Goal: Task Accomplishment & Management: Manage account settings

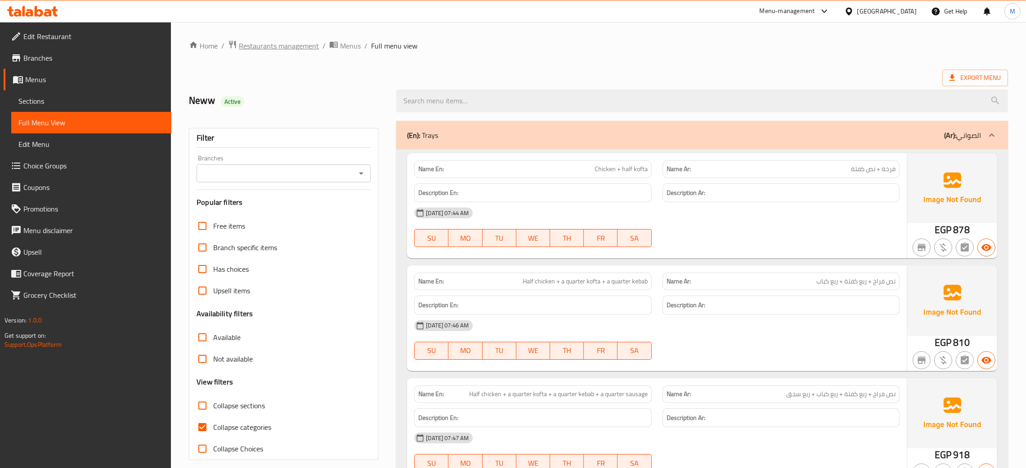
click at [265, 49] on span "Restaurants management" at bounding box center [279, 45] width 80 height 11
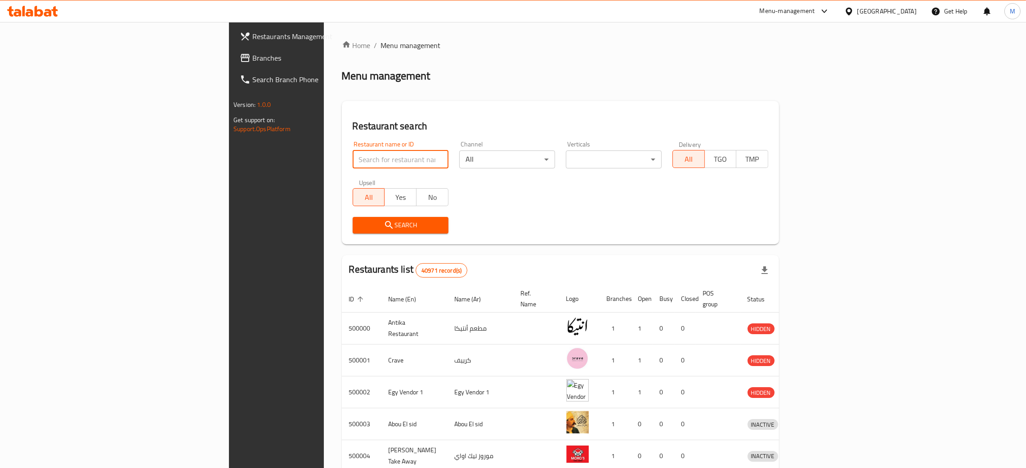
click at [352, 153] on input "search" at bounding box center [400, 160] width 96 height 18
paste input "703706"
type input "703706"
click button "Search" at bounding box center [400, 225] width 96 height 17
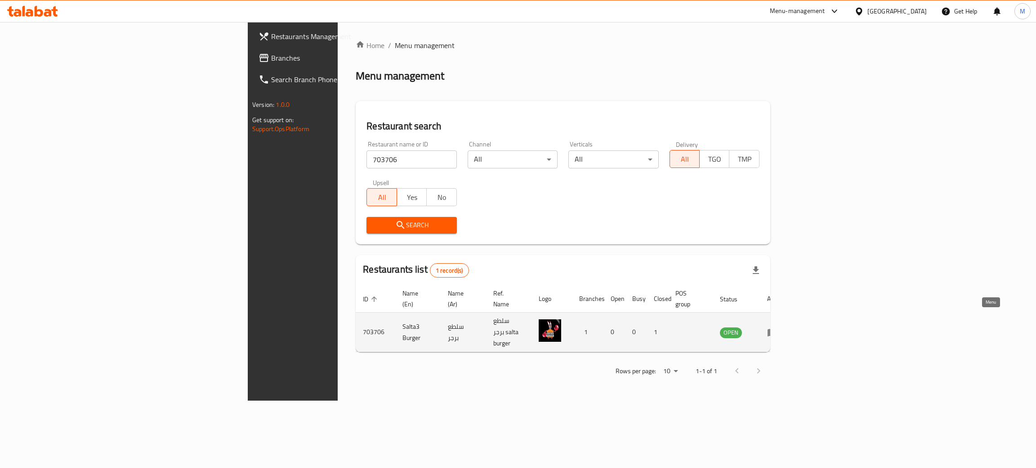
click at [776, 331] on icon "enhanced table" at bounding box center [774, 333] width 3 height 4
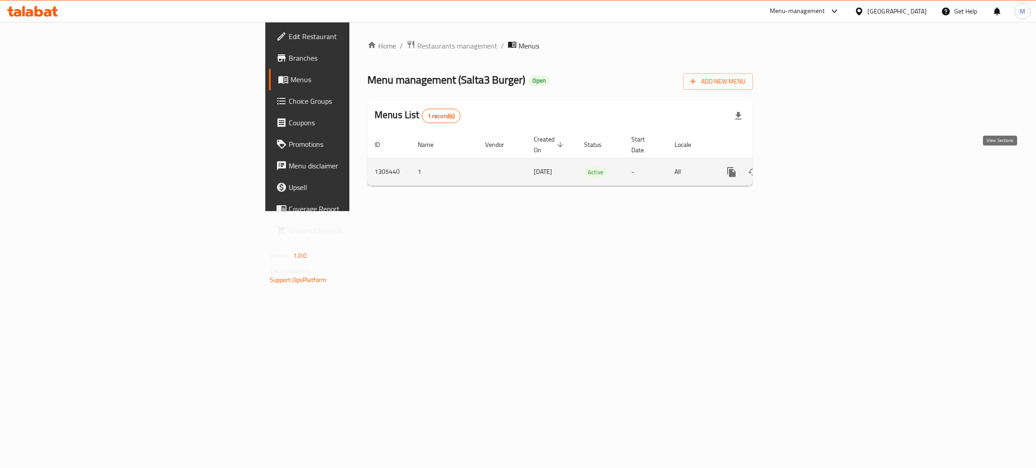
click at [800, 168] on icon "enhanced table" at bounding box center [796, 172] width 8 height 8
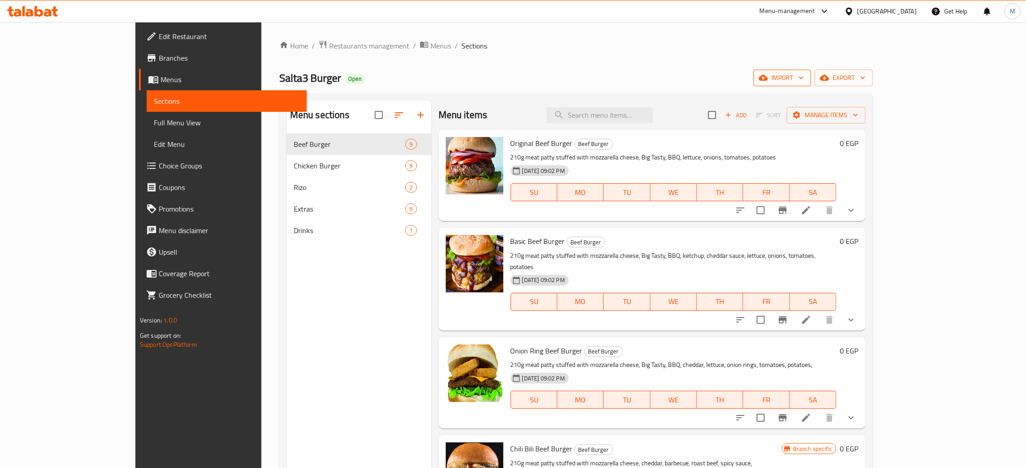
click at [803, 80] on span "import" at bounding box center [781, 77] width 43 height 11
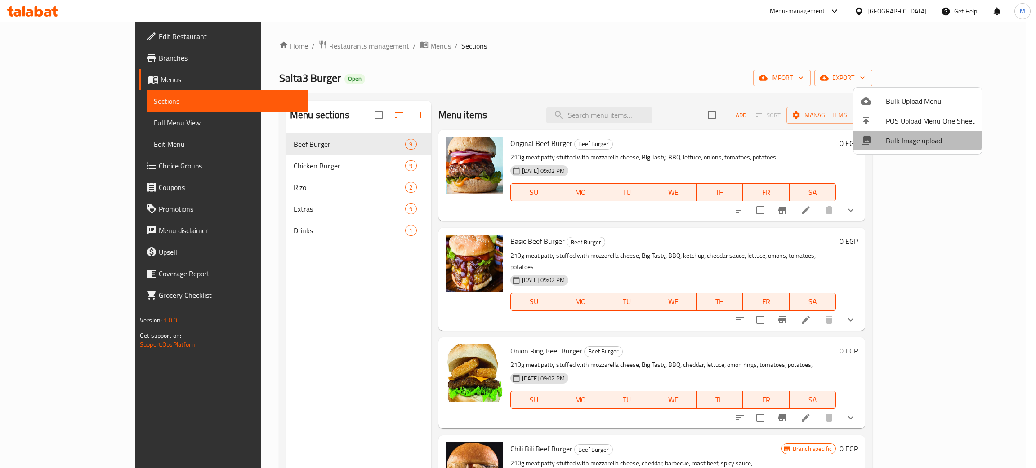
click at [904, 136] on span "Bulk Image upload" at bounding box center [930, 140] width 89 height 11
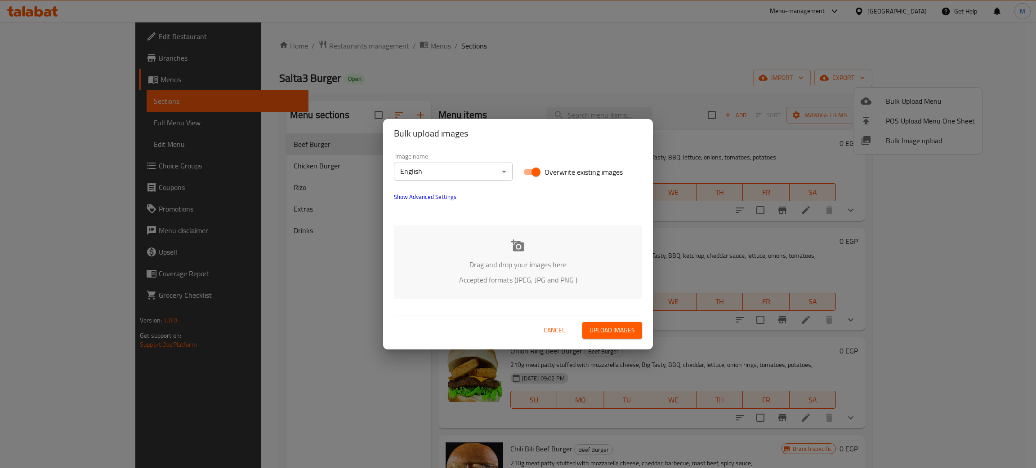
click at [561, 275] on p "Accepted formats (JPEG, JPG and PNG )" at bounding box center [517, 280] width 221 height 11
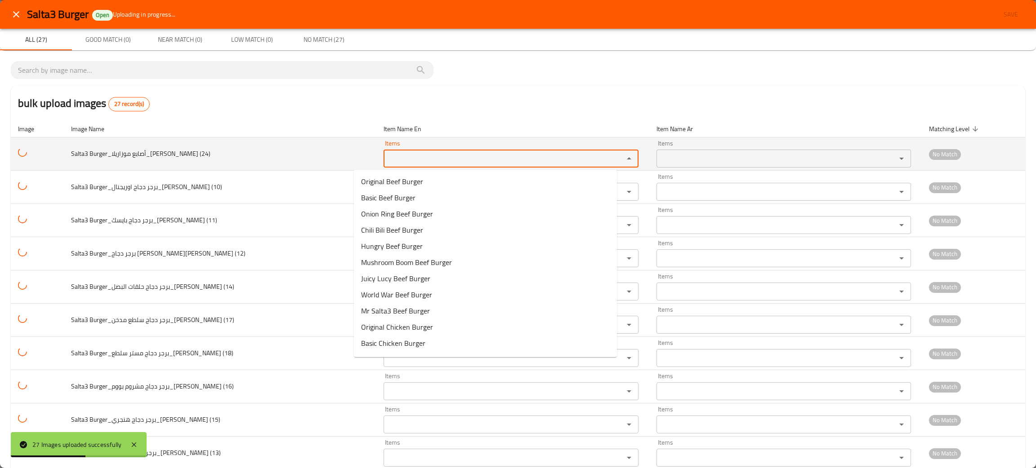
click at [390, 156] on \(24\) "Items" at bounding box center [497, 158] width 223 height 13
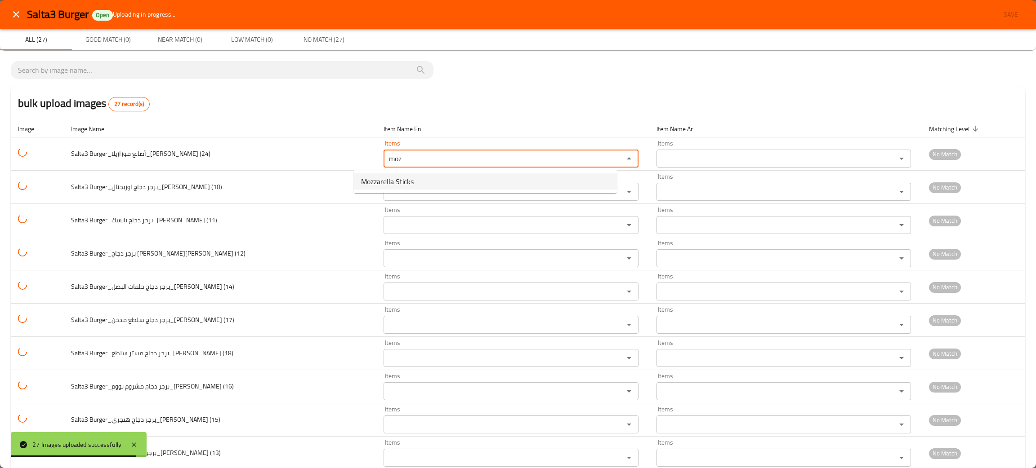
click at [396, 176] on span "Mozzarella Sticks" at bounding box center [387, 181] width 53 height 11
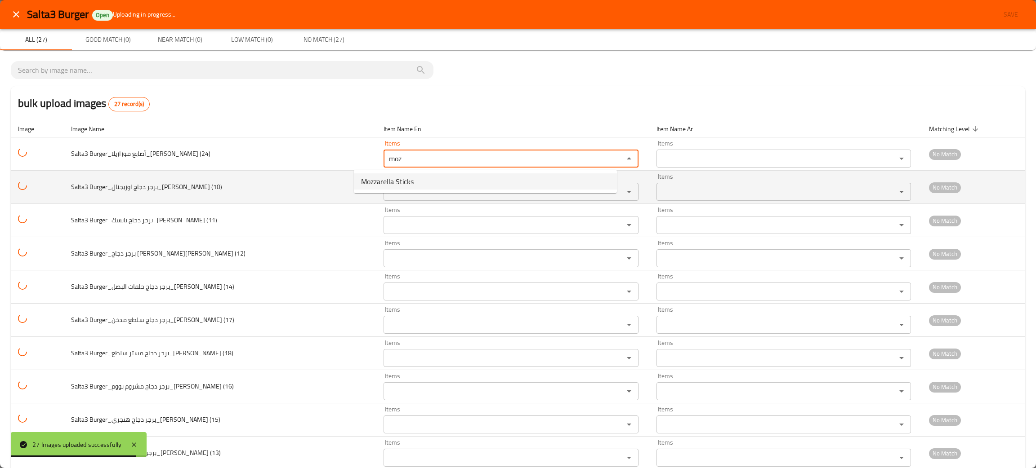
type \(24\) "Mozzarella Sticks"
type \(24\)-ar "أصابع موزاريلا"
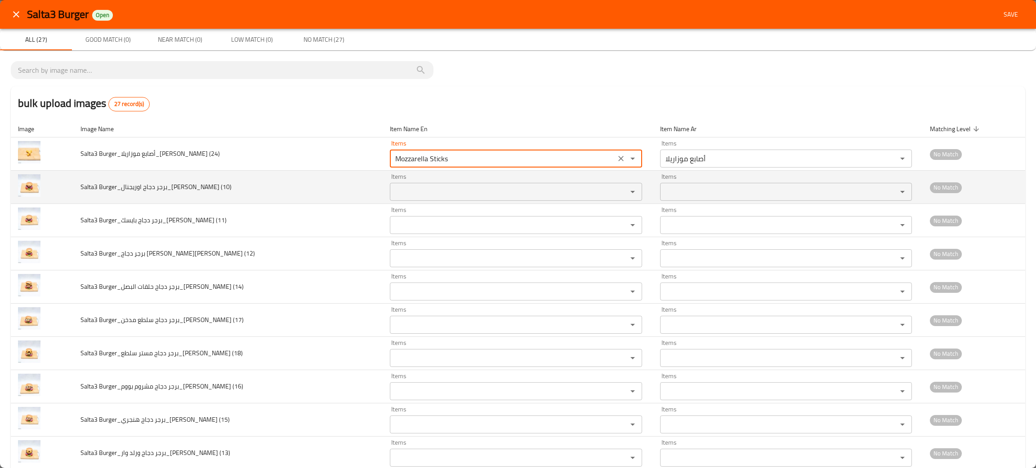
type \(24\) "Mozzarella Sticks"
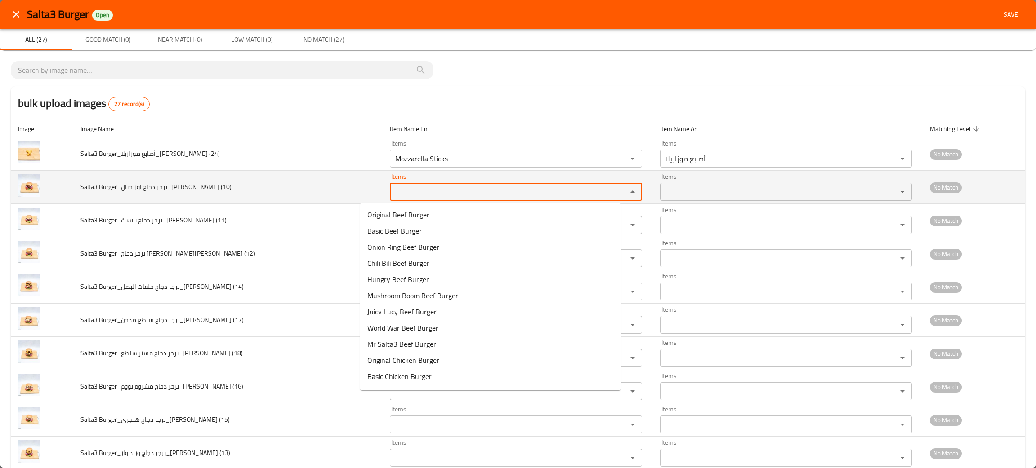
click at [407, 188] on \(10\) "Items" at bounding box center [502, 192] width 220 height 13
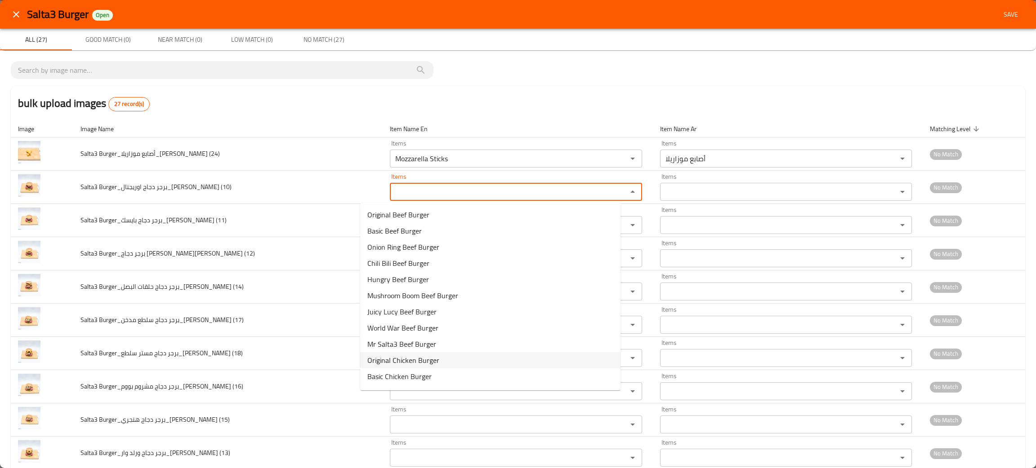
click at [385, 364] on span "Original Chicken Burger" at bounding box center [403, 360] width 72 height 11
type \(10\) "Original Chicken Burger"
type \(10\)-ar "برجر دجاج اوريجنال"
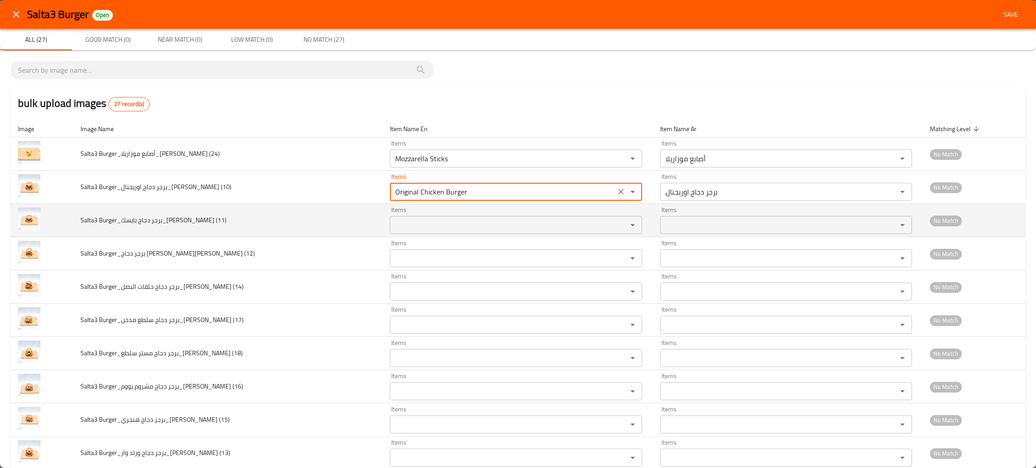
click at [392, 225] on \(11\) "Items" at bounding box center [502, 225] width 220 height 13
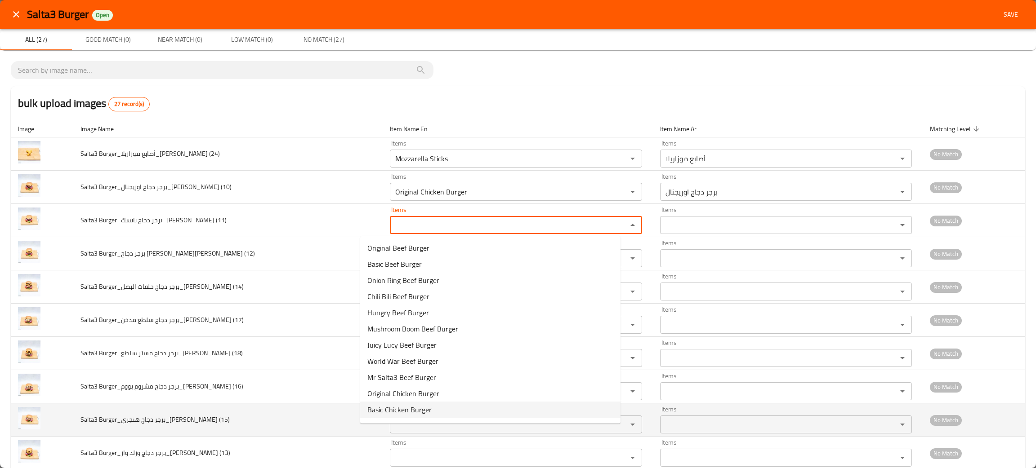
click at [384, 409] on span "Basic Chicken Burger" at bounding box center [399, 410] width 64 height 11
type \(11\) "Basic Chicken Burger"
type \(11\)-ar "برجر دجاج بايسك"
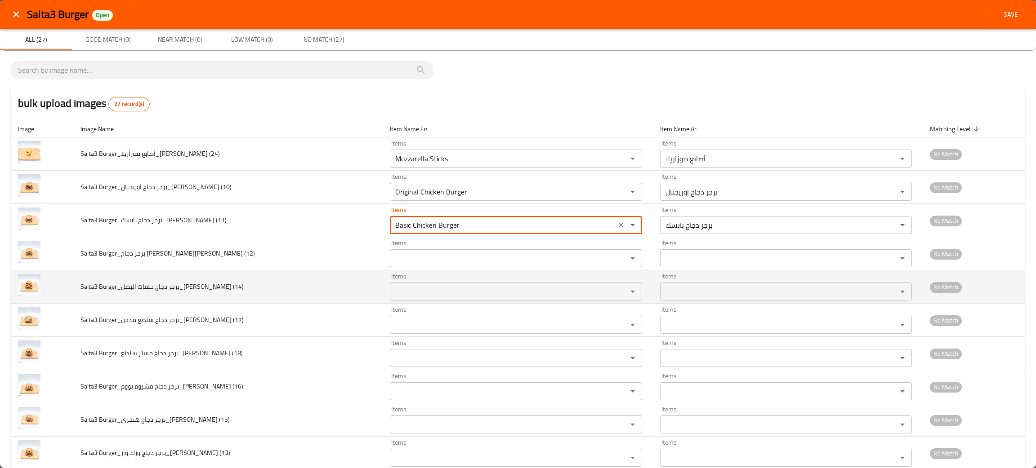
drag, startPoint x: 383, startPoint y: 406, endPoint x: 275, endPoint y: 303, distance: 149.5
click at [274, 303] on td "Salta3 Burger_برجر دجاج حلقات البصل_Omar Samir (14)" at bounding box center [227, 287] width 309 height 33
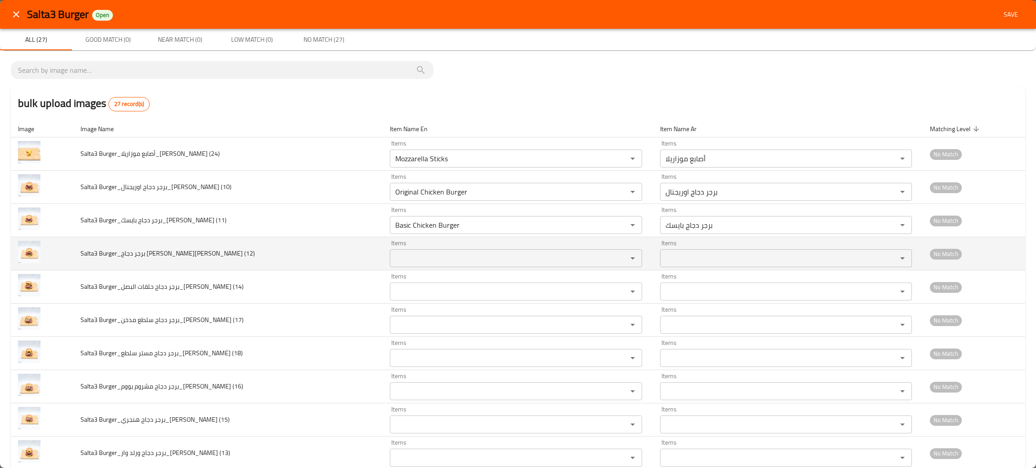
click at [413, 248] on div "Items Items" at bounding box center [516, 253] width 252 height 27
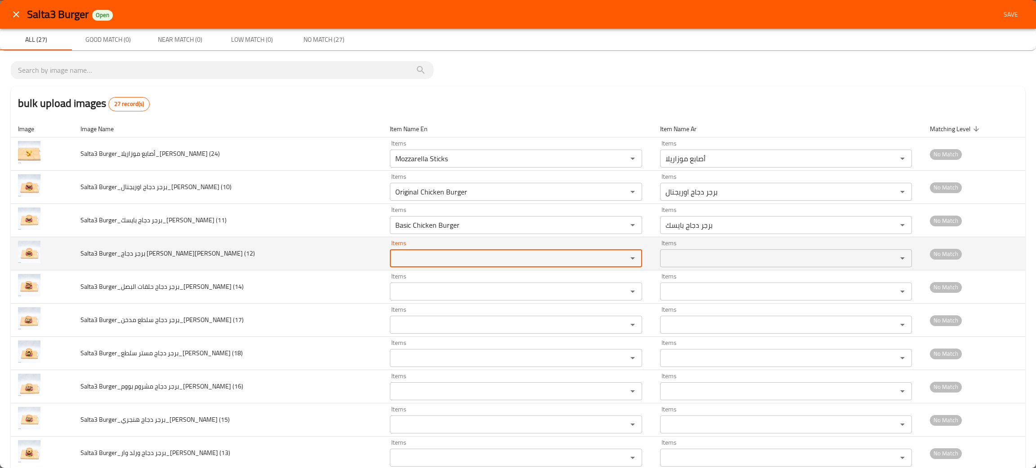
type \(12\) "u"
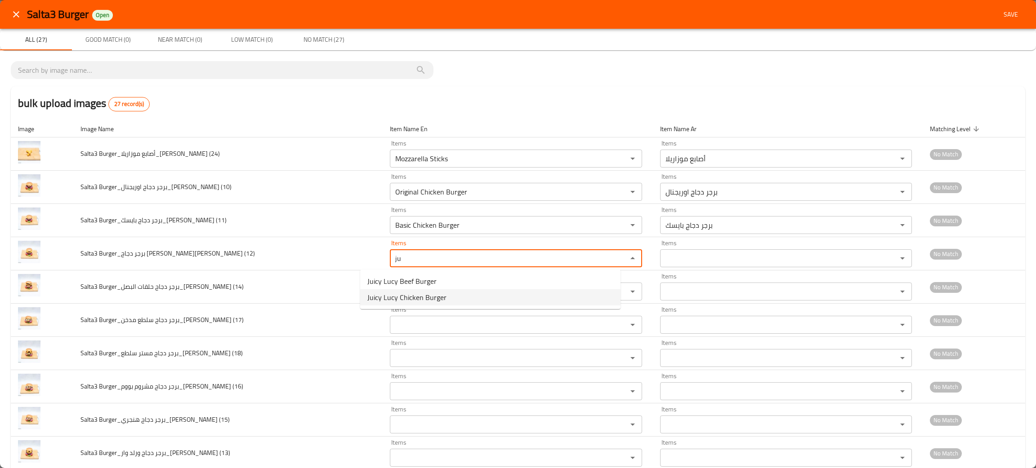
click at [411, 302] on span "Juicy Lucy Chicken Burger" at bounding box center [406, 297] width 79 height 11
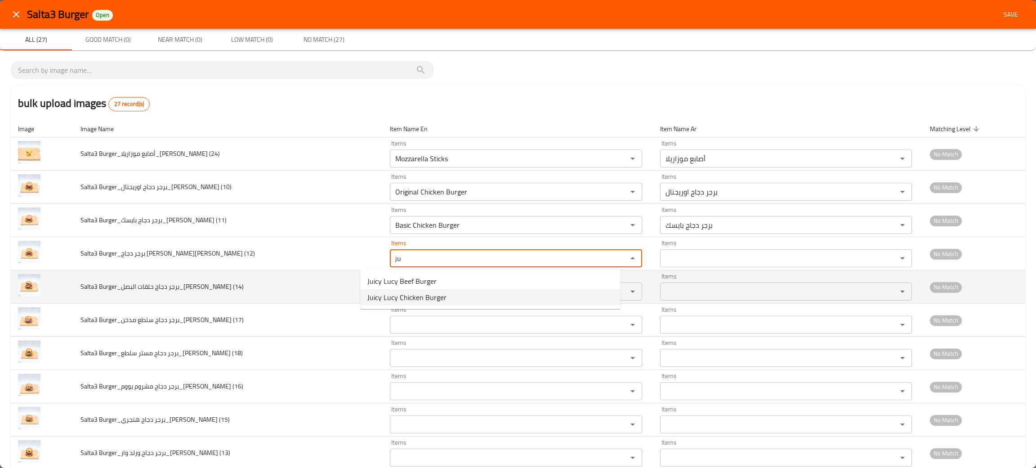
type \(12\) "Juicy Lucy Chicken Burger"
type \(12\)-ar "برجر دجاج جوسي لوسي"
type \(12\) "Juicy Lucy Chicken Burger"
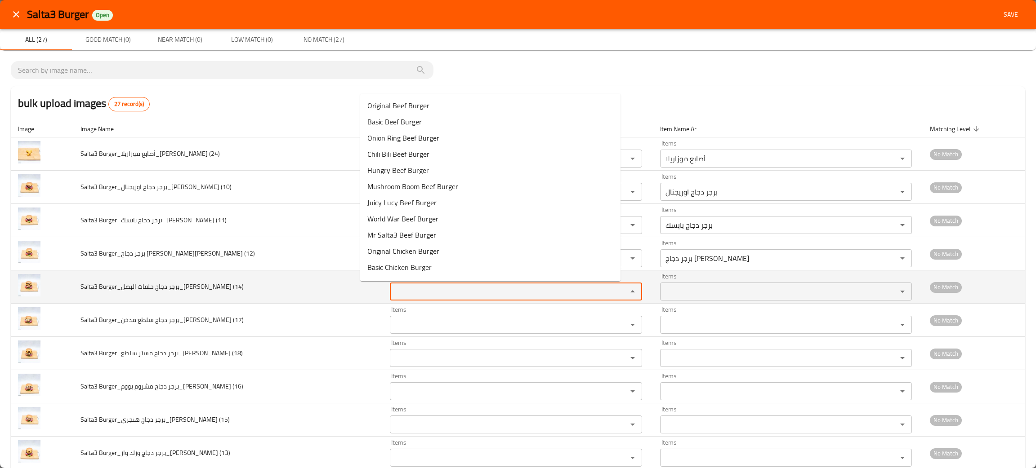
click at [403, 295] on \(14\) "Items" at bounding box center [502, 291] width 220 height 13
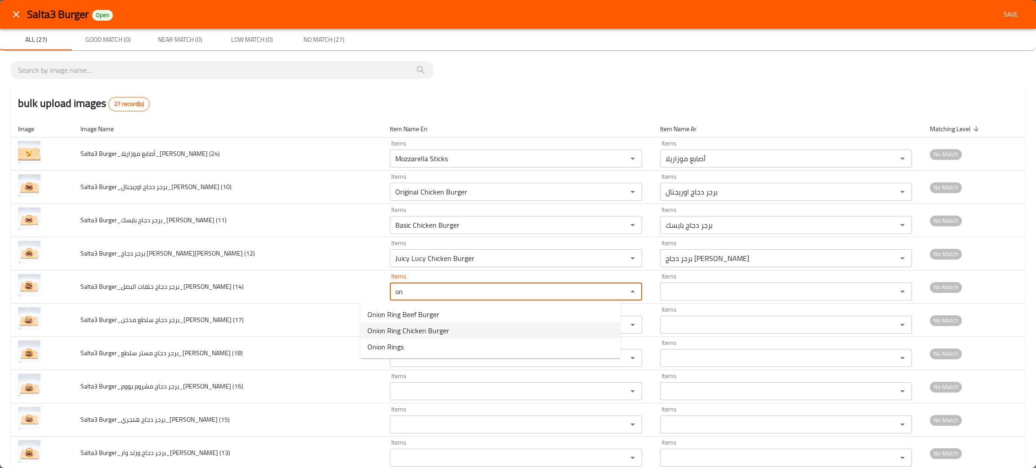
click at [422, 329] on span "Onion Ring Chicken Burger" at bounding box center [408, 331] width 82 height 11
type \(14\) "Onion Ring Chicken Burger"
type \(14\)-ar "برجر دجاج حلقات البصل"
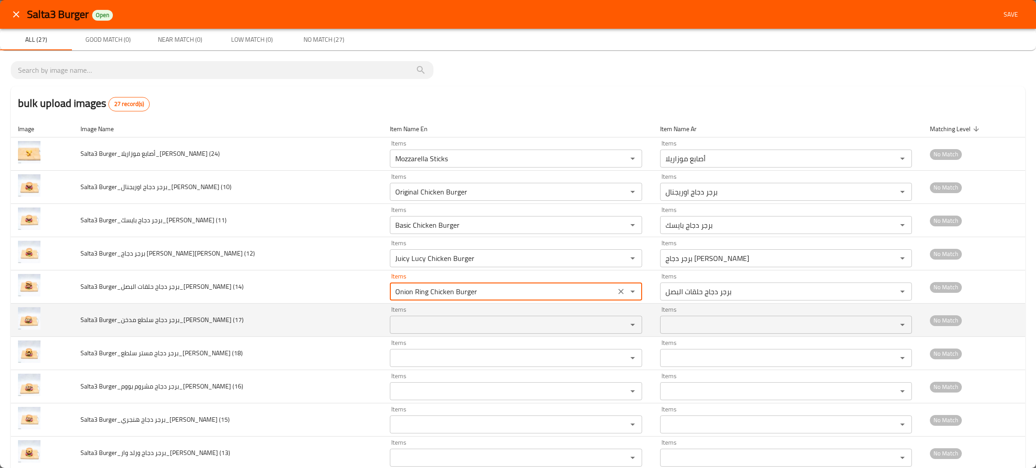
type \(14\) "Onion Ring Chicken Burger"
click at [395, 326] on \(17\) "Items" at bounding box center [502, 325] width 220 height 13
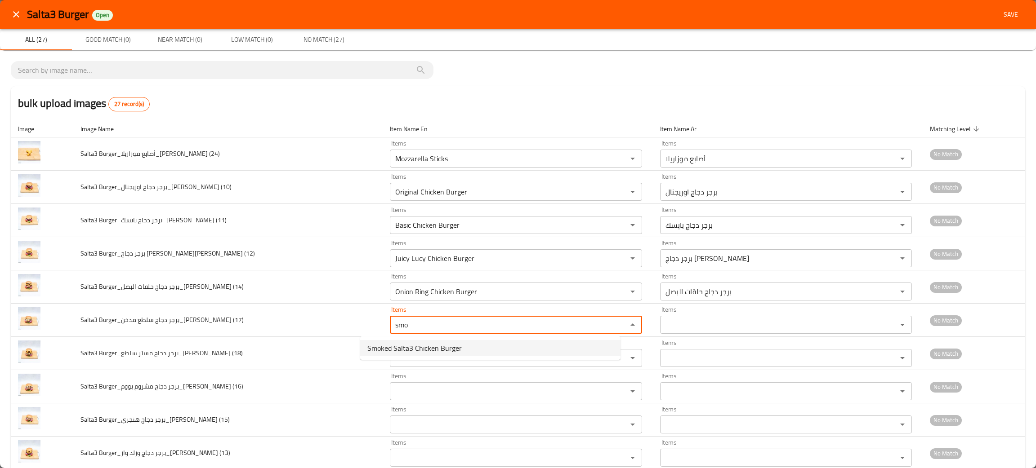
click at [376, 352] on span "Smoked Salta3 Chicken Burger" at bounding box center [414, 348] width 94 height 11
type \(17\) "Smoked Salta3 Chicken Burger"
type \(17\)-ar "برجر دجاج سلطع مدخن"
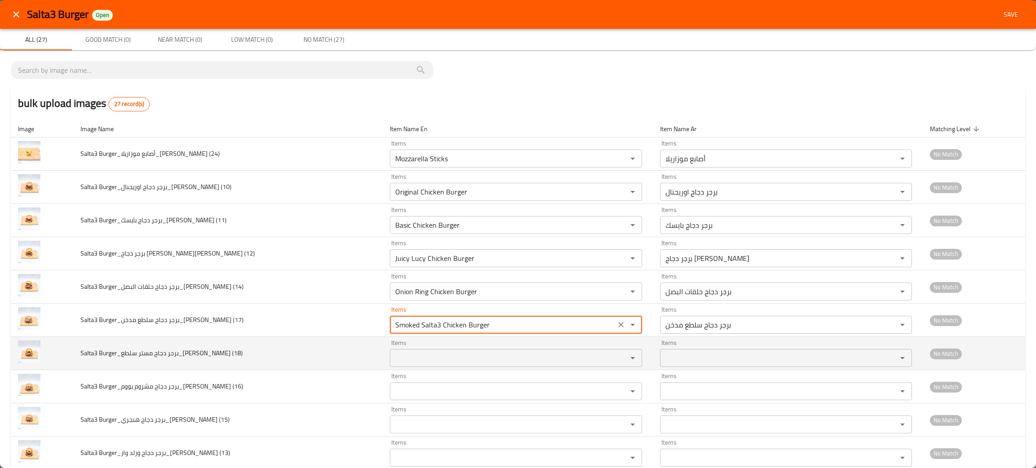
type \(17\) "Smoked Salta3 Chicken Burger"
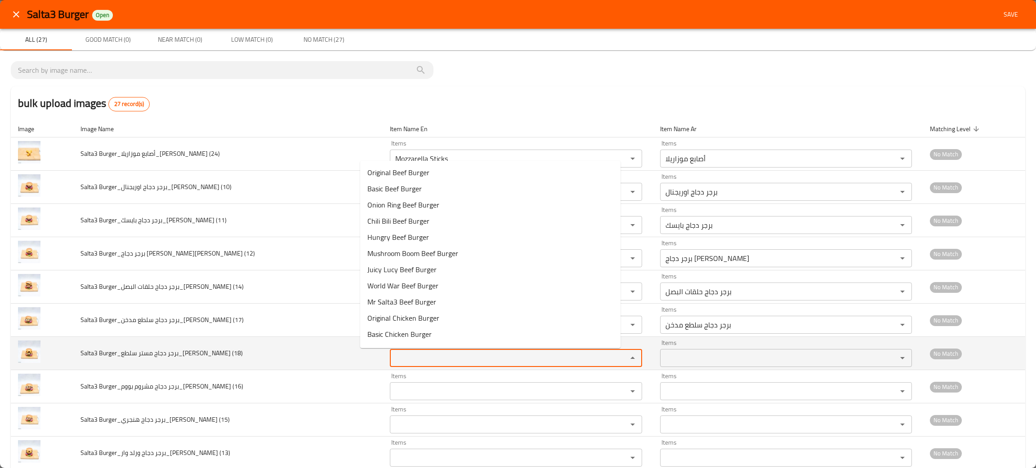
click at [392, 360] on \(18\) "Items" at bounding box center [502, 358] width 220 height 13
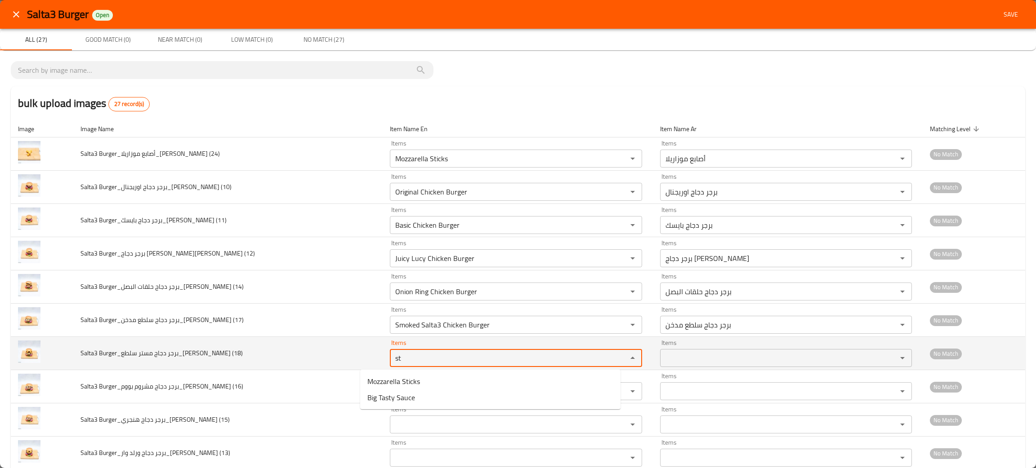
drag, startPoint x: 381, startPoint y: 354, endPoint x: 343, endPoint y: 358, distance: 37.9
click at [343, 358] on tr "Salta3 Burger_برجر دجاج مستر سلطع_Omar Samir (18) Items st Items Items Items No…" at bounding box center [518, 353] width 1014 height 33
click at [392, 360] on \(18\) "st" at bounding box center [502, 358] width 220 height 13
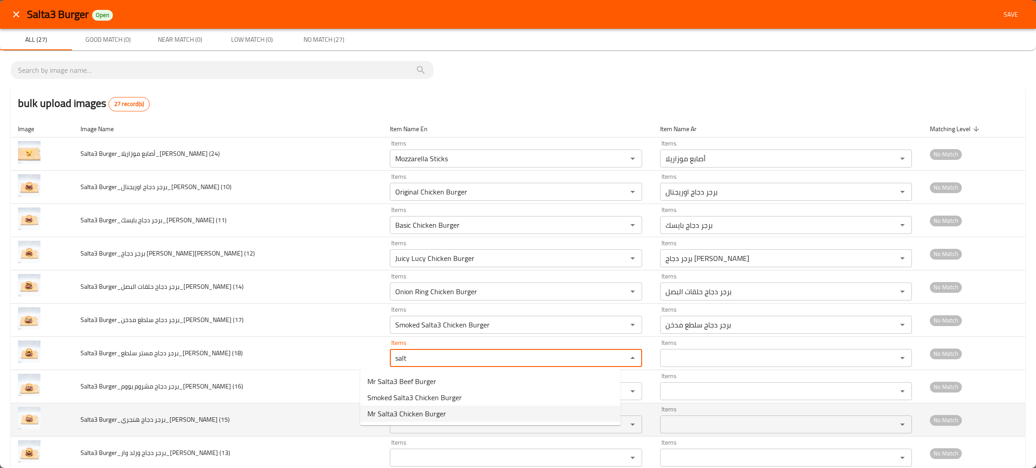
click at [412, 418] on span "Mr Salta3 Chicken Burger" at bounding box center [406, 414] width 79 height 11
type \(18\) "Mr Salta3 Chicken Burger"
type \(18\)-ar "برجر دجاج مستر سلطع"
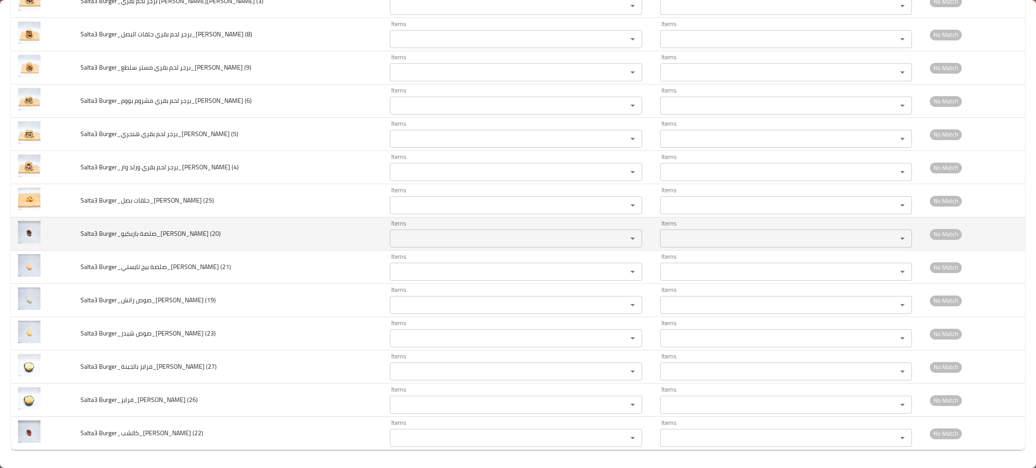
scroll to position [587, 0]
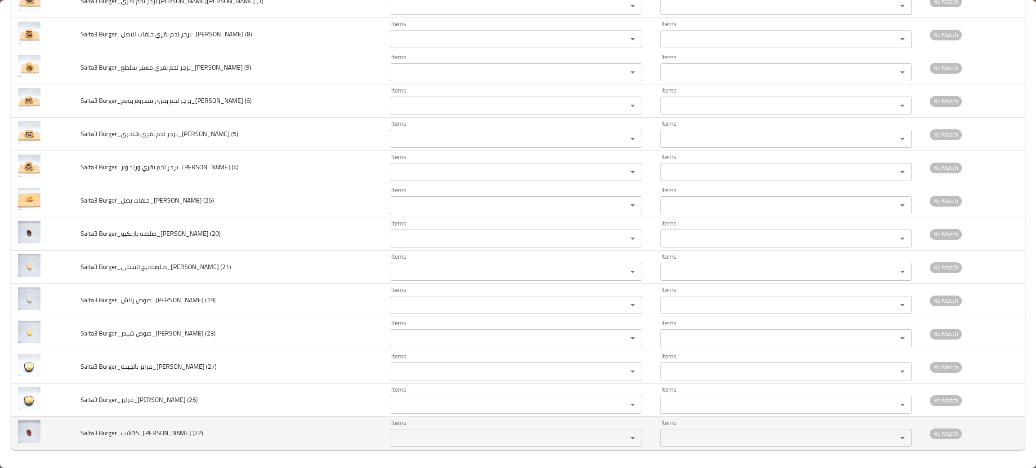
type \(18\) "Mr Salta3 Chicken Burger"
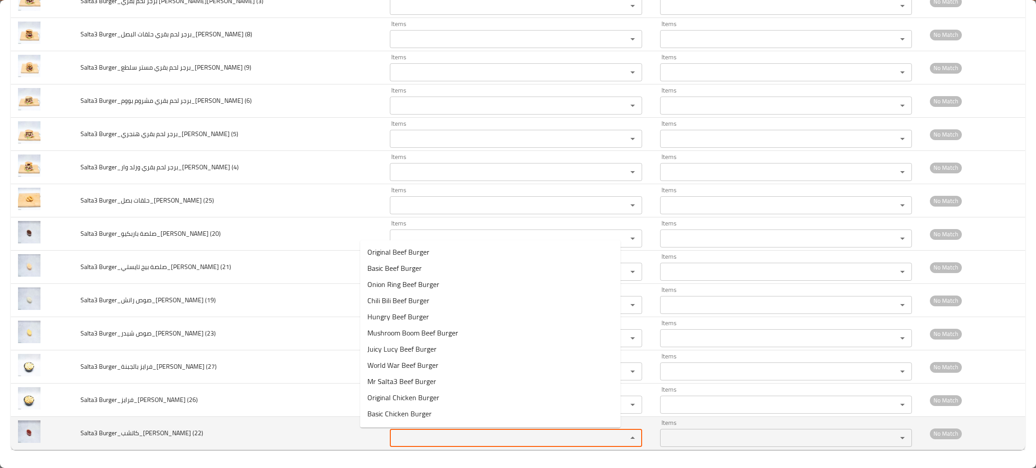
click at [407, 441] on \(22\) "Items" at bounding box center [502, 438] width 220 height 13
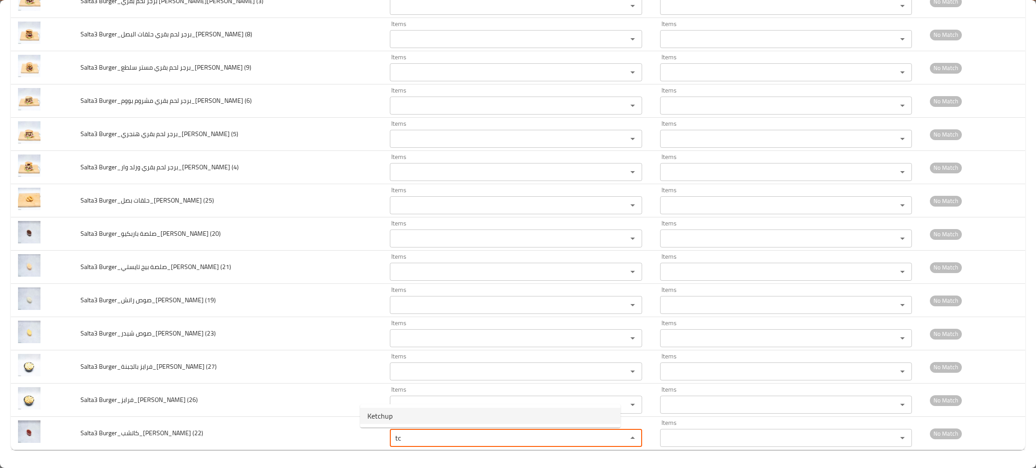
click at [390, 414] on span "Ketchup" at bounding box center [379, 416] width 25 height 11
type \(22\) "Ketchup"
type \(22\)-ar "كاتشب"
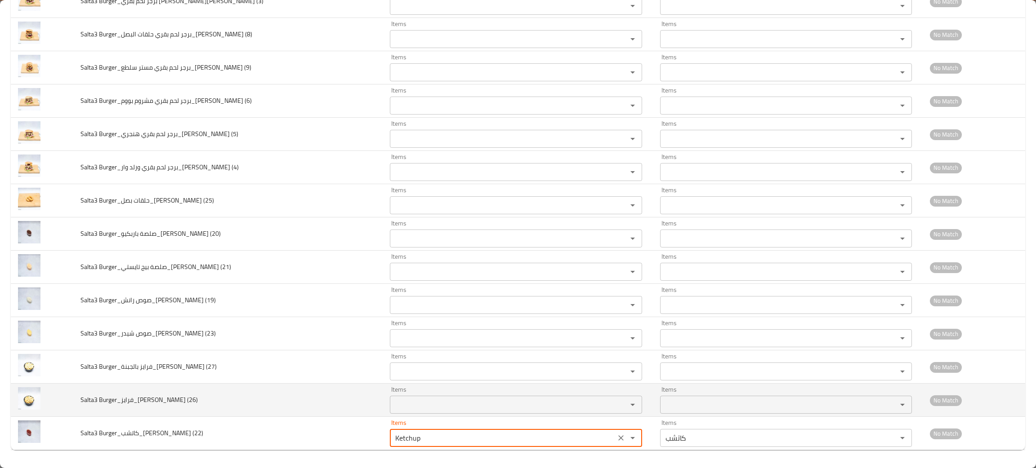
type \(22\) "Ketchup"
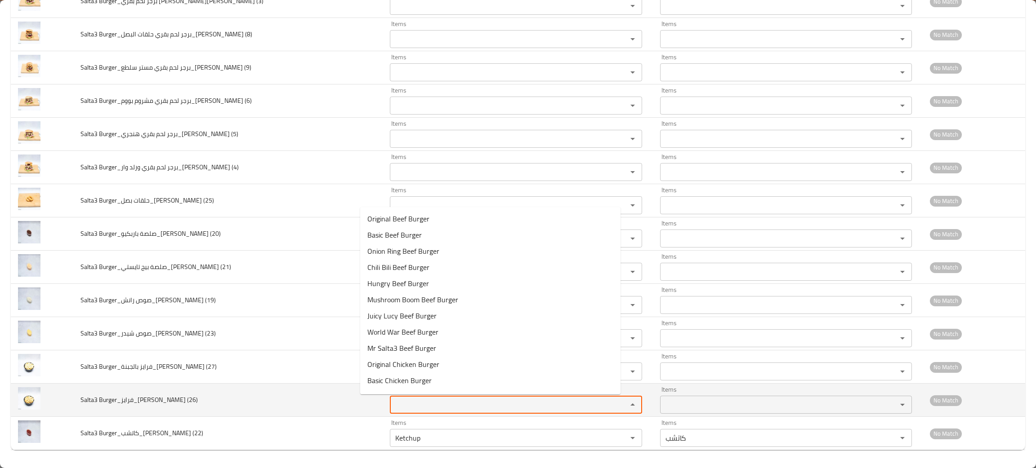
click at [405, 404] on \(26\) "Items" at bounding box center [502, 405] width 220 height 13
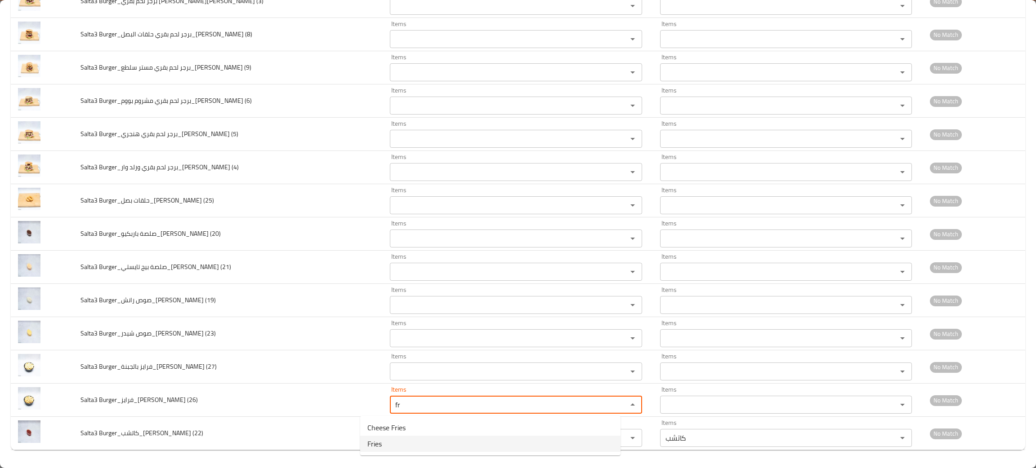
click at [378, 440] on span "Fries" at bounding box center [374, 444] width 14 height 11
type \(26\) "Fries"
type \(26\)-ar "فرايز"
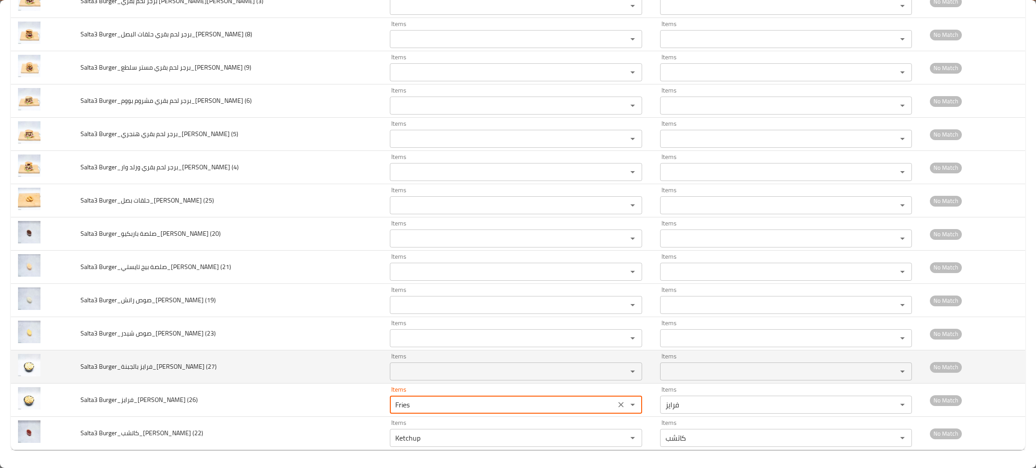
type \(26\) "Fries"
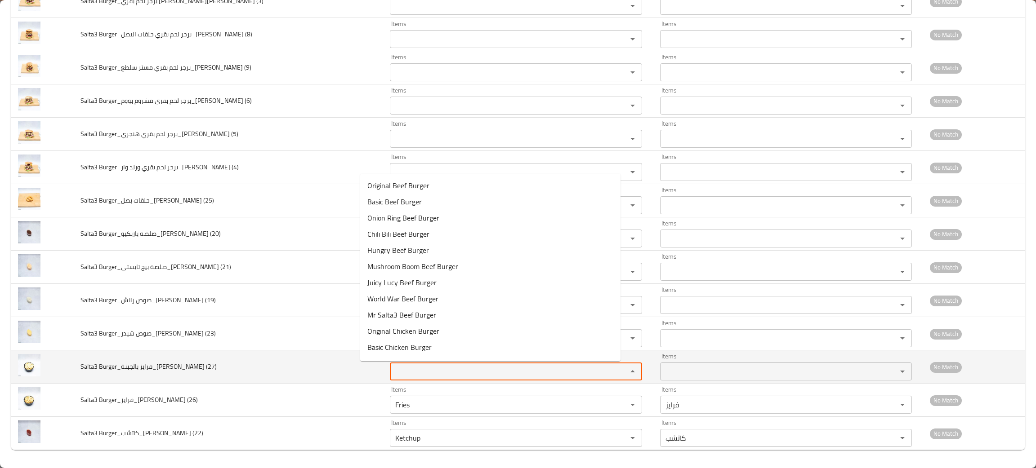
click at [392, 373] on \(27\) "Items" at bounding box center [502, 372] width 220 height 13
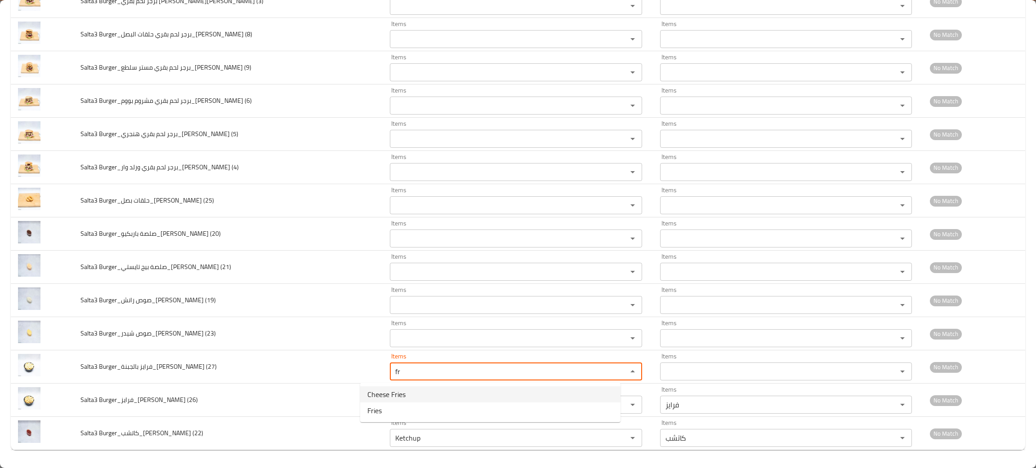
click at [393, 390] on span "Cheese Fries" at bounding box center [386, 394] width 38 height 11
type \(27\) "Cheese Fries"
type \(27\)-ar "فرايز بالجبنة"
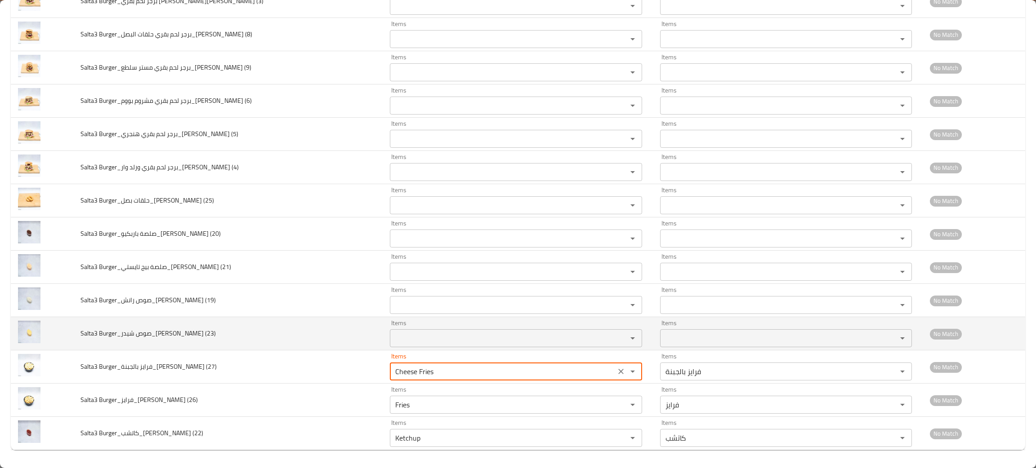
type \(27\) "Cheese Fries"
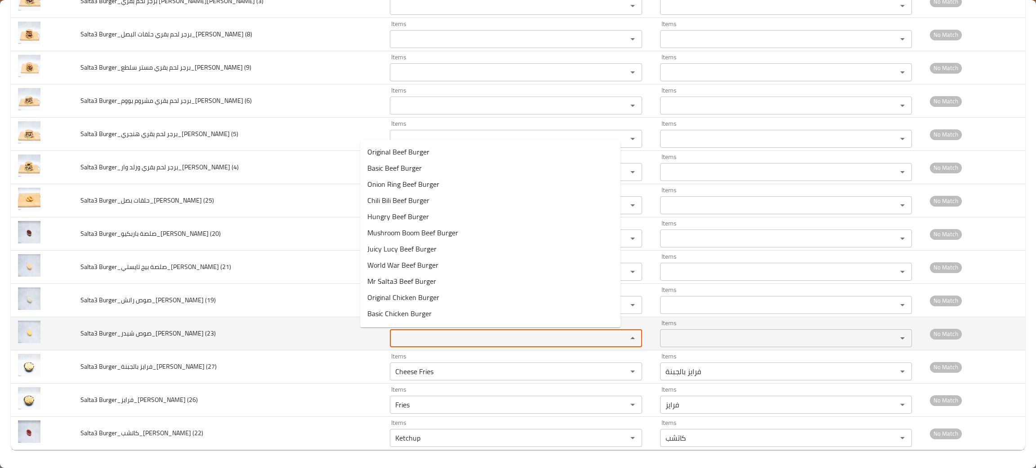
click at [407, 337] on \(23\) "Items" at bounding box center [502, 338] width 220 height 13
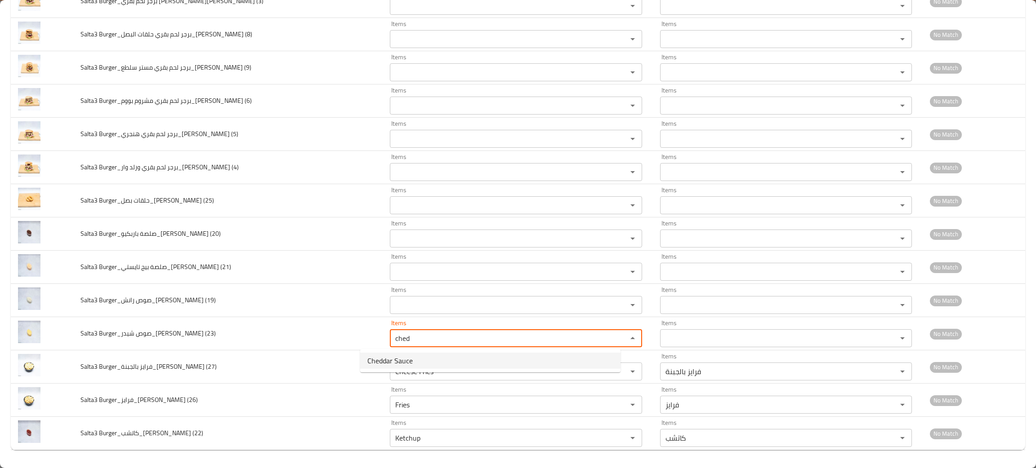
click at [395, 356] on span "Cheddar Sauce" at bounding box center [389, 361] width 45 height 11
type \(23\) "Cheddar Sauce"
type \(23\)-ar "صوص شيدر"
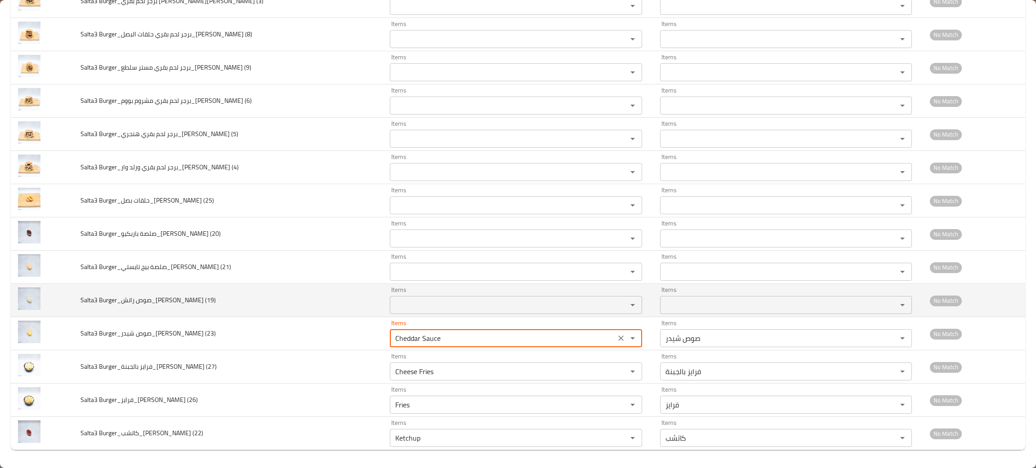
type \(23\) "Cheddar Sauce"
click at [399, 299] on \(19\) "Items" at bounding box center [502, 305] width 220 height 13
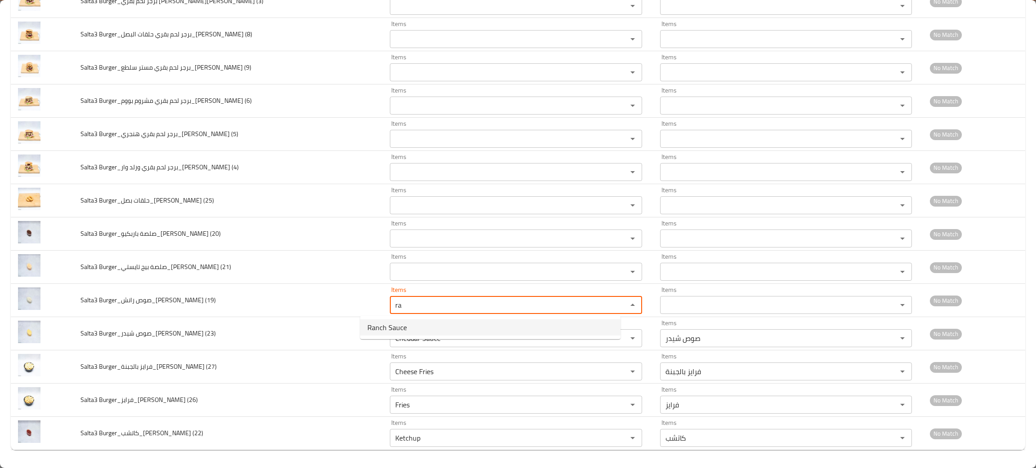
click at [392, 325] on span "Ranch Sauce" at bounding box center [387, 327] width 40 height 11
type \(19\) "Ranch Sauce"
type \(19\)-ar "صوص رانش"
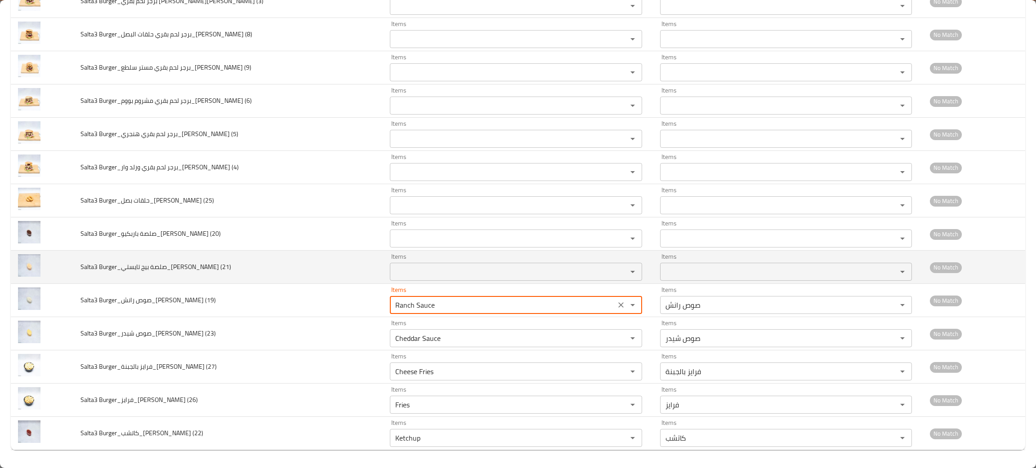
type \(19\) "Ranch Sauce"
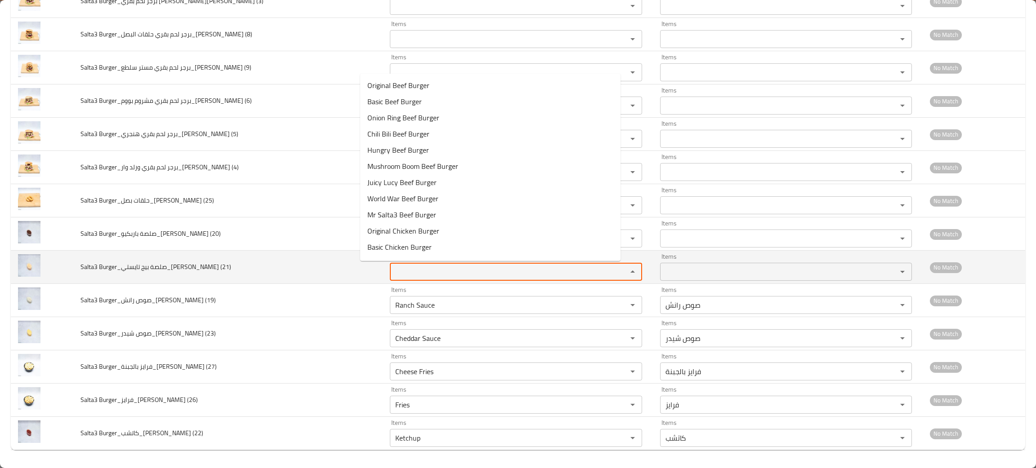
click at [392, 267] on \(21\) "Items" at bounding box center [502, 272] width 220 height 13
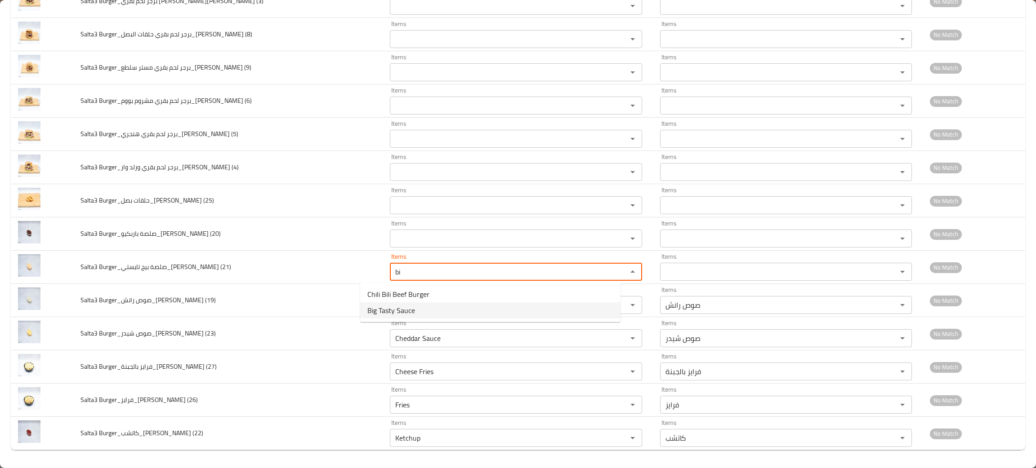
click at [392, 305] on span "Big Tasty Sauce" at bounding box center [391, 310] width 48 height 11
type \(21\) "Big Tasty Sauce"
type \(21\)-ar "صلصة بيج تايستي"
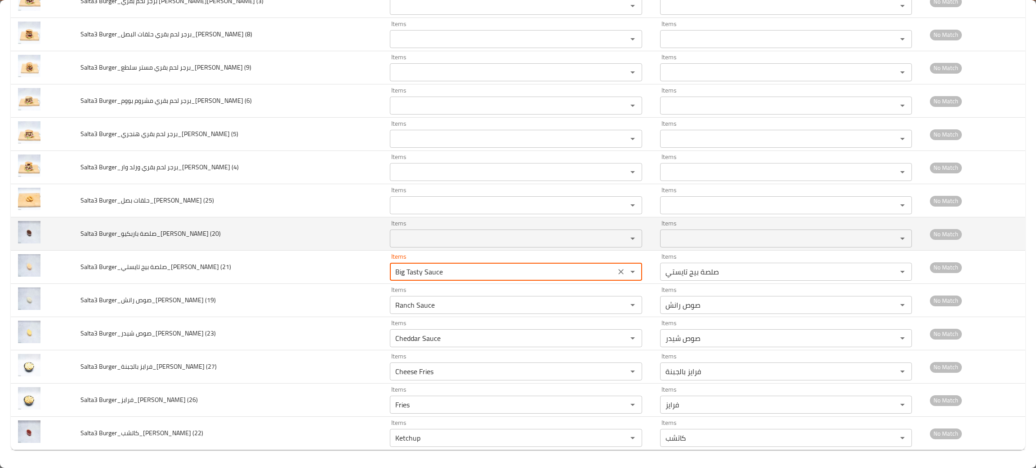
type \(21\) "Big Tasty Sauce"
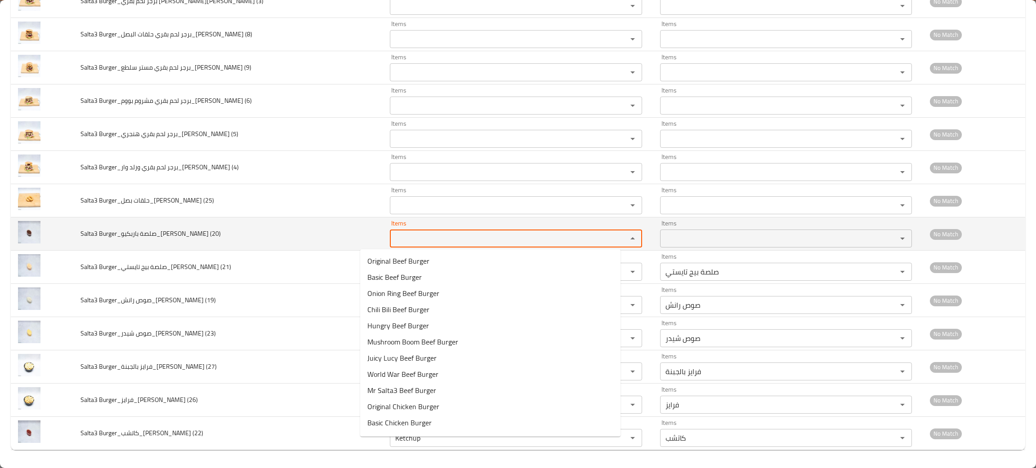
click at [393, 240] on \(20\) "Items" at bounding box center [502, 238] width 220 height 13
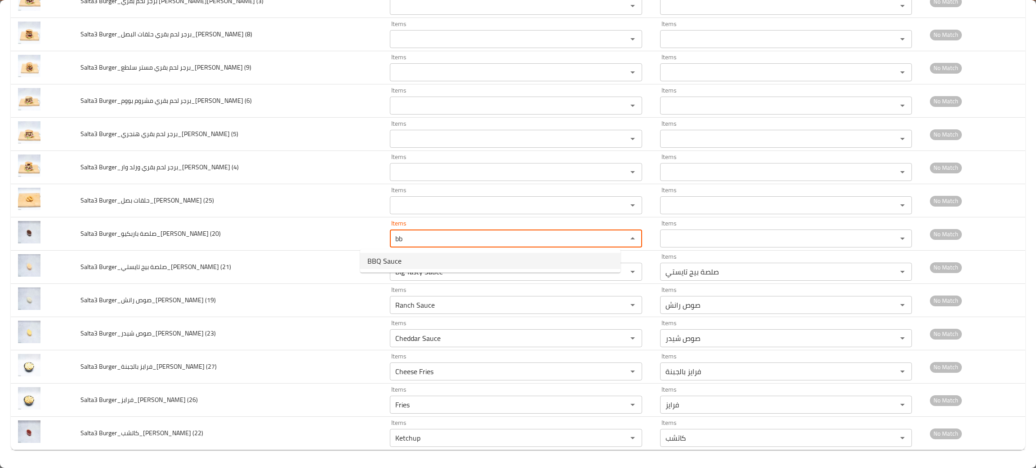
click at [392, 258] on span "BBQ Sauce" at bounding box center [384, 261] width 34 height 11
type \(20\) "BBQ Sauce"
type \(20\)-ar "صلصة باربكيو"
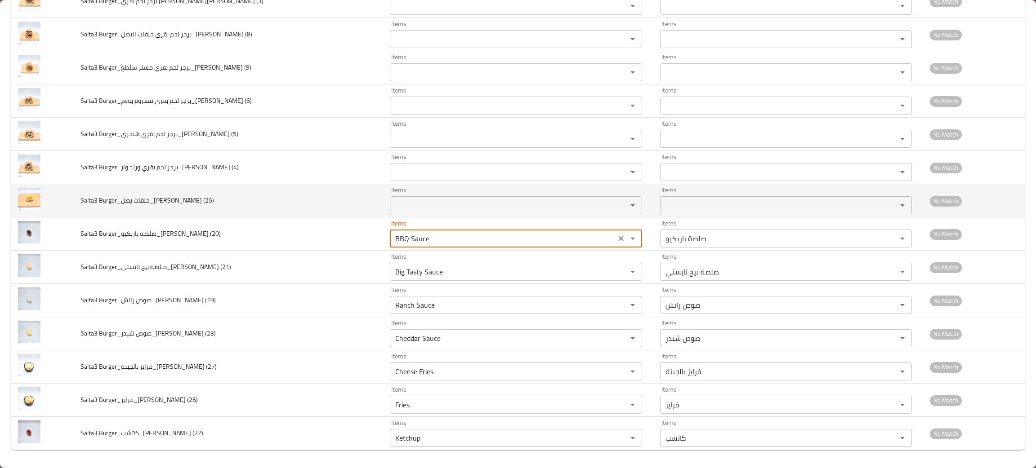
type \(20\) "BBQ Sauce"
click at [401, 210] on \(25\) "Items" at bounding box center [502, 205] width 220 height 13
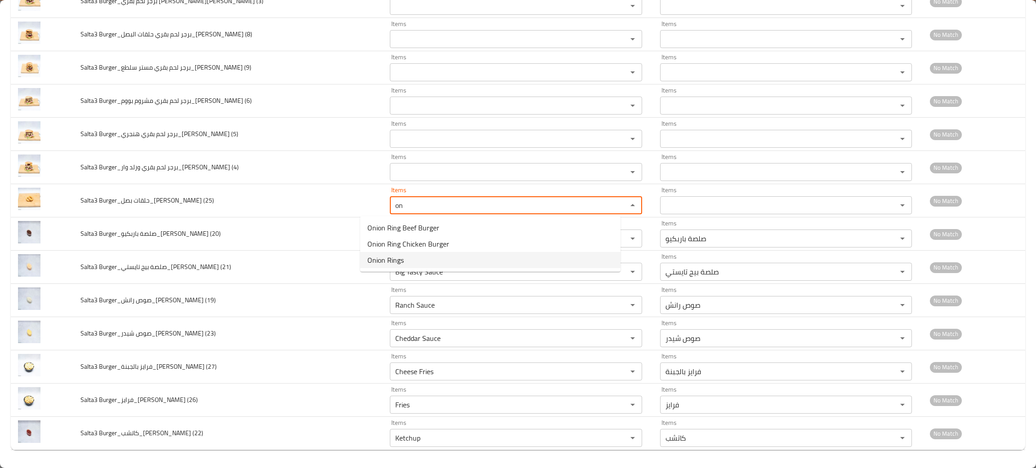
click at [388, 258] on span "Onion Rings" at bounding box center [385, 260] width 36 height 11
type \(25\) "Onion Rings"
type \(25\)-ar "حلقات بصل"
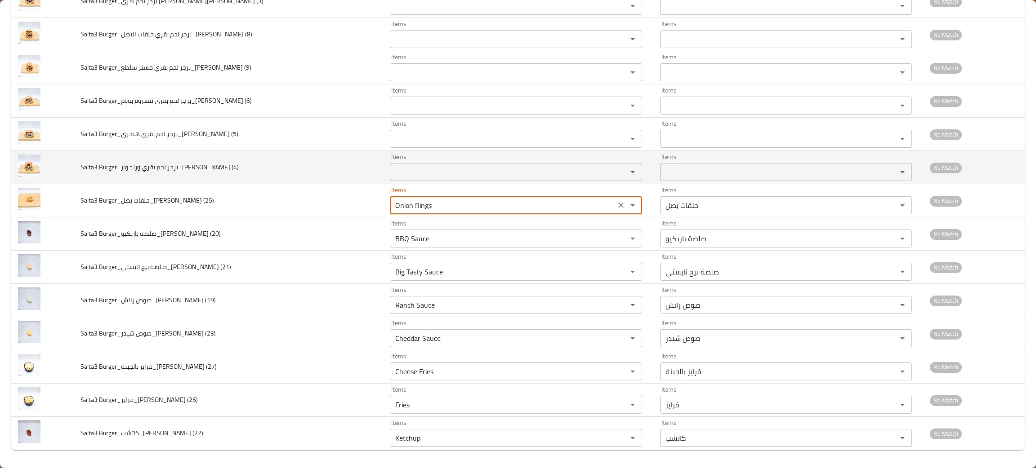
type \(25\) "Onion Rings"
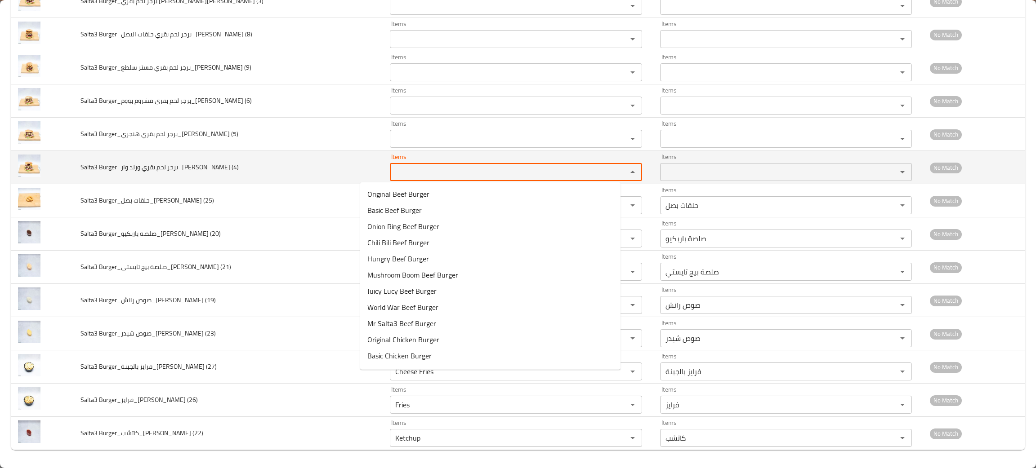
click at [392, 174] on \(4\) "Items" at bounding box center [502, 172] width 220 height 13
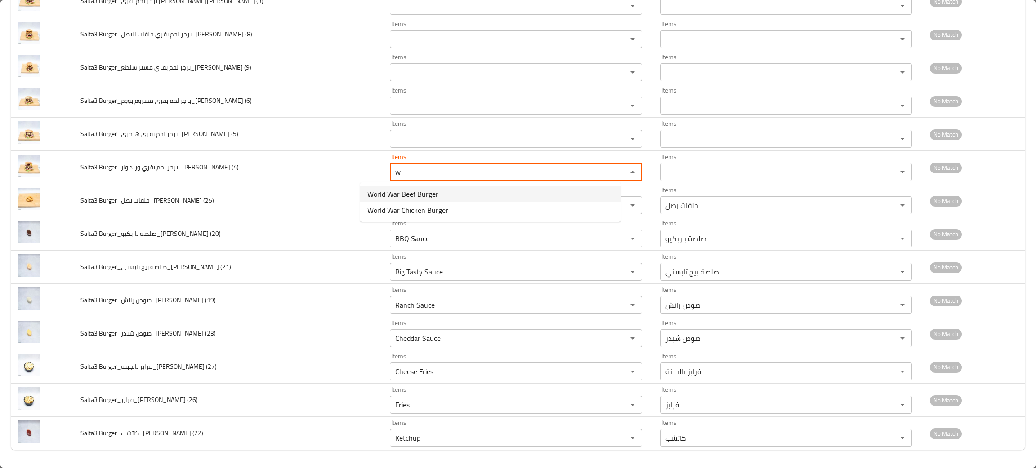
click at [379, 194] on span "World War Beef Burger" at bounding box center [402, 194] width 71 height 11
type \(4\) "World War Beef Burger"
type \(4\)-ar "برجر لحم بقري ورلد وار"
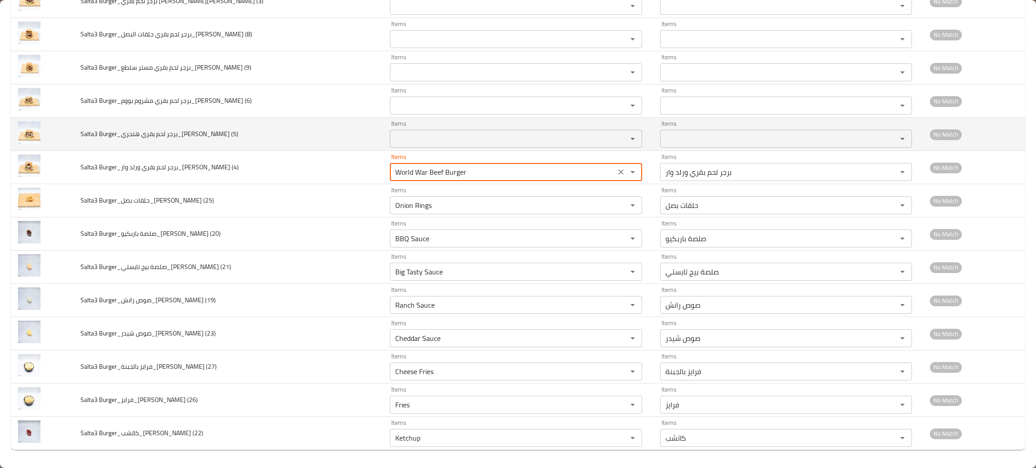
type \(4\) "World War Beef Burger"
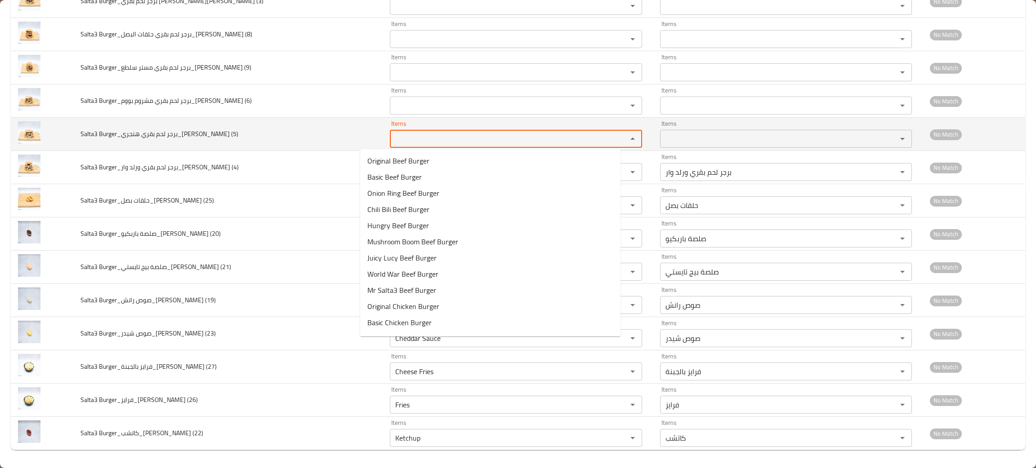
click at [392, 137] on \(5\) "Items" at bounding box center [502, 139] width 220 height 13
type \(5\) "an"
drag, startPoint x: 375, startPoint y: 137, endPoint x: 333, endPoint y: 148, distance: 43.7
click at [333, 148] on tr "Salta3 Burger_برجر لحم بقري هنجري_Omar Samir (5) Items an Items Items Items No …" at bounding box center [518, 134] width 1014 height 33
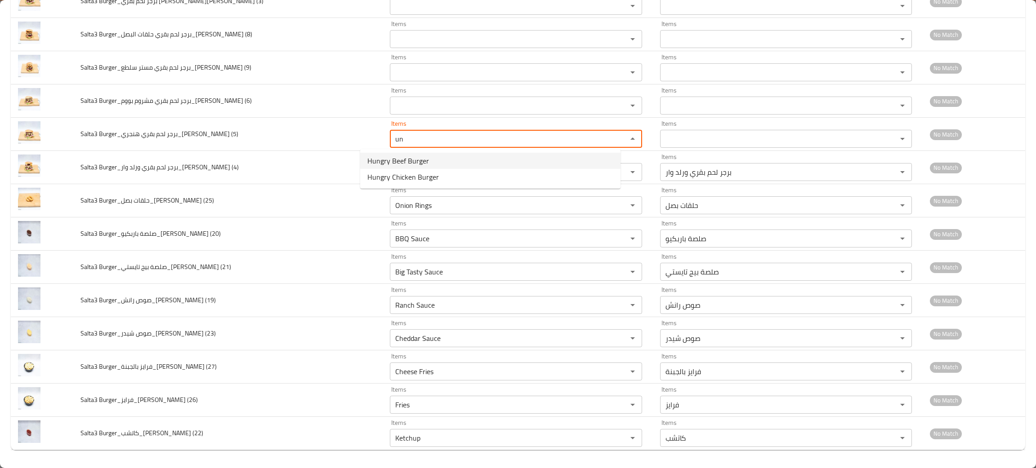
click at [376, 161] on span "Hungry Beef Burger" at bounding box center [398, 161] width 62 height 11
type \(5\) "Hungry Beef Burger"
type \(5\)-ar "برجر لحم بقري هنجري"
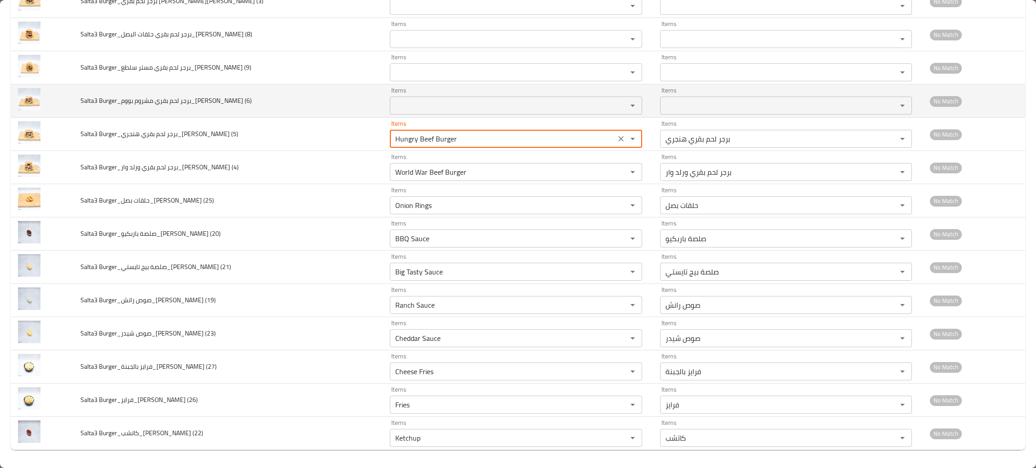
type \(5\) "Hungry Beef Burger"
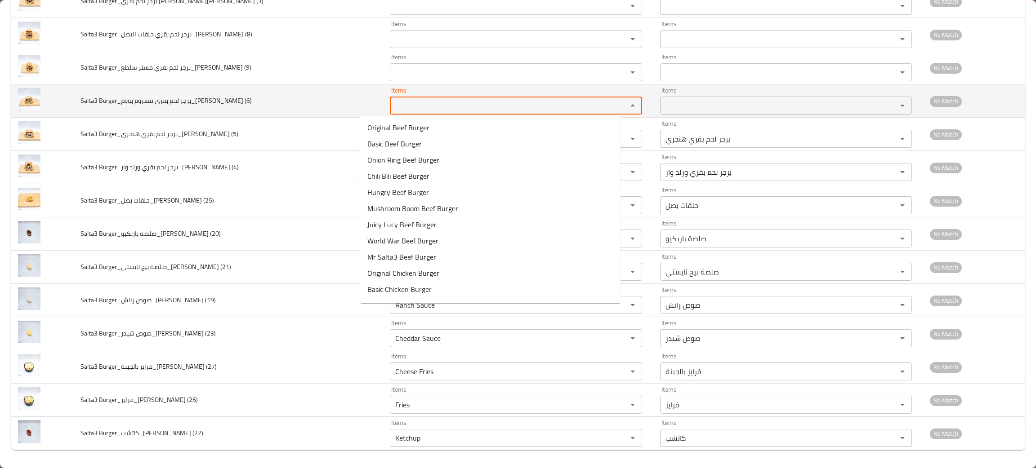
drag, startPoint x: 375, startPoint y: 107, endPoint x: 387, endPoint y: 99, distance: 15.0
click at [392, 107] on \(6\) "Items" at bounding box center [502, 105] width 220 height 13
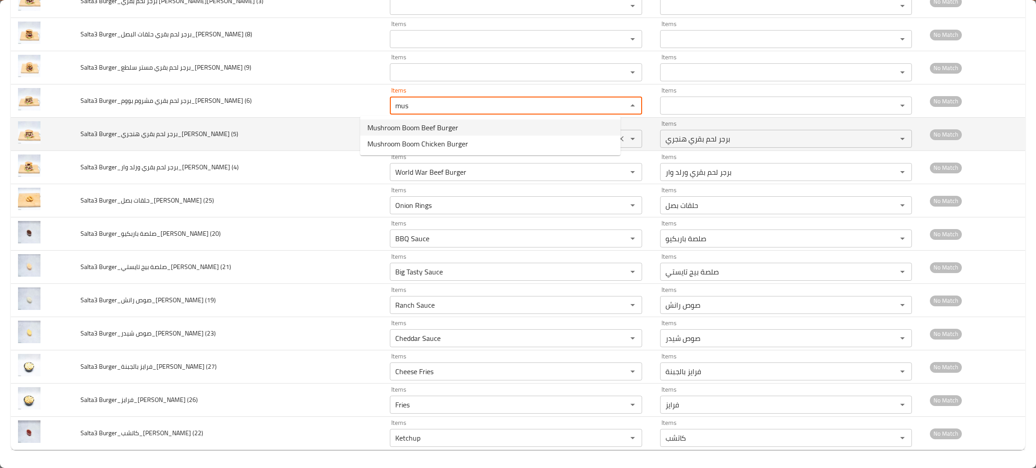
click at [405, 128] on span "Mushroom Boom Beef Burger" at bounding box center [412, 127] width 91 height 11
type \(6\) "Mushroom Boom Beef Burger"
type \(6\)-ar "برجر لحم بقري مشروم بووم"
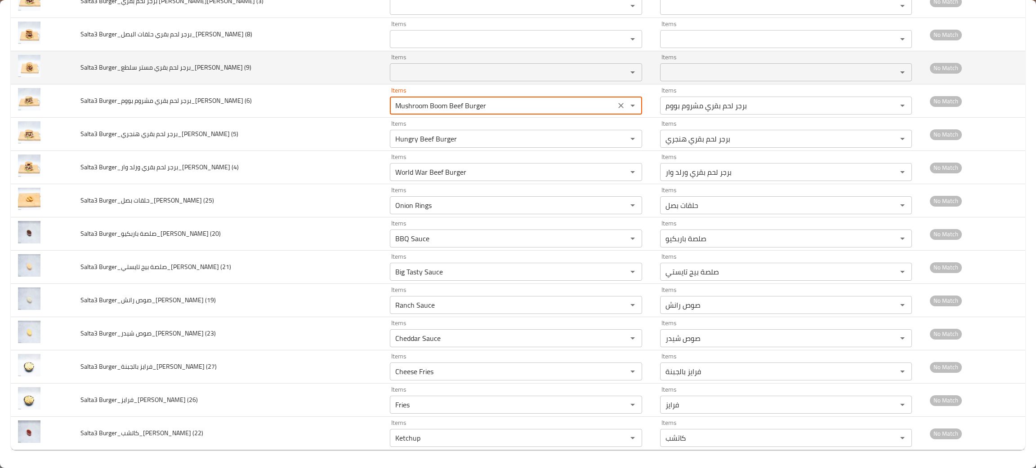
type \(6\) "Mushroom Boom Beef Burger"
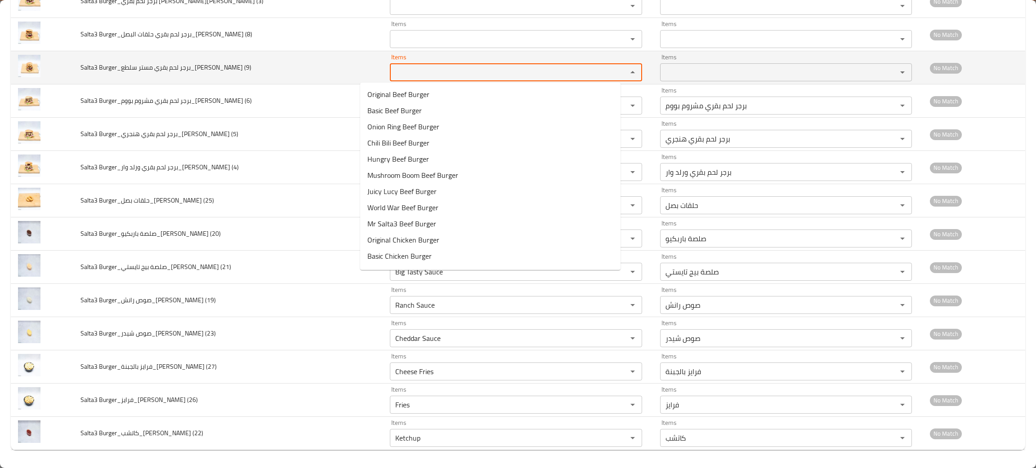
drag, startPoint x: 381, startPoint y: 67, endPoint x: 374, endPoint y: 71, distance: 8.1
click at [392, 71] on \(9\) "Items" at bounding box center [502, 72] width 220 height 13
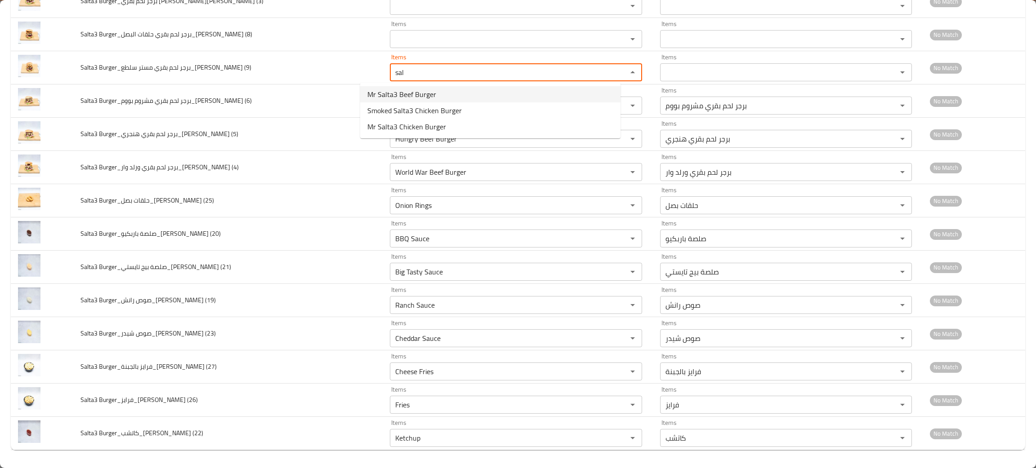
click at [415, 89] on span "Mr Salta3 Beef Burger" at bounding box center [401, 94] width 69 height 11
type \(9\) "Mr Salta3 Beef Burger"
type \(9\)-ar "برجر لحم بقري مستر سلطع"
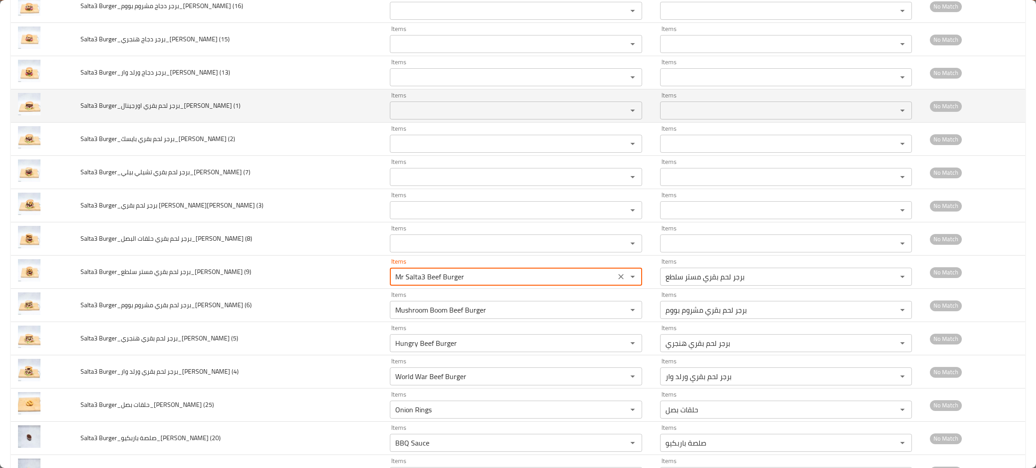
scroll to position [317, 0]
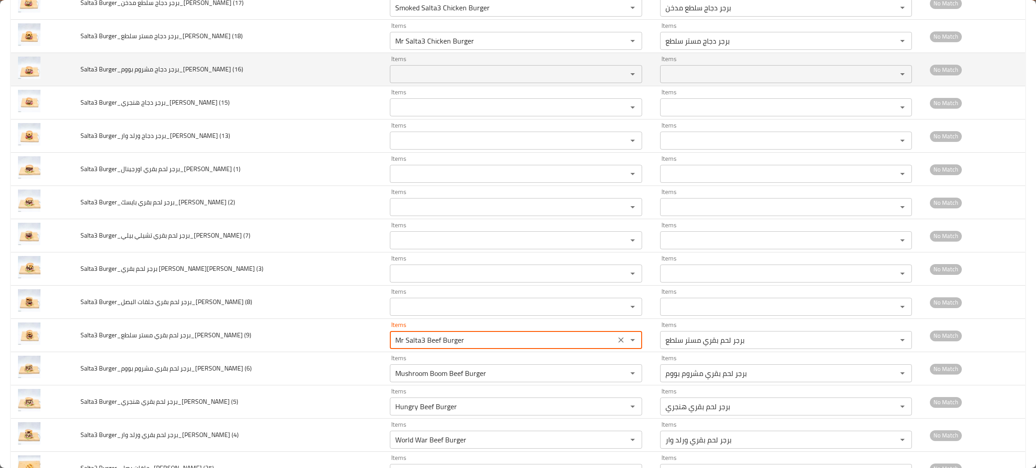
type \(9\) "Mr Salta3 Beef Burger"
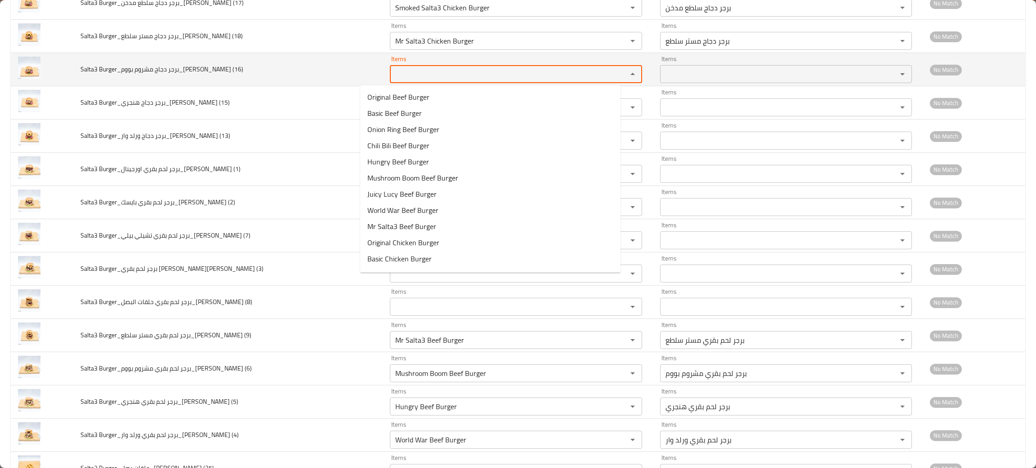
click at [392, 75] on \(16\) "Items" at bounding box center [502, 74] width 220 height 13
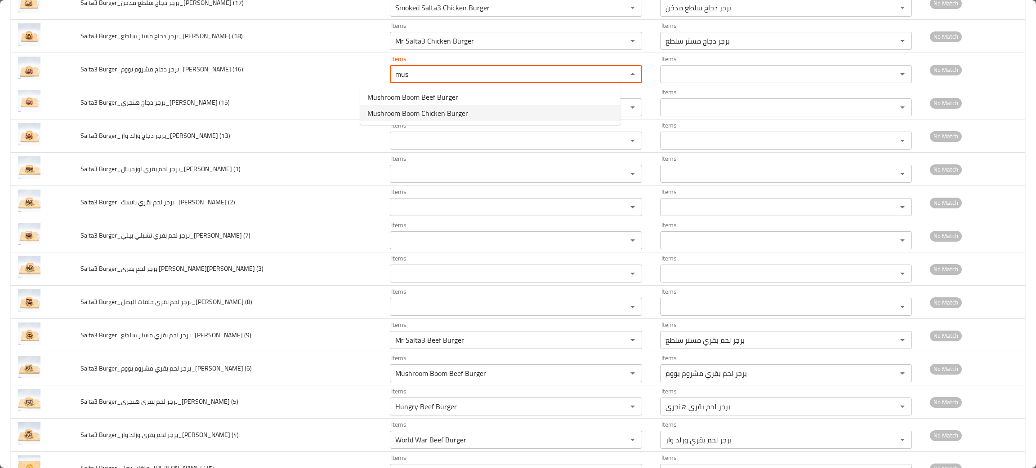
click at [385, 111] on span "Mushroom Boom Chicken Burger" at bounding box center [417, 113] width 101 height 11
type \(16\) "Mushroom Boom Chicken Burger"
type \(16\)-ar "برجر دجاج مشروم بووم"
type \(16\) "Mushroom Boom Chicken Burger"
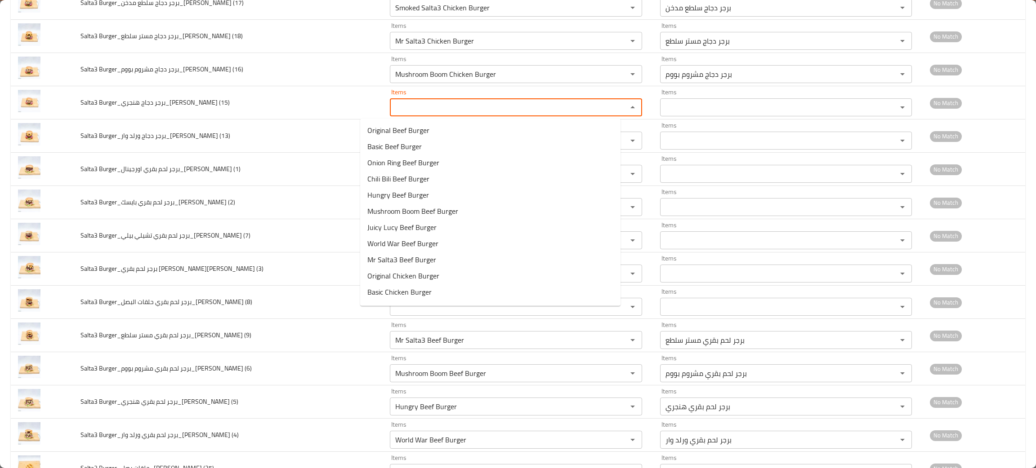
click at [392, 111] on \(15\) "Items" at bounding box center [502, 107] width 220 height 13
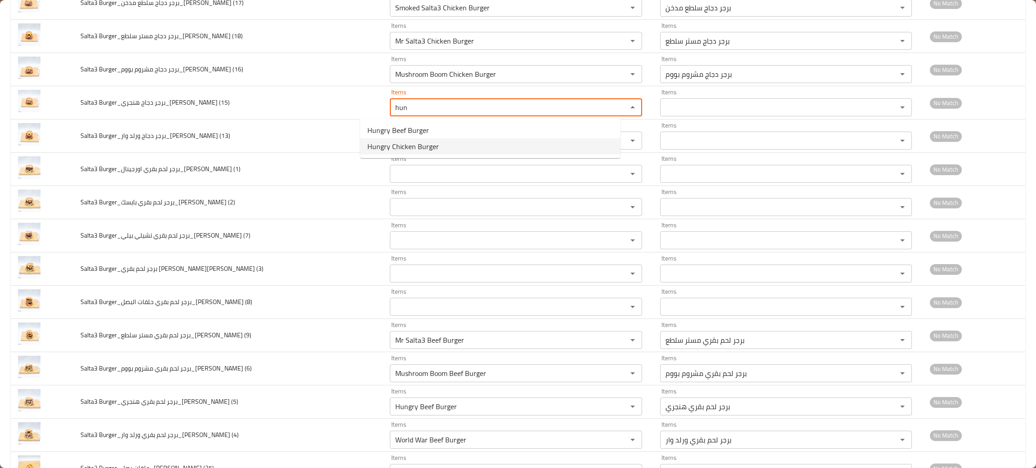
click at [385, 143] on span "Hungry Chicken Burger" at bounding box center [402, 146] width 71 height 11
type \(15\) "Hungry Chicken Burger"
type \(15\)-ar "برجر دجاج هنجري"
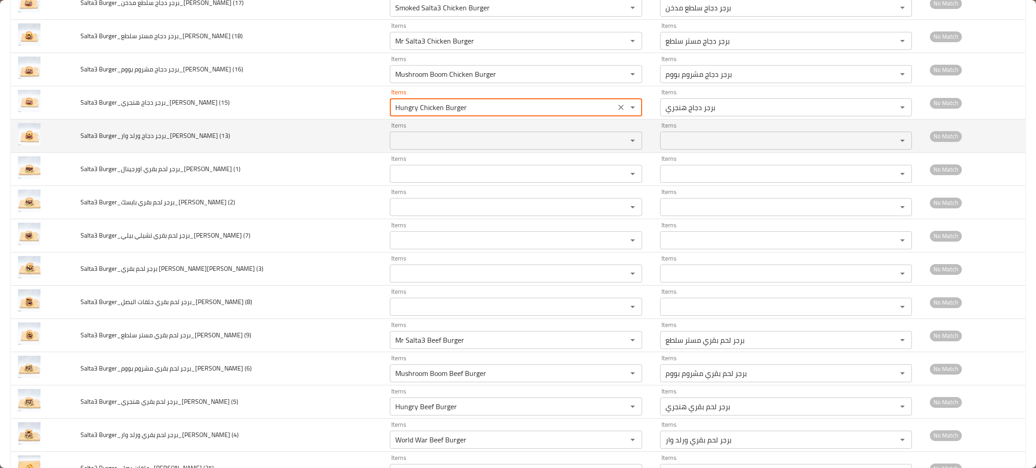
type \(15\) "Hungry Chicken Burger"
click at [392, 140] on \(13\) "Items" at bounding box center [502, 140] width 220 height 13
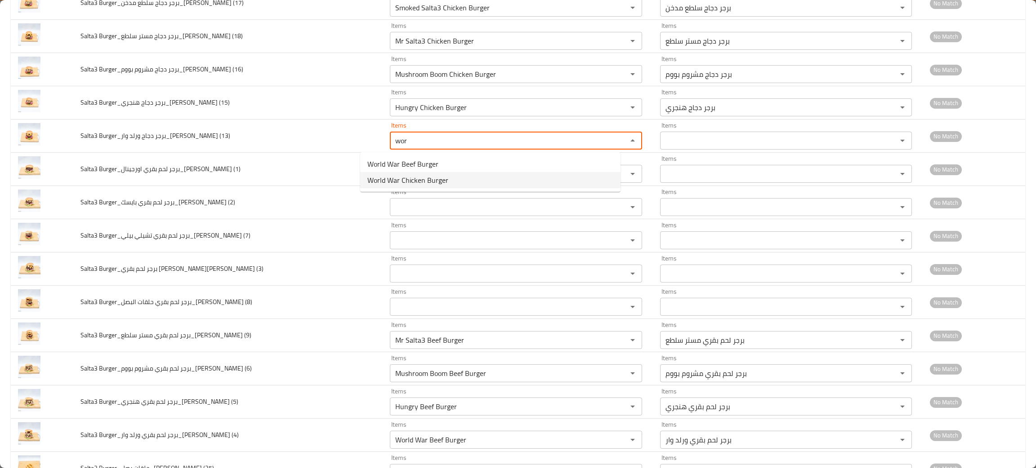
click at [367, 180] on span "World War Chicken Burger" at bounding box center [407, 180] width 81 height 11
type \(13\) "World War Chicken Burger"
type \(13\)-ar "برجر دجاج ورلد وار"
type \(13\) "World War Chicken Burger"
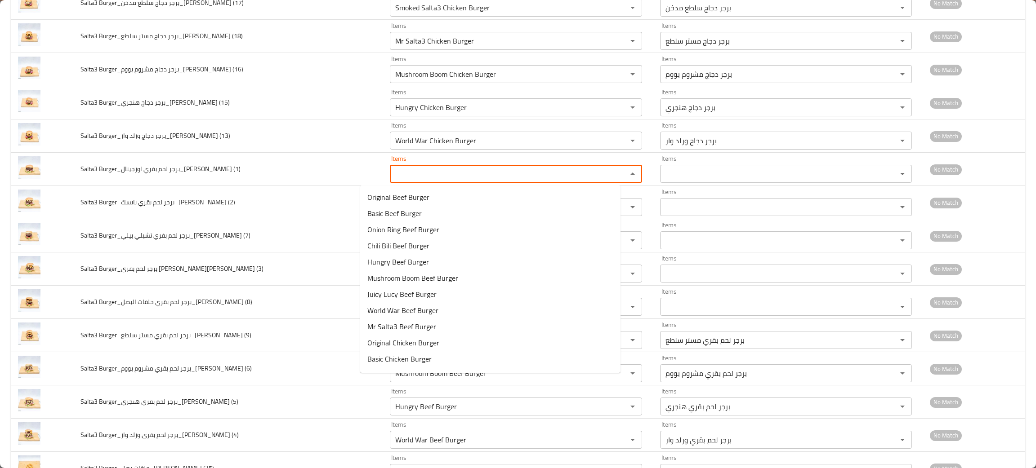
click at [392, 180] on \(1\) "Items" at bounding box center [502, 174] width 220 height 13
click at [374, 196] on span "Original Beef Burger" at bounding box center [398, 197] width 62 height 11
type \(1\) "Original Beef Burger"
type \(1\)-ar "برجر لحم بقري اورجينال"
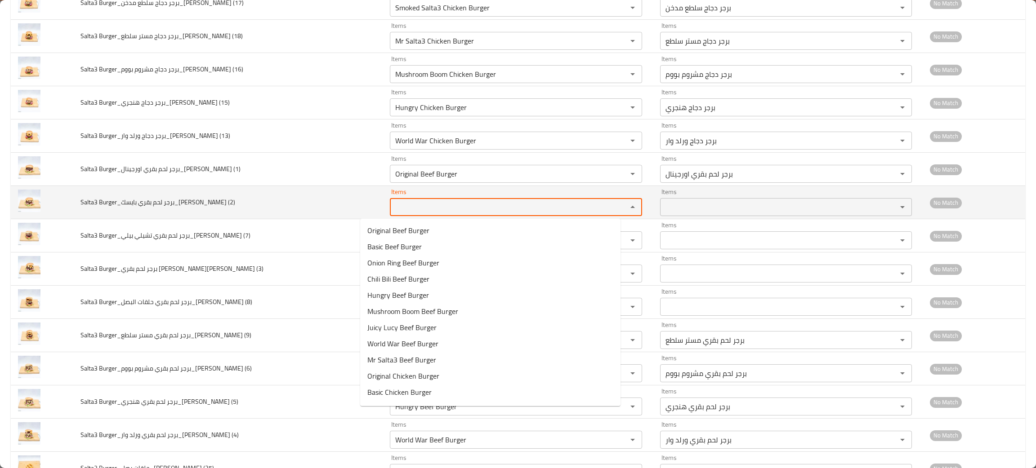
click at [392, 209] on \(2\) "Items" at bounding box center [502, 207] width 220 height 13
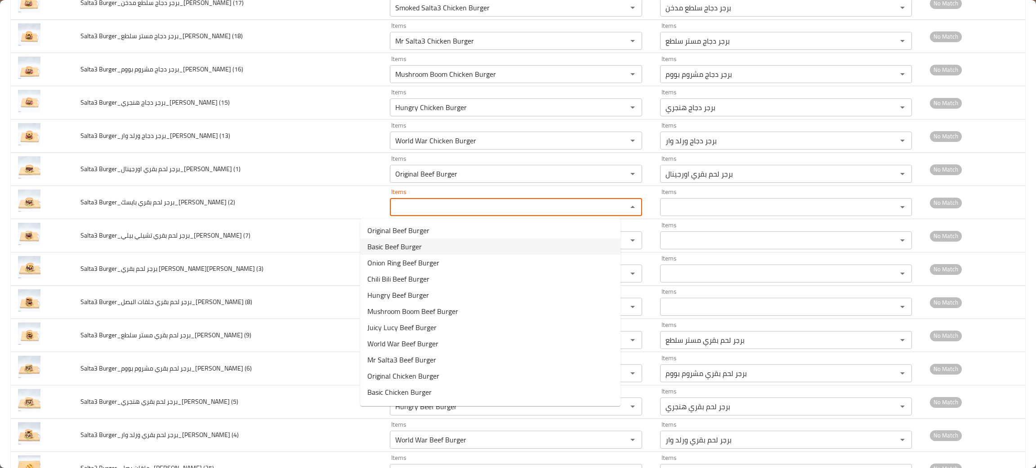
click at [386, 244] on span "Basic Beef Burger" at bounding box center [394, 246] width 54 height 11
type \(2\) "Basic Beef Burger"
type \(2\)-ar "برجر لحم بقري بايسك"
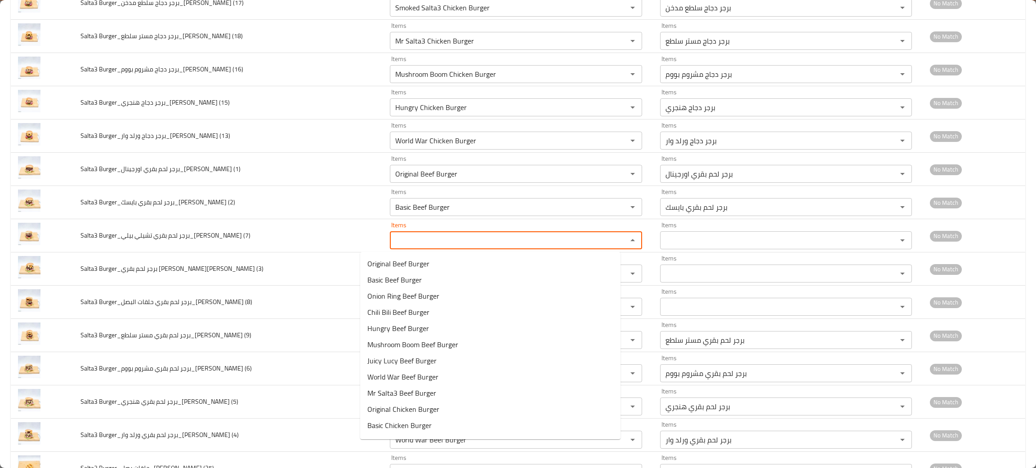
click at [392, 244] on \(7\) "Items" at bounding box center [502, 240] width 220 height 13
click at [377, 309] on span "Chili Bili Beef Burger" at bounding box center [398, 312] width 62 height 11
type \(7\) "Chili Bili Beef Burger"
type \(7\)-ar "برجر لحم بقري تشيلي بيلي"
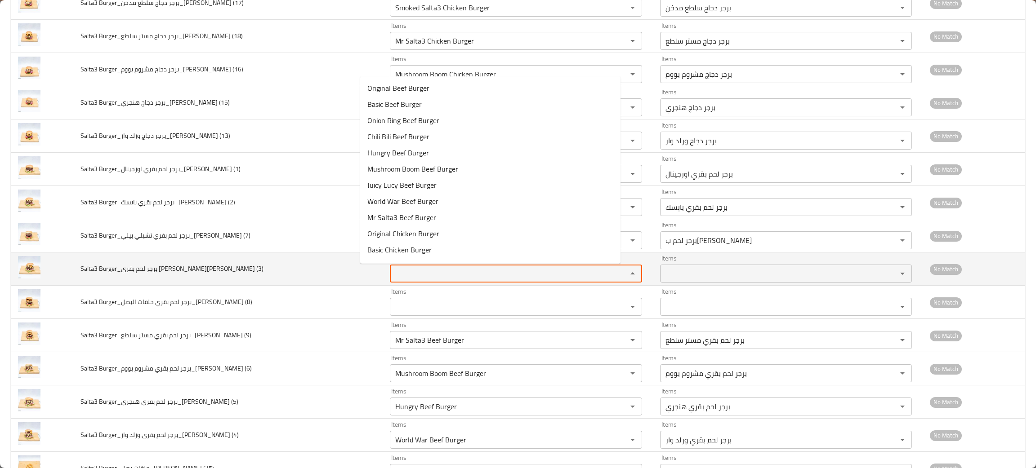
click at [392, 273] on \(3\) "Items" at bounding box center [502, 274] width 220 height 13
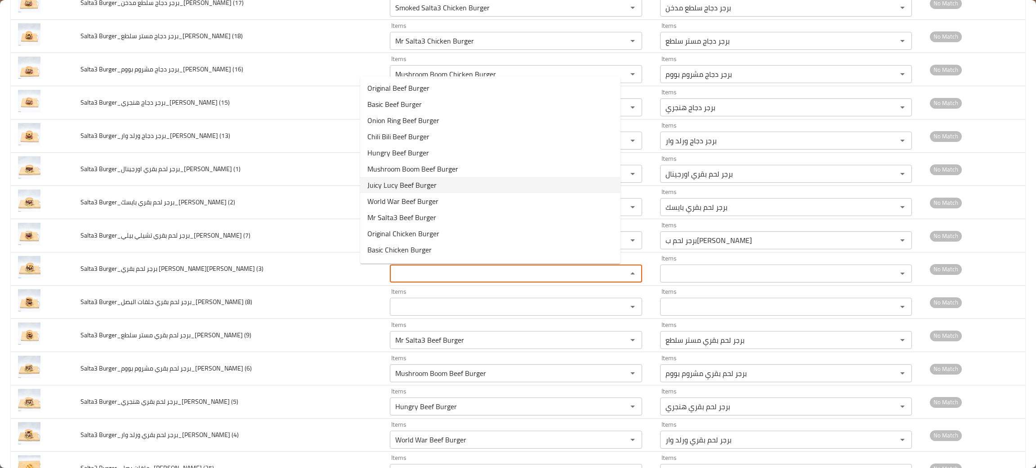
click at [377, 189] on span "Juicy Lucy Beef Burger" at bounding box center [401, 185] width 69 height 11
type \(3\) "Juicy Lucy Beef Burger"
type \(3\)-ar "برجر لحم بقري جوسي لوسي"
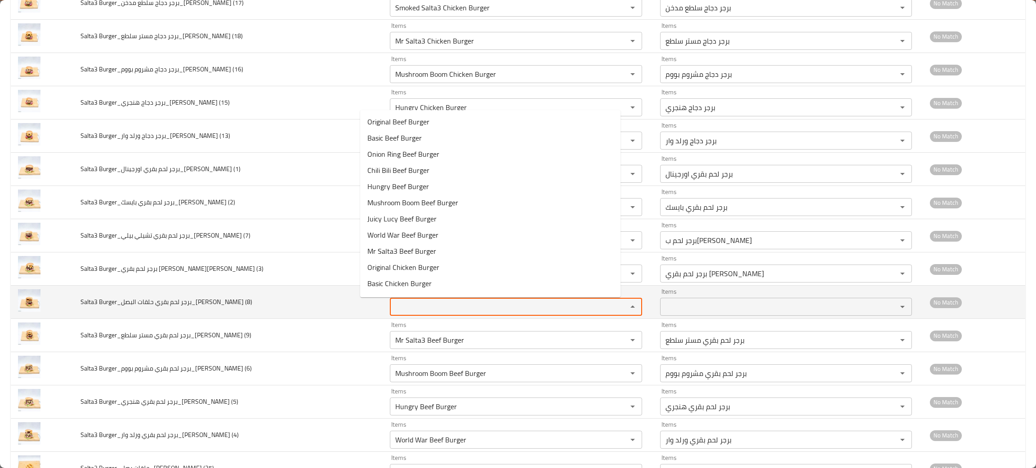
click at [392, 305] on \(8\) "Items" at bounding box center [502, 307] width 220 height 13
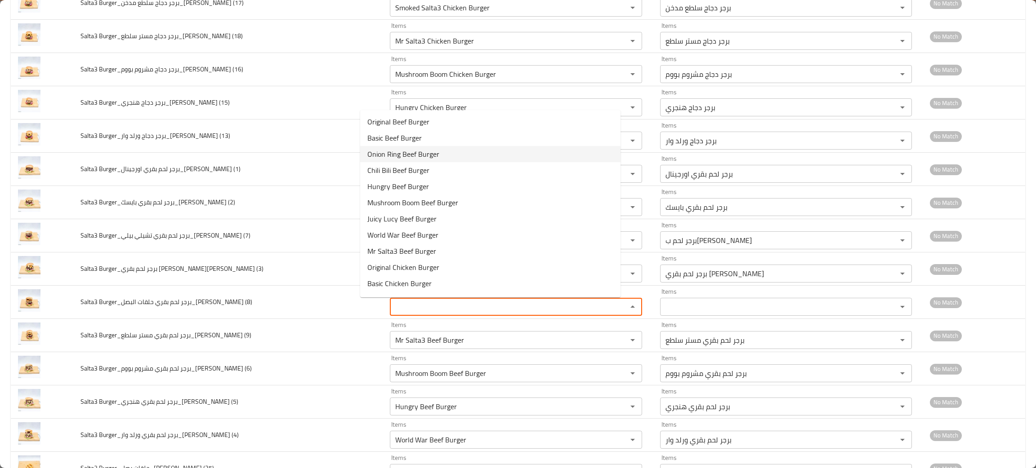
click at [406, 155] on span "Onion Ring Beef Burger" at bounding box center [403, 154] width 72 height 11
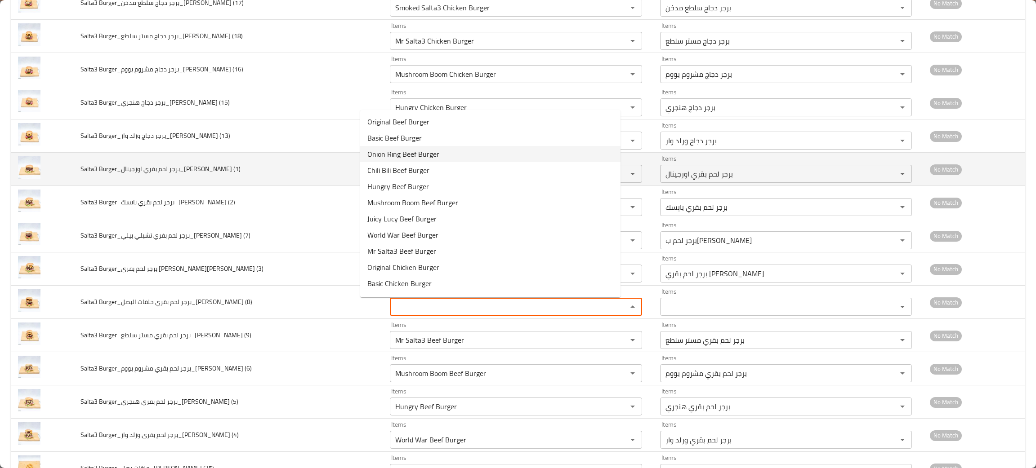
type \(8\) "Onion Ring Beef Burger"
type \(8\)-ar "برجر لحم بقري حلقات البصل"
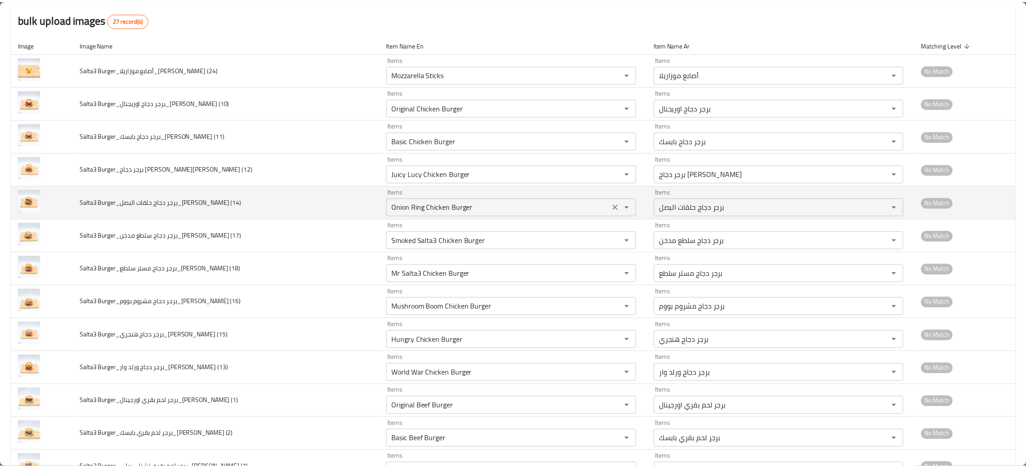
scroll to position [0, 0]
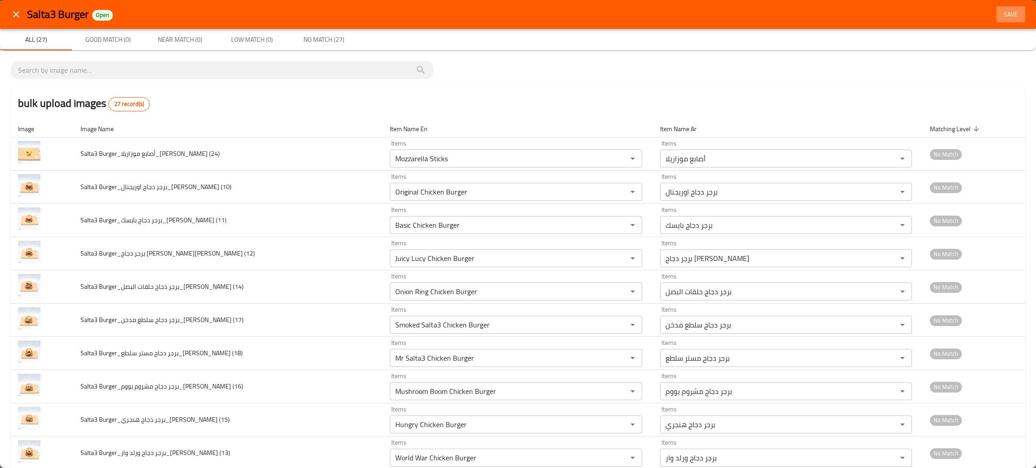
click at [1001, 19] on span "Save" at bounding box center [1011, 14] width 22 height 11
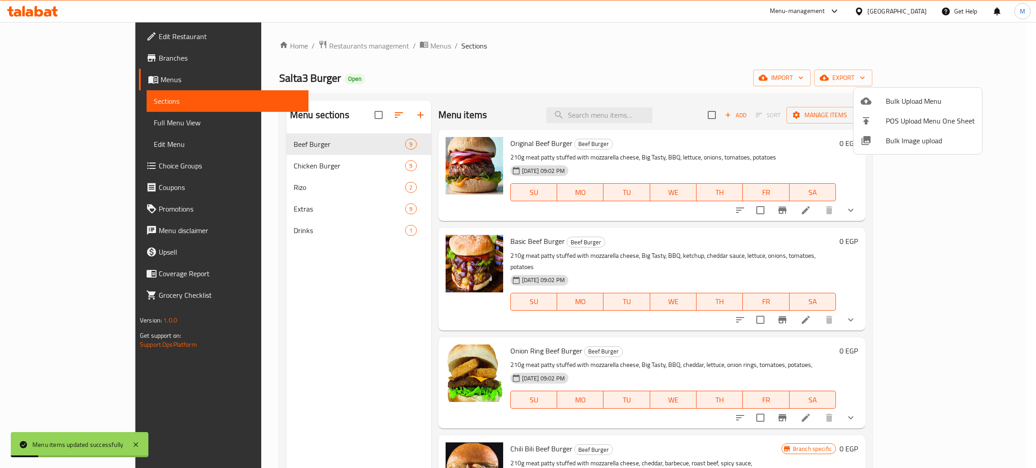
click at [566, 80] on div at bounding box center [518, 234] width 1036 height 468
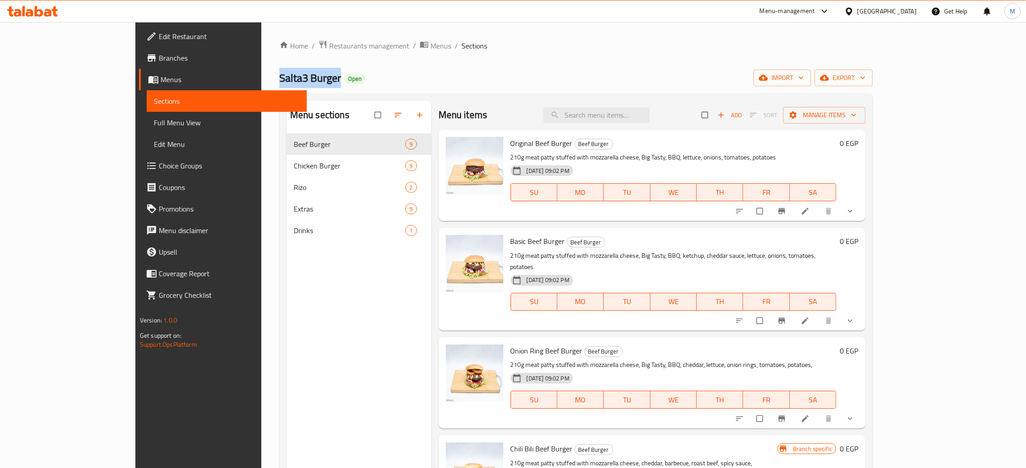
drag, startPoint x: 249, startPoint y: 76, endPoint x: 191, endPoint y: 69, distance: 58.8
click at [261, 80] on div "Home / Restaurants management / Menus / Sections Salta3 Burger Open import expo…" at bounding box center [575, 308] width 629 height 572
copy span "Salta3 Burger"
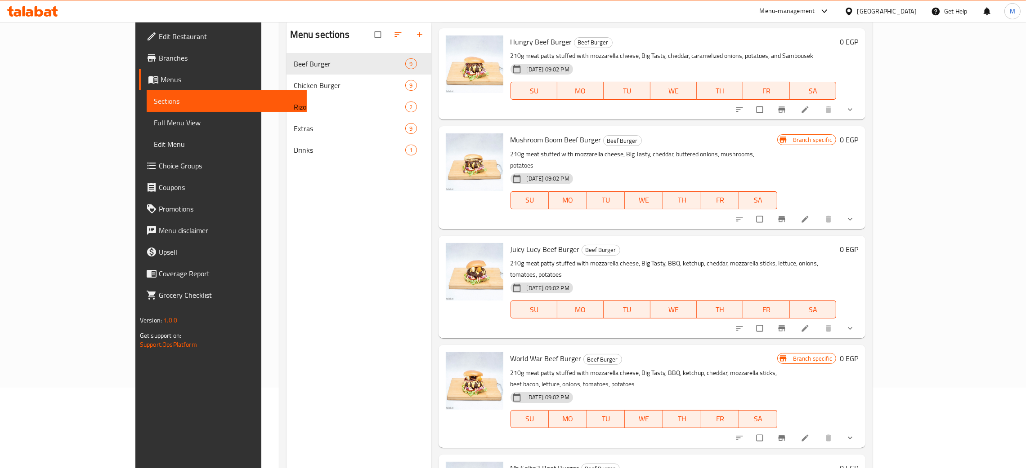
scroll to position [59, 0]
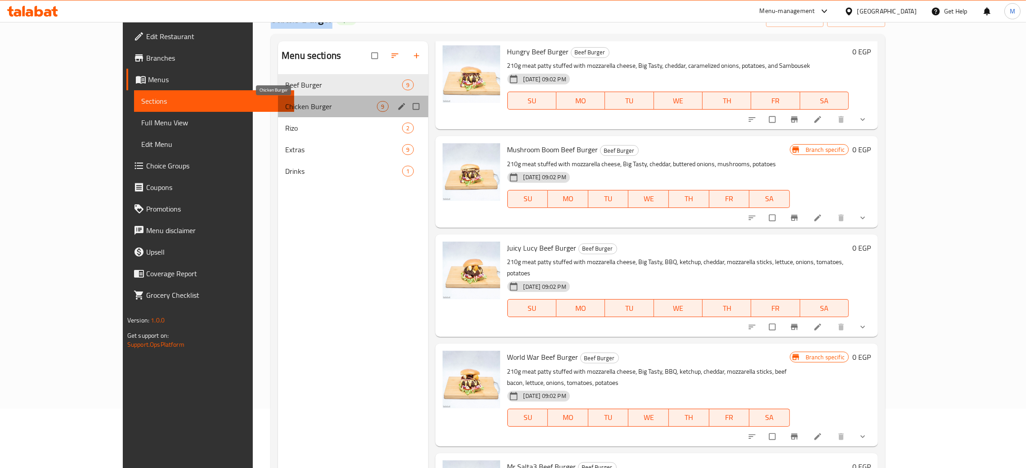
click at [285, 107] on span "Chicken Burger" at bounding box center [331, 106] width 92 height 11
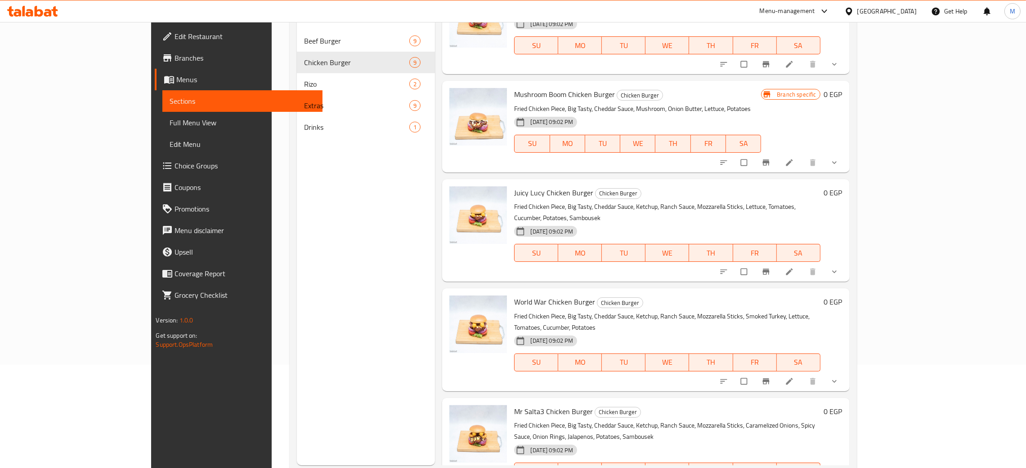
scroll to position [127, 0]
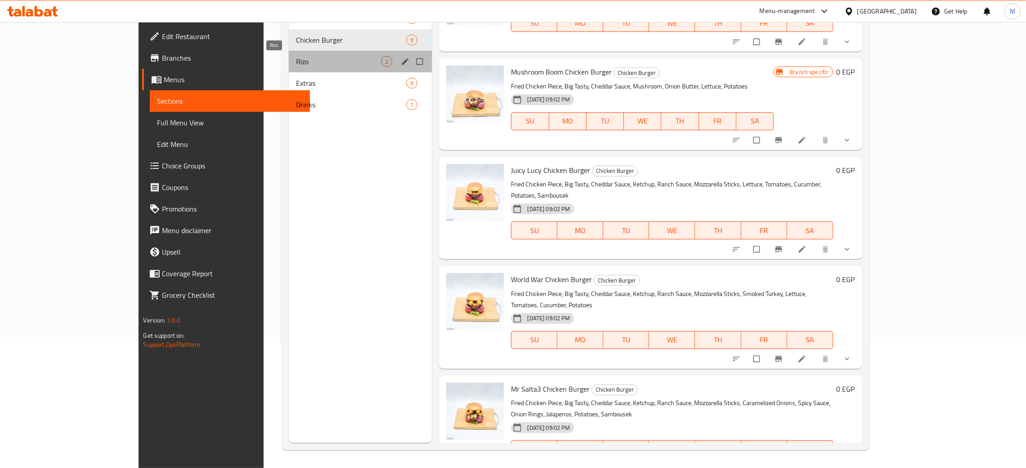
click at [296, 57] on span "Rizo" at bounding box center [338, 61] width 85 height 11
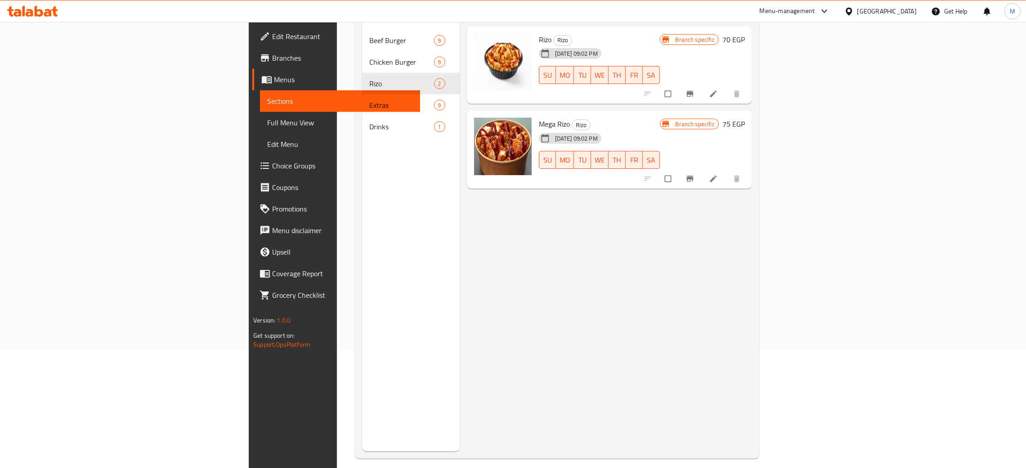
scroll to position [59, 0]
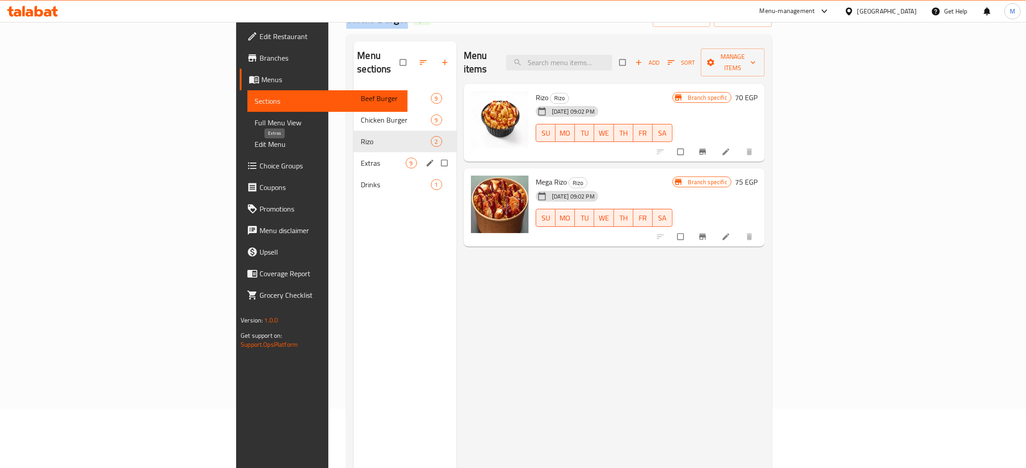
click at [361, 158] on span "Extras" at bounding box center [383, 163] width 45 height 11
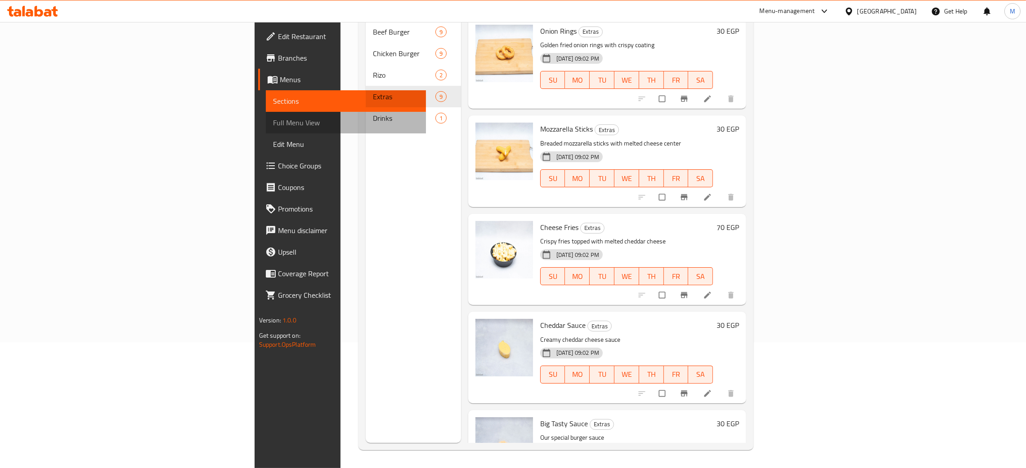
click at [273, 124] on span "Full Menu View" at bounding box center [346, 122] width 146 height 11
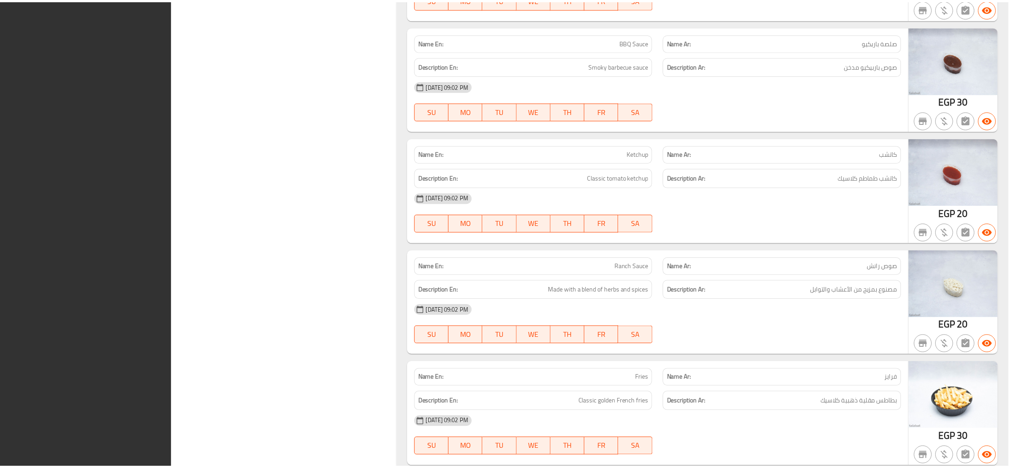
scroll to position [4362, 0]
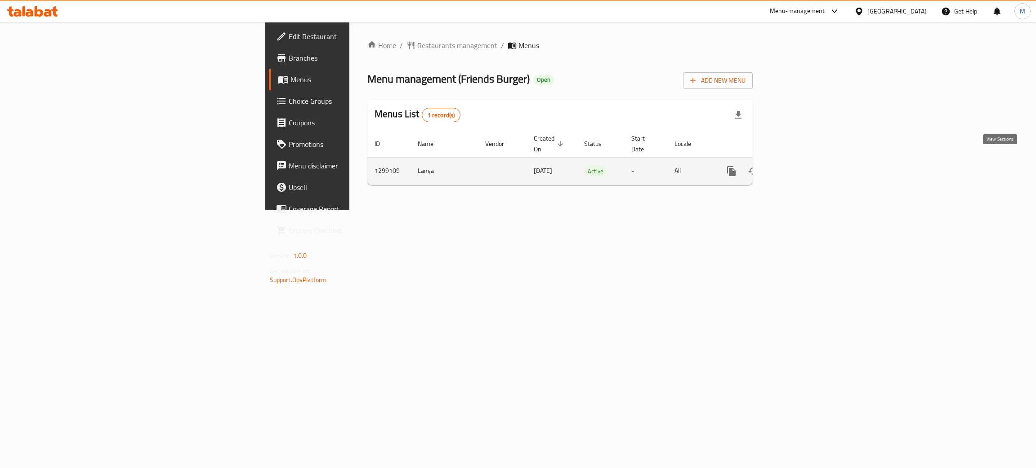
click at [800, 167] on icon "enhanced table" at bounding box center [796, 171] width 8 height 8
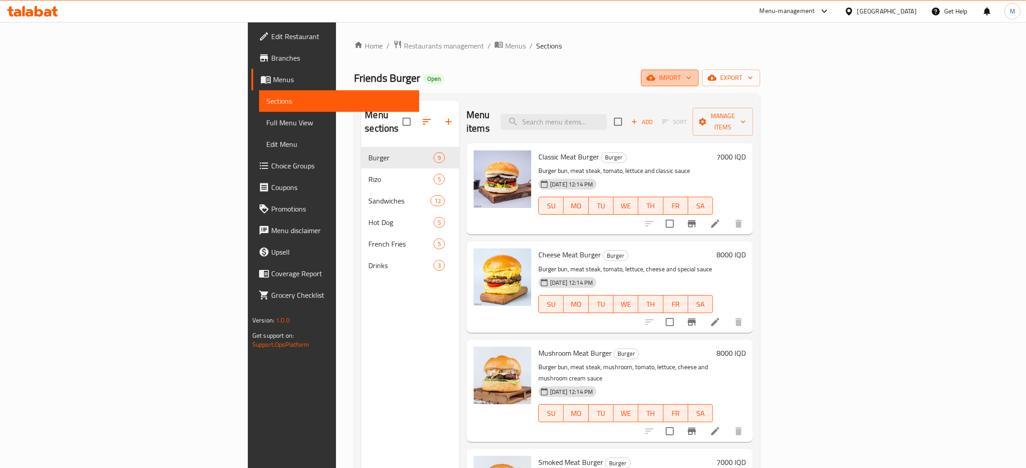
click at [691, 78] on span "import" at bounding box center [669, 77] width 43 height 11
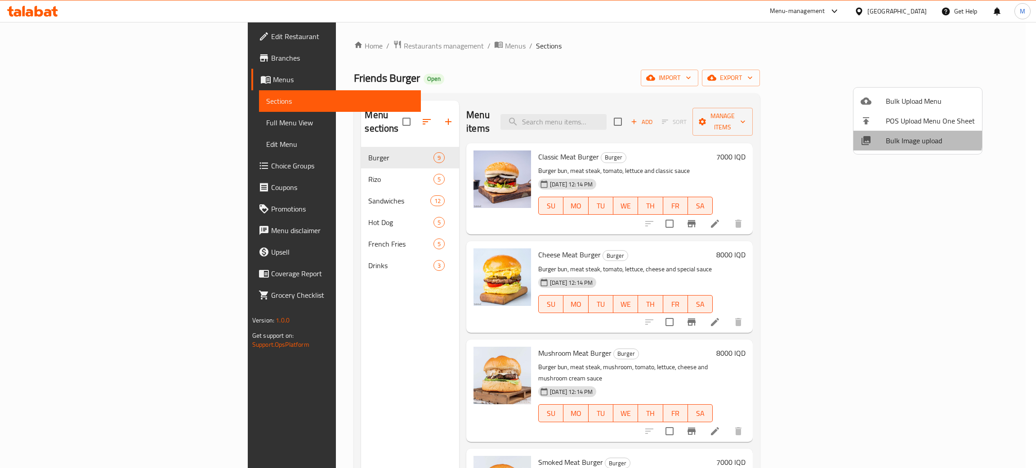
click at [910, 136] on span "Bulk Image upload" at bounding box center [930, 140] width 89 height 11
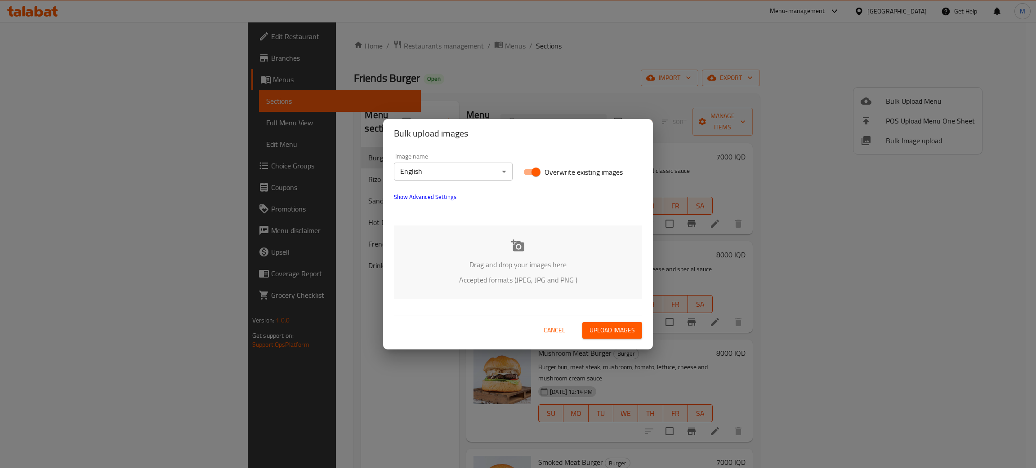
click at [537, 259] on p "Drag and drop your images here" at bounding box center [517, 264] width 221 height 11
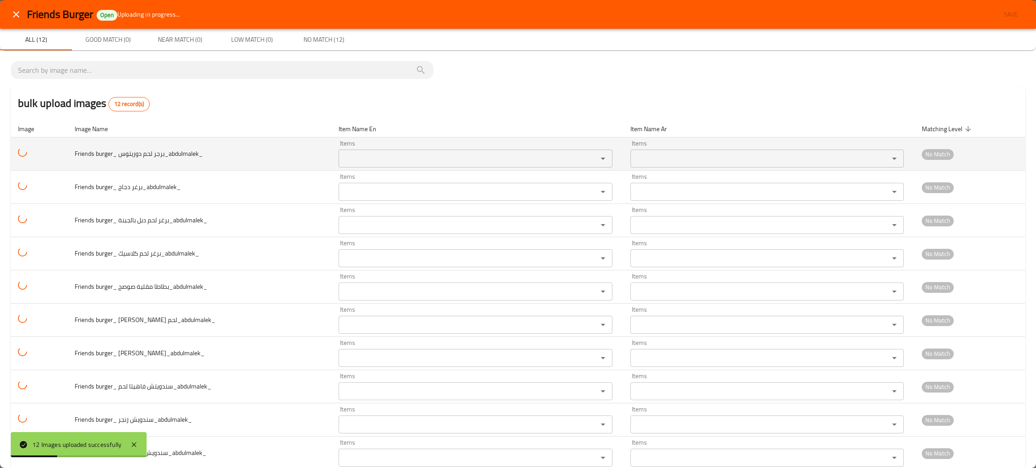
click at [360, 151] on div "Items" at bounding box center [475, 159] width 273 height 18
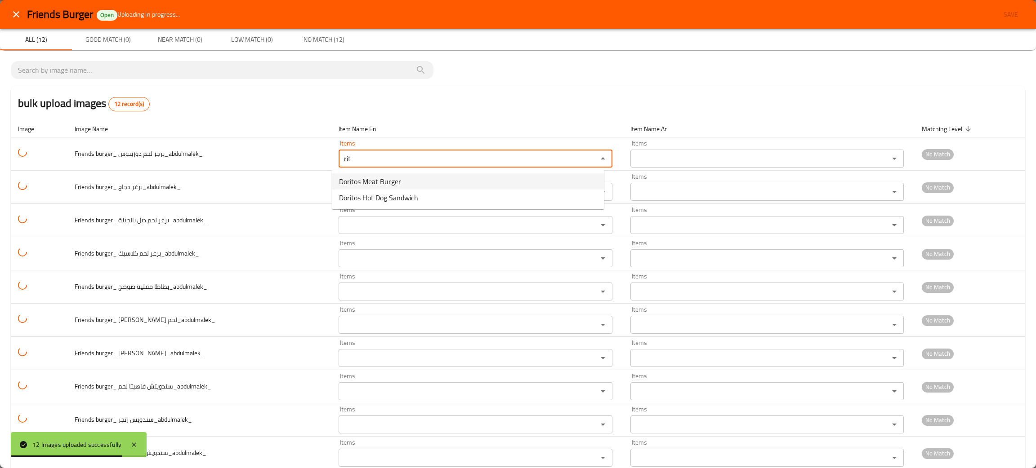
click at [361, 180] on span "Doritos Meat Burger" at bounding box center [370, 181] width 62 height 11
type دوريتوس_abdulmalek_ "Doritos Meat Burger"
type دوريتوس_abdulmalek_-ar "برجر لحم دوريتوس"
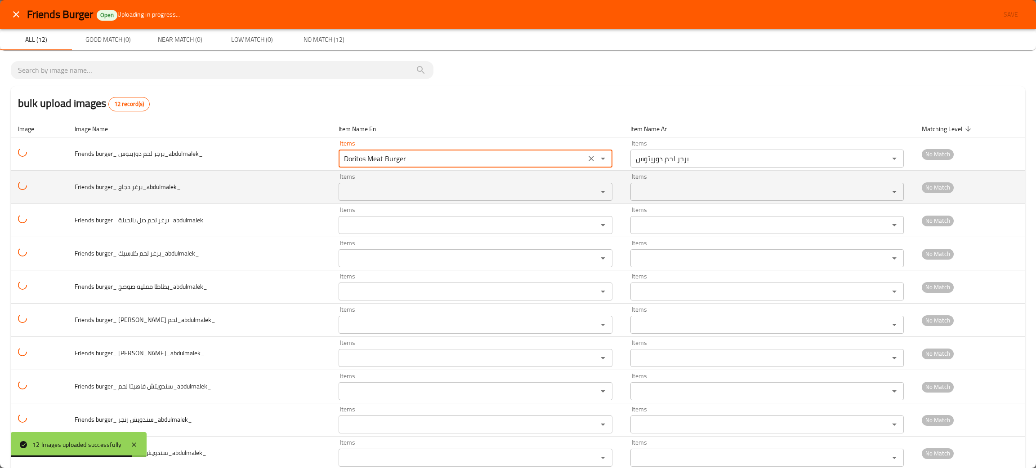
type دوريتوس_abdulmalek_ "Doritos Meat Burger"
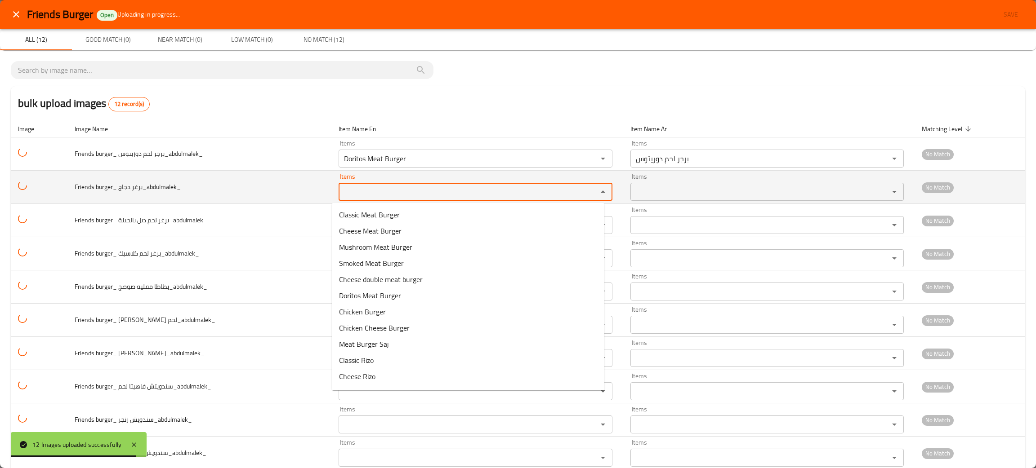
click at [357, 192] on دجاج_abdulmalek_ "Items" at bounding box center [461, 192] width 241 height 13
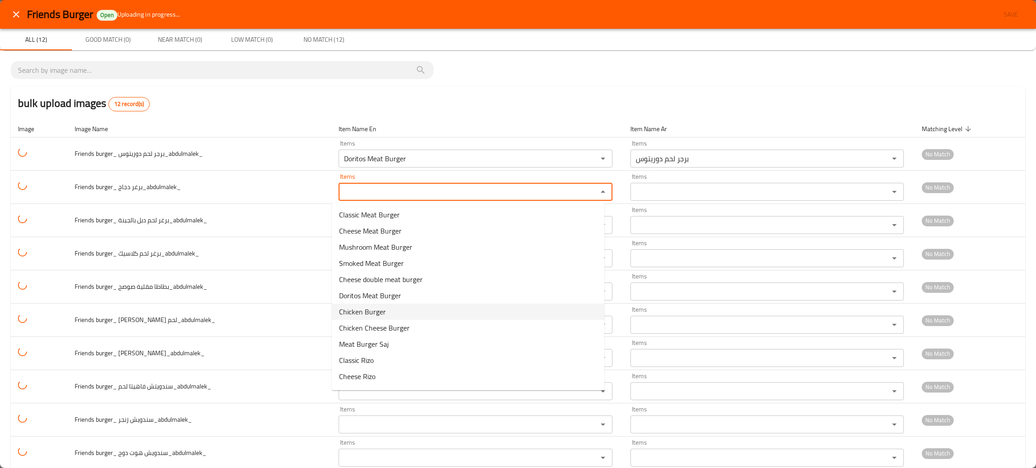
click at [372, 308] on span "Chicken Burger" at bounding box center [362, 312] width 47 height 11
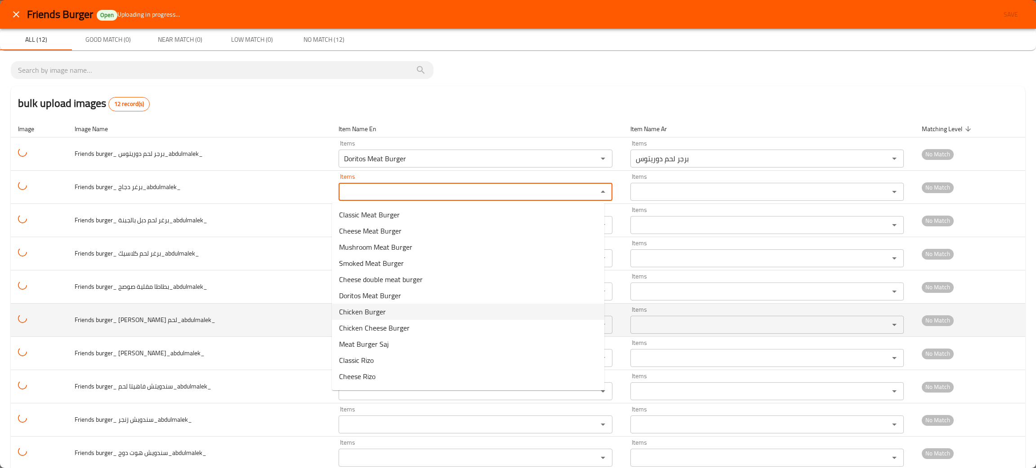
type دجاج_abdulmalek_ "Chicken Burger"
type دجاج_abdulmalek_-ar "برغر دجاج"
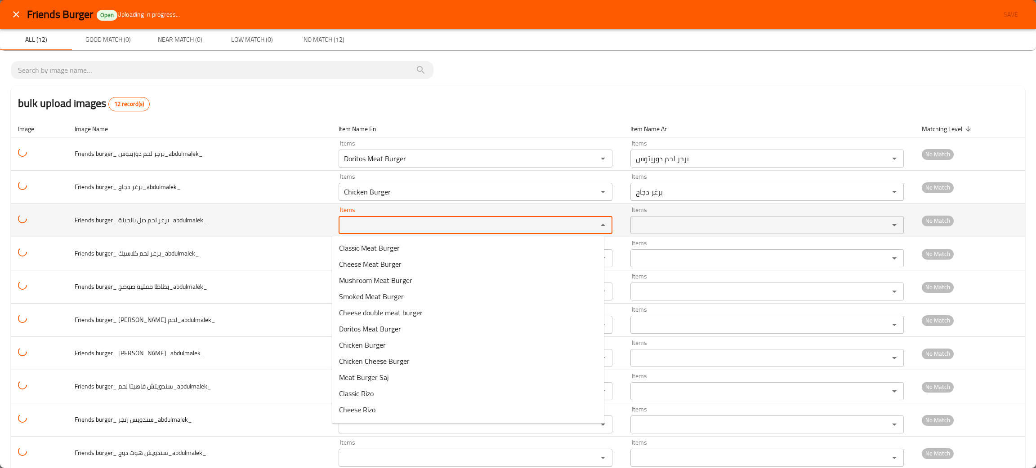
click at [365, 228] on بالجبنة_abdulmalek_ "Items" at bounding box center [461, 225] width 241 height 13
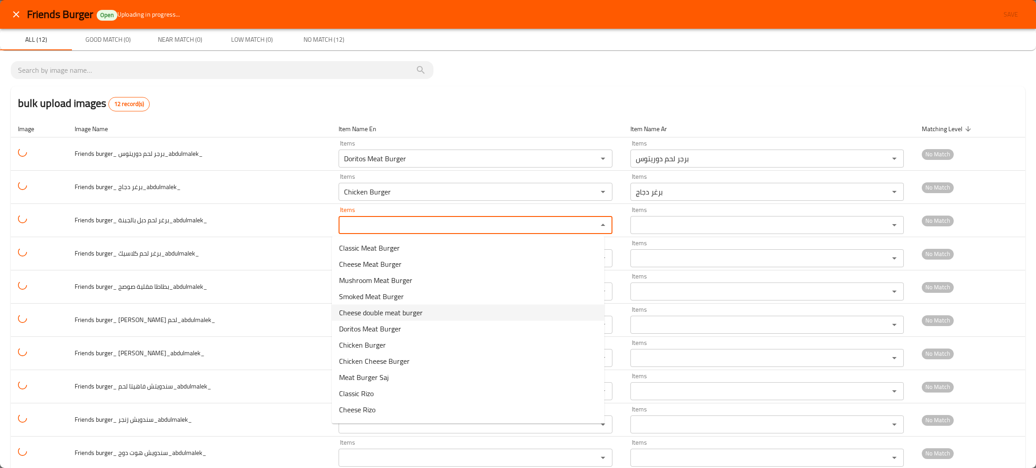
click at [393, 314] on span "Cheese double meat burger" at bounding box center [381, 313] width 84 height 11
type بالجبنة_abdulmalek_ "Cheese double meat burger"
type بالجبنة_abdulmalek_-ar "برغر لحم دبل بالجبنة"
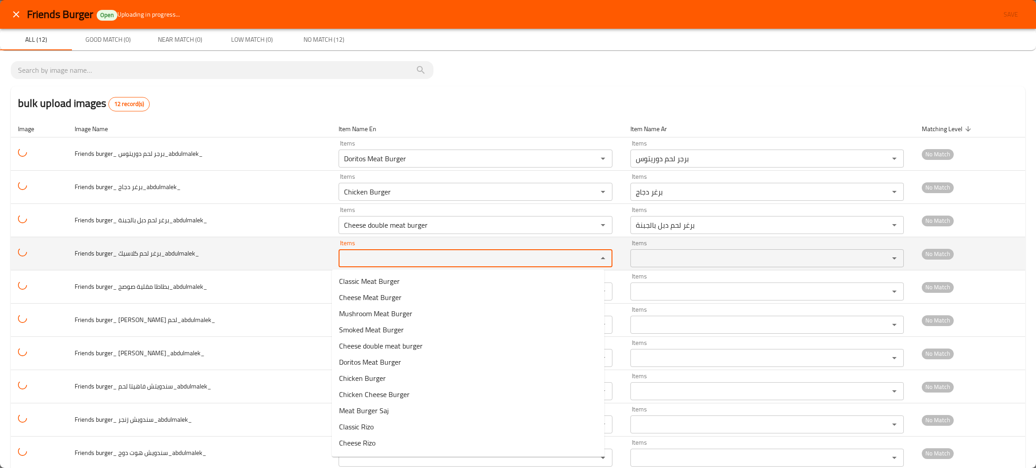
click at [370, 260] on كلاسيك_abdulmalek_ "Items" at bounding box center [461, 258] width 241 height 13
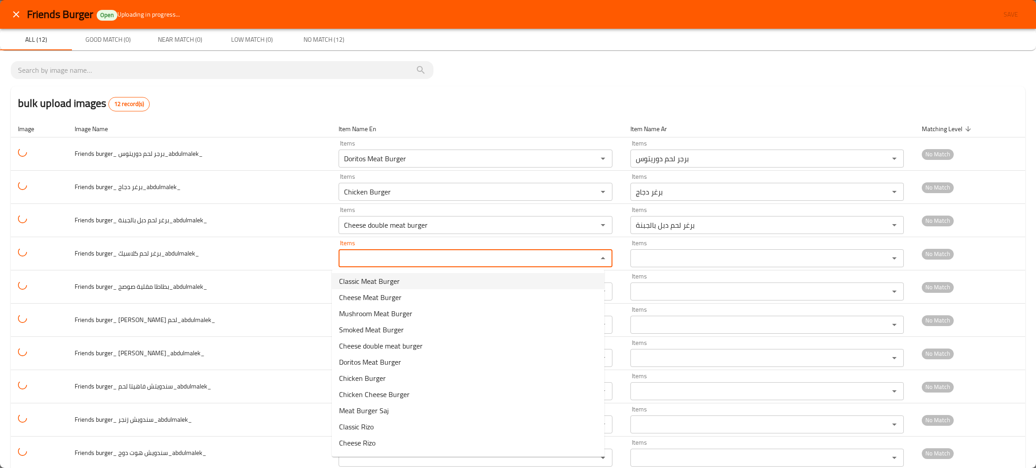
click at [369, 281] on span "Classic Meat Burger" at bounding box center [369, 281] width 61 height 11
type كلاسيك_abdulmalek_ "Classic Meat Burger"
type كلاسيك_abdulmalek_-ar "برغر لحم كلاسيك"
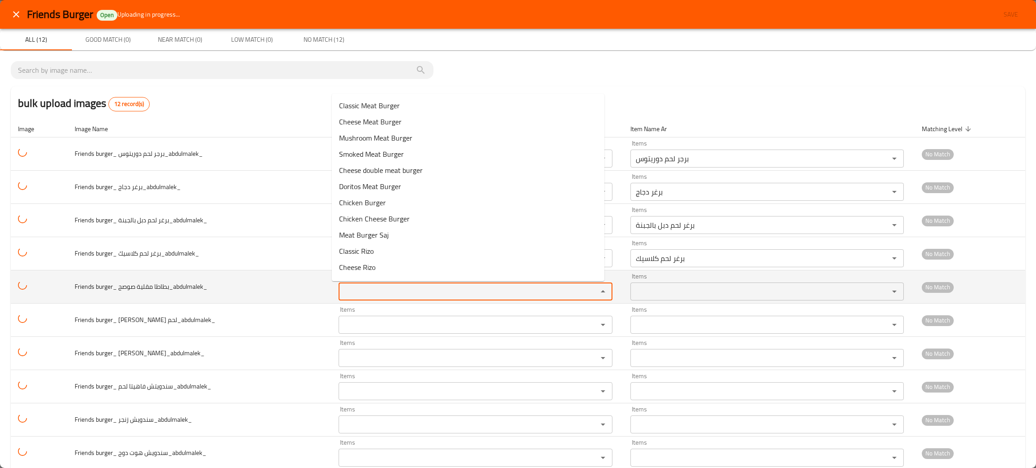
click at [365, 287] on صوصج_abdulmalek_ "Items" at bounding box center [461, 291] width 241 height 13
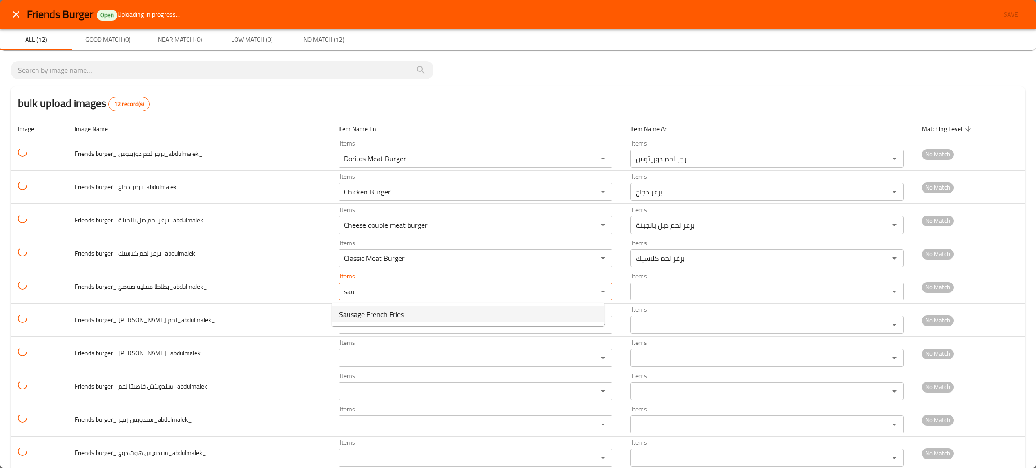
click at [366, 312] on span "Sausage French Fries" at bounding box center [371, 314] width 65 height 11
type صوصج_abdulmalek_ "Sausage French Fries"
type صوصج_abdulmalek_-ar "بطاطا مقلية صوصج"
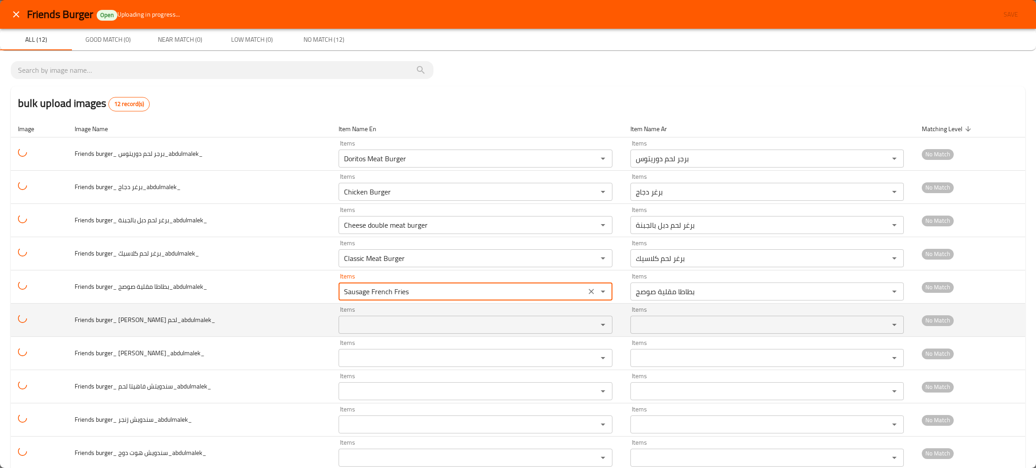
type صوصج_abdulmalek_ "Sausage French Fries"
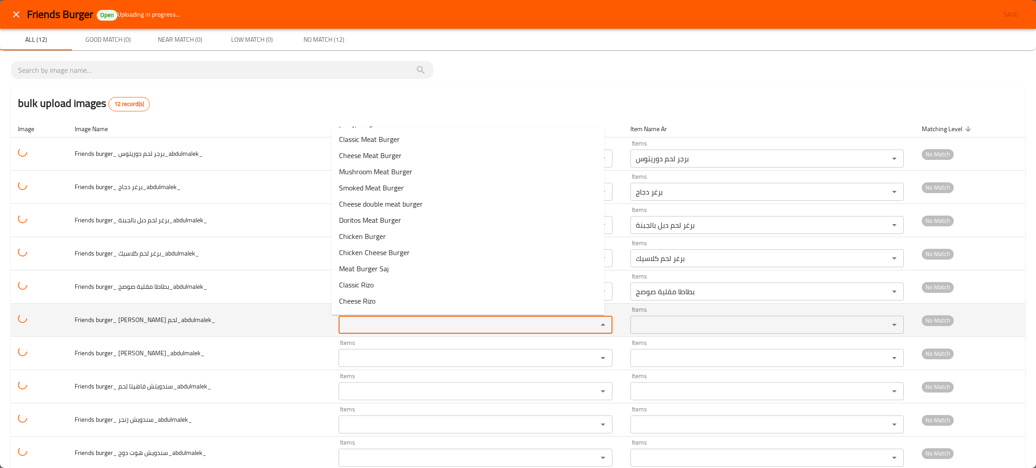
click at [344, 319] on لحم_abdulmalek_ "Items" at bounding box center [461, 325] width 241 height 13
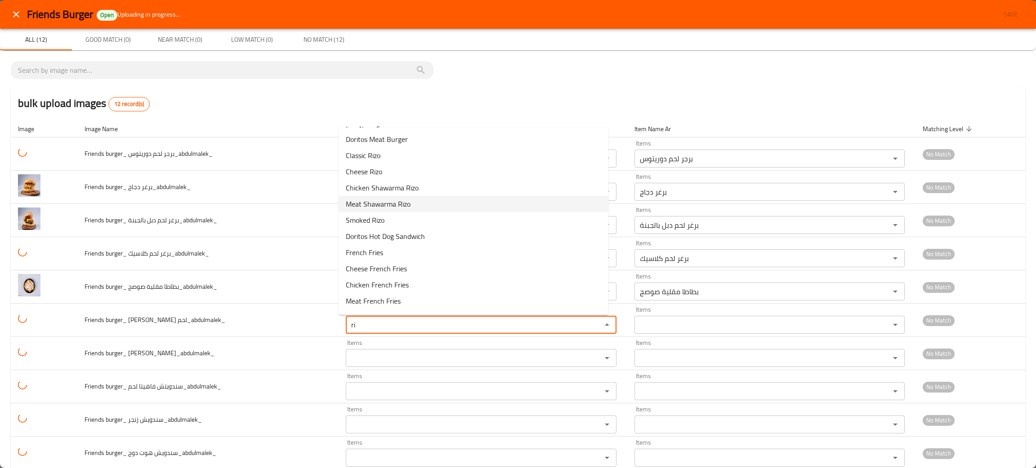
click at [354, 204] on span "Meat Shawarma Rizo" at bounding box center [378, 204] width 65 height 11
type لحم_abdulmalek_ "Meat Shawarma Rizo"
type لحم_abdulmalek_-ar "ريزو شاورما لحم"
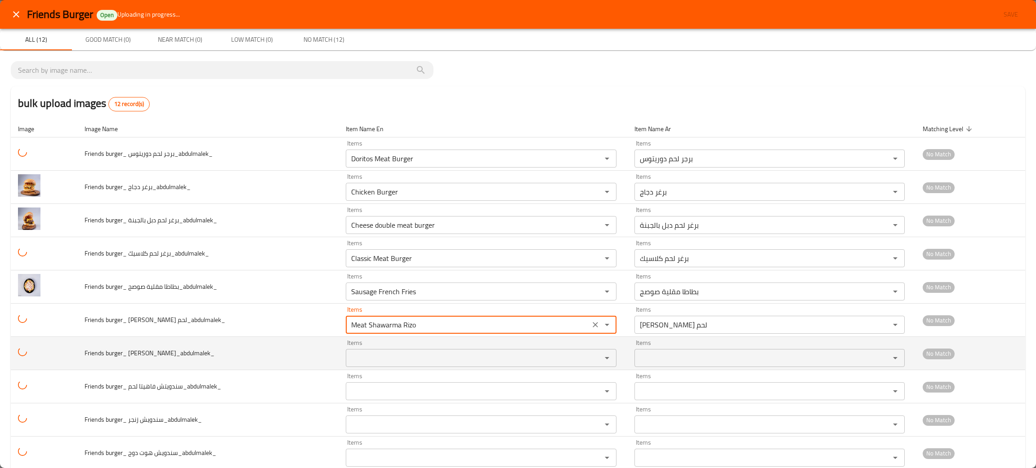
type لحم_abdulmalek_ "Meat Shawarma Rizo"
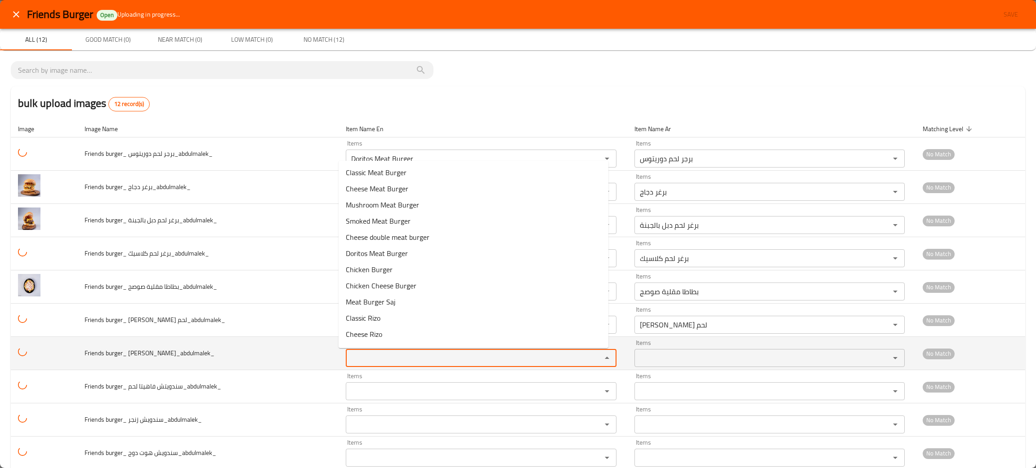
click at [378, 352] on كلاسيك_abdulmalek_ "Items" at bounding box center [467, 358] width 239 height 13
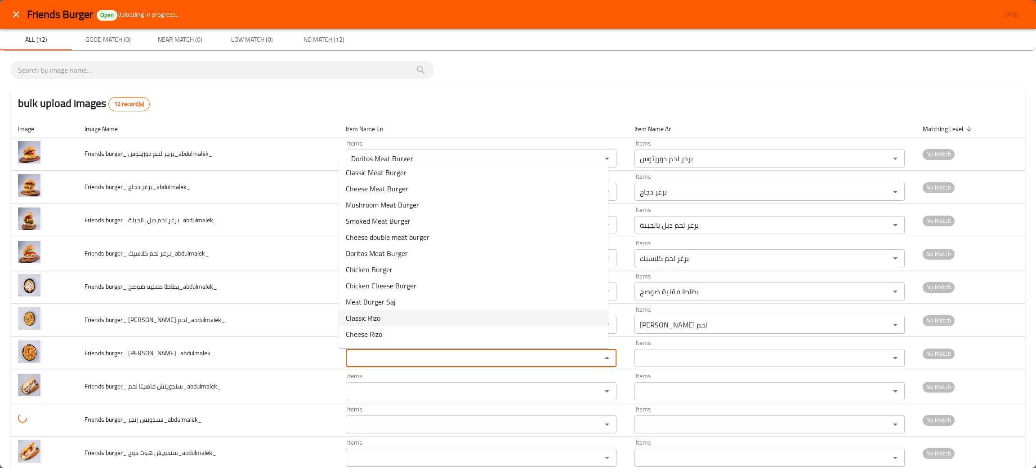
click at [375, 317] on span "Classic Rizo" at bounding box center [363, 318] width 35 height 11
type كلاسيك_abdulmalek_ "Classic Rizo"
type كلاسيك_abdulmalek_-ar "ريزو كلاسيك"
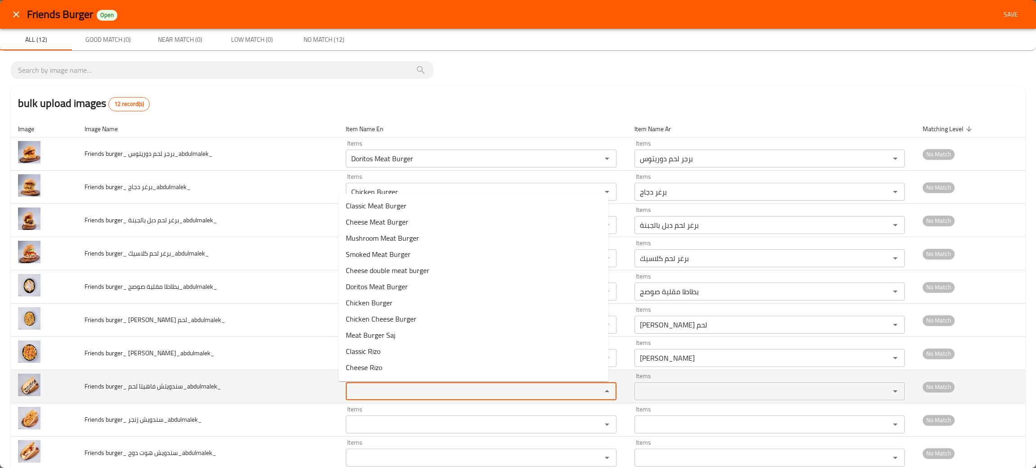
click at [359, 390] on لحم_abdulmalek_ "Items" at bounding box center [467, 391] width 239 height 13
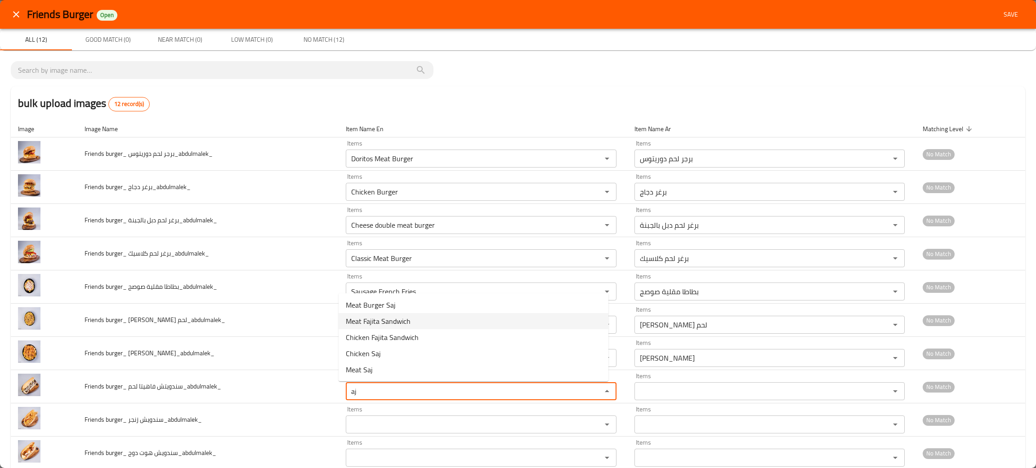
click at [374, 318] on span "Meat Fajita Sandwich" at bounding box center [378, 321] width 65 height 11
type لحم_abdulmalek_ "Meat Fajita Sandwich"
type لحم_abdulmalek_-ar "سندويتش فاهيتا لحم"
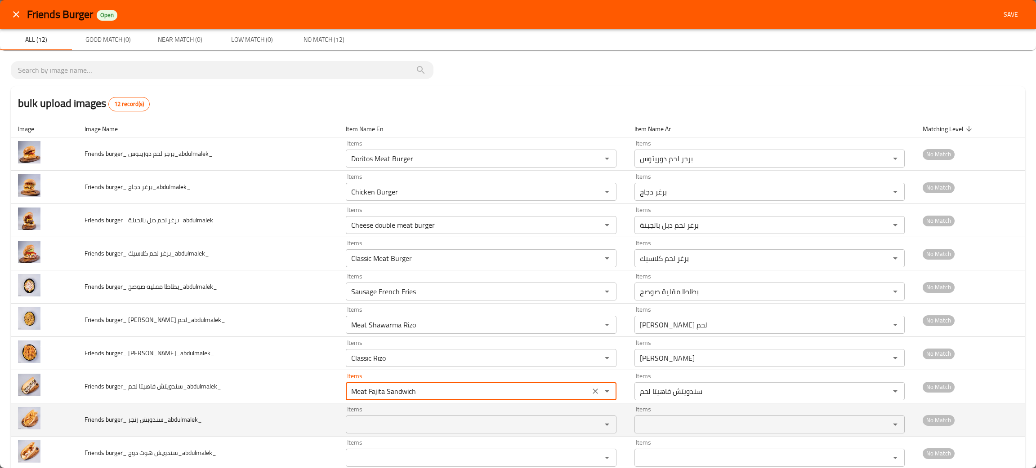
type لحم_abdulmalek_ "Meat Fajita Sandwich"
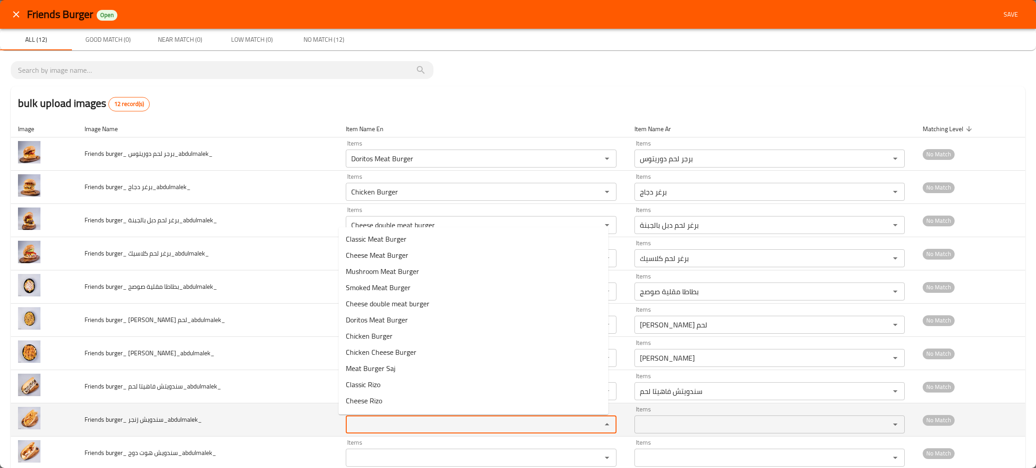
click at [366, 421] on زنجر_abdulmalek_ "Items" at bounding box center [467, 425] width 239 height 13
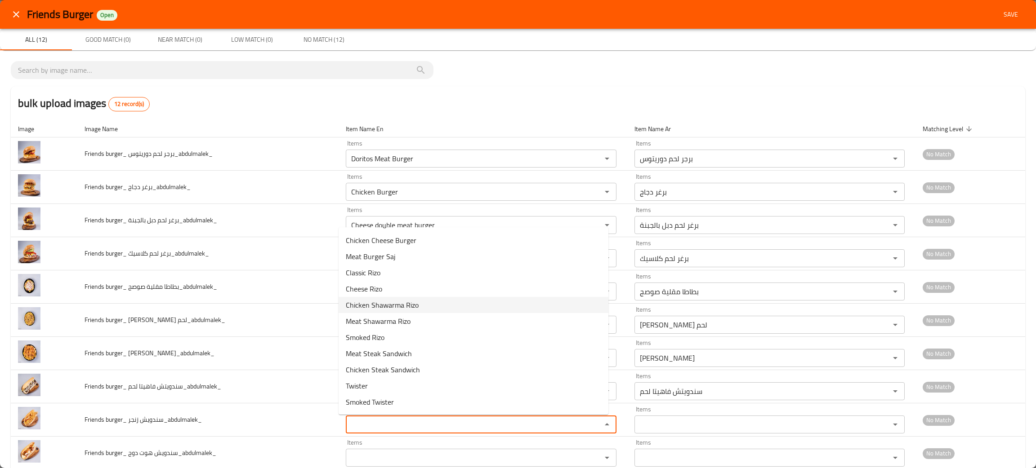
scroll to position [135, 0]
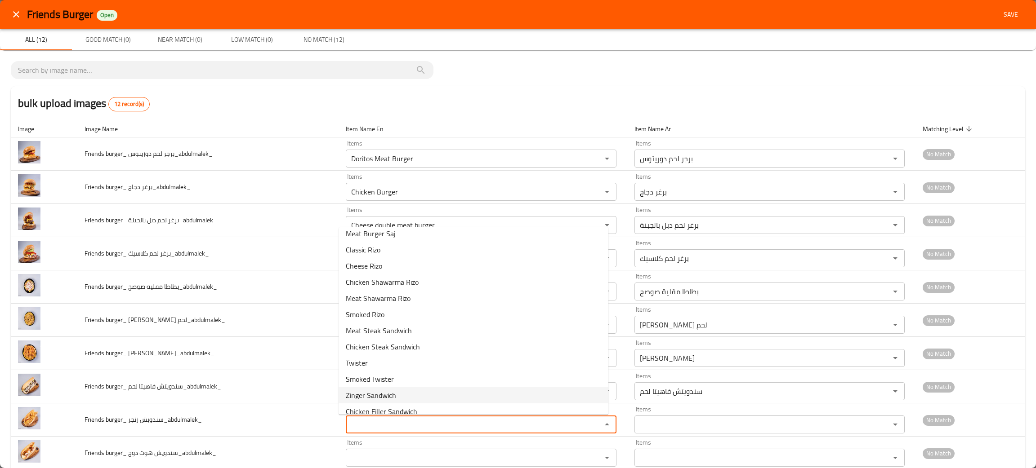
click at [373, 391] on span "Zinger Sandwich" at bounding box center [371, 395] width 50 height 11
type زنجر_abdulmalek_ "Zinger Sandwich"
type زنجر_abdulmalek_-ar "سندويش زنجر"
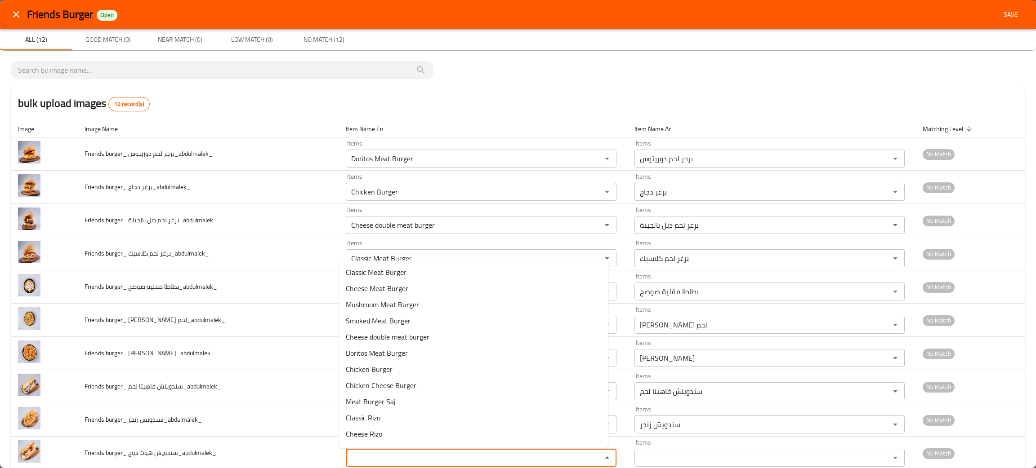
drag, startPoint x: 373, startPoint y: 461, endPoint x: 372, endPoint y: 447, distance: 14.4
click at [373, 460] on دوج_abdulmalek_ "Items" at bounding box center [467, 458] width 239 height 13
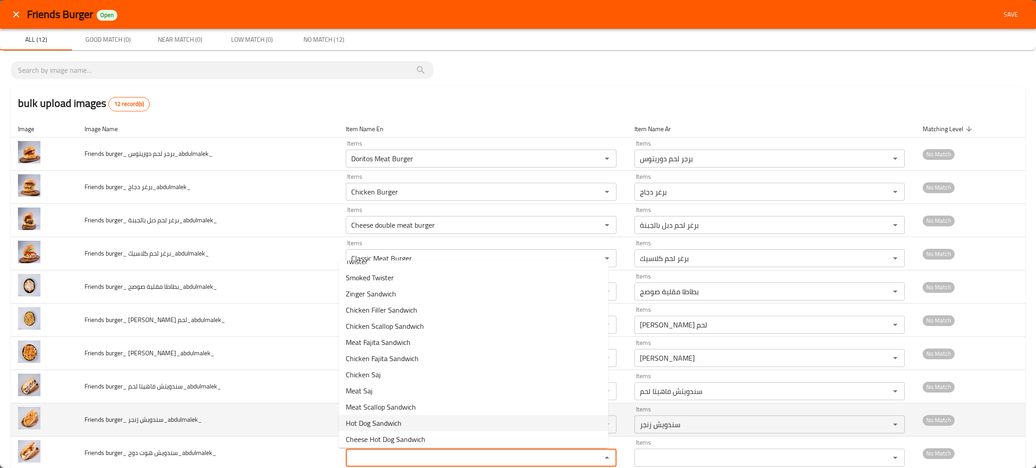
click at [354, 422] on span "Hot Dog Sandwich" at bounding box center [374, 423] width 56 height 11
type دوج_abdulmalek_ "Hot Dog Sandwich"
type دوج_abdulmalek_-ar "سندويش هوت دوج"
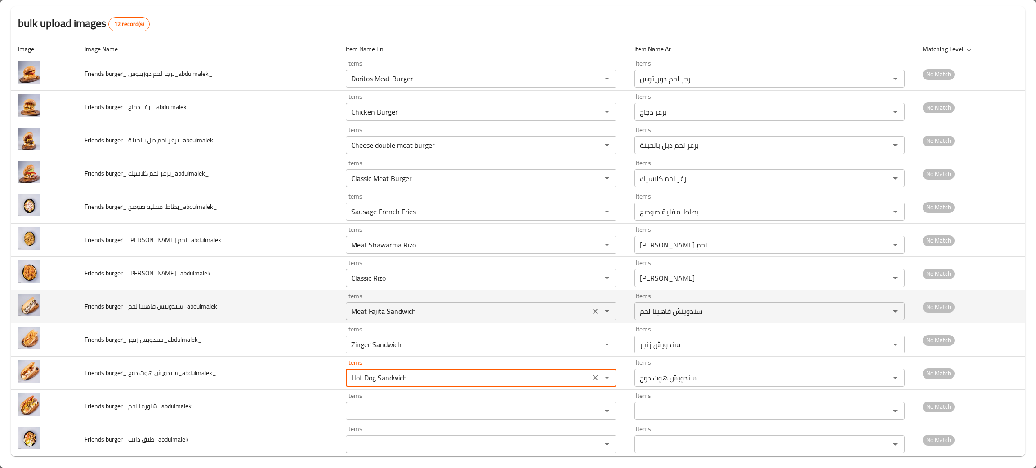
scroll to position [87, 0]
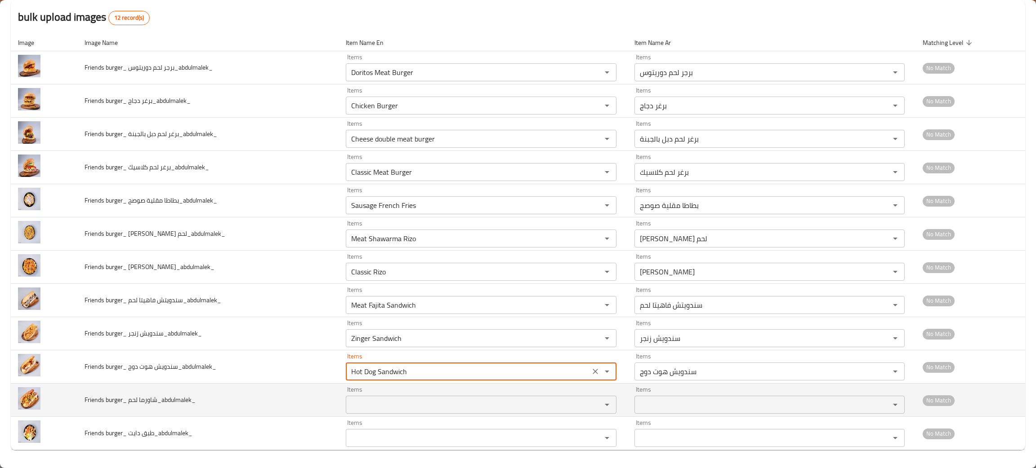
click at [357, 402] on لحم_abdulmalek_ "Items" at bounding box center [467, 405] width 239 height 13
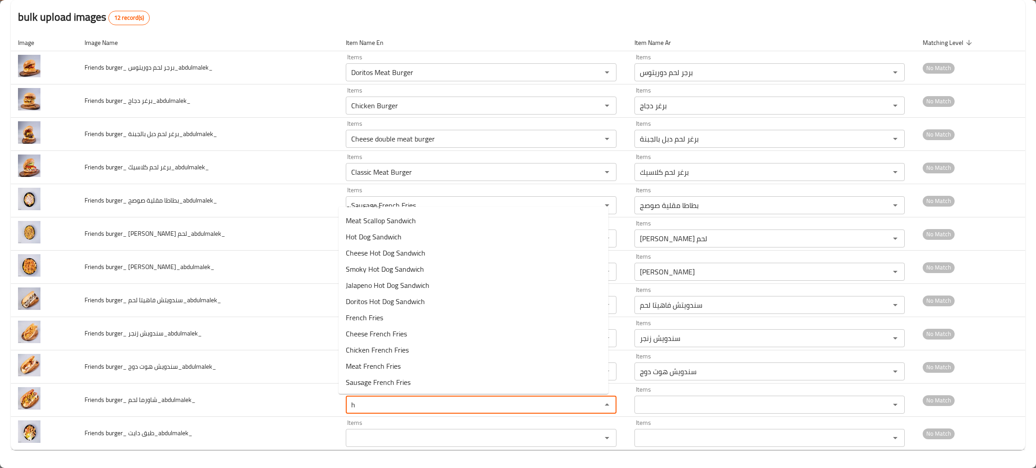
scroll to position [0, 0]
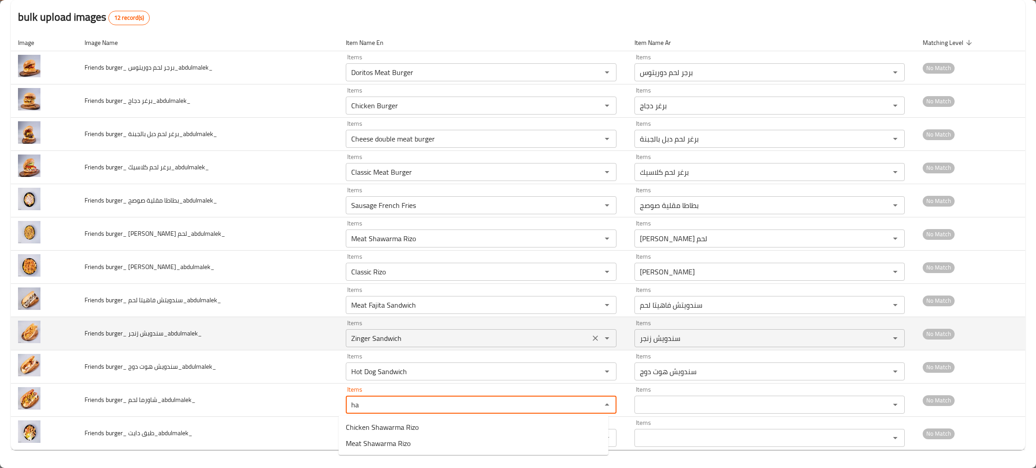
type لحم_abdulmalek_ "h"
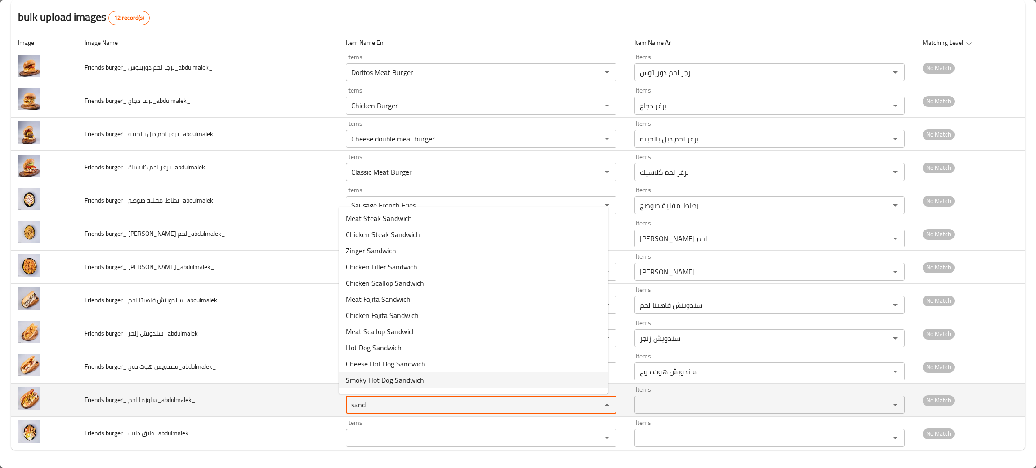
type لحم_abdulmalek_ "sand"
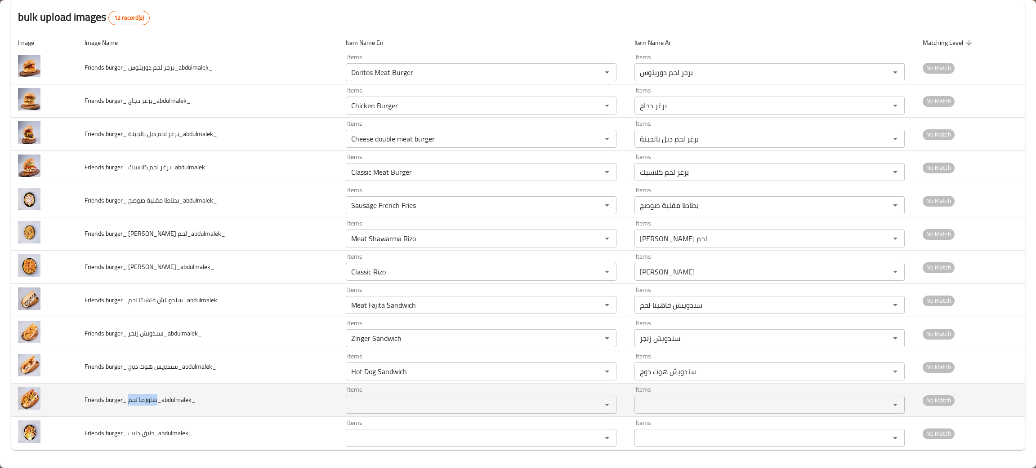
drag, startPoint x: 155, startPoint y: 400, endPoint x: 129, endPoint y: 399, distance: 26.6
click at [129, 399] on span "Friends burger_ شاورما لحم_abdulmalek_" at bounding box center [140, 400] width 111 height 12
copy span "شاورما لحم"
click at [366, 412] on div "Items" at bounding box center [481, 405] width 271 height 18
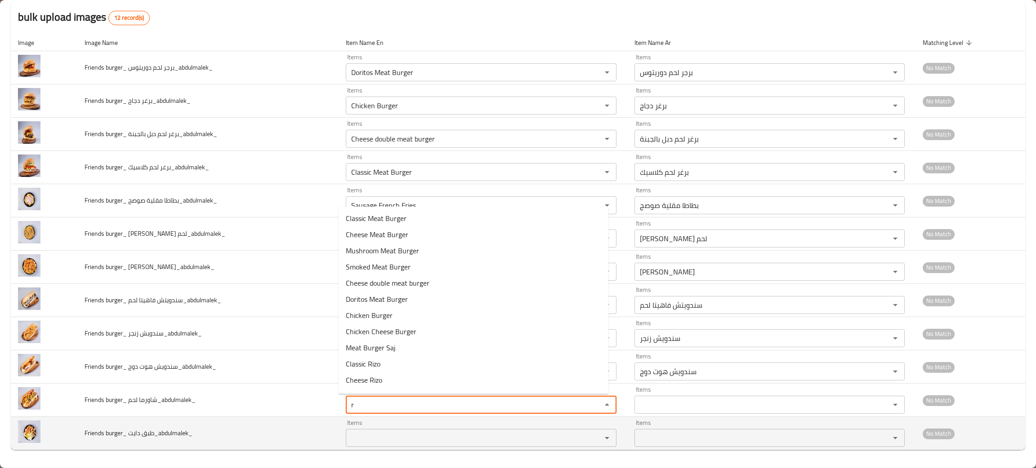
type لحم_abdulmalek_ "r"
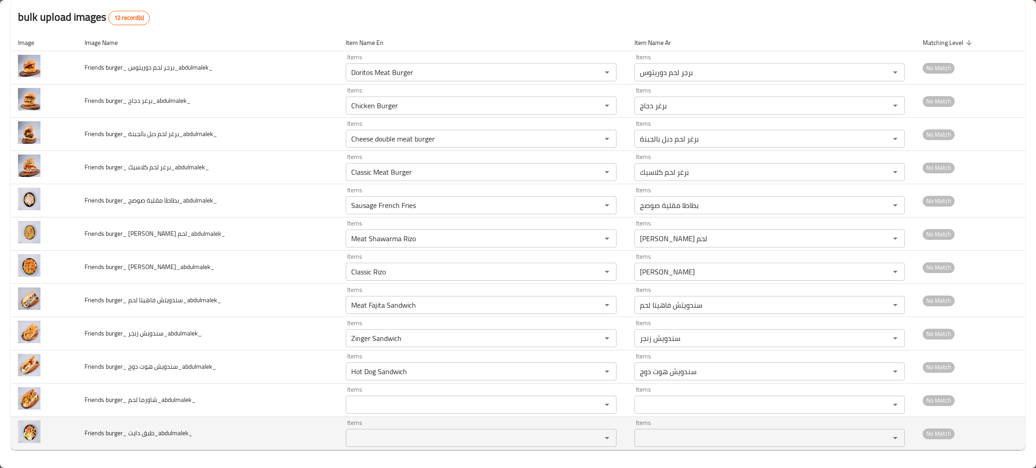
click at [229, 419] on td "Friends burger_ طبق دايت_abdulmalek_" at bounding box center [207, 433] width 261 height 33
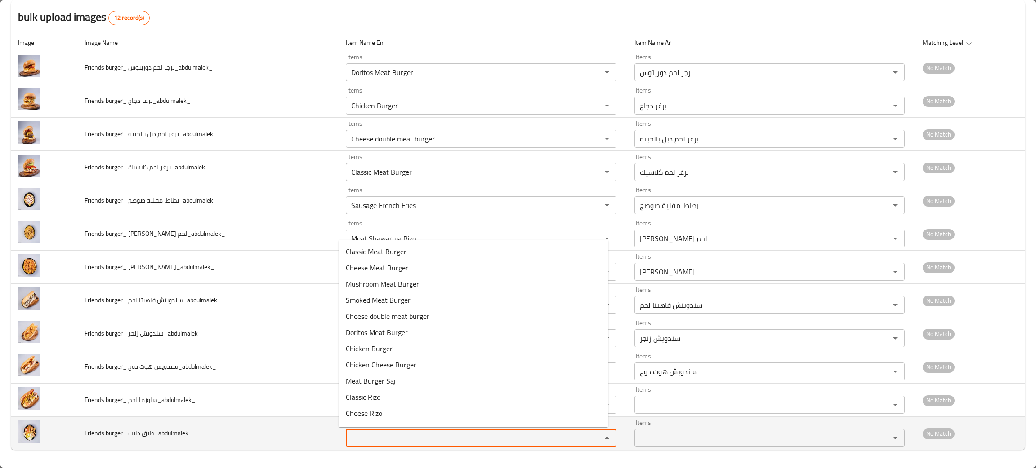
click at [377, 436] on دايت_abdulmalek_ "Items" at bounding box center [467, 438] width 239 height 13
type دايت_abdulmalek_ "di"
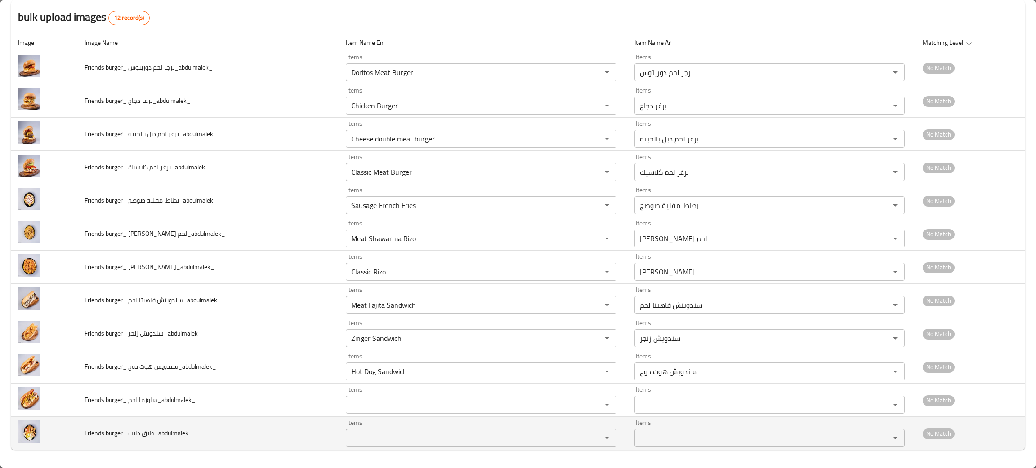
click at [279, 447] on td "Friends burger_ طبق دايت_abdulmalek_" at bounding box center [207, 433] width 261 height 33
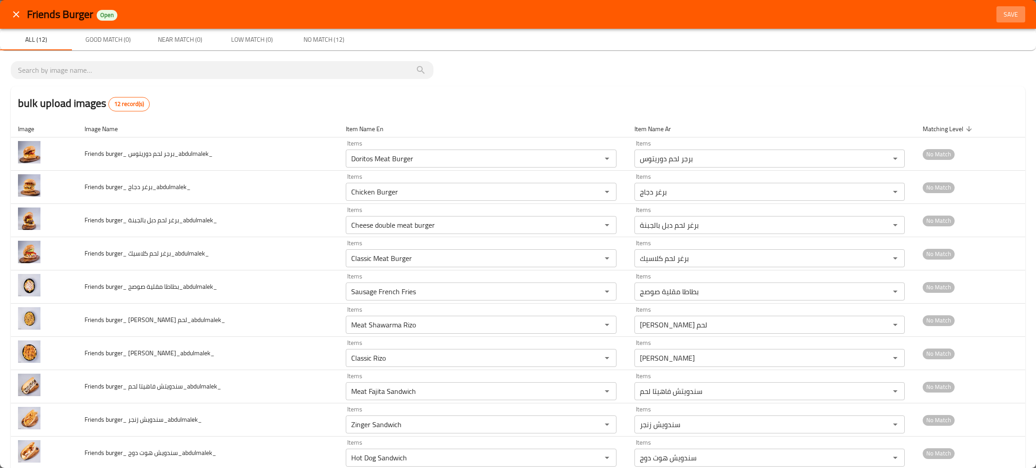
click at [1000, 17] on span "Save" at bounding box center [1011, 14] width 22 height 11
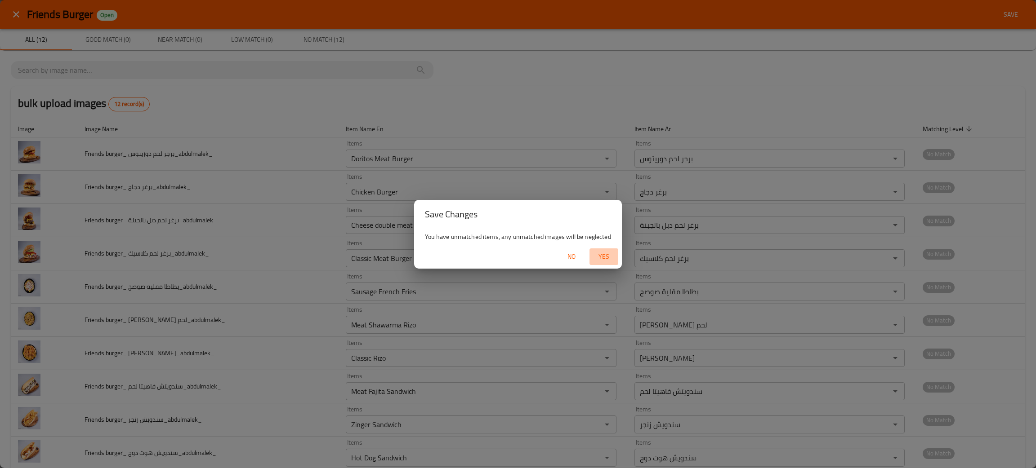
click at [603, 255] on span "Yes" at bounding box center [604, 256] width 22 height 11
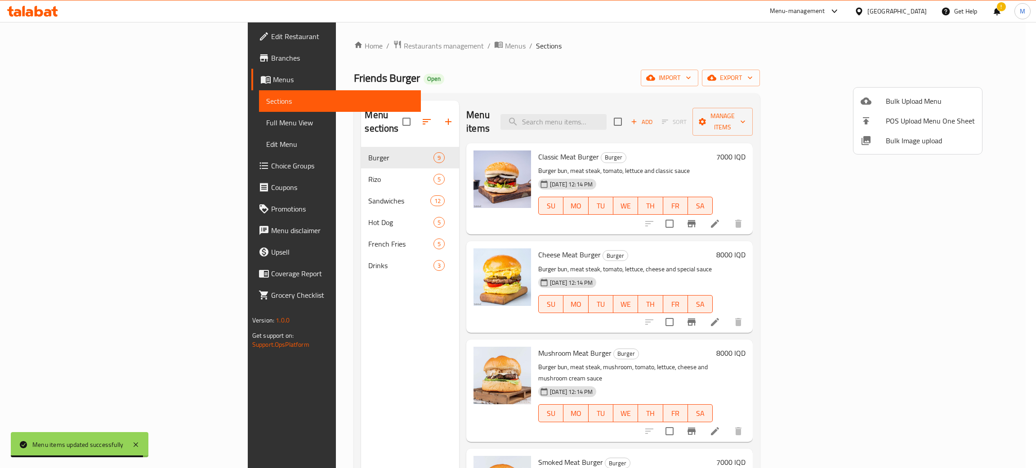
click at [273, 368] on div at bounding box center [518, 234] width 1036 height 468
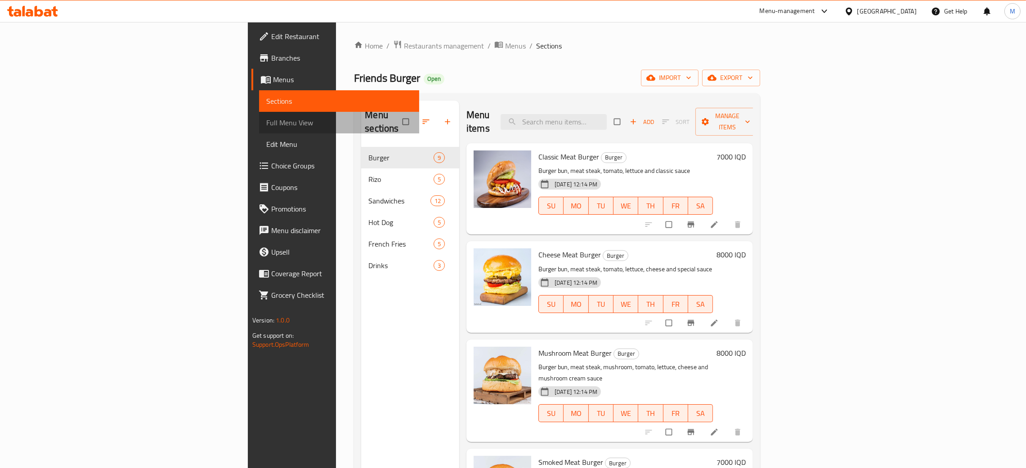
click at [266, 120] on span "Full Menu View" at bounding box center [339, 122] width 146 height 11
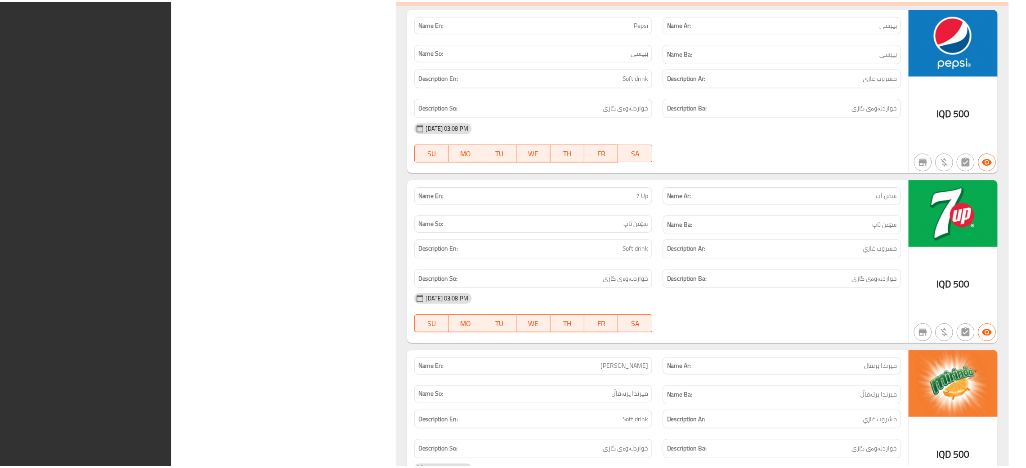
scroll to position [6820, 0]
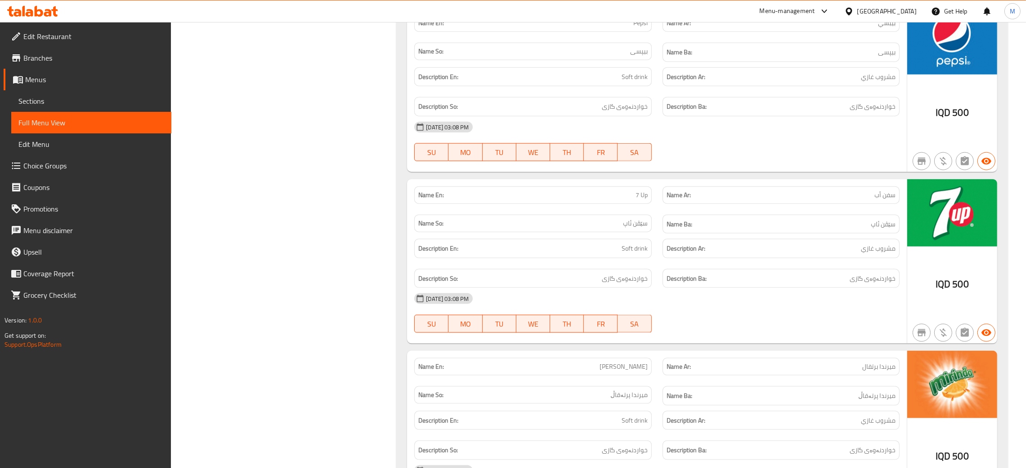
click at [63, 34] on span "Edit Restaurant" at bounding box center [93, 36] width 141 height 11
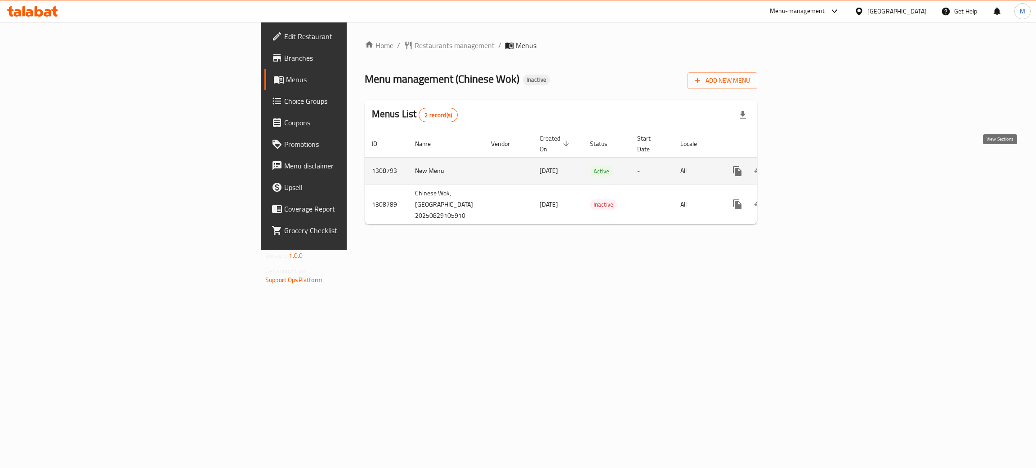
click at [807, 166] on icon "enhanced table" at bounding box center [802, 171] width 11 height 11
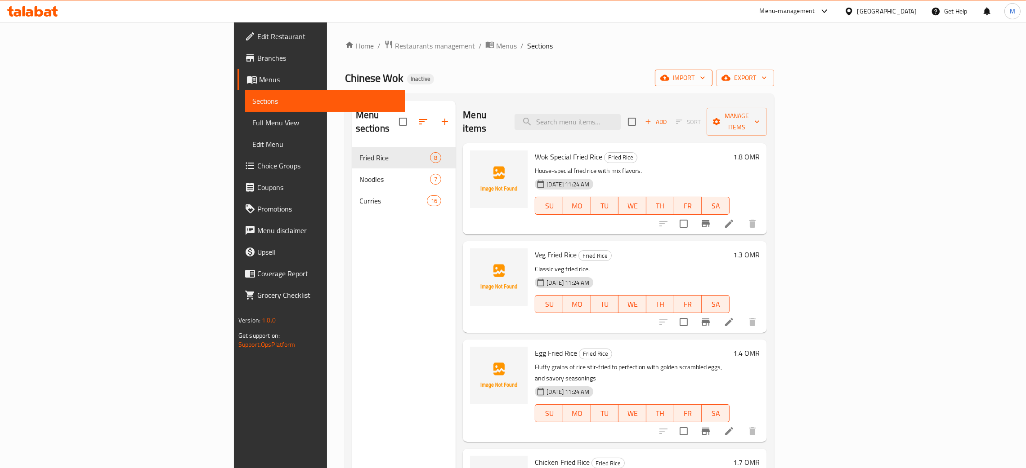
click at [705, 74] on span "import" at bounding box center [683, 77] width 43 height 11
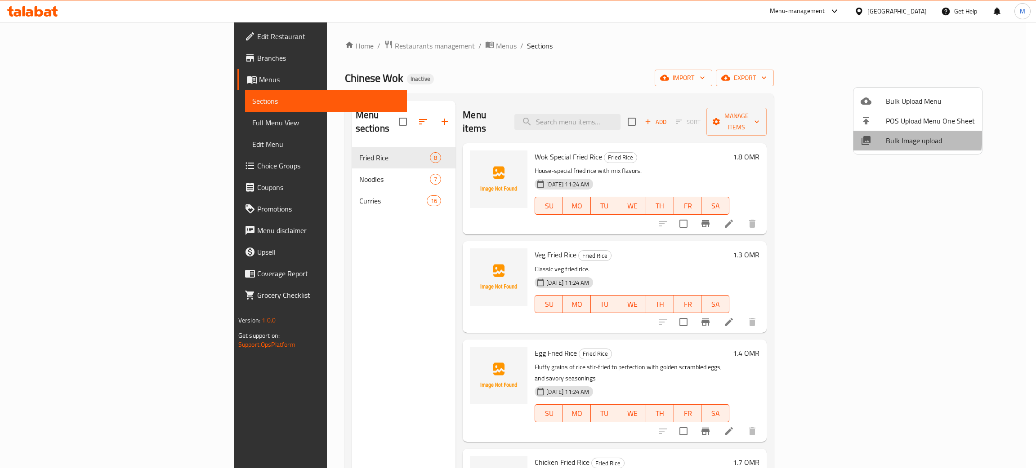
click at [897, 136] on span "Bulk Image upload" at bounding box center [930, 140] width 89 height 11
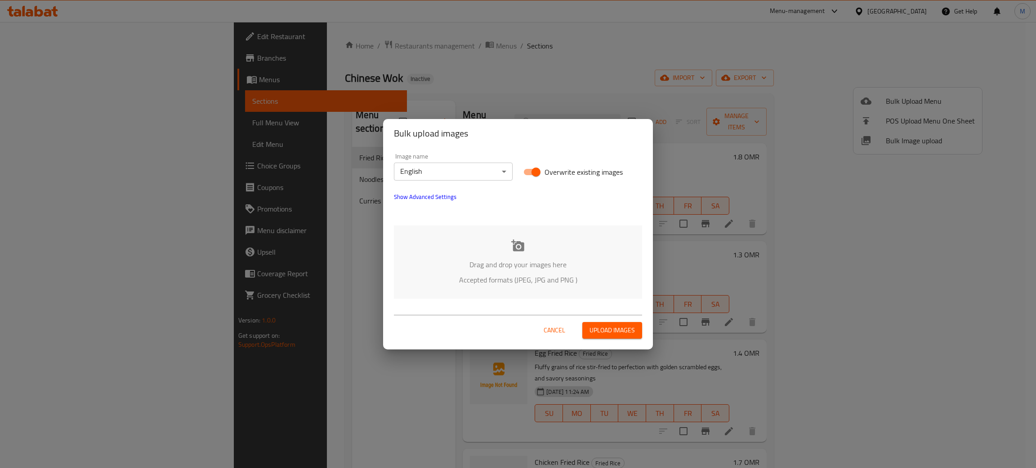
click at [545, 268] on p "Drag and drop your images here" at bounding box center [517, 264] width 221 height 11
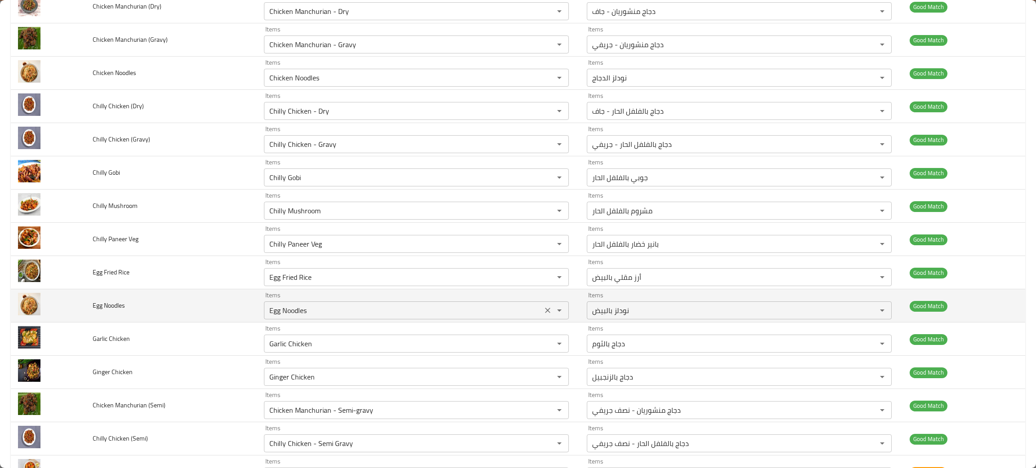
scroll to position [270, 0]
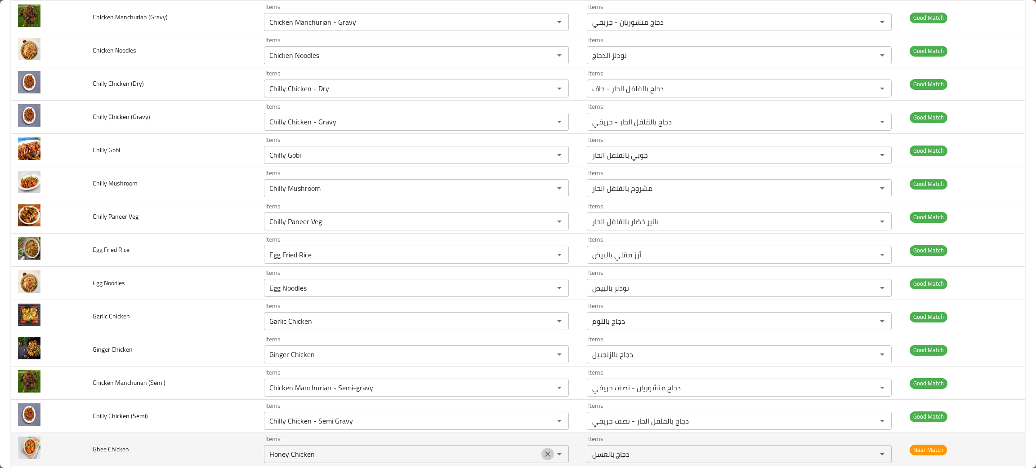
click at [545, 457] on icon "Clear" at bounding box center [547, 454] width 5 height 5
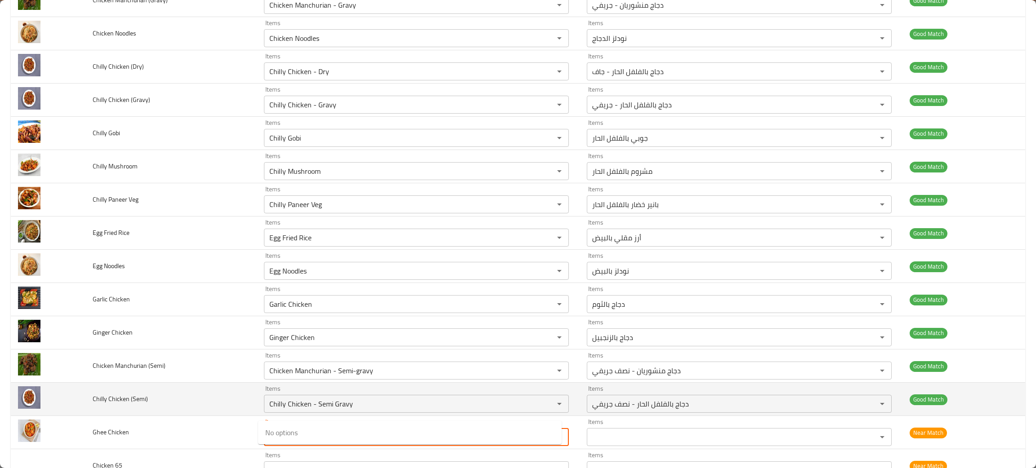
scroll to position [337, 0]
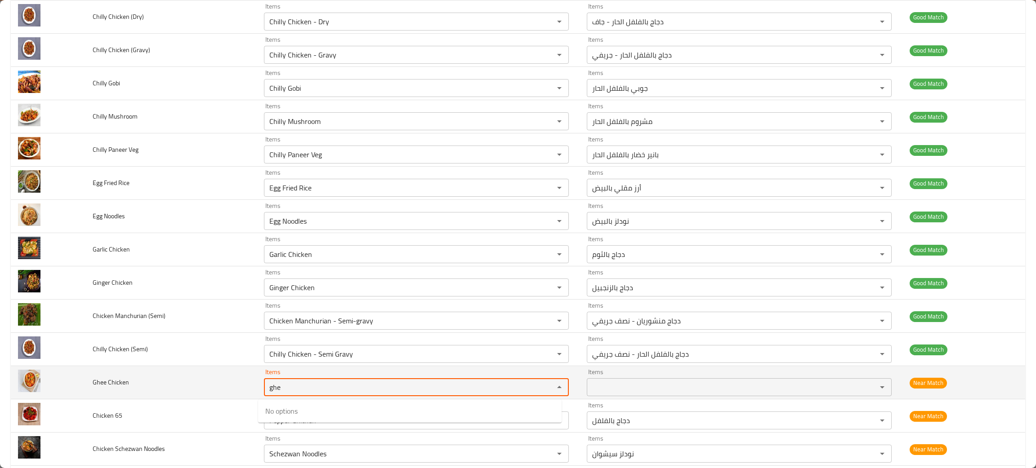
type Chicken "ghe"
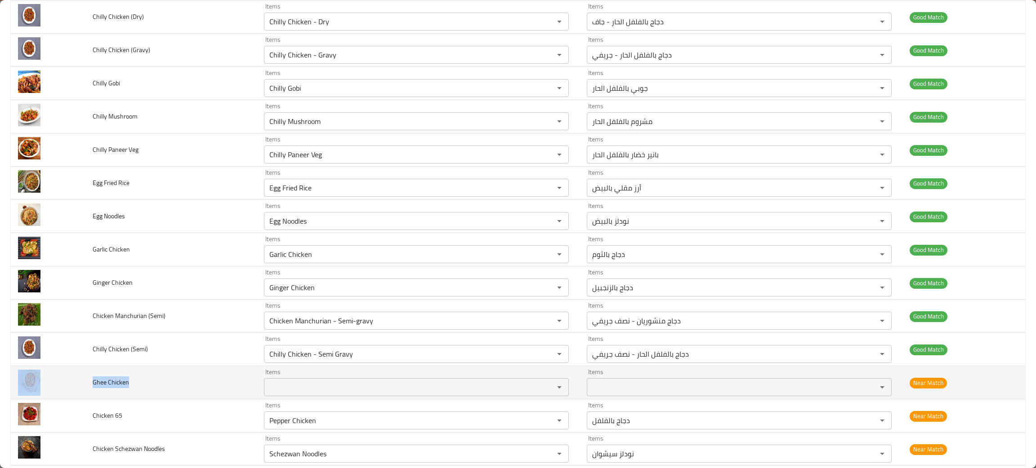
drag, startPoint x: 144, startPoint y: 387, endPoint x: 74, endPoint y: 394, distance: 70.5
click at [74, 394] on tr "Ghee Chicken Items Items Items Items Near Match" at bounding box center [518, 382] width 1014 height 33
copy tr "Ghee Chicken"
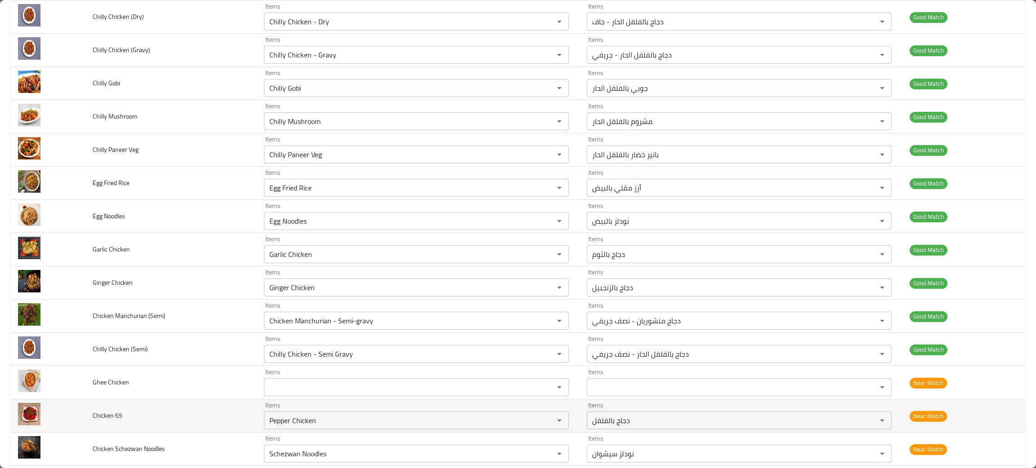
click at [230, 420] on td "Chicken 65" at bounding box center [170, 416] width 171 height 33
click at [543, 423] on icon "Clear" at bounding box center [547, 420] width 9 height 9
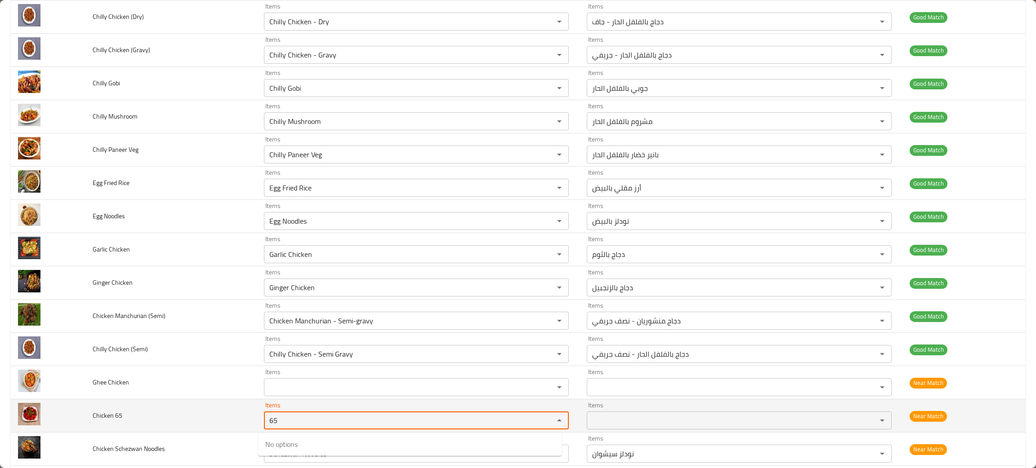
type 65 "65"
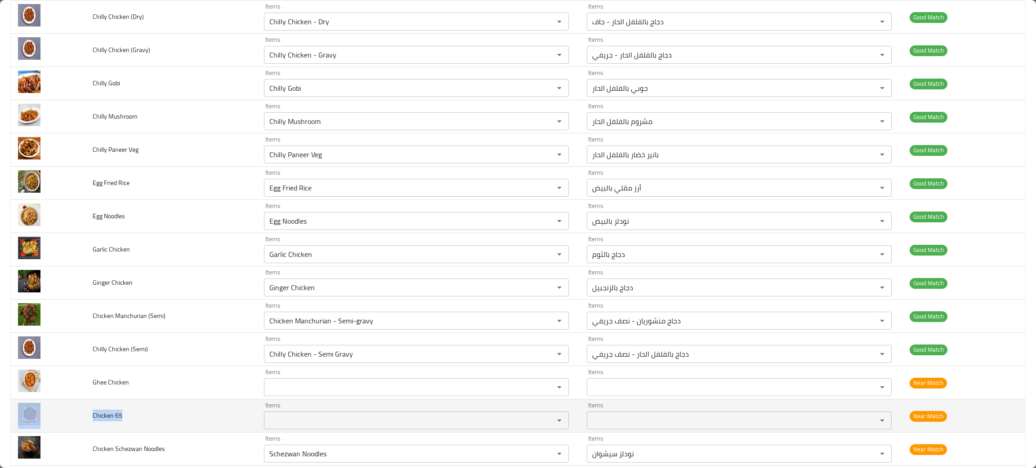
drag, startPoint x: 112, startPoint y: 412, endPoint x: 72, endPoint y: 410, distance: 40.1
click at [72, 410] on tr "Chicken 65 Items Items Items Items Near Match" at bounding box center [518, 416] width 1014 height 33
copy tr "Chicken 65"
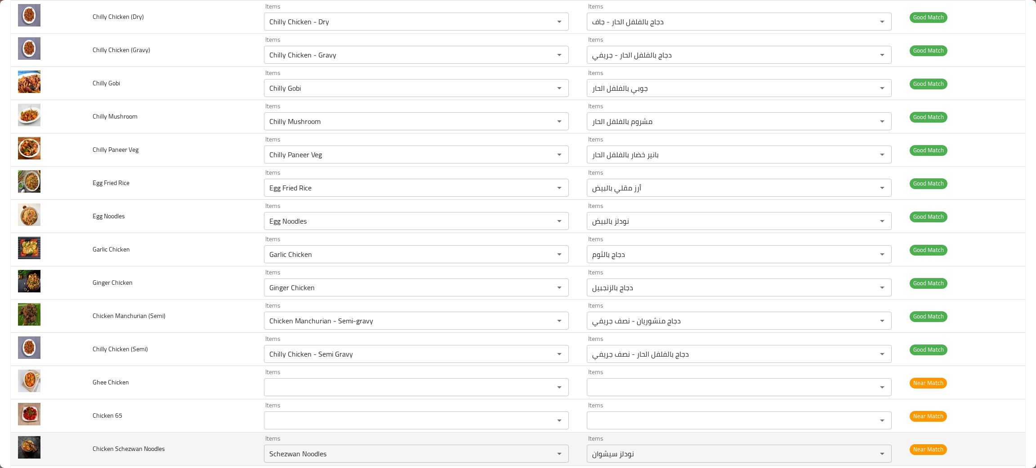
click at [180, 450] on td "Chicken Schezwan Noodles" at bounding box center [170, 449] width 171 height 33
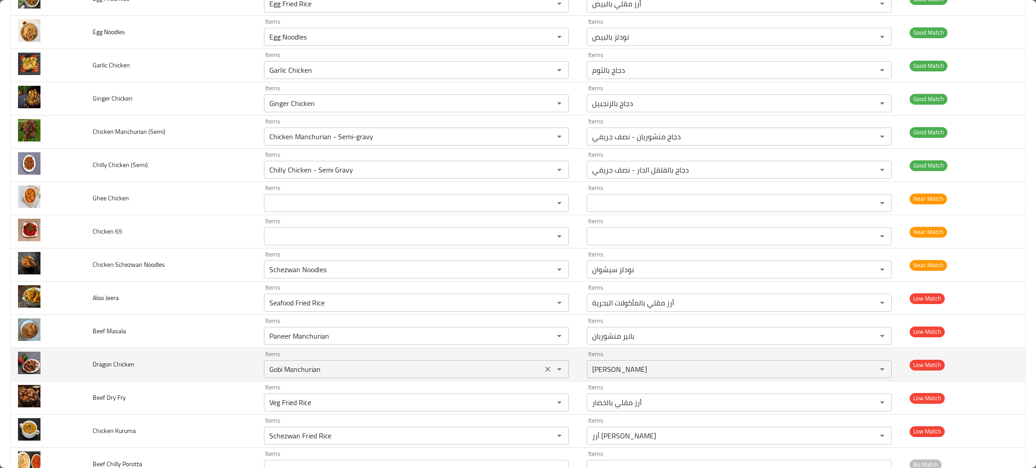
scroll to position [540, 0]
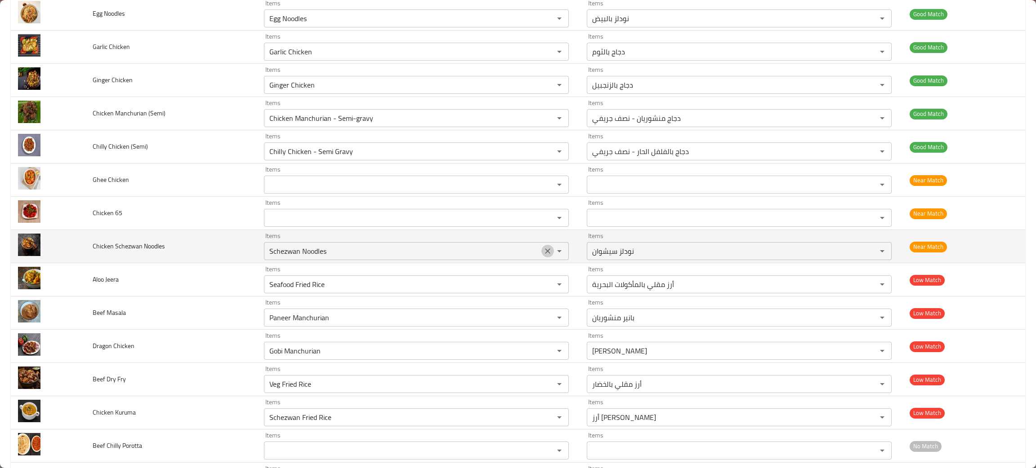
click at [543, 250] on icon "Clear" at bounding box center [547, 251] width 9 height 9
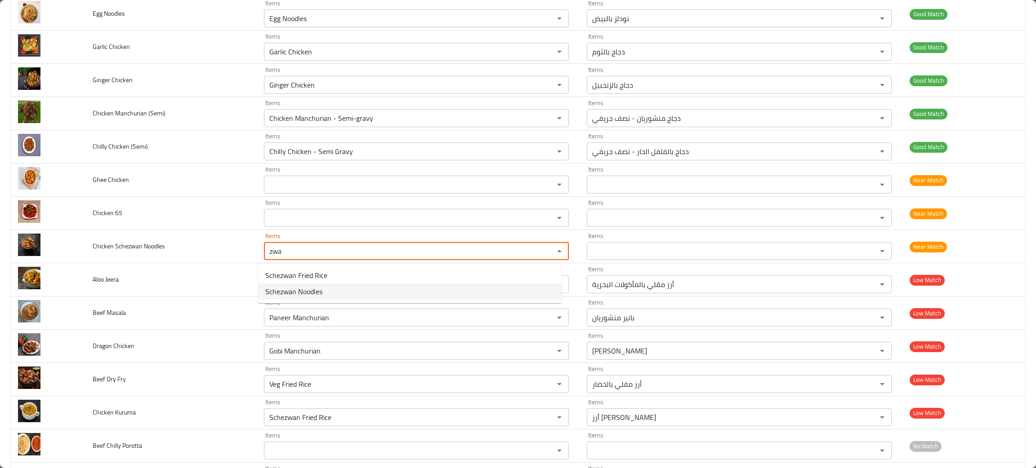
click at [286, 289] on span "Schezwan Noodles" at bounding box center [293, 291] width 57 height 11
type Noodles "Schezwan Noodles"
type Noodles-ar "نودلز سيشوان"
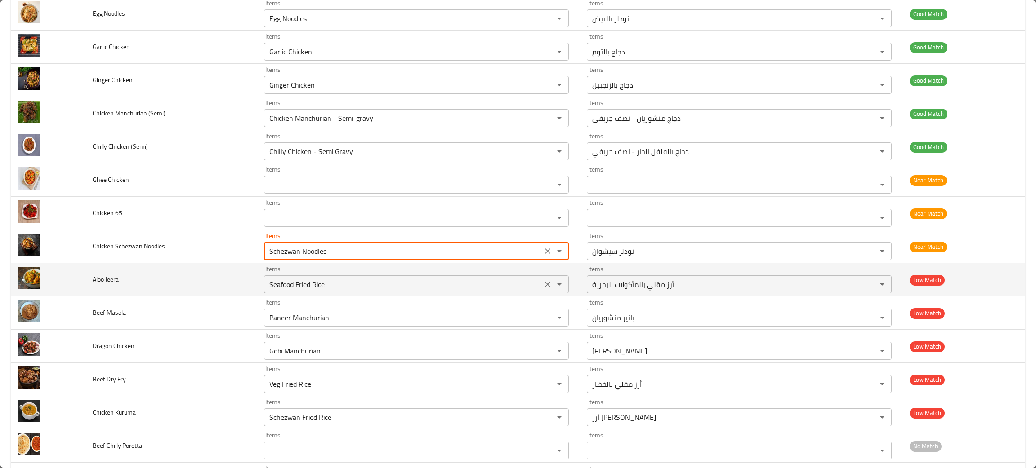
click at [545, 287] on icon "Clear" at bounding box center [547, 284] width 5 height 5
type Noodles "Schezwan Noodles"
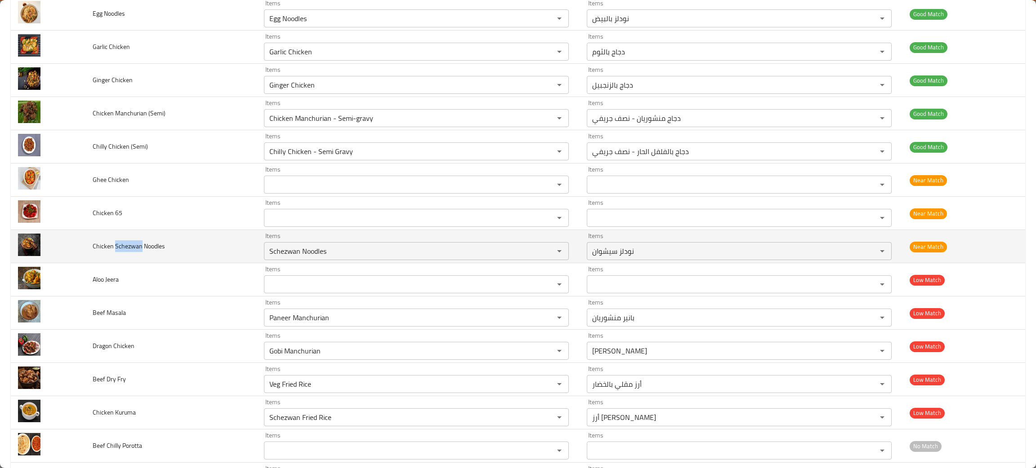
drag, startPoint x: 140, startPoint y: 248, endPoint x: 115, endPoint y: 250, distance: 25.2
click at [115, 250] on span "Chicken Schezwan Noodles" at bounding box center [129, 247] width 72 height 12
copy span "Schezwan"
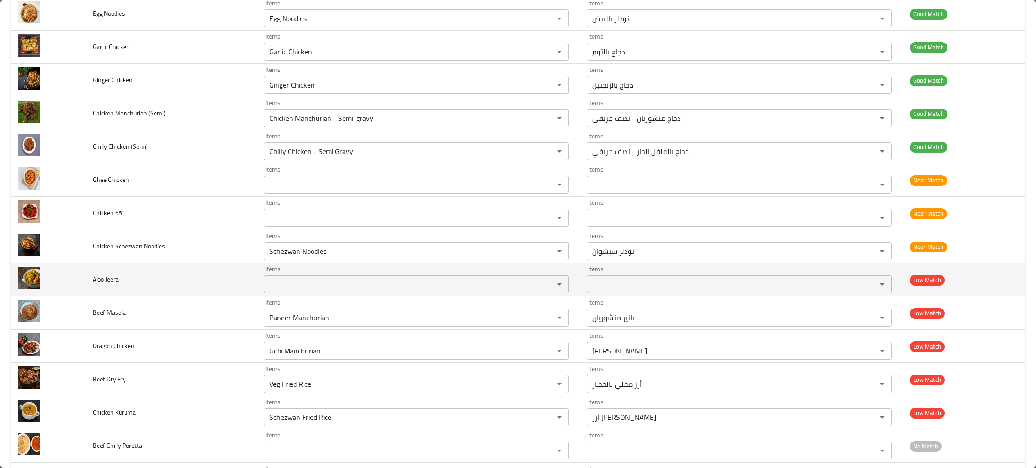
click at [156, 284] on td "Aloo Jeera" at bounding box center [170, 279] width 171 height 33
drag, startPoint x: 129, startPoint y: 285, endPoint x: 88, endPoint y: 290, distance: 41.2
click at [88, 290] on td "Aloo Jeera" at bounding box center [170, 279] width 171 height 33
copy span "Aloo Jeera"
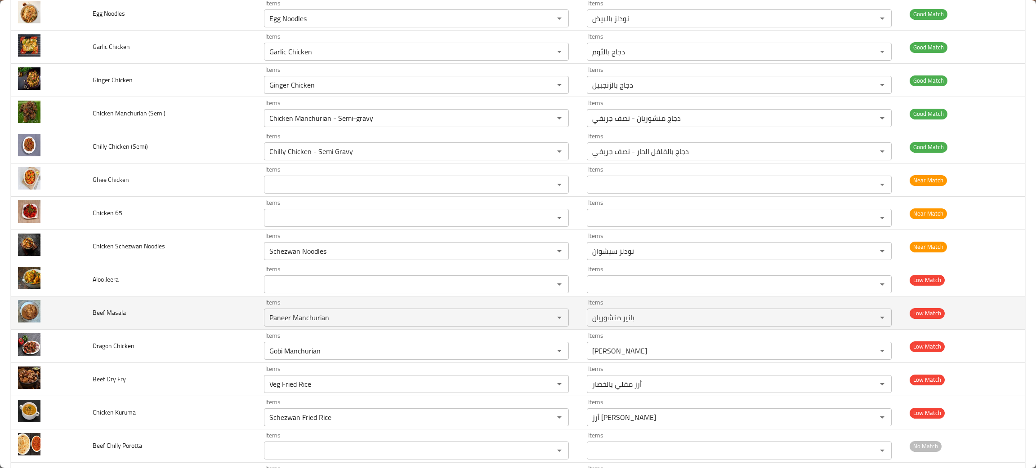
click at [219, 310] on td "Beef Masala" at bounding box center [170, 313] width 171 height 33
click at [543, 320] on icon "Clear" at bounding box center [547, 317] width 9 height 9
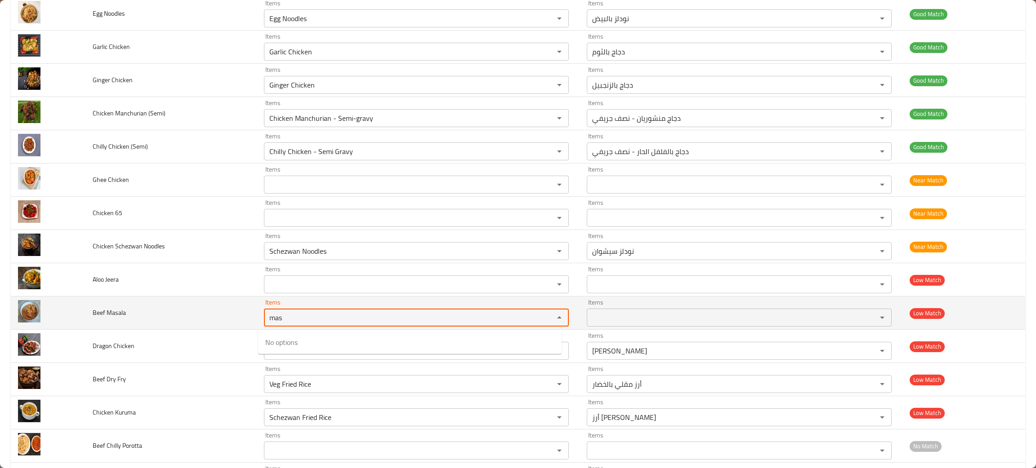
type Masala "mas"
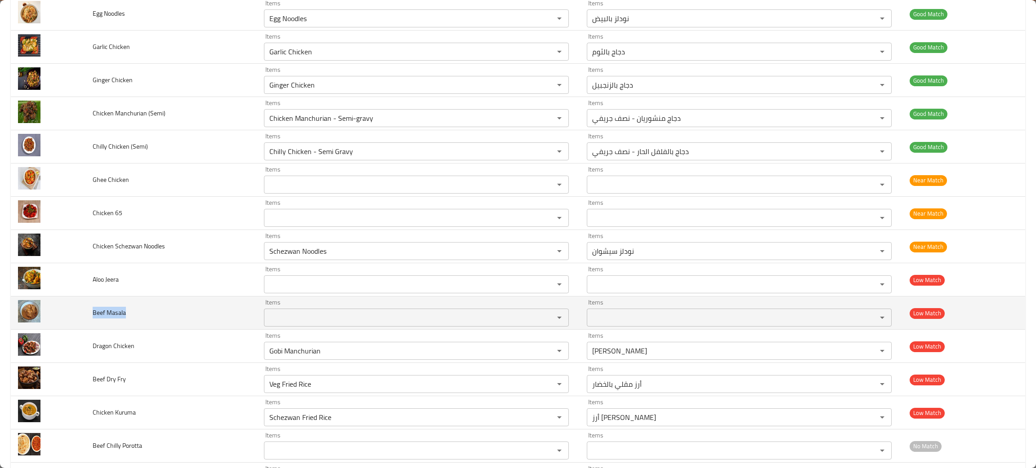
drag, startPoint x: 147, startPoint y: 317, endPoint x: 85, endPoint y: 321, distance: 62.2
click at [85, 321] on td "Beef Masala" at bounding box center [170, 313] width 171 height 33
click at [138, 310] on td "Beef Masala" at bounding box center [170, 313] width 171 height 33
drag, startPoint x: 138, startPoint y: 314, endPoint x: 82, endPoint y: 315, distance: 56.2
click at [82, 315] on tr "Beef Masala Items Items Items Items Low Match" at bounding box center [518, 313] width 1014 height 33
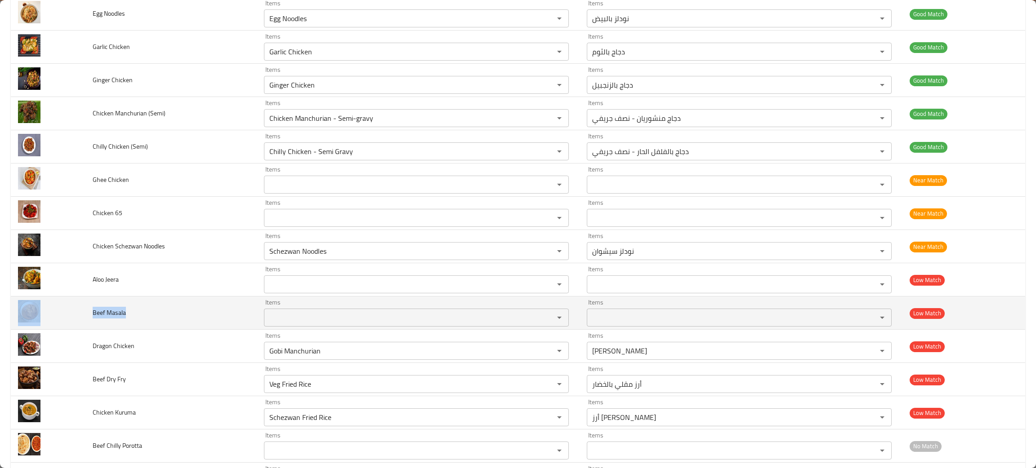
copy tr "Beef Masala"
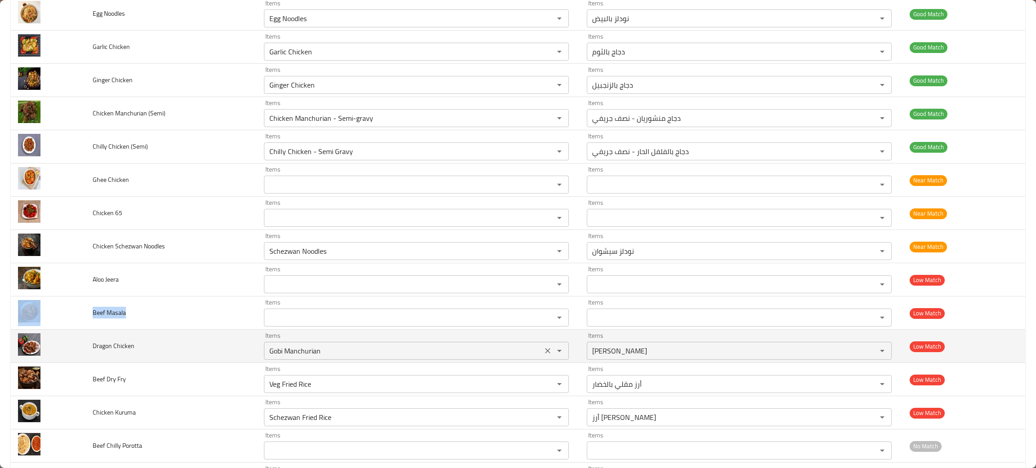
click at [310, 360] on div "Gobi Manchurian Items" at bounding box center [416, 351] width 305 height 18
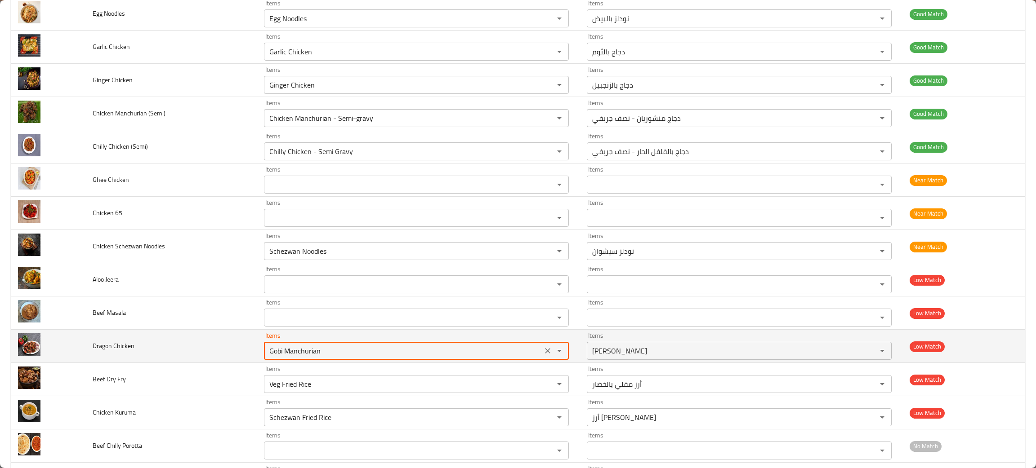
click at [543, 352] on icon "Clear" at bounding box center [547, 351] width 9 height 9
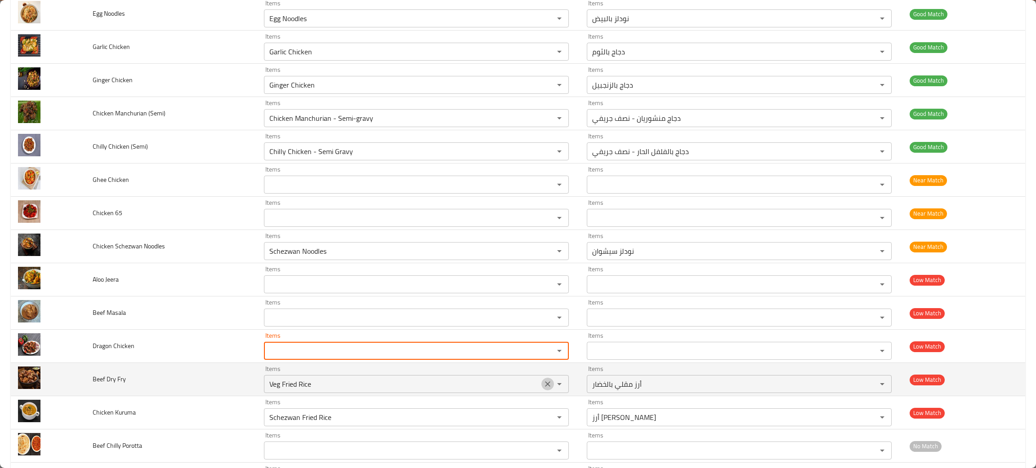
click at [543, 383] on icon "Clear" at bounding box center [547, 384] width 9 height 9
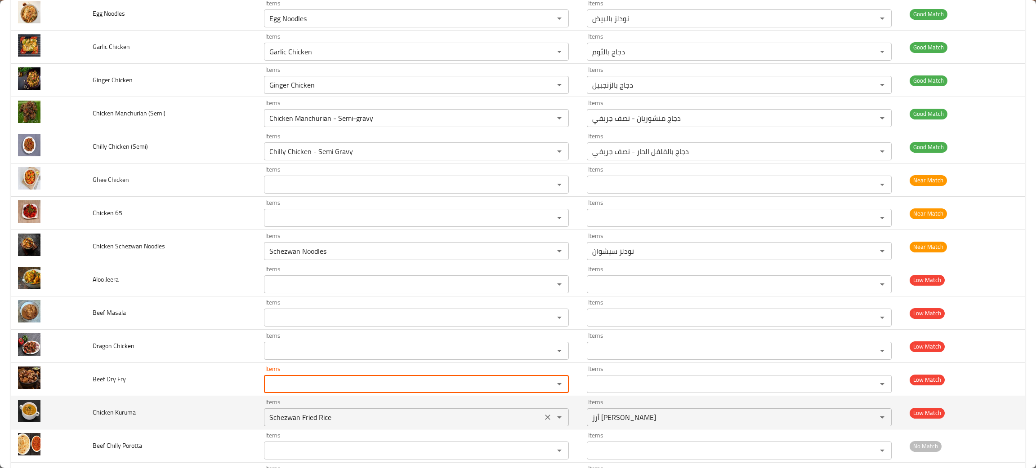
click at [545, 418] on icon "Clear" at bounding box center [547, 417] width 5 height 5
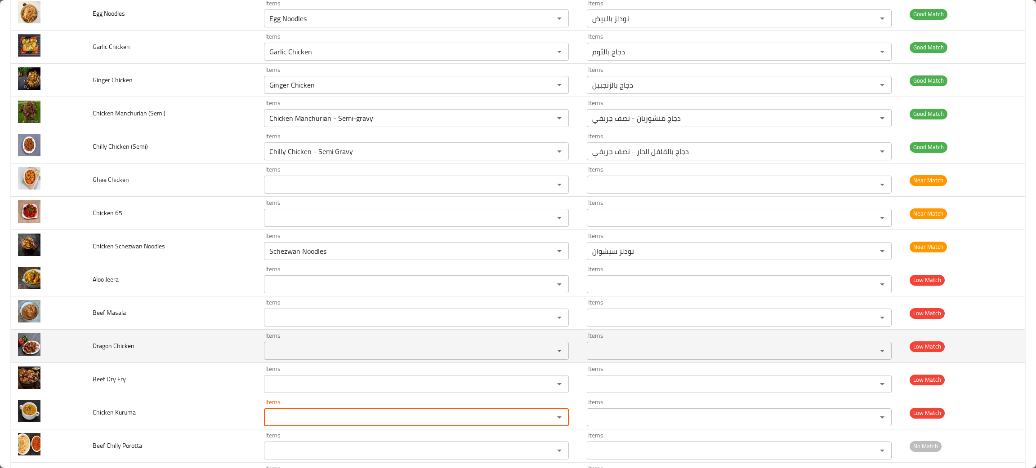
click at [320, 352] on Chicken "Items" at bounding box center [403, 351] width 273 height 13
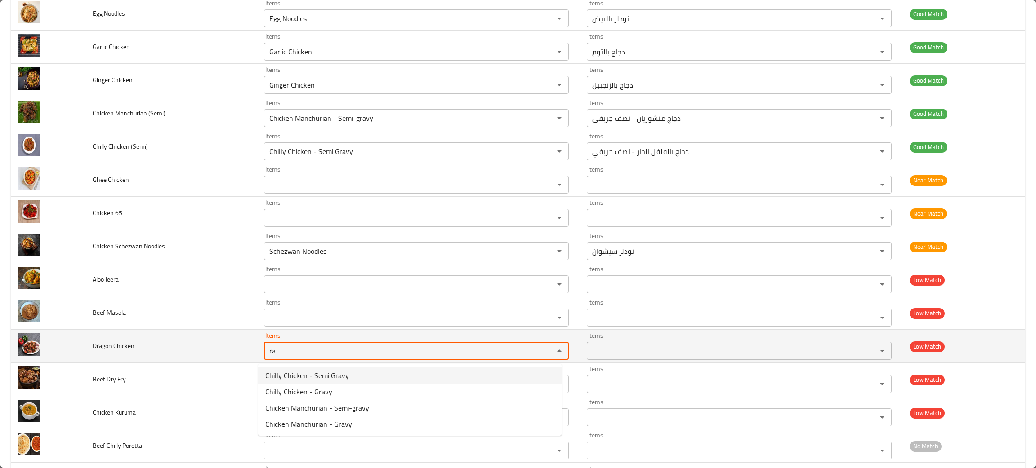
type Chicken "ra"
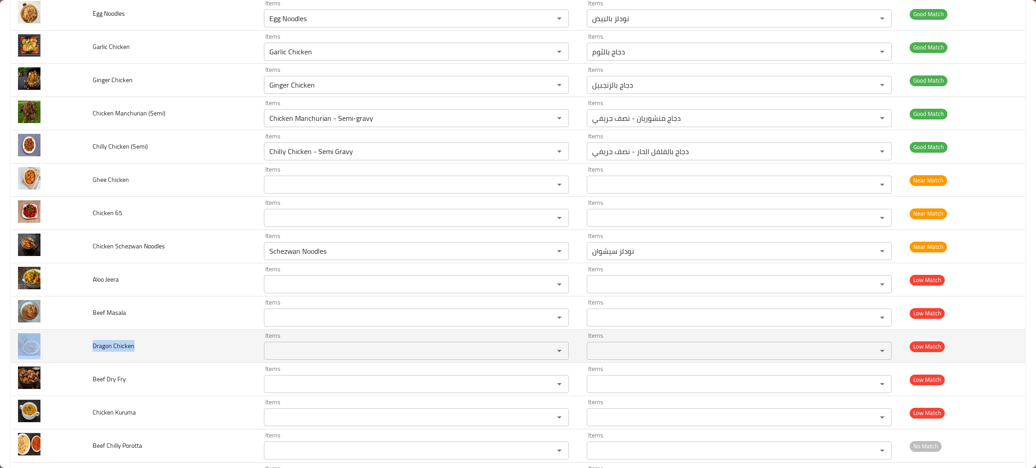
drag, startPoint x: 149, startPoint y: 352, endPoint x: 74, endPoint y: 343, distance: 75.7
click at [74, 343] on tr "Dragon Chicken Items Items Items Items Low Match" at bounding box center [518, 346] width 1014 height 33
copy tr "Dragon Chicken"
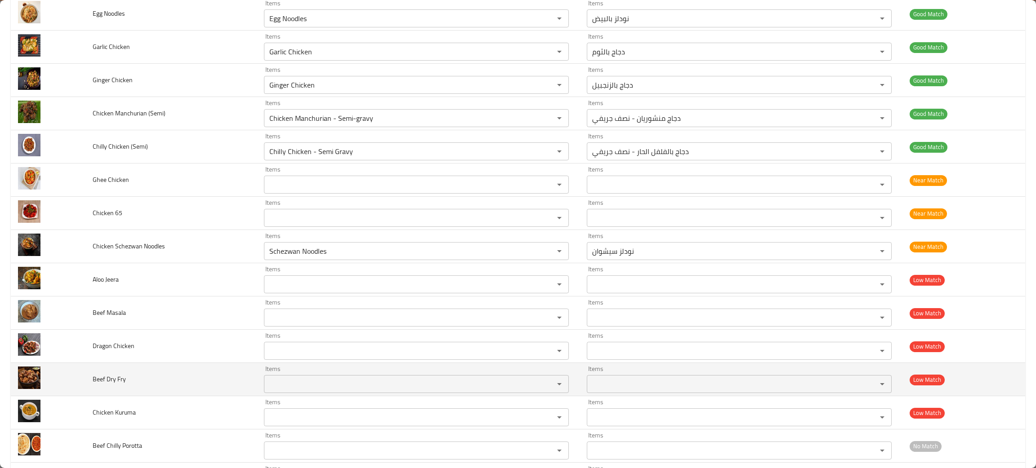
click at [233, 384] on td "Beef Dry Fry" at bounding box center [170, 379] width 171 height 33
click at [297, 393] on div "Items" at bounding box center [416, 384] width 305 height 18
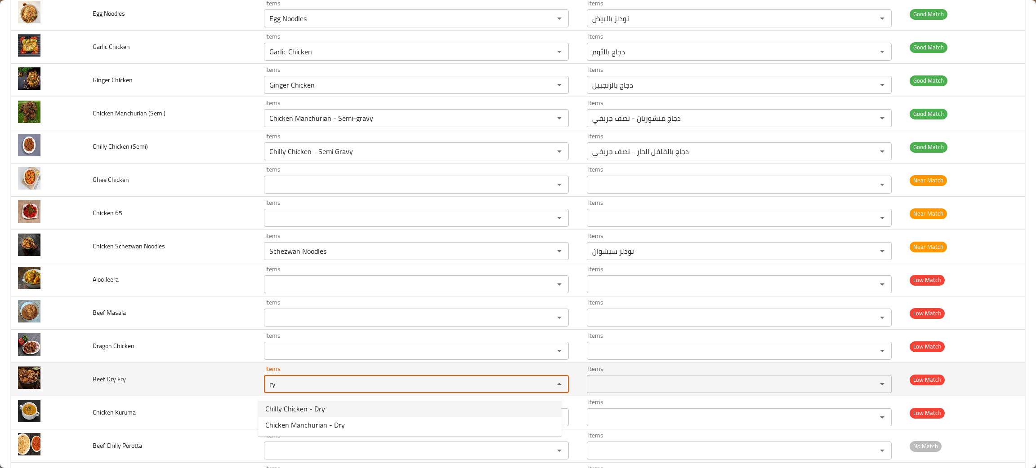
type Fry "ry"
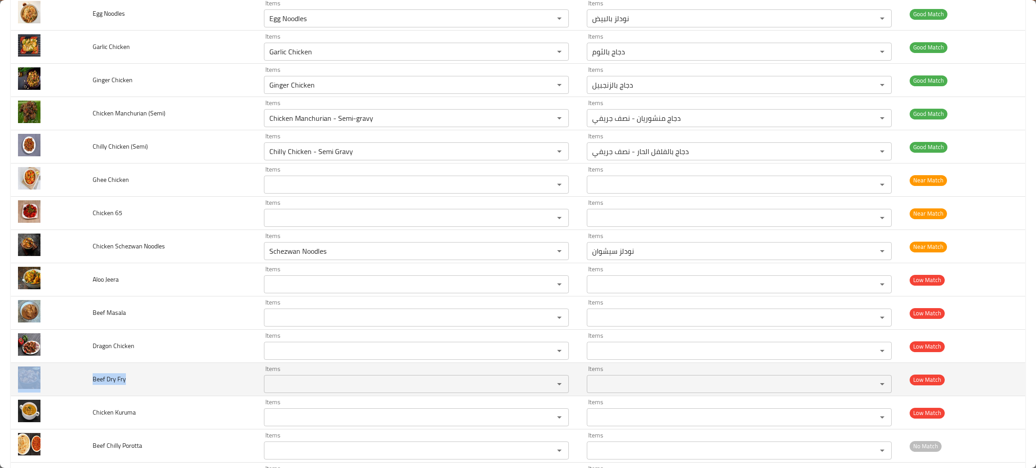
drag, startPoint x: 130, startPoint y: 385, endPoint x: 83, endPoint y: 374, distance: 48.6
click at [83, 374] on tr "Beef Dry Fry Items Items Items Items Low Match" at bounding box center [518, 379] width 1014 height 33
copy tr "Beef Dry Fry"
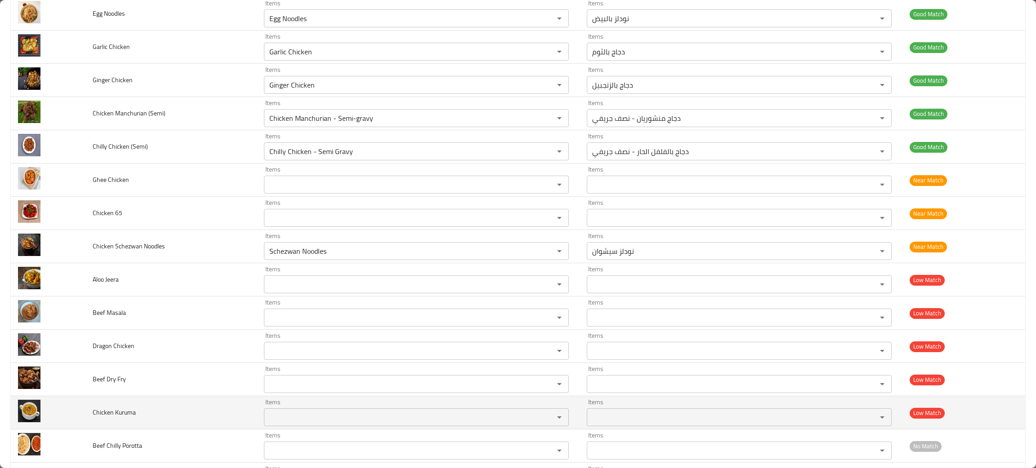
click at [191, 412] on td "Chicken Kuruma" at bounding box center [170, 413] width 171 height 33
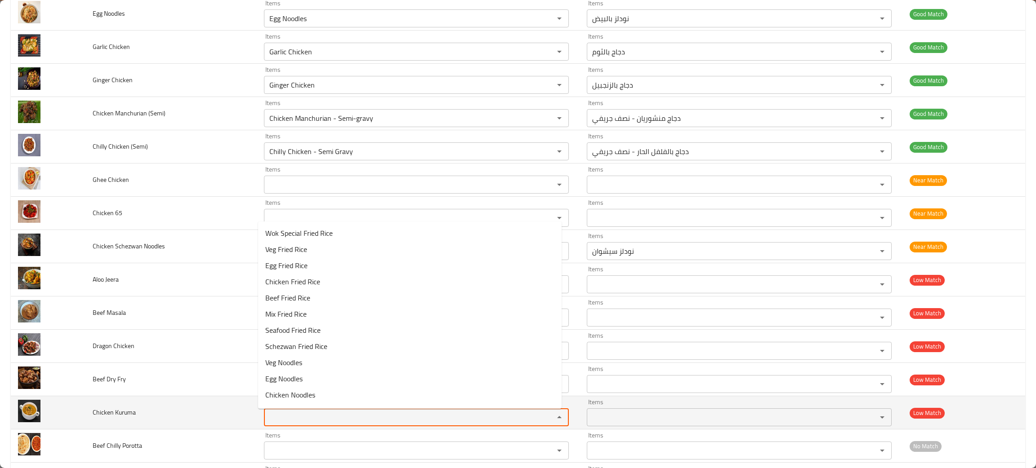
click at [272, 421] on Kuruma "Items" at bounding box center [403, 417] width 273 height 13
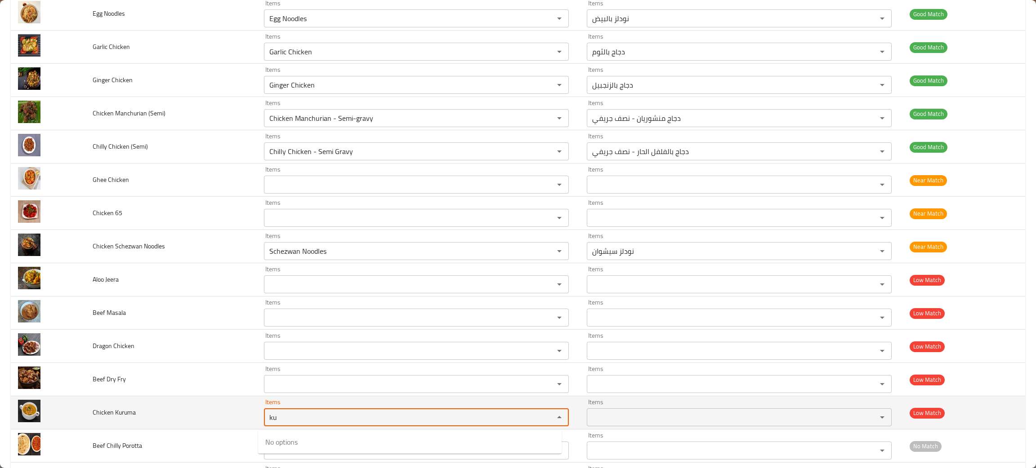
type Kuruma "ku"
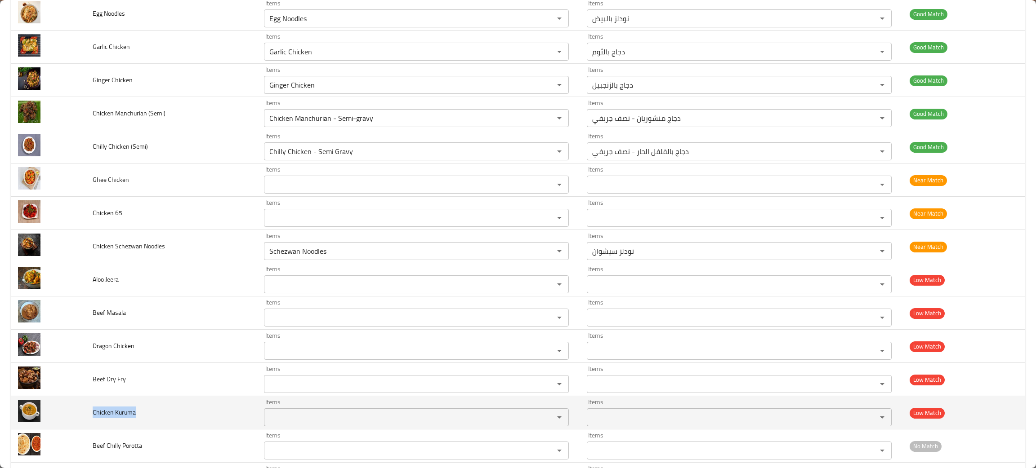
drag, startPoint x: 131, startPoint y: 417, endPoint x: 88, endPoint y: 422, distance: 43.4
click at [88, 422] on td "Chicken Kuruma" at bounding box center [170, 413] width 171 height 33
copy span "Chicken Kuruma"
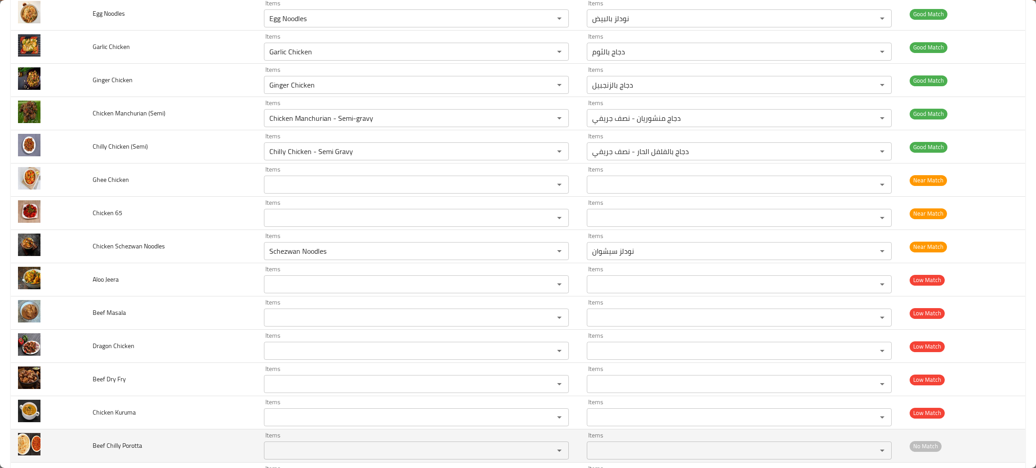
click at [174, 444] on td "Beef Chilly Porotta" at bounding box center [170, 446] width 171 height 33
click at [308, 449] on Porotta "Items" at bounding box center [403, 451] width 273 height 13
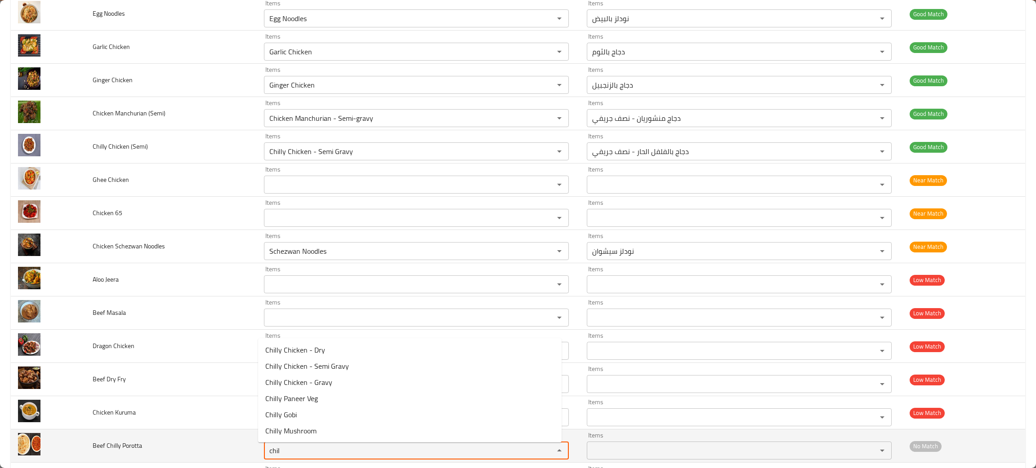
type Porotta "chil"
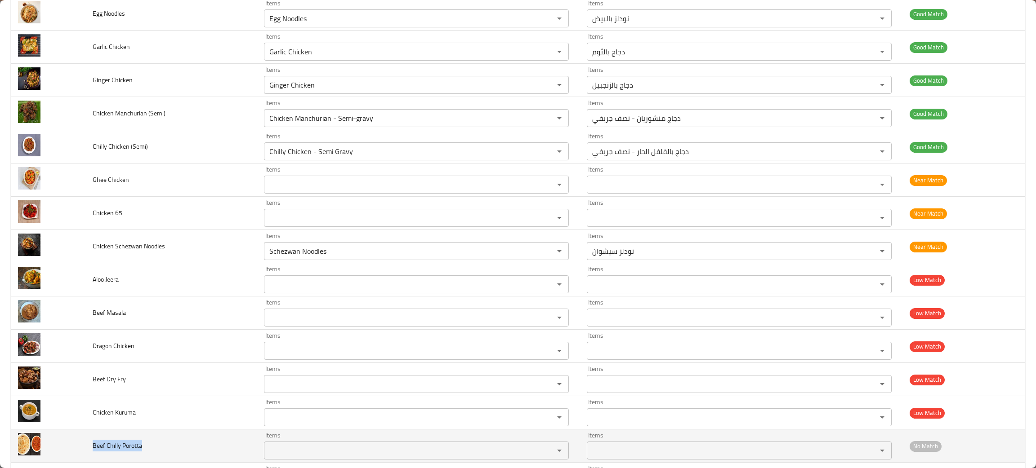
drag, startPoint x: 137, startPoint y: 455, endPoint x: 85, endPoint y: 456, distance: 52.2
click at [85, 456] on td "Beef Chilly Porotta" at bounding box center [170, 446] width 171 height 33
copy span "Beef Chilly Porotta"
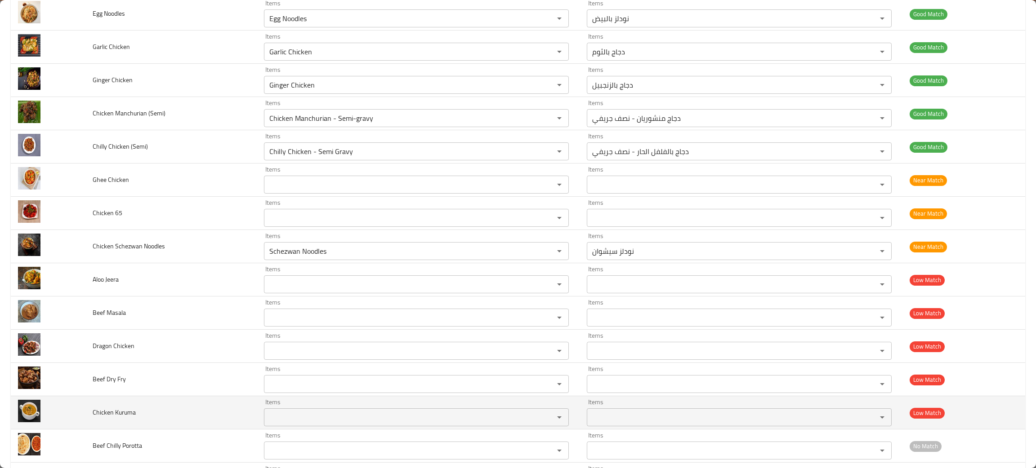
click at [190, 406] on td "Chicken Kuruma" at bounding box center [170, 413] width 171 height 33
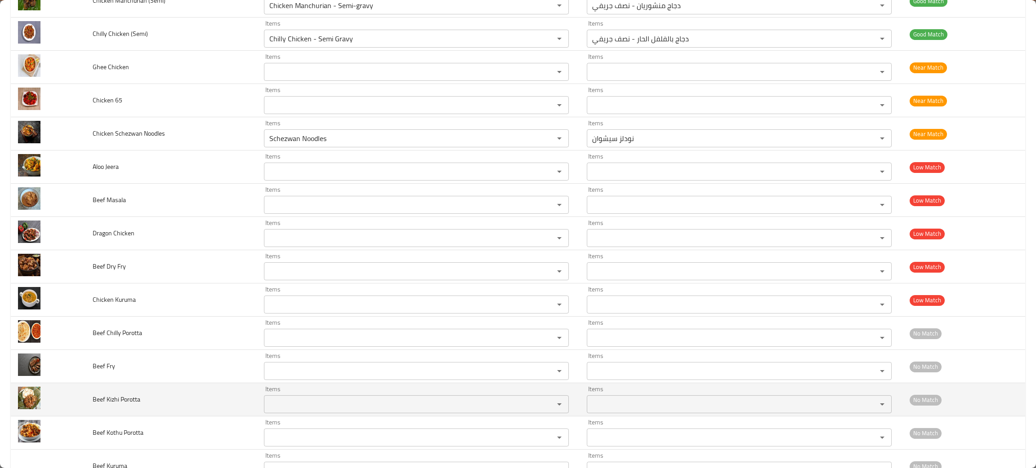
scroll to position [674, 0]
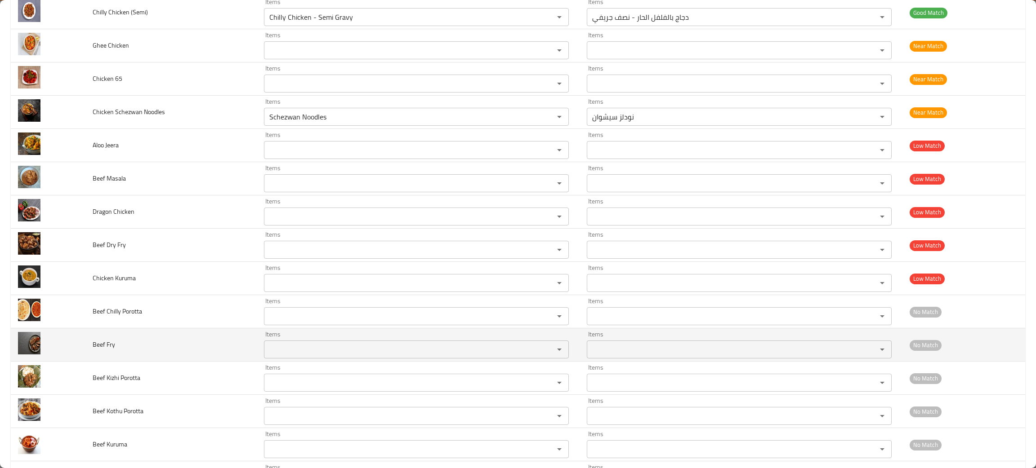
click at [275, 356] on Fry "Items" at bounding box center [403, 349] width 273 height 13
type Fry "fry"
drag, startPoint x: 165, startPoint y: 352, endPoint x: 73, endPoint y: 345, distance: 92.4
click at [73, 345] on tr "Beef Fry Items Items Items Items No Match" at bounding box center [518, 345] width 1014 height 33
copy tr "Beef Fry"
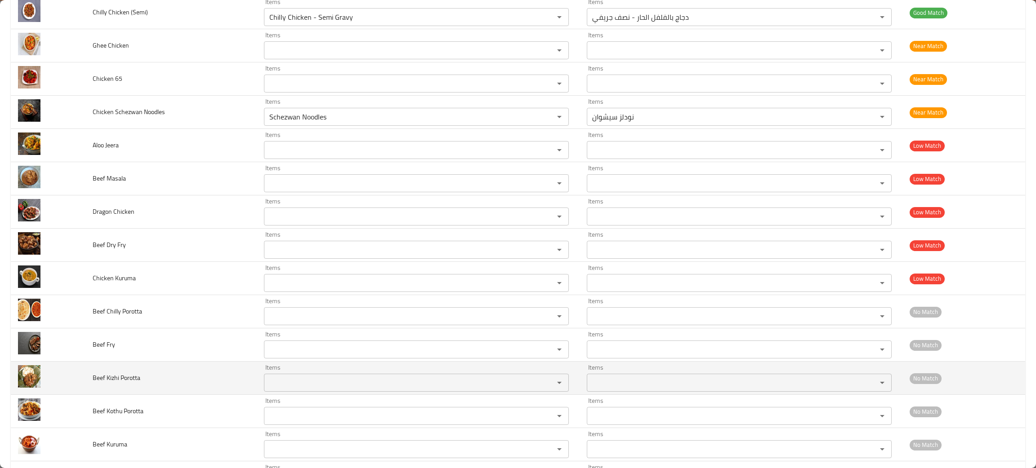
click at [172, 384] on td "Beef Kizhi Porotta" at bounding box center [170, 378] width 171 height 33
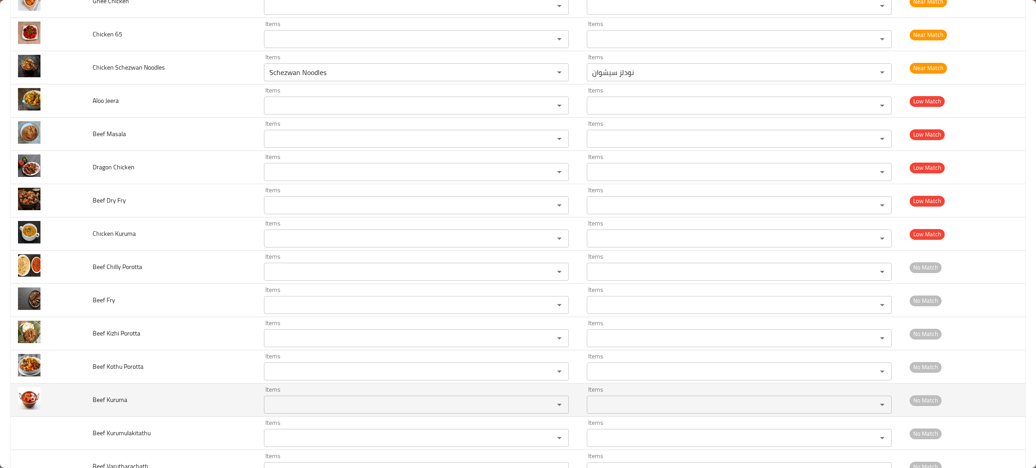
scroll to position [741, 0]
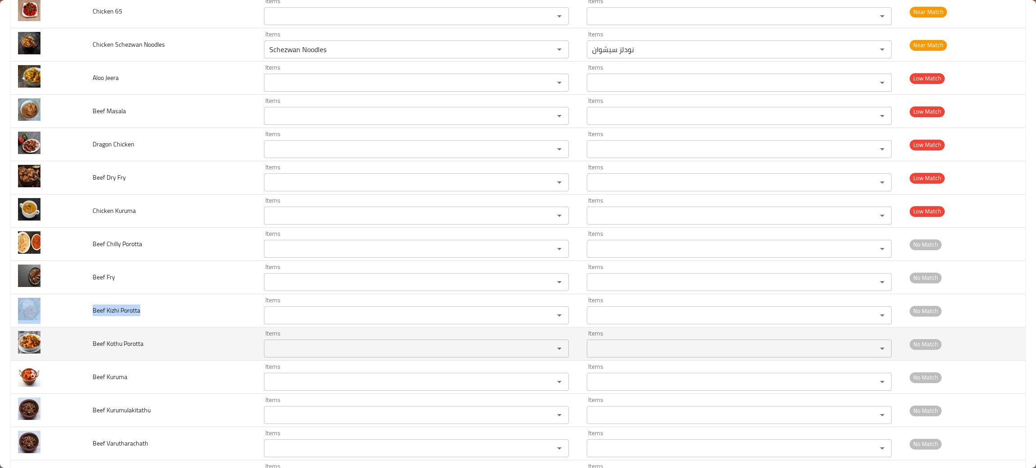
drag, startPoint x: 171, startPoint y: 320, endPoint x: 69, endPoint y: 329, distance: 102.5
click at [69, 329] on tbody "Beef Fried Rice Items Beef Fried Rice Items Items أرز مقلي باللحم البقري Items …" at bounding box center [518, 194] width 1014 height 1597
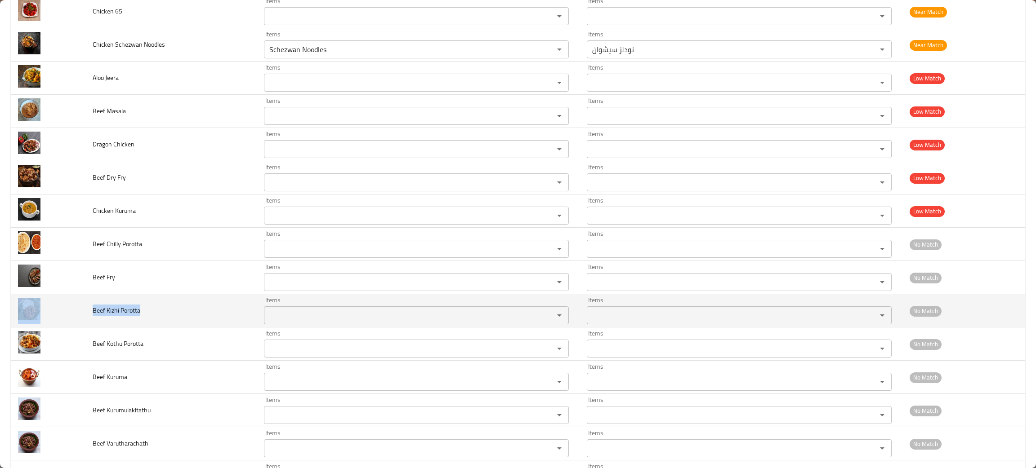
click at [160, 308] on td "Beef Kizhi Porotta" at bounding box center [170, 310] width 171 height 33
click at [315, 314] on Porotta "Items" at bounding box center [403, 315] width 273 height 13
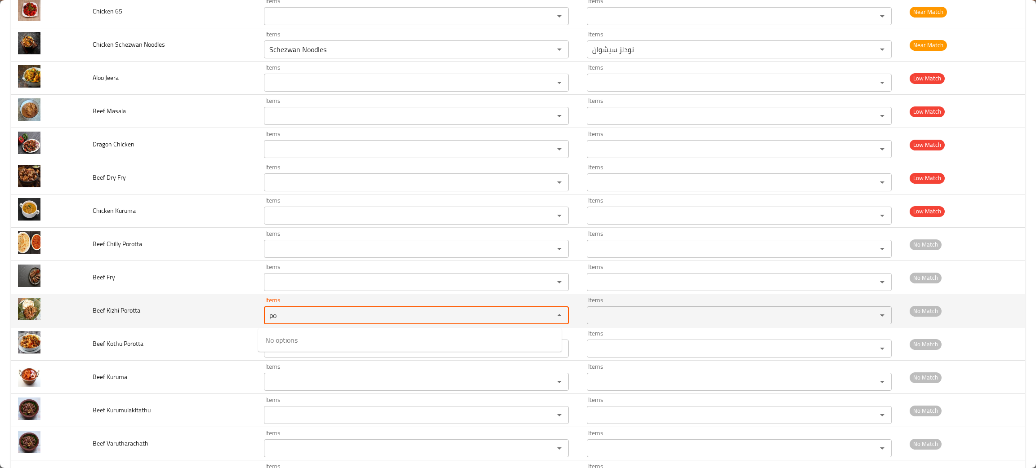
type Porotta "po"
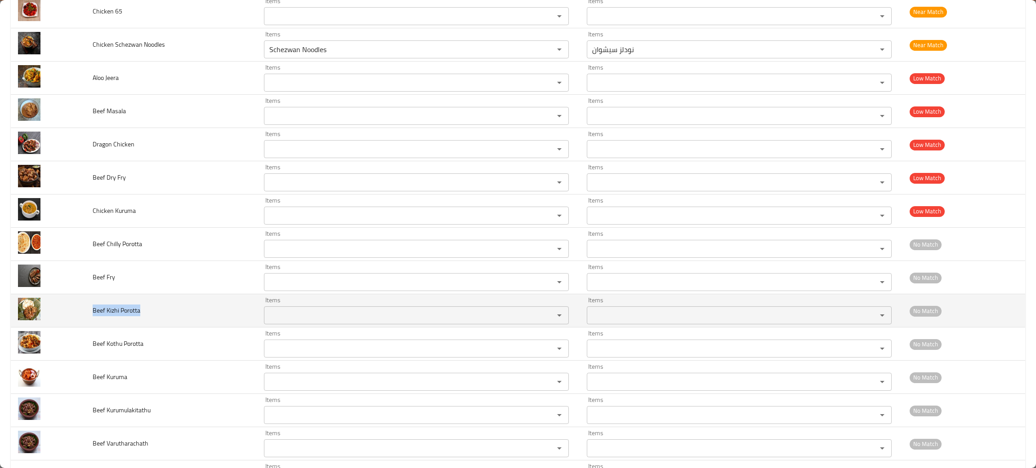
drag, startPoint x: 161, startPoint y: 317, endPoint x: 86, endPoint y: 318, distance: 74.7
click at [86, 318] on td "Beef Kizhi Porotta" at bounding box center [170, 310] width 171 height 33
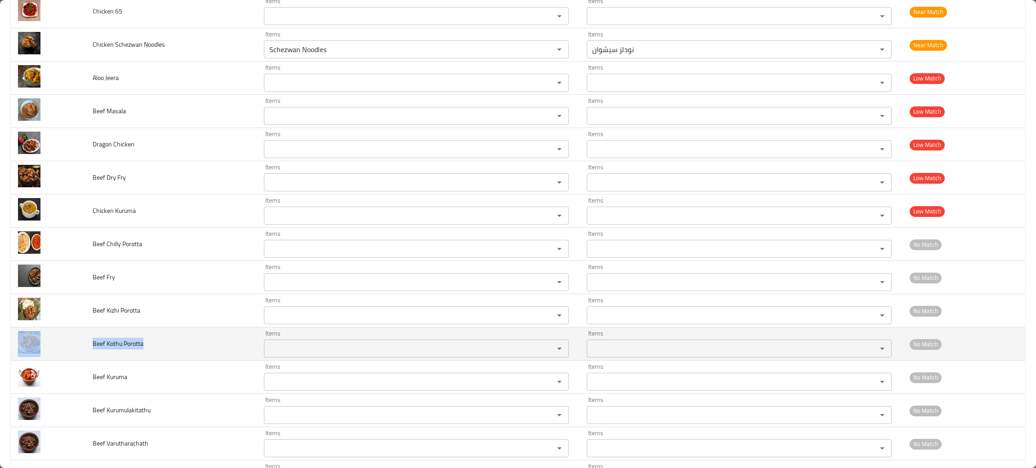
drag, startPoint x: 166, startPoint y: 345, endPoint x: 80, endPoint y: 354, distance: 85.9
click at [80, 354] on tr "Beef Kothu Porotta Items Items Items Items No Match" at bounding box center [518, 344] width 1014 height 33
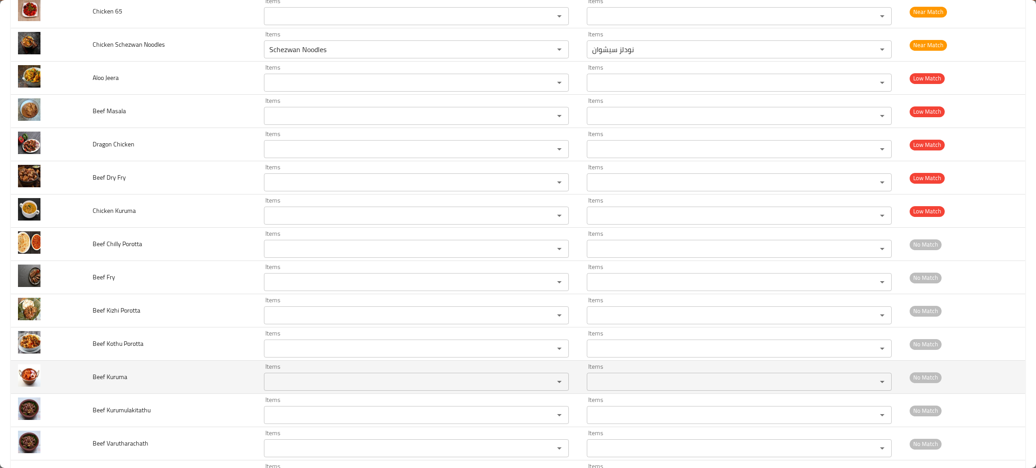
click at [184, 383] on td "Beef Kuruma" at bounding box center [170, 377] width 171 height 33
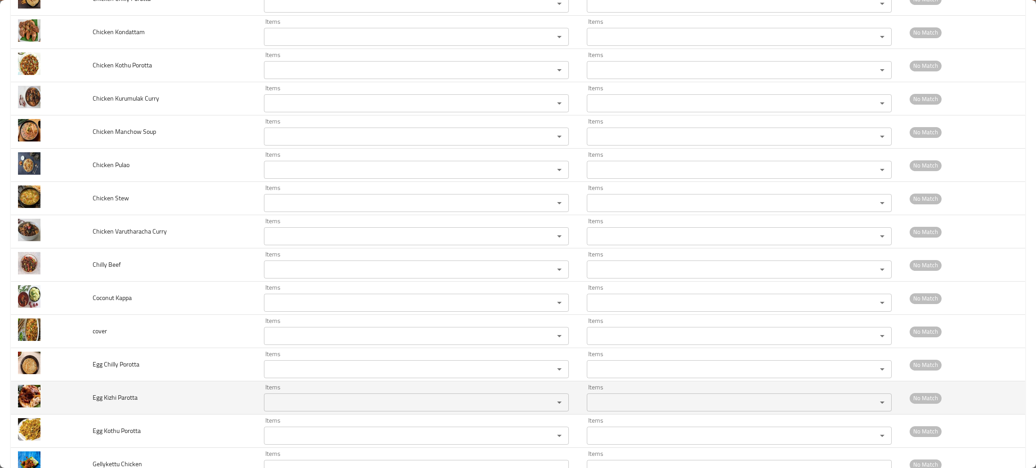
scroll to position [1288, 0]
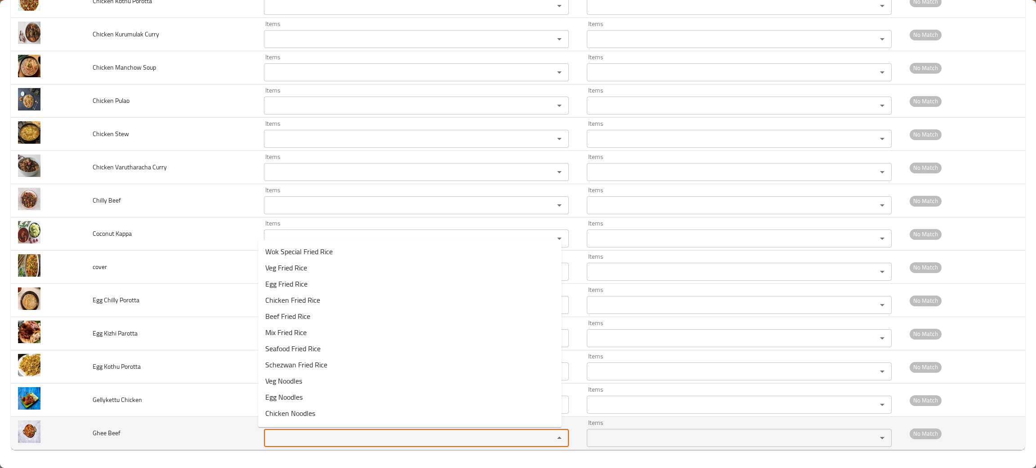
click at [306, 434] on Beef "Items" at bounding box center [403, 438] width 273 height 13
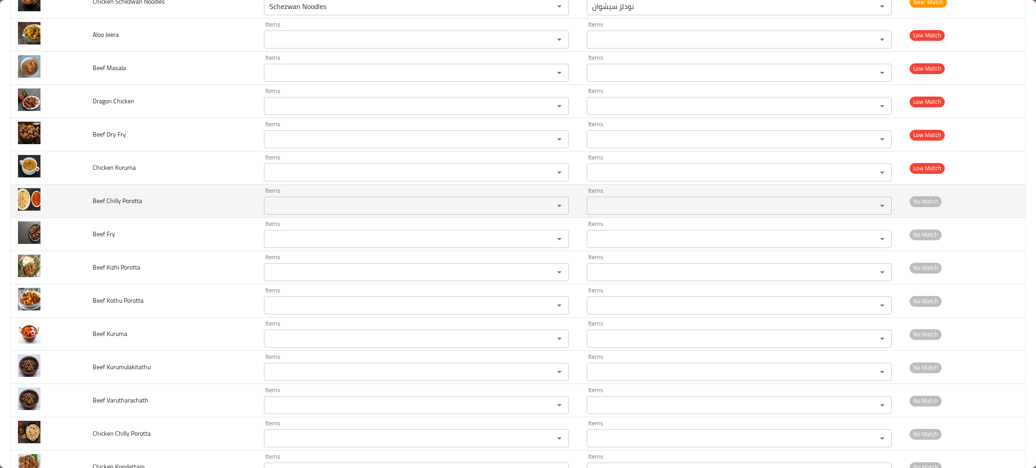
scroll to position [883, 0]
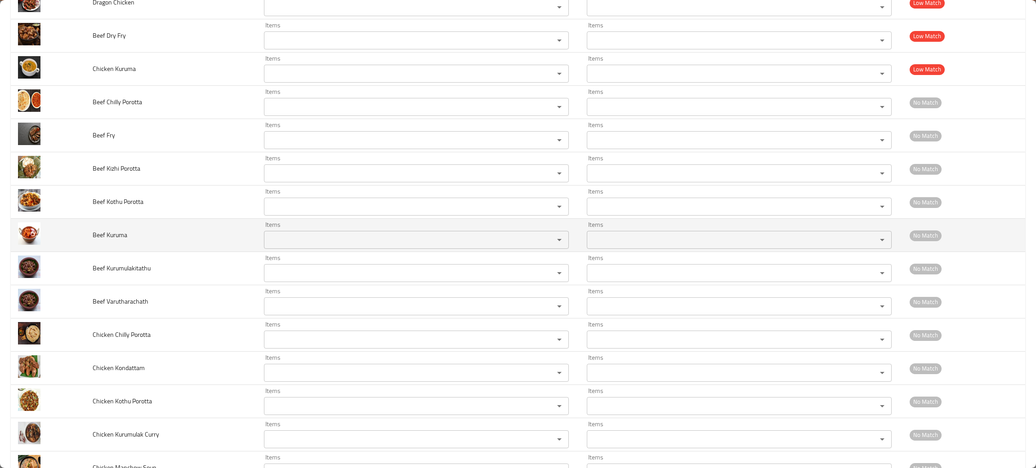
type Beef "gh"
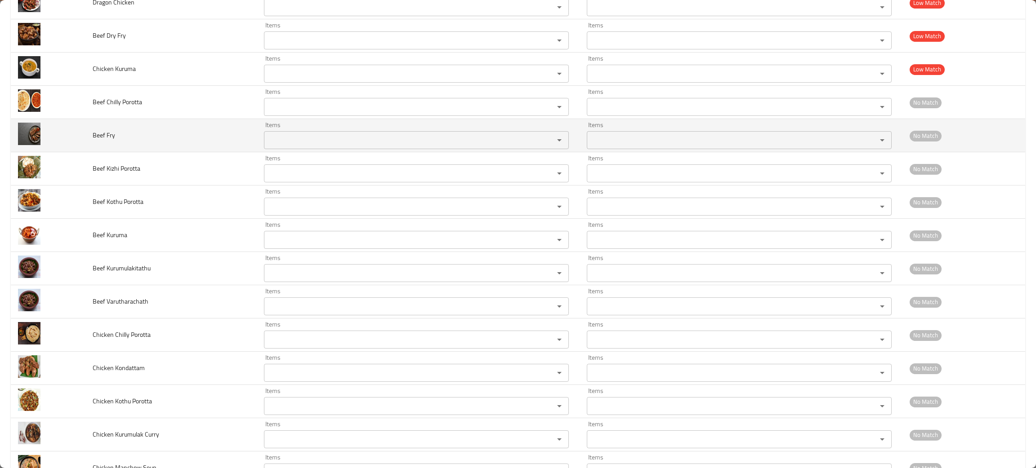
click at [151, 142] on td "Beef Fry" at bounding box center [170, 135] width 171 height 33
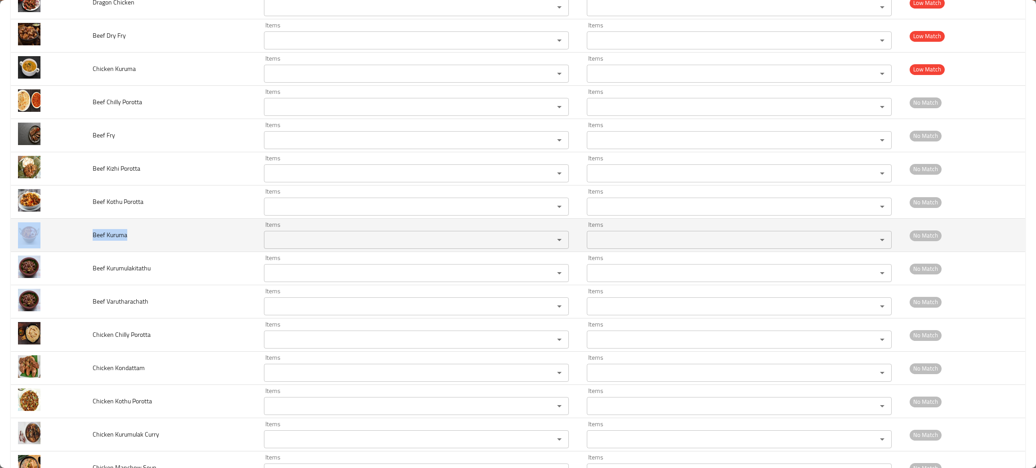
drag, startPoint x: 145, startPoint y: 238, endPoint x: 80, endPoint y: 236, distance: 64.8
click at [80, 236] on tr "Beef Kuruma Items Items Items Items No Match" at bounding box center [518, 235] width 1014 height 33
click at [290, 239] on Kuruma "Items" at bounding box center [403, 240] width 273 height 13
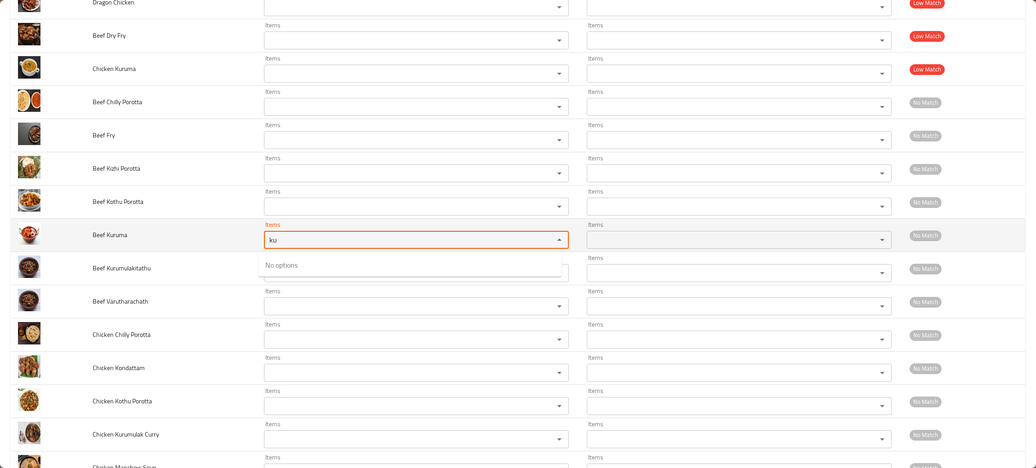
type Kuruma "ku"
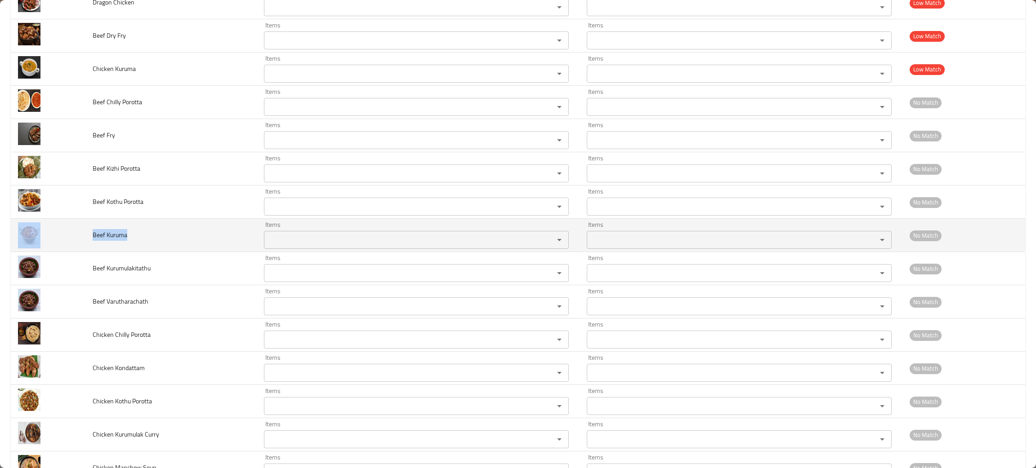
drag, startPoint x: 130, startPoint y: 236, endPoint x: 58, endPoint y: 231, distance: 72.6
click at [58, 231] on tr "Beef Kuruma Items Items Items Items No Match" at bounding box center [518, 235] width 1014 height 33
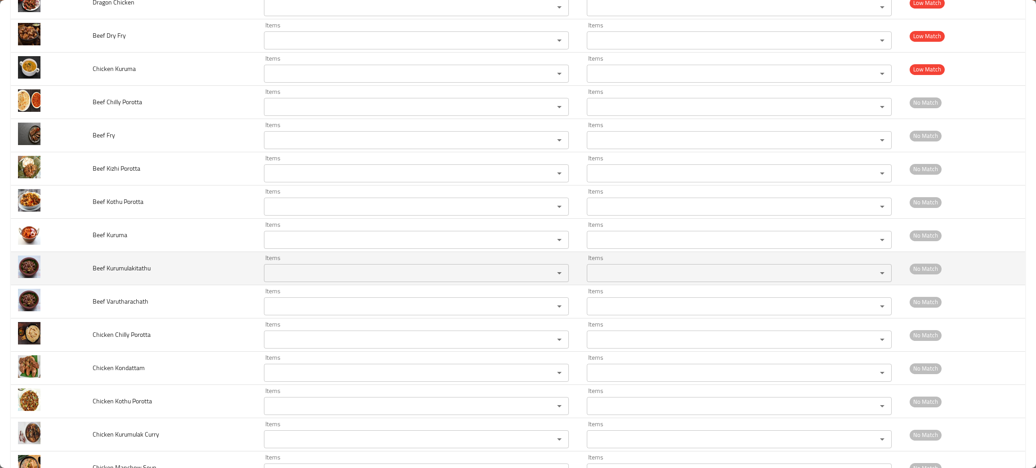
click at [179, 271] on td "Beef Kurumulakitathu" at bounding box center [170, 268] width 171 height 33
drag, startPoint x: 192, startPoint y: 278, endPoint x: 97, endPoint y: 285, distance: 96.0
click at [97, 285] on td "Beef Kurumulakitathu" at bounding box center [170, 268] width 171 height 33
click at [164, 268] on td "Beef Kurumulakitathu" at bounding box center [170, 268] width 171 height 33
drag, startPoint x: 131, startPoint y: 274, endPoint x: 85, endPoint y: 277, distance: 46.0
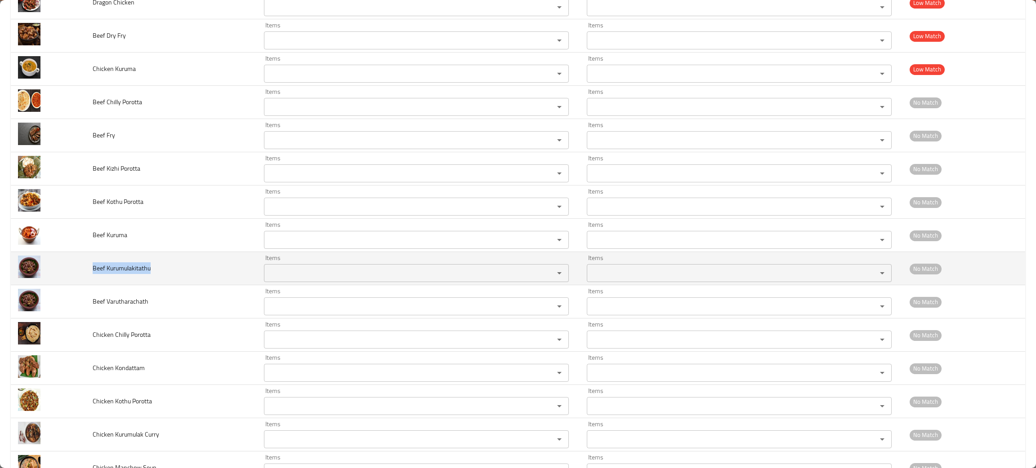
click at [85, 277] on td "Beef Kurumulakitathu" at bounding box center [170, 268] width 171 height 33
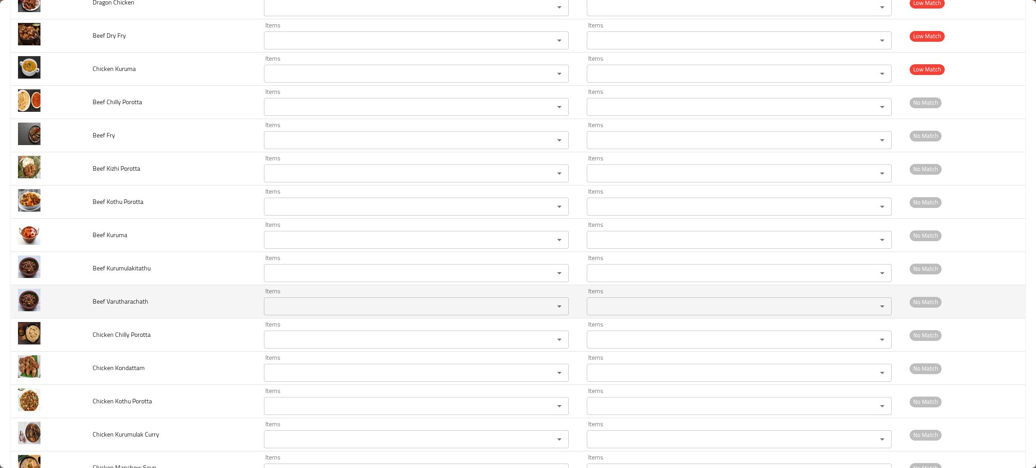
click at [176, 295] on td "Beef Varutharachath" at bounding box center [170, 301] width 171 height 33
click at [278, 308] on Varutharachath "Items" at bounding box center [403, 306] width 273 height 13
type Varutharachath "var"
drag, startPoint x: 118, startPoint y: 308, endPoint x: 72, endPoint y: 305, distance: 45.5
click at [72, 305] on tr "Beef Varutharachath Items Items Items Items No Match" at bounding box center [518, 301] width 1014 height 33
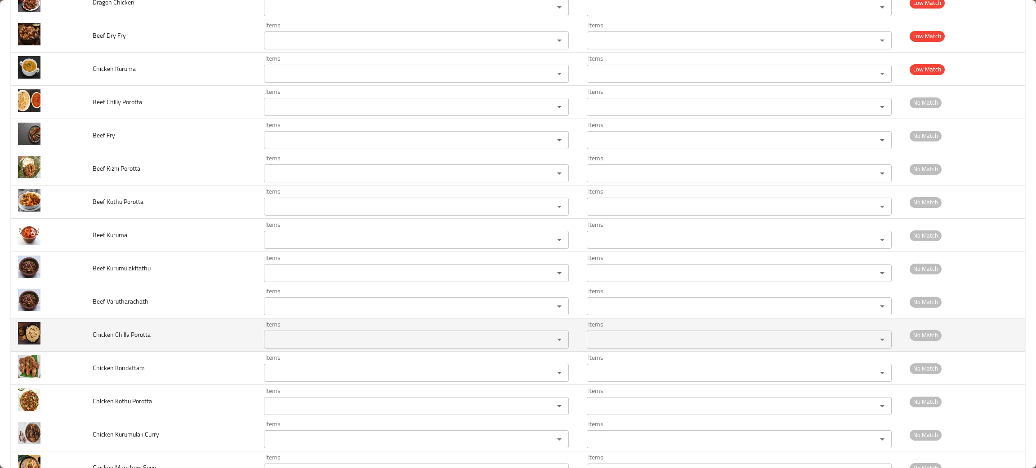
click at [187, 339] on td "Chicken Chilly Porotta" at bounding box center [170, 335] width 171 height 33
drag, startPoint x: 171, startPoint y: 344, endPoint x: 84, endPoint y: 347, distance: 86.8
click at [84, 347] on tr "Chicken Chilly Porotta Items Items Items Items No Match" at bounding box center [518, 335] width 1014 height 33
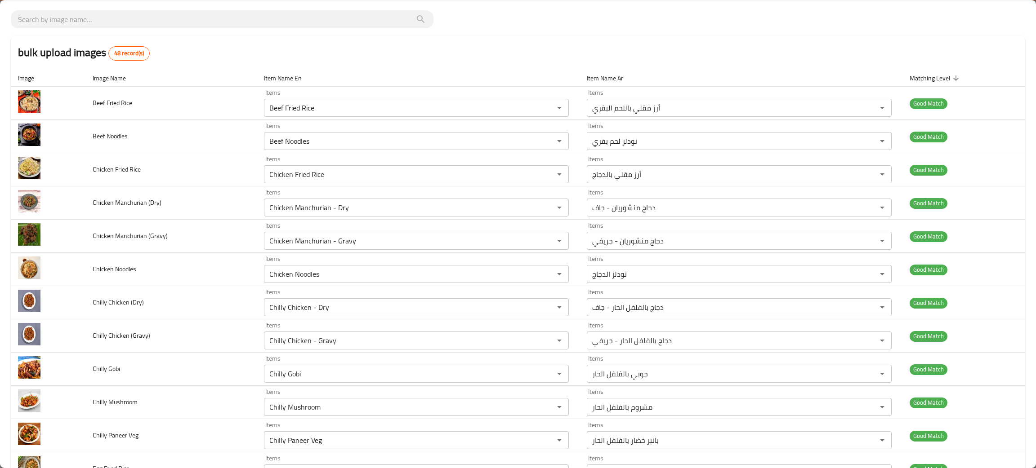
scroll to position [0, 0]
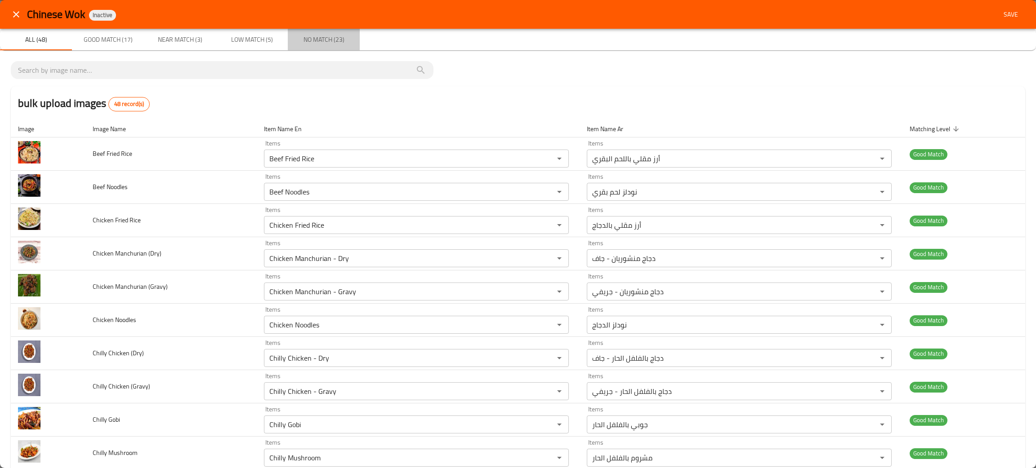
click at [328, 42] on span "No Match (23)" at bounding box center [323, 39] width 61 height 11
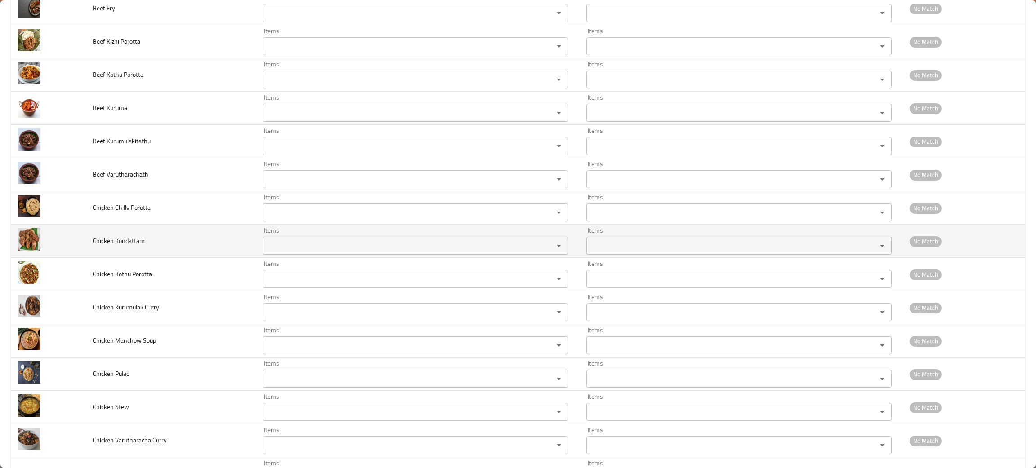
scroll to position [202, 0]
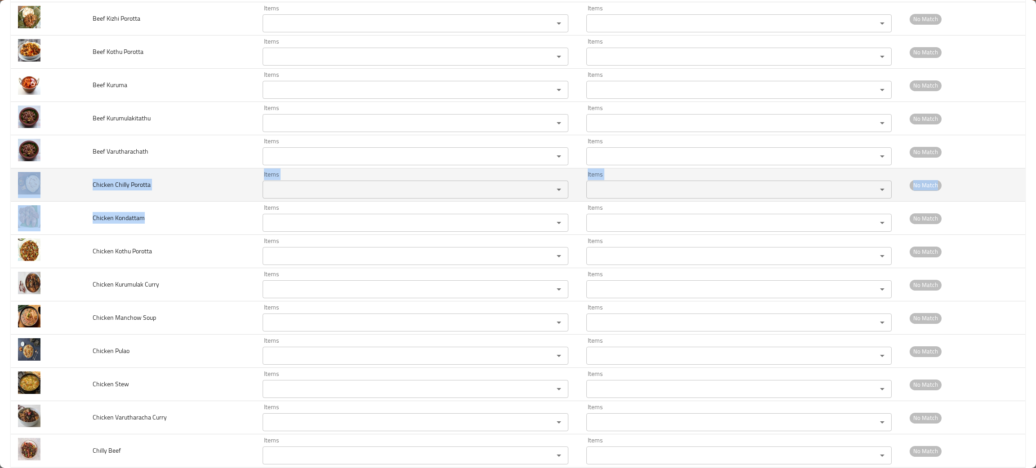
drag, startPoint x: 192, startPoint y: 229, endPoint x: 58, endPoint y: 201, distance: 136.9
click at [58, 201] on tbody "Beef Chilly Porotta Items Items Items Items No Match Beef Fry Items Items Items…" at bounding box center [518, 318] width 1014 height 765
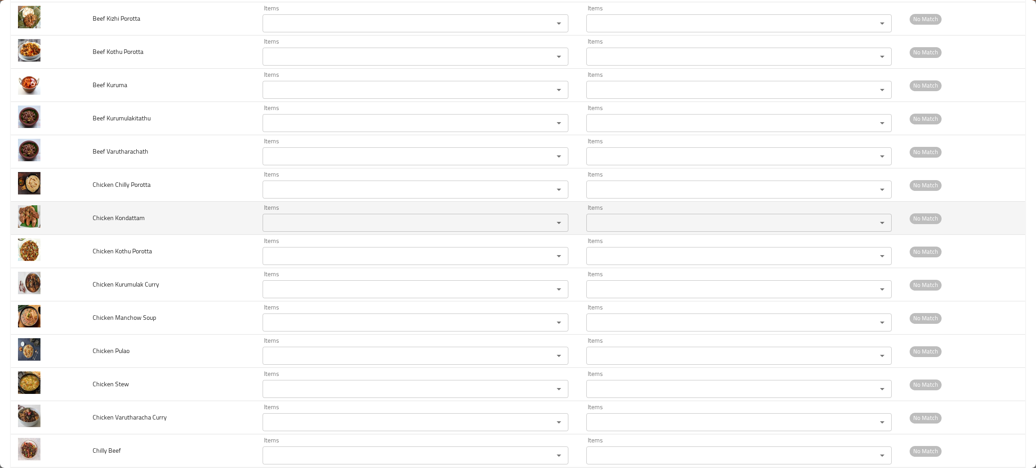
click at [293, 227] on Kondattam "Items" at bounding box center [401, 223] width 273 height 13
type Kondattam "ko"
drag, startPoint x: 155, startPoint y: 220, endPoint x: 87, endPoint y: 213, distance: 68.3
click at [87, 213] on td "Chicken Kondattam" at bounding box center [170, 218] width 170 height 33
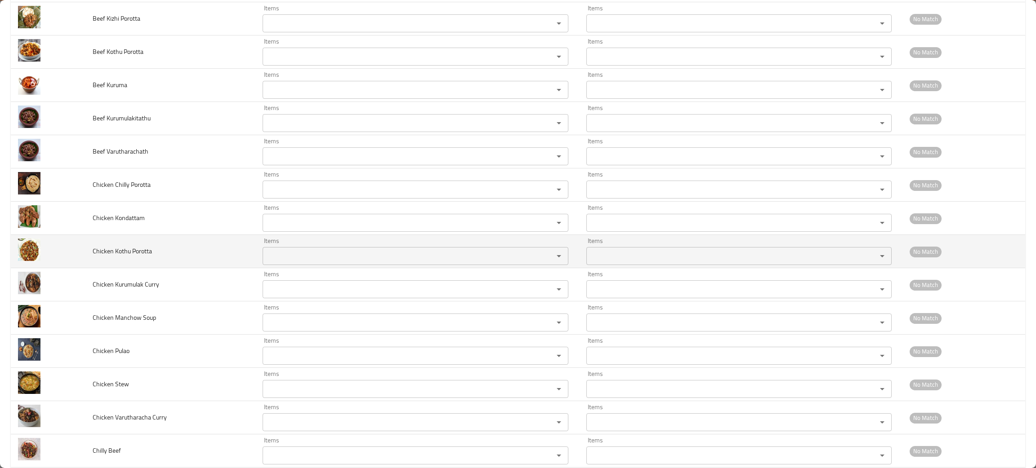
click at [202, 261] on td "Chicken Kothu Porotta" at bounding box center [170, 251] width 170 height 33
drag, startPoint x: 193, startPoint y: 256, endPoint x: 70, endPoint y: 245, distance: 124.2
click at [70, 245] on tr "Chicken Kothu Porotta Items Items Items Items No Match" at bounding box center [518, 251] width 1014 height 33
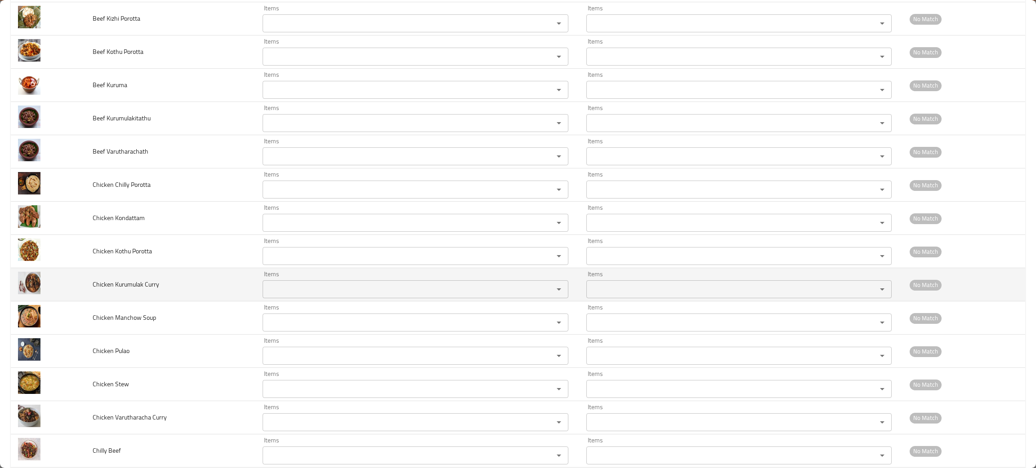
click at [191, 284] on td "Chicken Kurumulak Curry" at bounding box center [170, 284] width 170 height 33
drag, startPoint x: 175, startPoint y: 289, endPoint x: 85, endPoint y: 283, distance: 89.7
click at [85, 283] on td "Chicken Kurumulak Curry" at bounding box center [170, 284] width 170 height 33
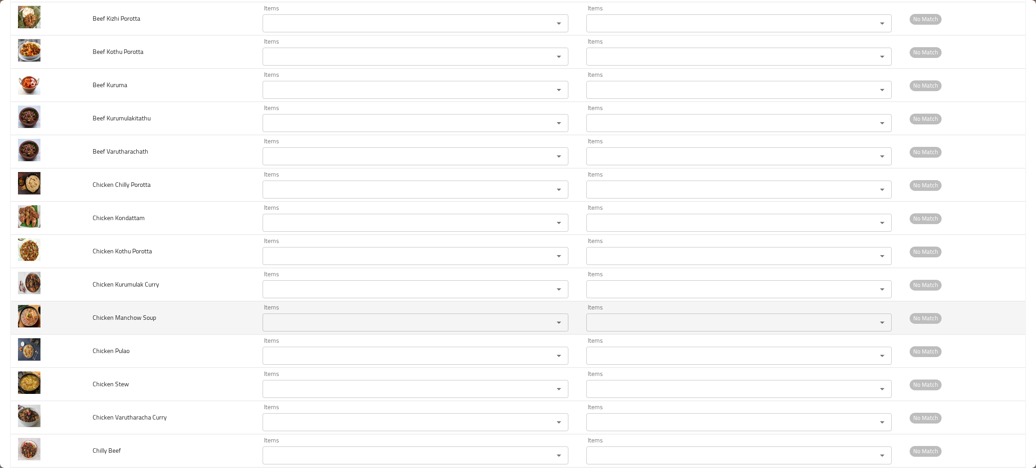
click at [201, 321] on td "Chicken Manchow Soup" at bounding box center [170, 318] width 170 height 33
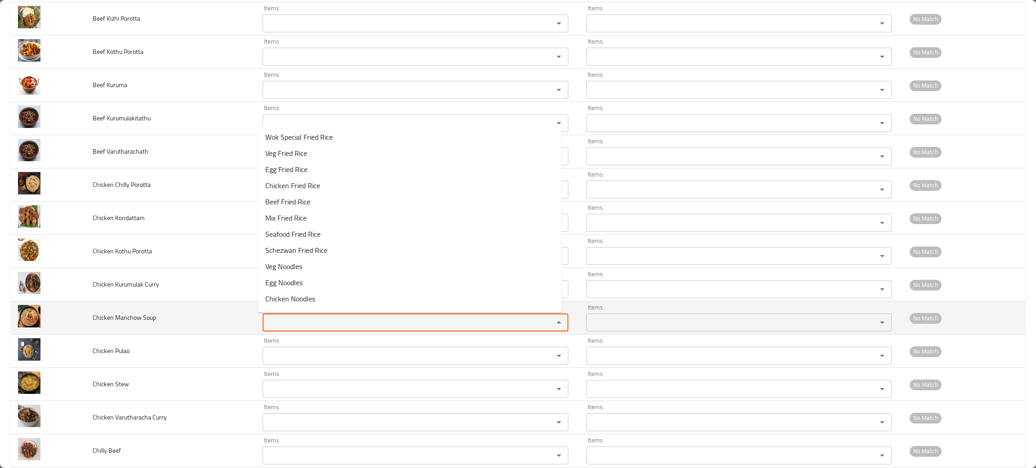
click at [275, 326] on Soup "Items" at bounding box center [401, 323] width 273 height 13
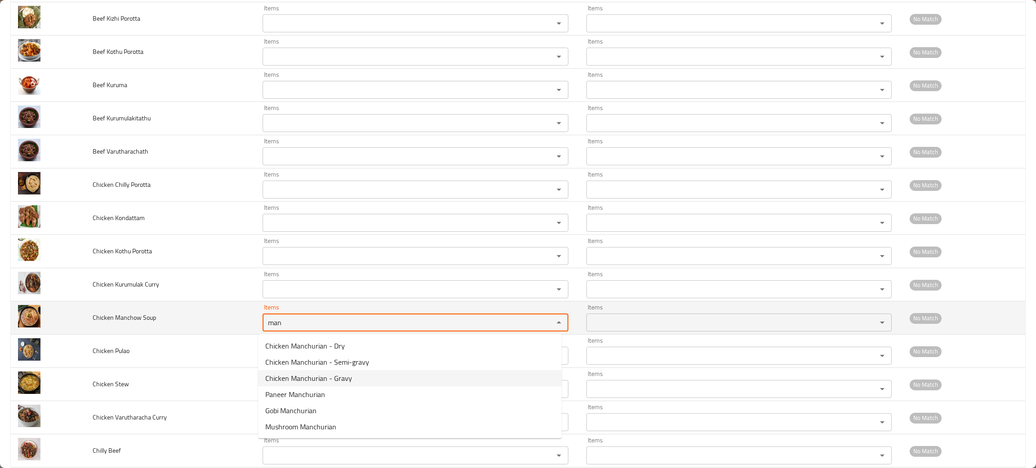
type Soup "man"
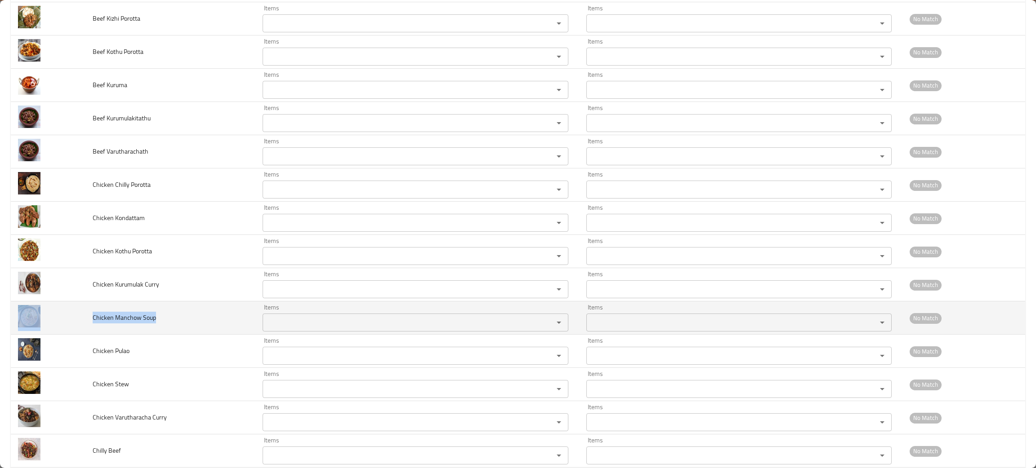
drag, startPoint x: 175, startPoint y: 320, endPoint x: 80, endPoint y: 317, distance: 94.9
click at [80, 317] on tr "Chicken Manchow Soup Items Items Items Items No Match" at bounding box center [518, 318] width 1014 height 33
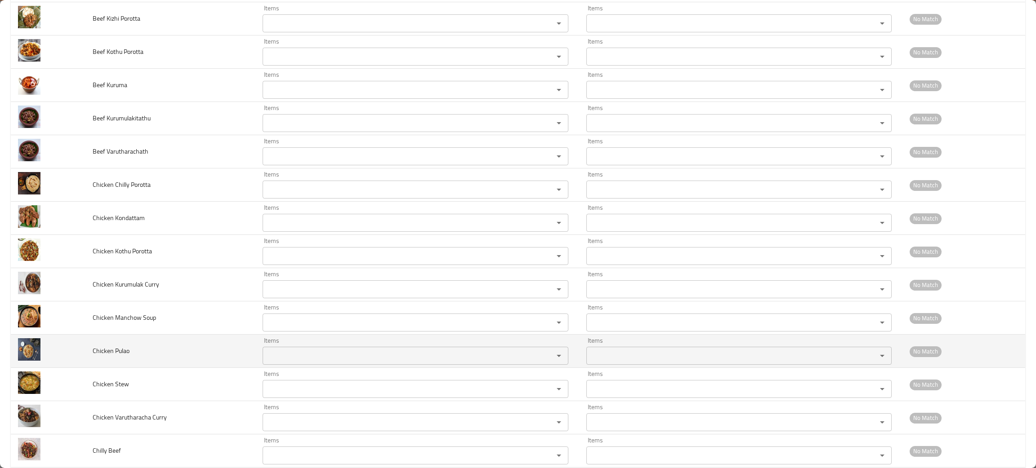
click at [145, 362] on td "Chicken Pulao" at bounding box center [170, 351] width 170 height 33
click at [309, 352] on Pulao "Items" at bounding box center [401, 356] width 273 height 13
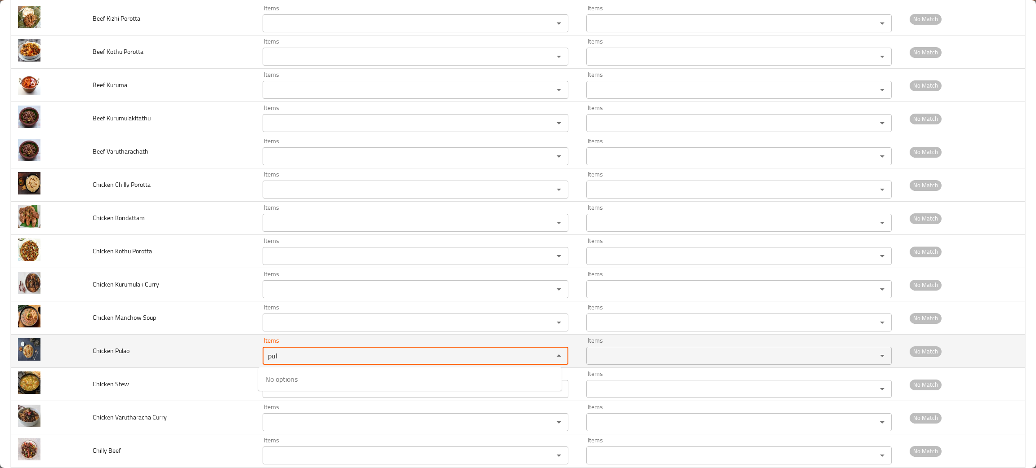
type Pulao "pul"
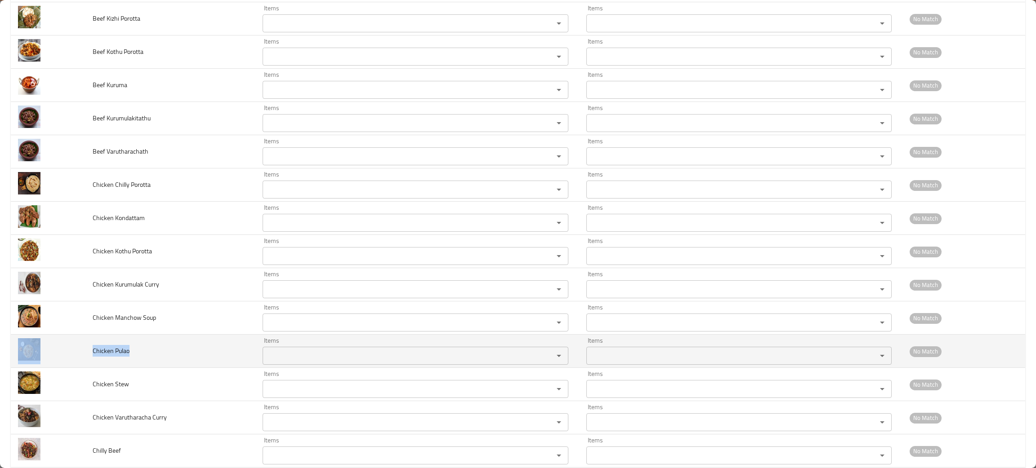
drag, startPoint x: 152, startPoint y: 352, endPoint x: 75, endPoint y: 360, distance: 76.8
click at [75, 360] on tr "Chicken Pulao Items Items Items Items No Match" at bounding box center [518, 351] width 1014 height 33
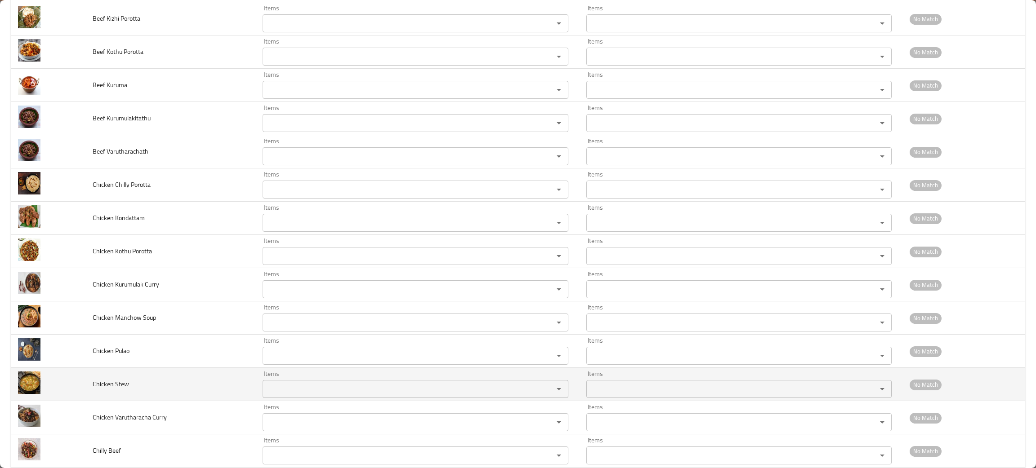
click at [126, 392] on td "Chicken Stew" at bounding box center [170, 384] width 170 height 33
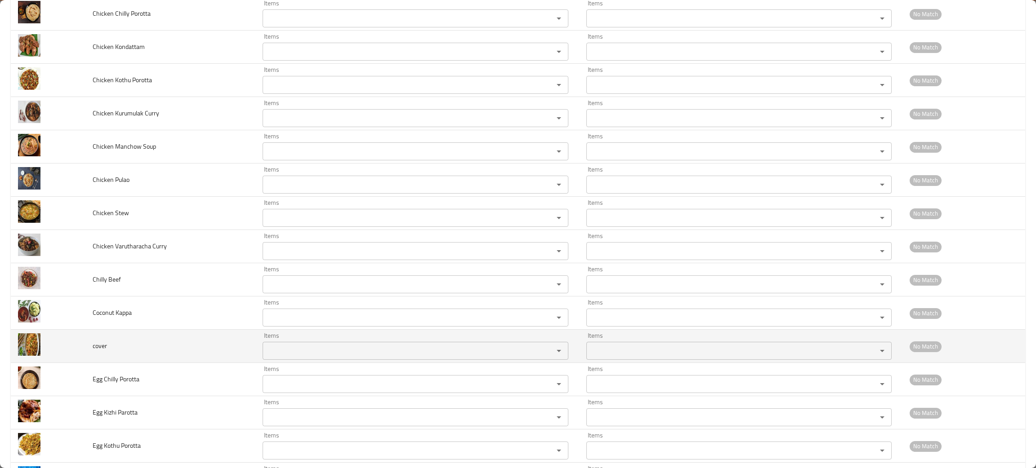
scroll to position [404, 0]
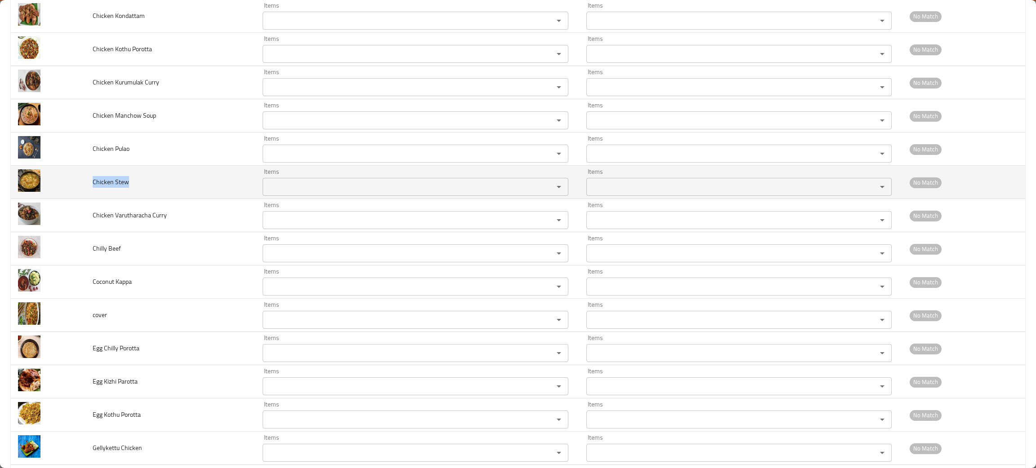
drag, startPoint x: 134, startPoint y: 187, endPoint x: 88, endPoint y: 183, distance: 46.1
click at [88, 183] on td "Chicken Stew" at bounding box center [170, 182] width 170 height 33
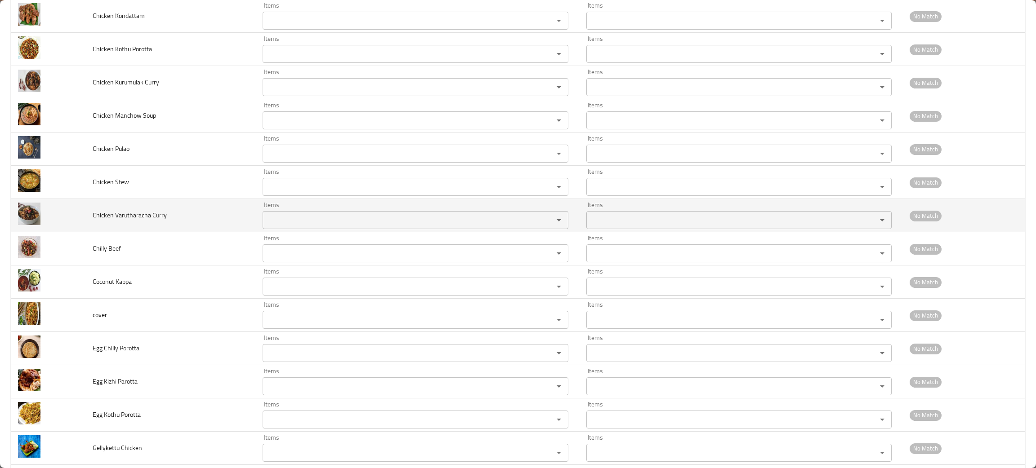
click at [175, 221] on td "Chicken Varutharacha Curry" at bounding box center [170, 215] width 170 height 33
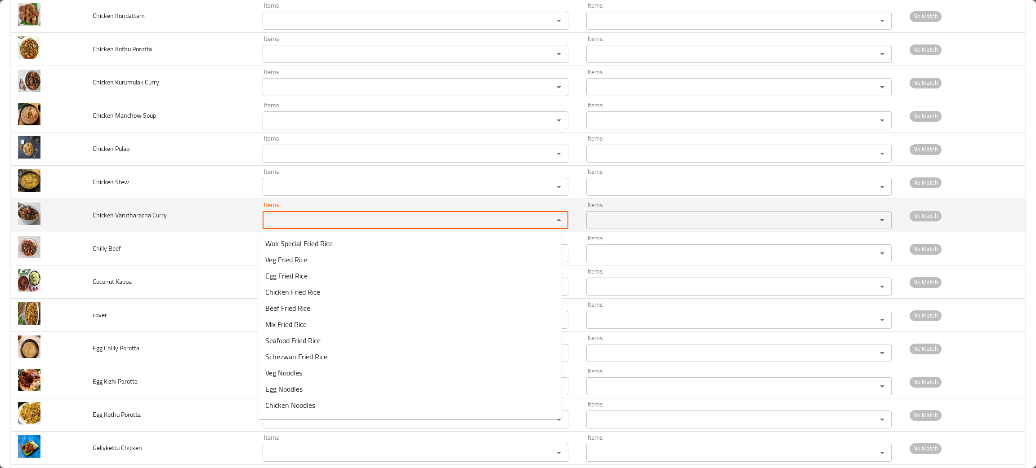
click at [287, 220] on Curry "Items" at bounding box center [401, 220] width 273 height 13
type Curry "var"
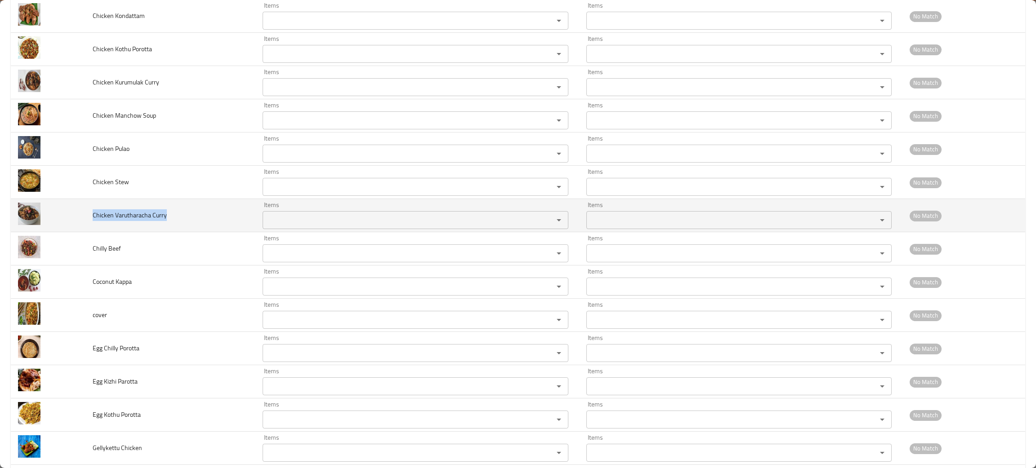
drag, startPoint x: 206, startPoint y: 230, endPoint x: 85, endPoint y: 222, distance: 121.2
click at [85, 222] on td "Chicken Varutharacha Curry" at bounding box center [170, 215] width 170 height 33
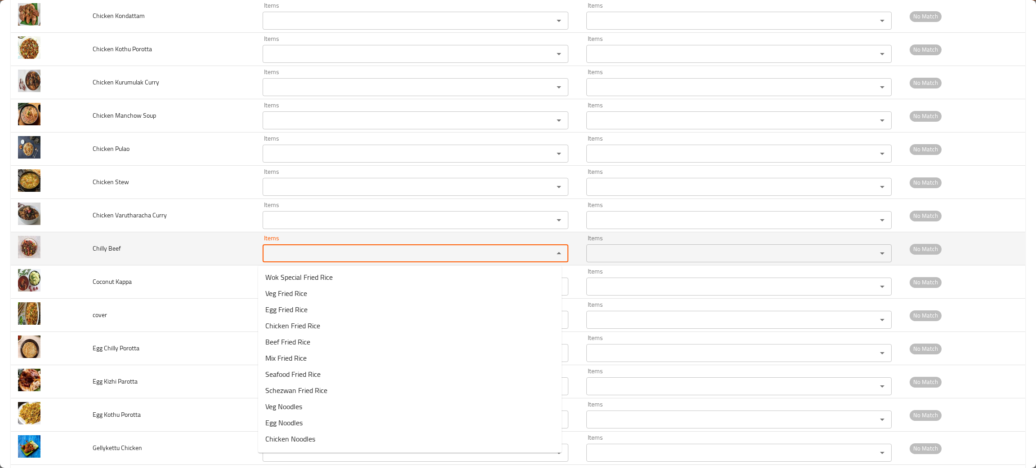
click at [272, 260] on Beef "Items" at bounding box center [401, 253] width 273 height 13
type Beef "chil"
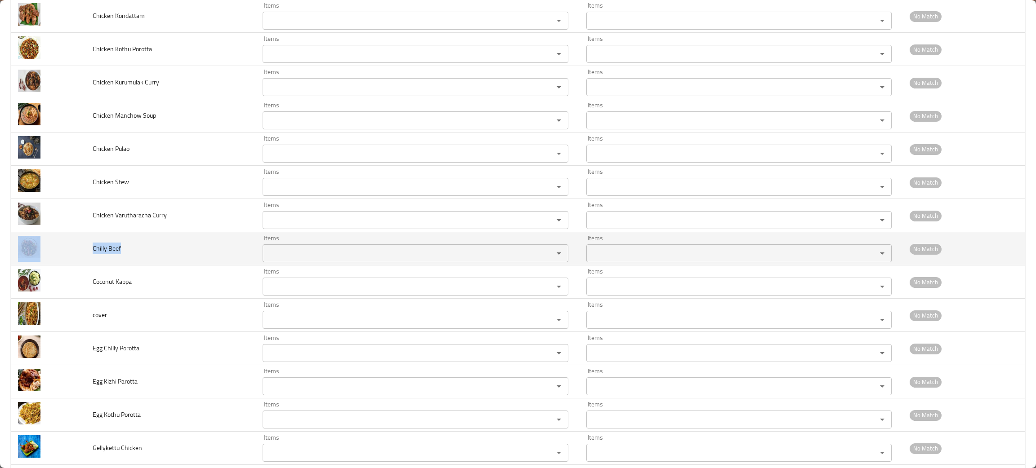
drag, startPoint x: 143, startPoint y: 258, endPoint x: 83, endPoint y: 259, distance: 60.7
click at [83, 259] on tr "Chilly Beef Items Items Items Items No Match" at bounding box center [518, 248] width 1014 height 33
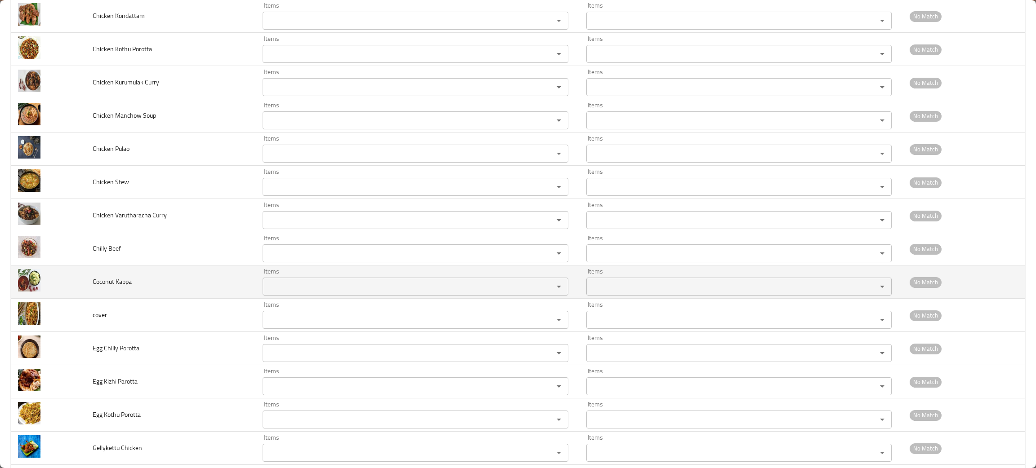
click at [219, 291] on td "Coconut Kappa" at bounding box center [170, 282] width 170 height 33
click at [283, 290] on Kappa "Items" at bounding box center [401, 287] width 273 height 13
type Kappa "co"
drag, startPoint x: 174, startPoint y: 290, endPoint x: 58, endPoint y: 287, distance: 115.1
click at [58, 287] on tr "Coconut Kappa Items Items Items Items No Match" at bounding box center [518, 282] width 1014 height 33
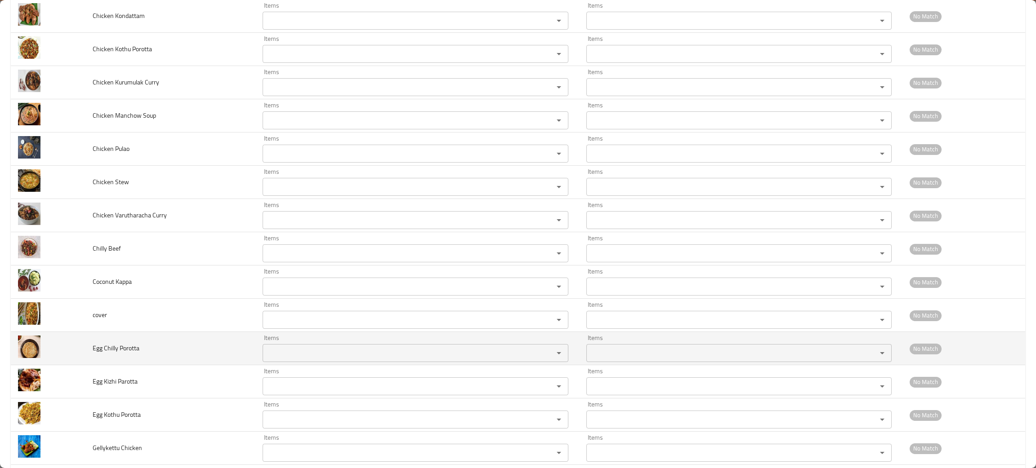
click at [169, 347] on td "Egg Chilly Porotta" at bounding box center [170, 348] width 170 height 33
click at [282, 355] on Porotta "Items" at bounding box center [401, 353] width 273 height 13
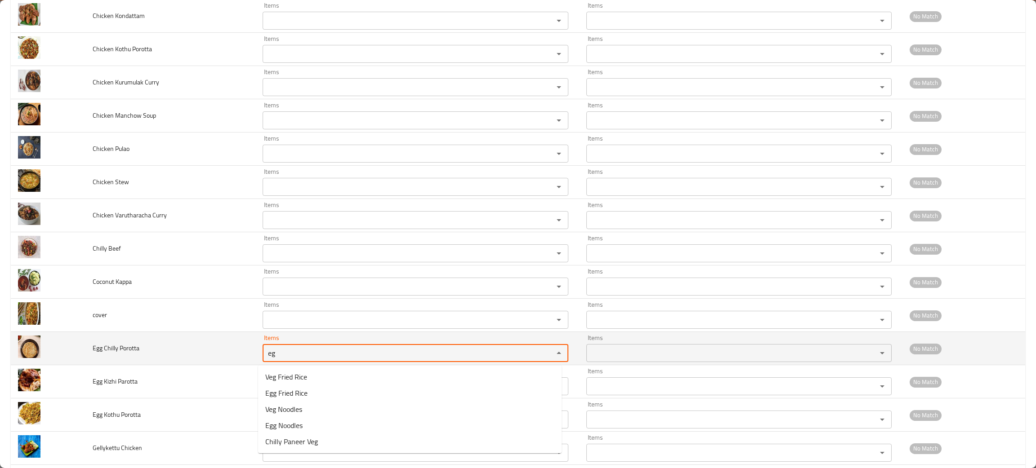
type Porotta "eg"
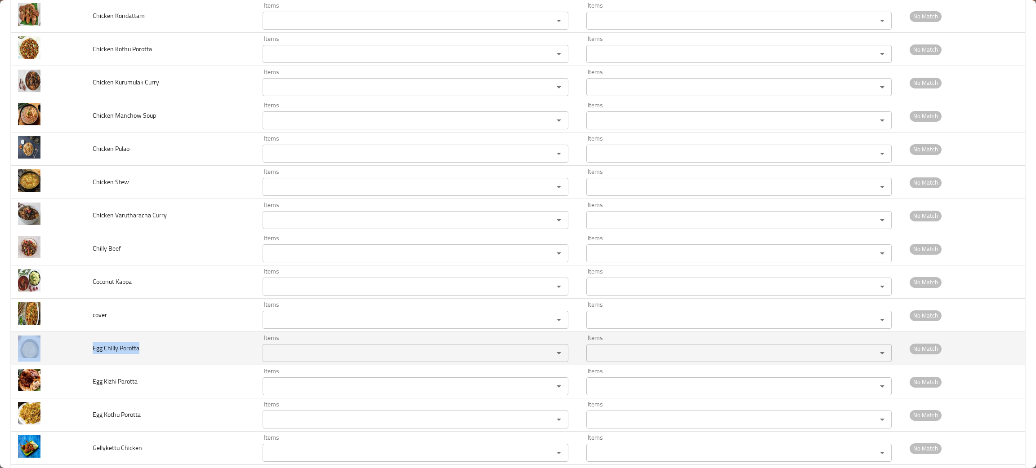
drag, startPoint x: 155, startPoint y: 354, endPoint x: 75, endPoint y: 355, distance: 79.6
click at [75, 355] on tr "Egg Chilly Porotta Items Items Items Items No Match" at bounding box center [518, 348] width 1014 height 33
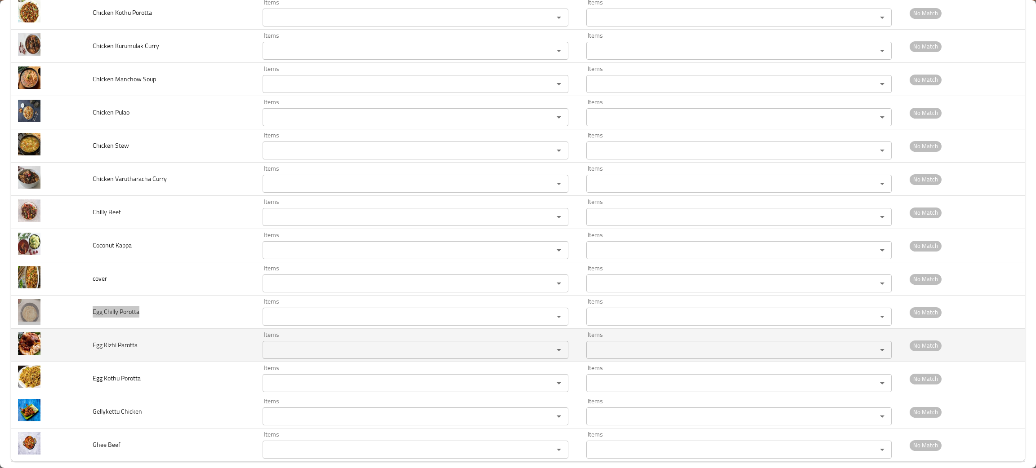
scroll to position [454, 0]
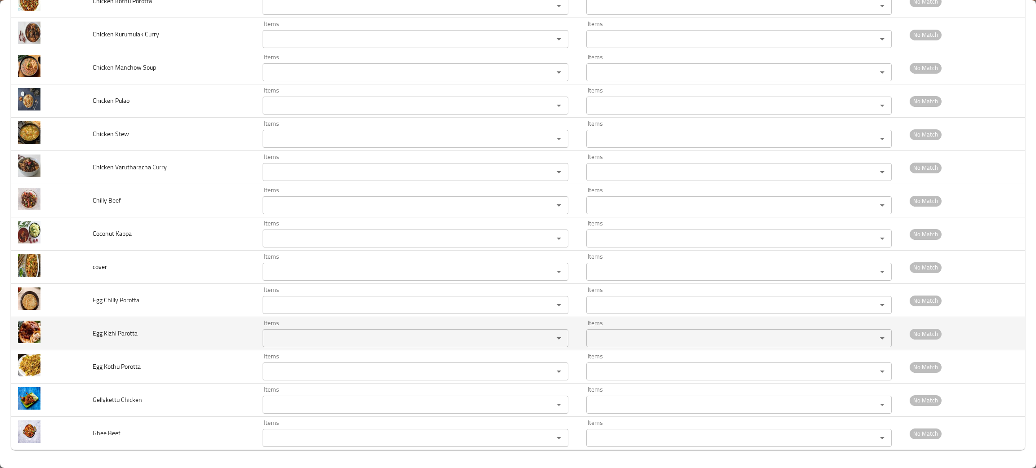
click at [136, 339] on td "Egg Kizhi Parotta" at bounding box center [170, 333] width 170 height 33
drag, startPoint x: 178, startPoint y: 344, endPoint x: 88, endPoint y: 337, distance: 91.1
click at [88, 337] on td "Egg Kizhi Parotta" at bounding box center [170, 333] width 170 height 33
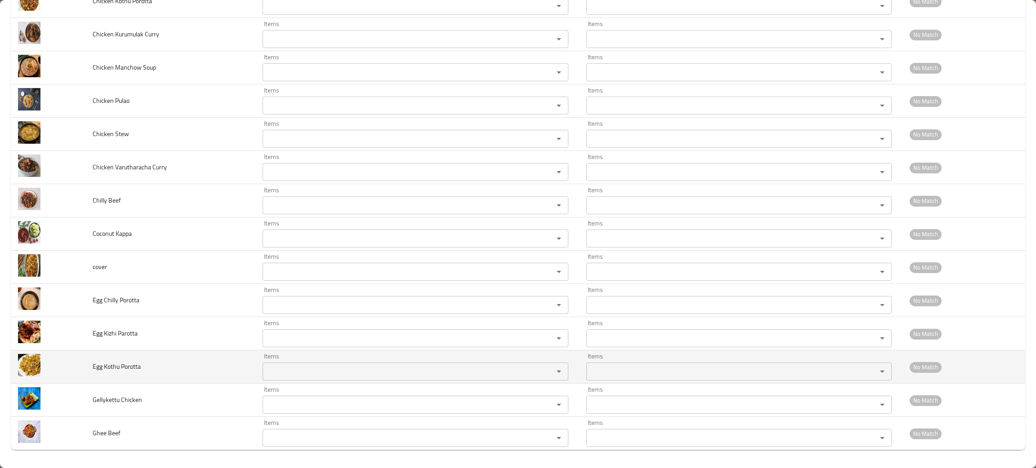
click at [174, 369] on td "Egg Kothu Porotta" at bounding box center [170, 367] width 170 height 33
drag, startPoint x: 163, startPoint y: 370, endPoint x: 80, endPoint y: 363, distance: 83.0
click at [80, 363] on tr "Egg Kothu Porotta Items Items Items Items No Match" at bounding box center [518, 367] width 1014 height 33
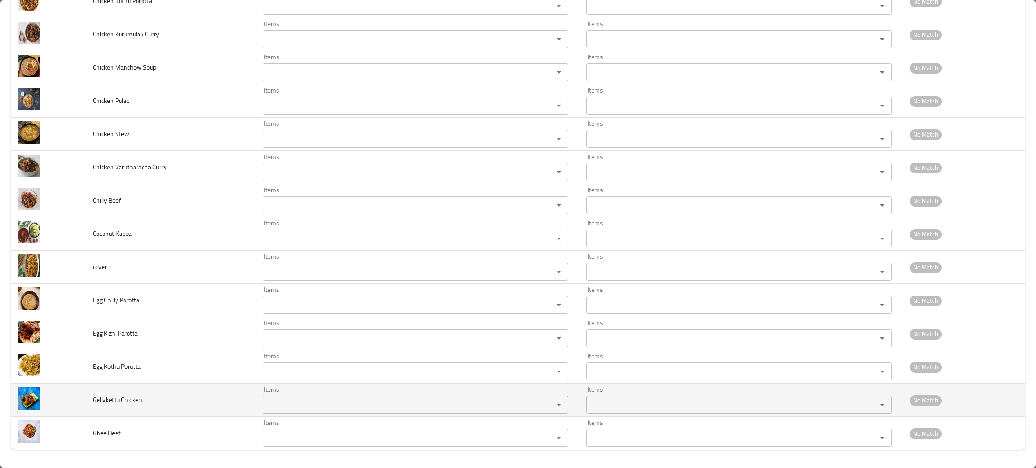
drag, startPoint x: 190, startPoint y: 405, endPoint x: 197, endPoint y: 406, distance: 7.2
click at [190, 406] on td "Gellykettu Chicken" at bounding box center [170, 400] width 170 height 33
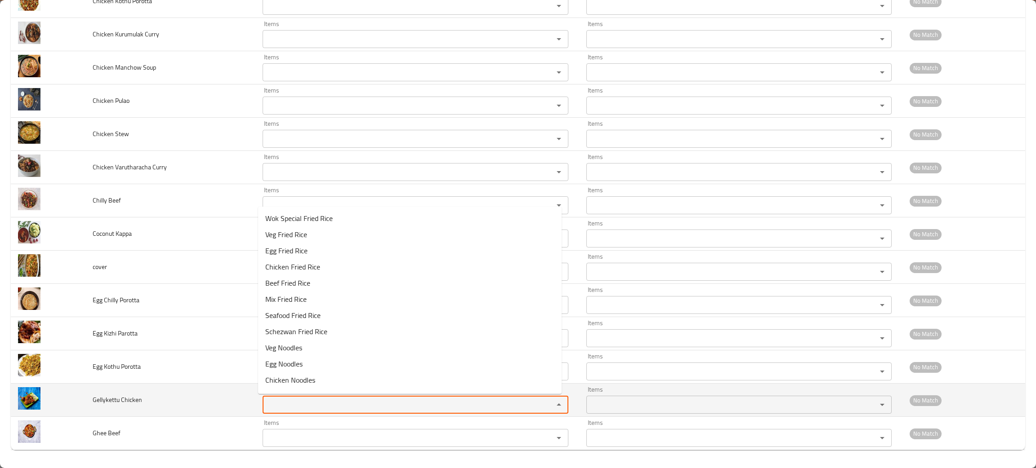
click at [281, 405] on Chicken "Items" at bounding box center [401, 405] width 273 height 13
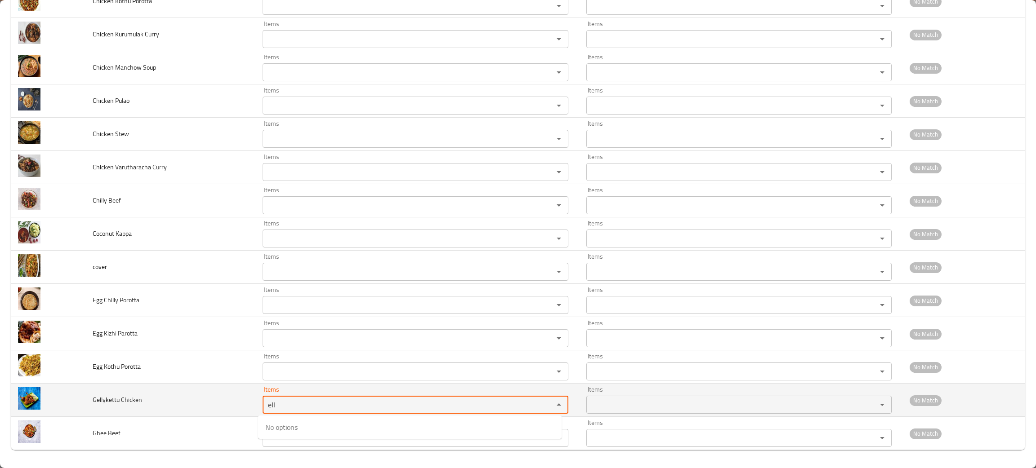
type Chicken "ell"
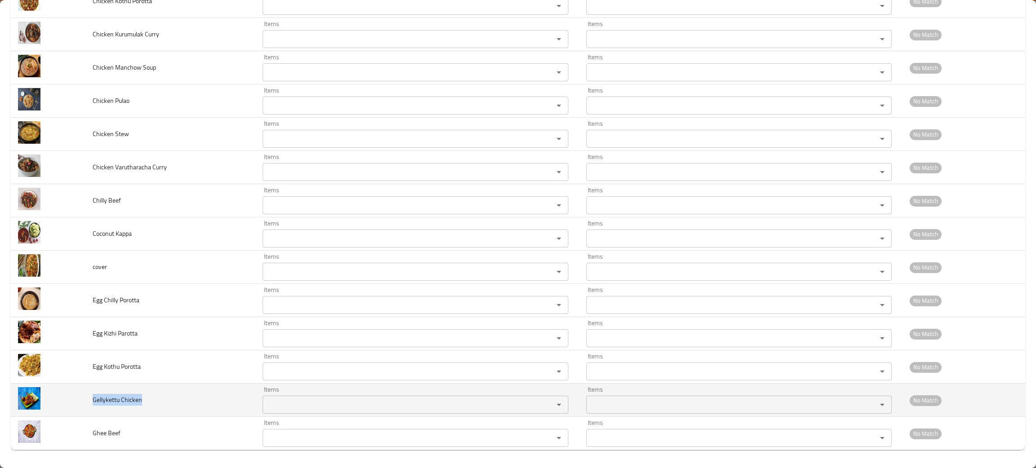
drag, startPoint x: 199, startPoint y: 412, endPoint x: 91, endPoint y: 400, distance: 109.0
click at [91, 400] on td "Gellykettu Chicken" at bounding box center [170, 400] width 170 height 33
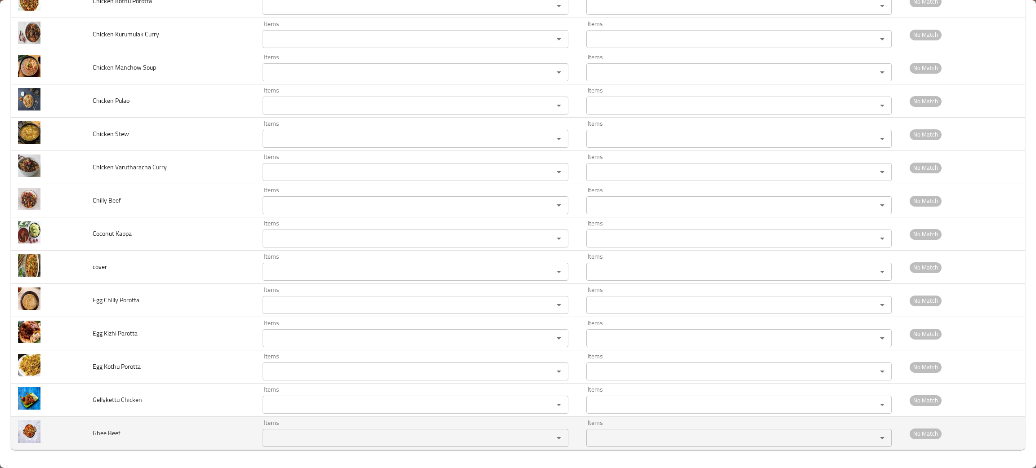
click at [183, 424] on td "Ghee Beef" at bounding box center [170, 433] width 170 height 33
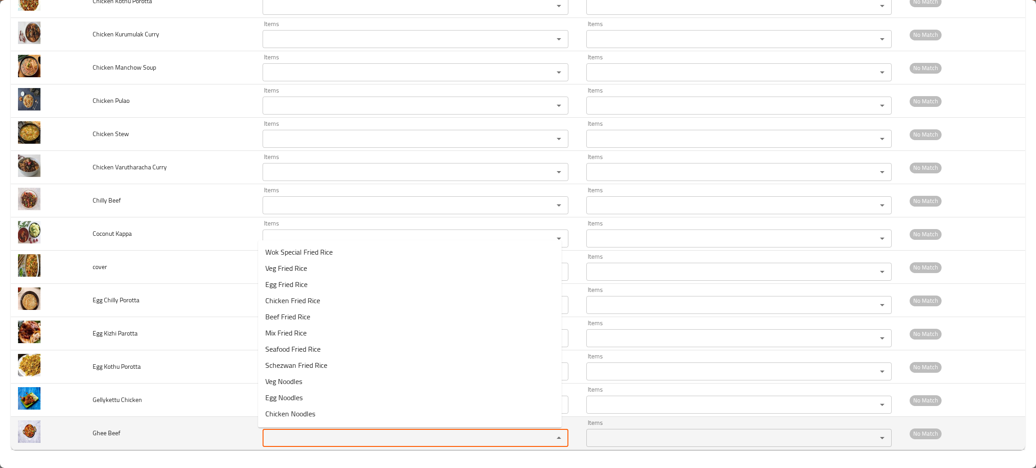
click at [280, 440] on Beef "Items" at bounding box center [401, 438] width 273 height 13
type Beef "ghe"
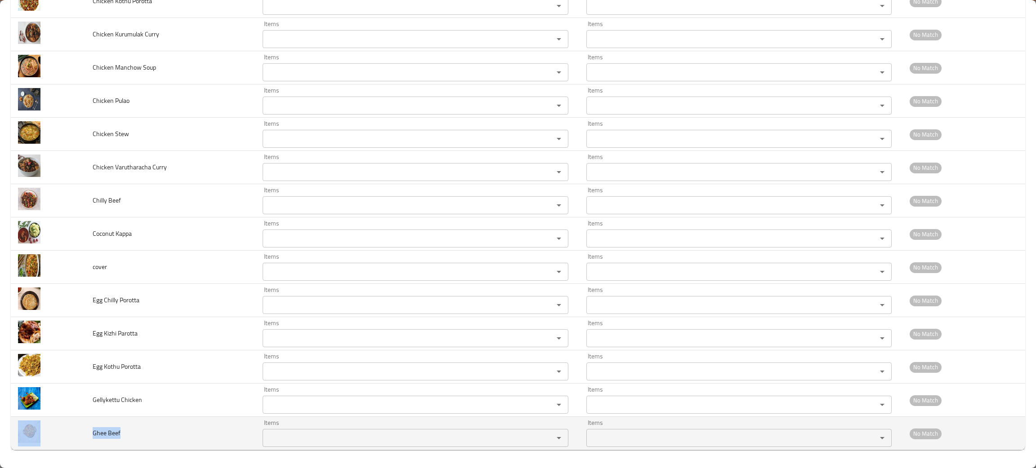
drag, startPoint x: 161, startPoint y: 445, endPoint x: 72, endPoint y: 420, distance: 92.3
click at [72, 420] on tr "Ghee Beef Items Items Items Items No Match" at bounding box center [518, 433] width 1014 height 33
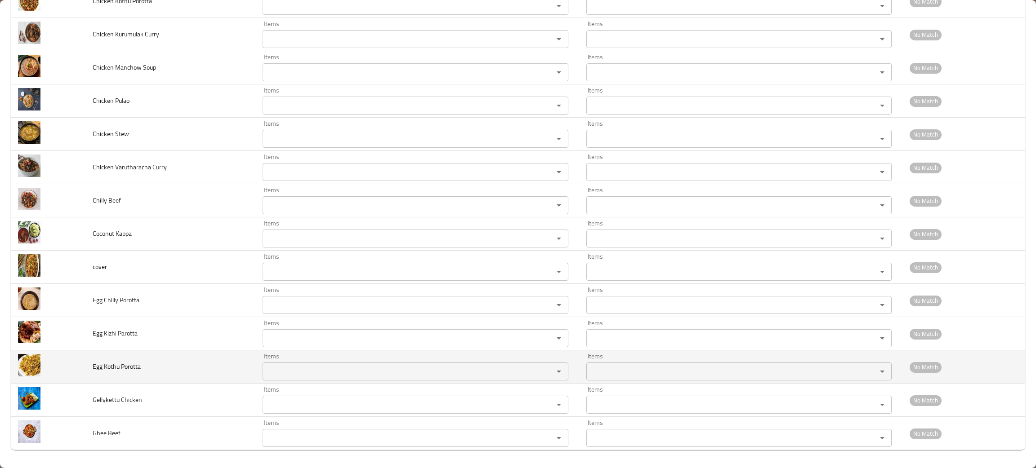
click at [161, 375] on td "Egg Kothu Porotta" at bounding box center [170, 367] width 170 height 33
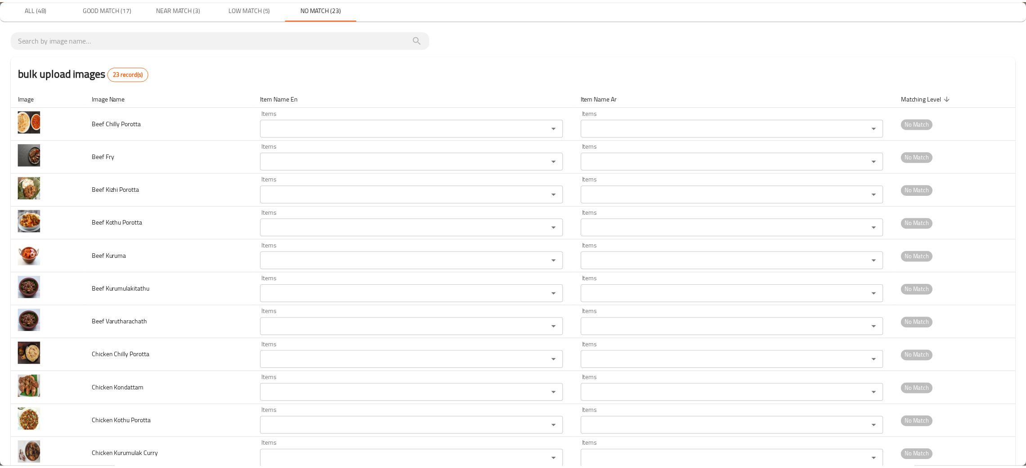
scroll to position [0, 0]
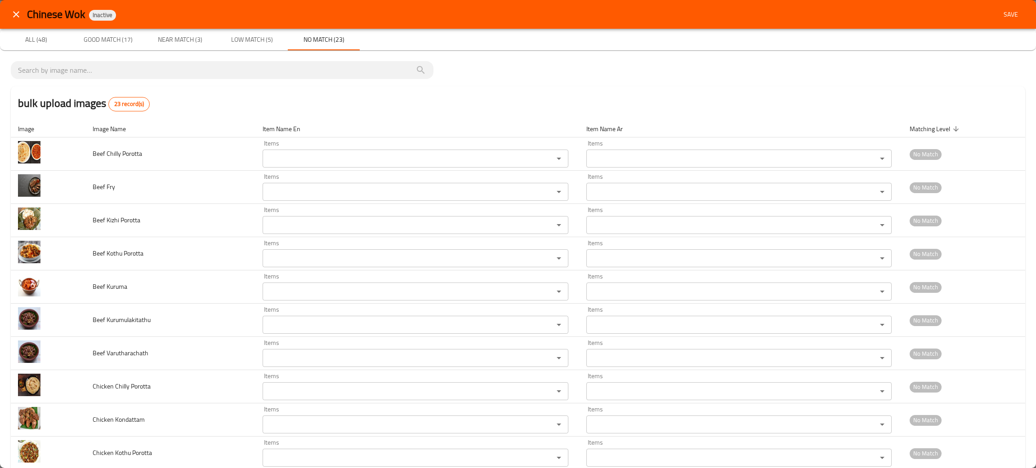
click at [1000, 18] on span "Save" at bounding box center [1011, 14] width 22 height 11
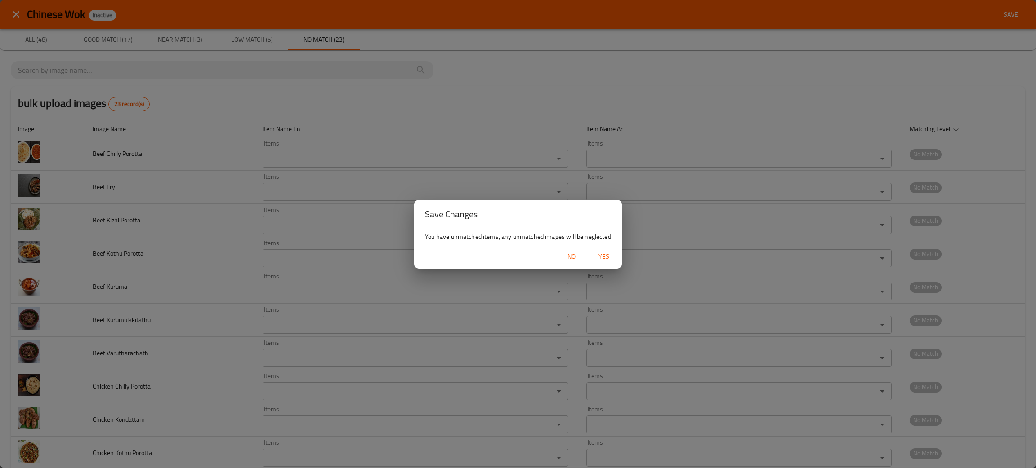
click at [605, 258] on span "Yes" at bounding box center [604, 256] width 22 height 11
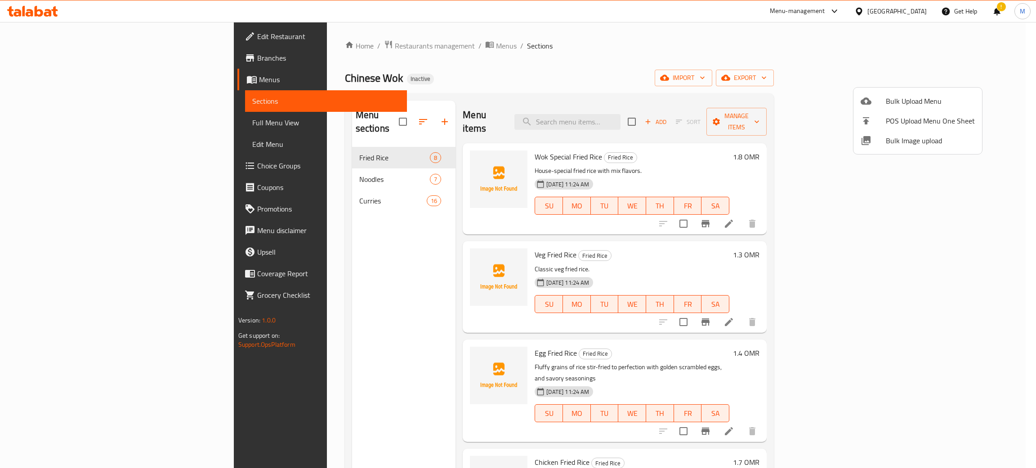
click at [642, 111] on div at bounding box center [518, 234] width 1036 height 468
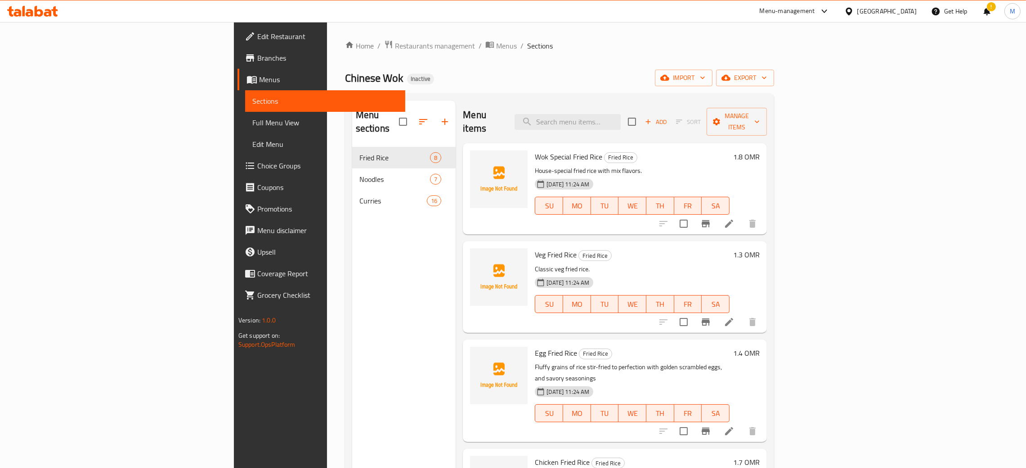
click at [620, 114] on input "search" at bounding box center [567, 122] width 106 height 16
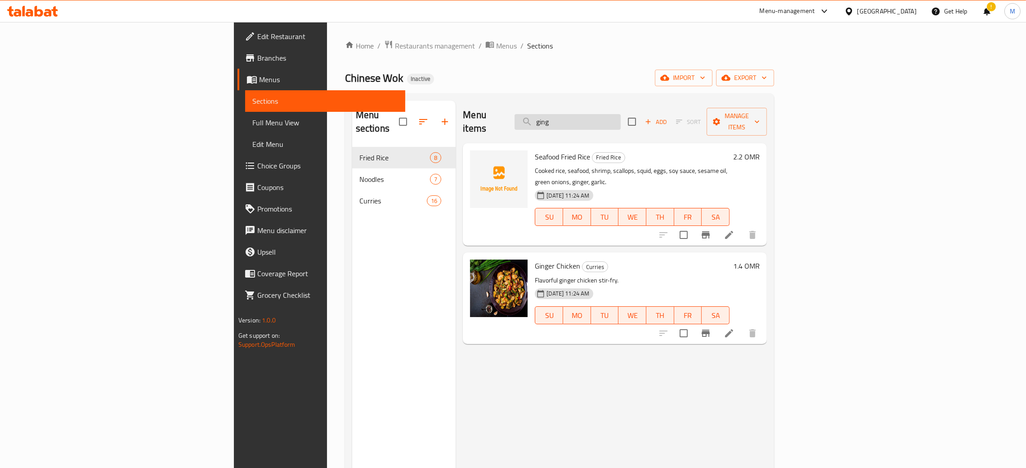
type input "ging"
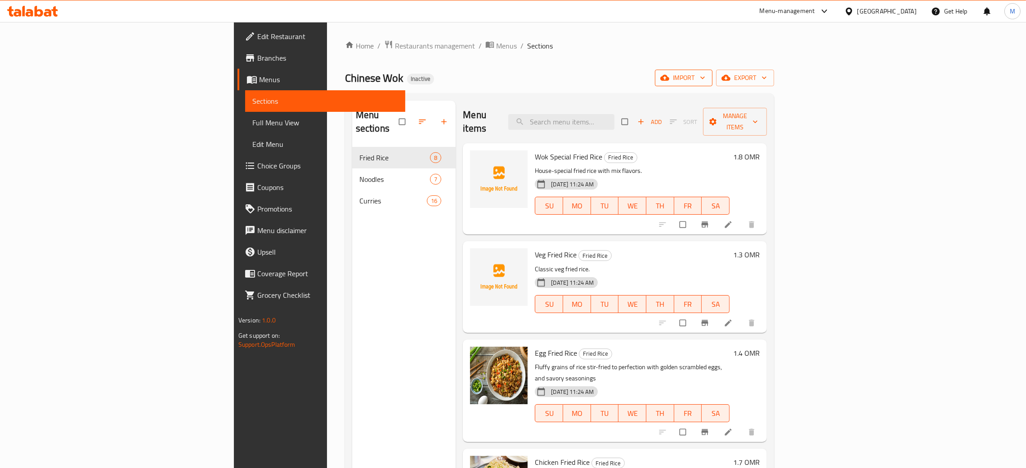
click at [705, 72] on span "import" at bounding box center [683, 77] width 43 height 11
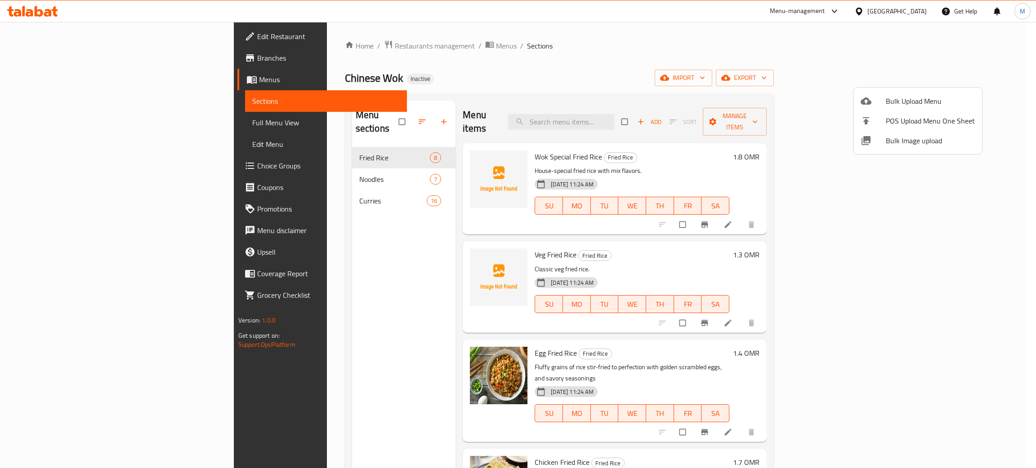
click at [891, 138] on span "Bulk Image upload" at bounding box center [930, 140] width 89 height 11
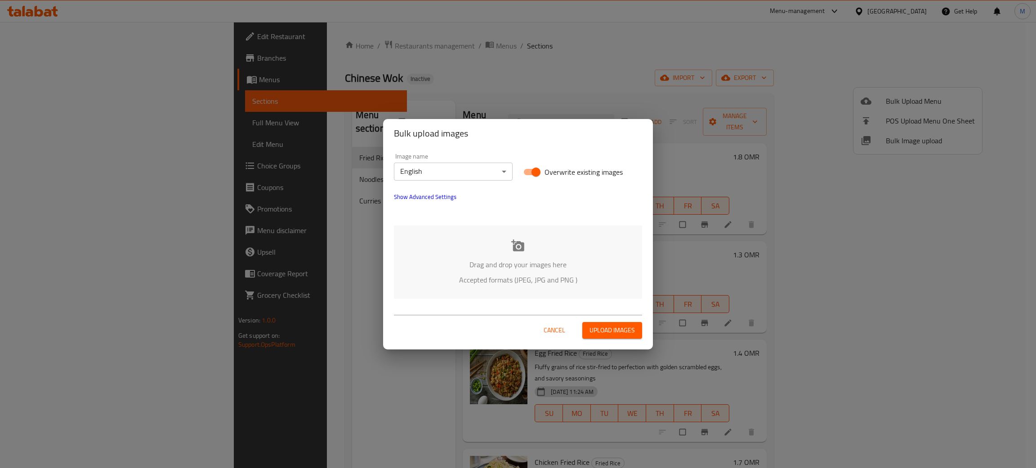
click at [547, 250] on div "Drag and drop your images here Accepted formats (JPEG, JPG and PNG )" at bounding box center [518, 262] width 248 height 73
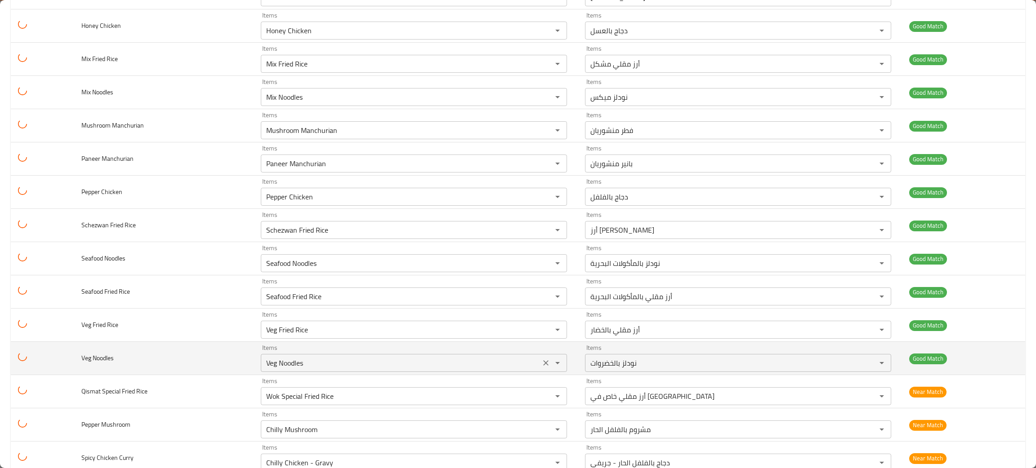
scroll to position [202, 0]
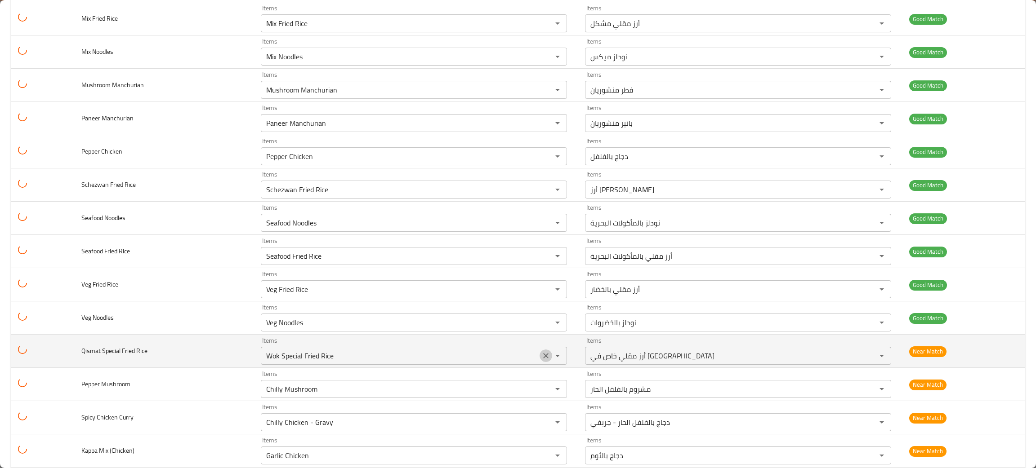
click at [541, 355] on icon "Clear" at bounding box center [545, 356] width 9 height 9
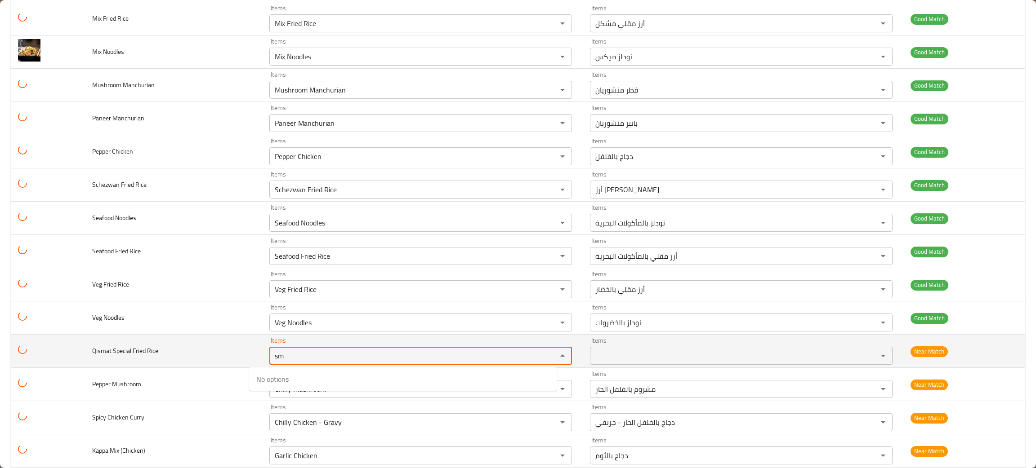
type Rice "sm"
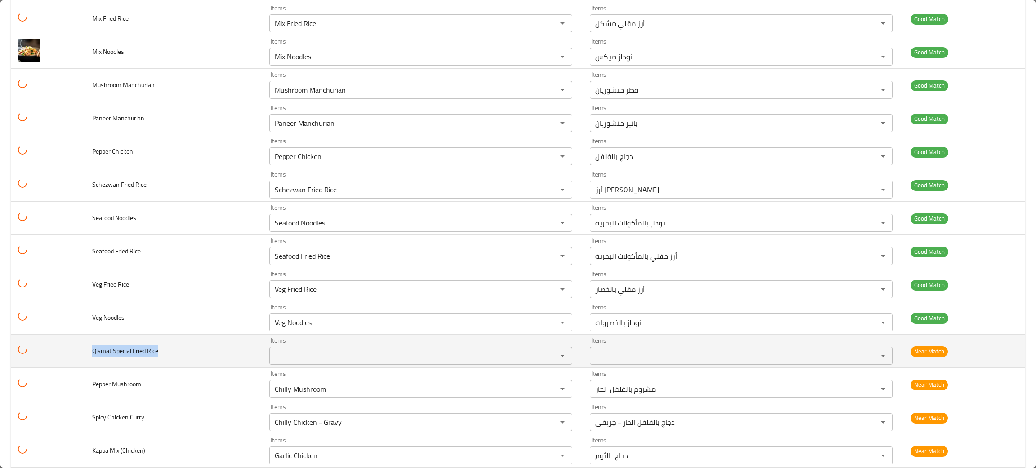
drag, startPoint x: 179, startPoint y: 356, endPoint x: 83, endPoint y: 348, distance: 96.1
click at [83, 348] on tr "Qismat Special Fried Rice Items Items Items Items Near Match" at bounding box center [518, 351] width 1014 height 33
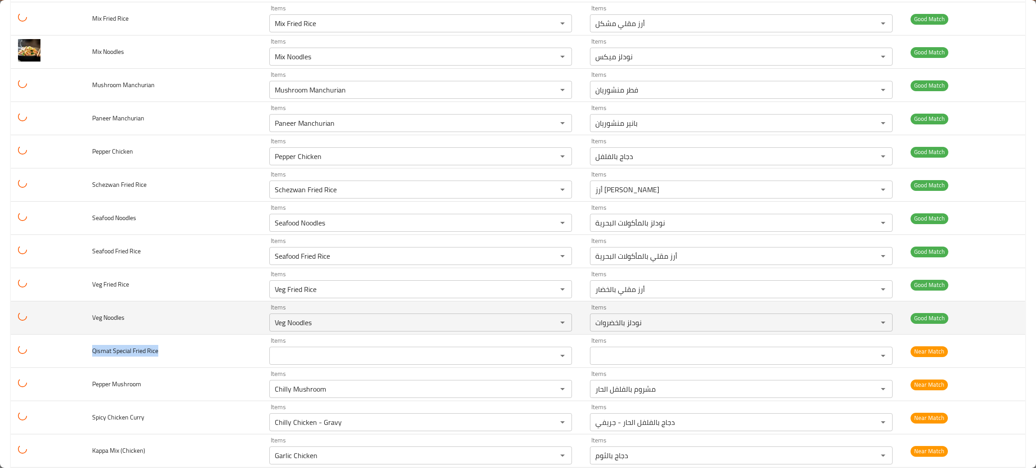
copy span "Qismat Special Fried Rice"
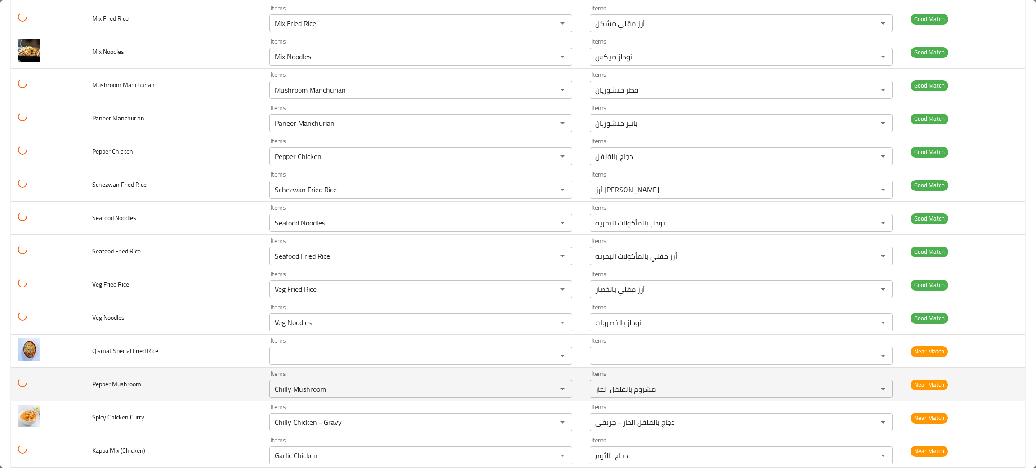
click at [157, 395] on td "Pepper Mushroom" at bounding box center [174, 384] width 178 height 33
click at [544, 389] on button "Clear" at bounding box center [550, 389] width 13 height 13
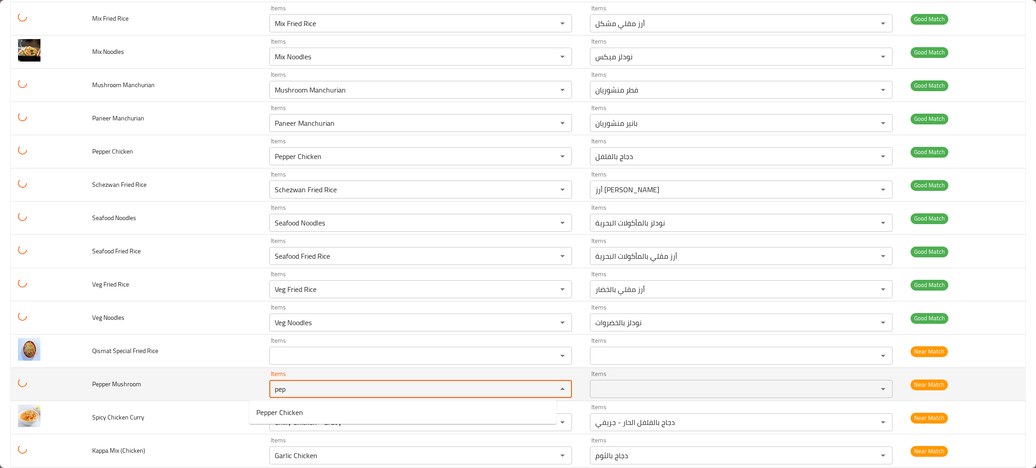
type Mushroom "pep"
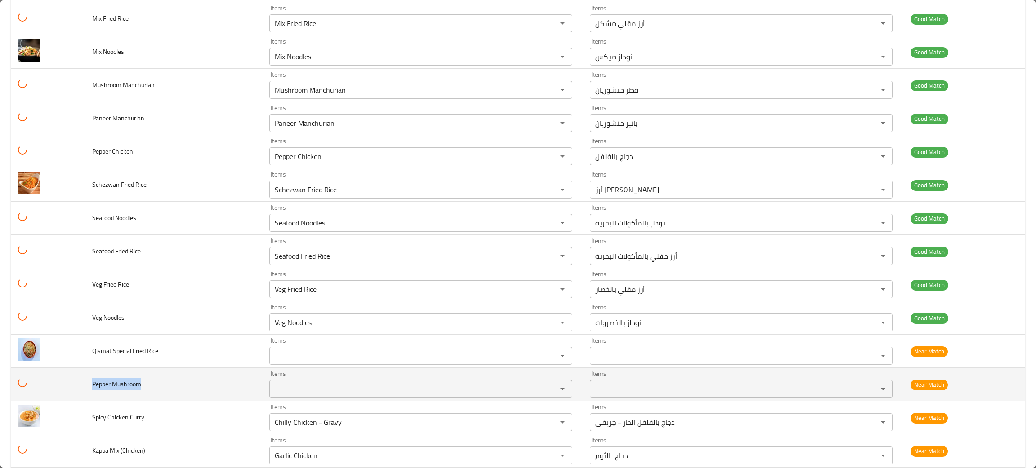
drag, startPoint x: 170, startPoint y: 389, endPoint x: 80, endPoint y: 392, distance: 90.9
click at [80, 392] on tr "Pepper Mushroom Items Items Items Items Near Match" at bounding box center [518, 384] width 1014 height 33
copy span "Pepper Mushroom"
click at [198, 383] on td "Pepper Mushroom" at bounding box center [174, 384] width 178 height 33
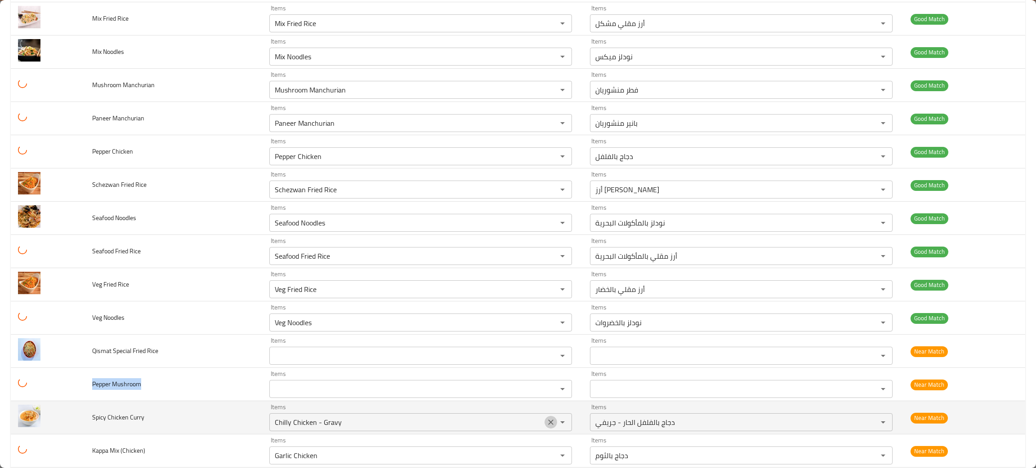
click at [548, 423] on icon "Clear" at bounding box center [550, 422] width 5 height 5
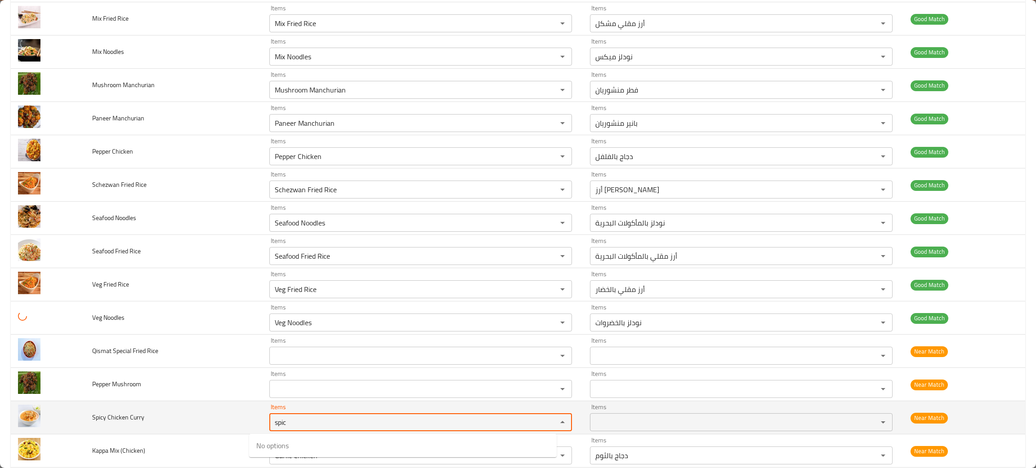
type Curry "spic"
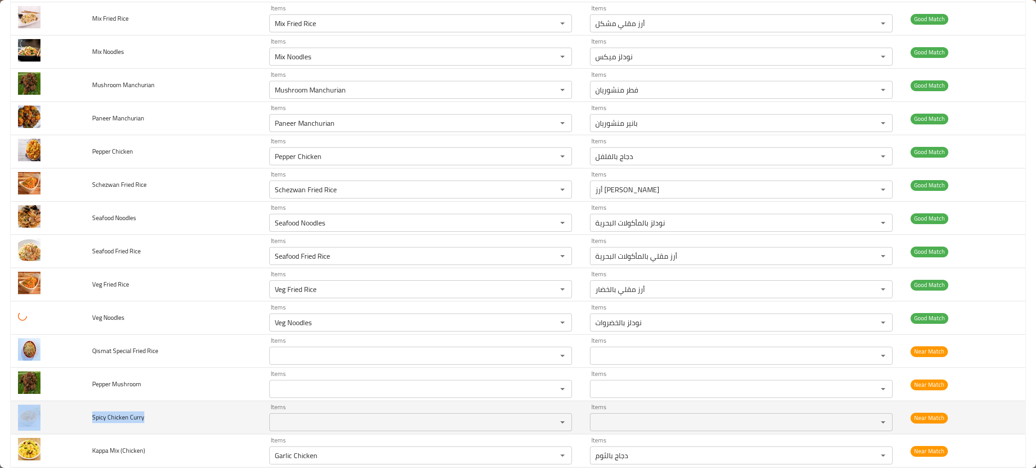
drag, startPoint x: 150, startPoint y: 428, endPoint x: 79, endPoint y: 428, distance: 71.5
click at [79, 428] on tr "Spicy Chicken [PERSON_NAME] Items Items Items Items Near Match" at bounding box center [518, 417] width 1014 height 33
copy tr "Spicy Chicken Curry"
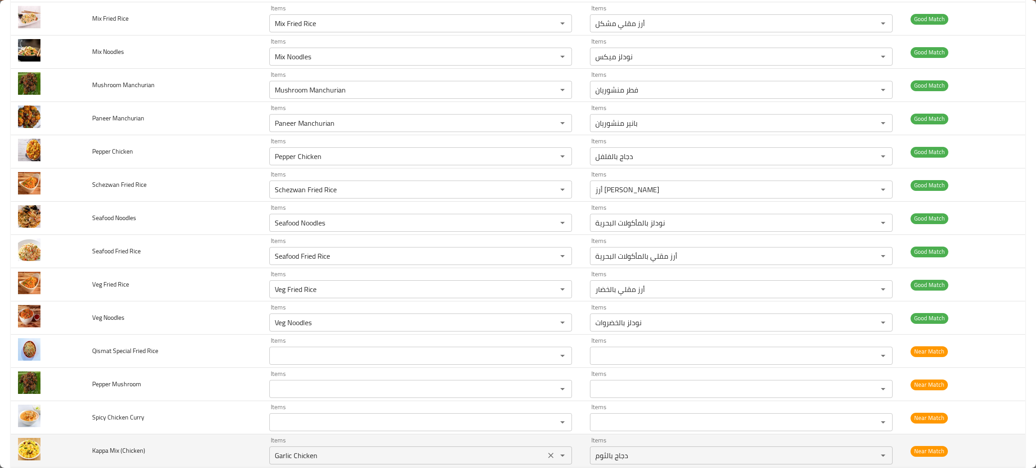
click at [272, 458] on \(Chicken\) "Garlic Chicken" at bounding box center [407, 456] width 271 height 13
click at [546, 458] on icon "Clear" at bounding box center [550, 455] width 9 height 9
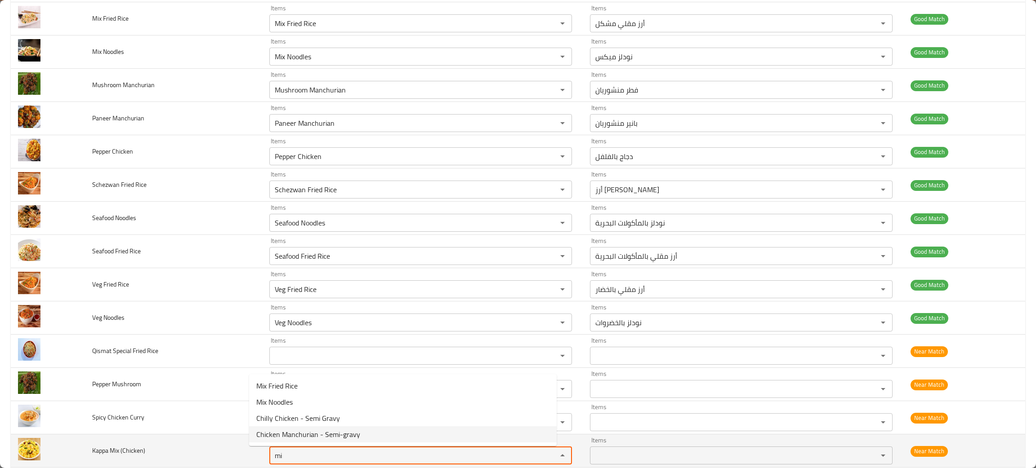
type \(Chicken\) "mi"
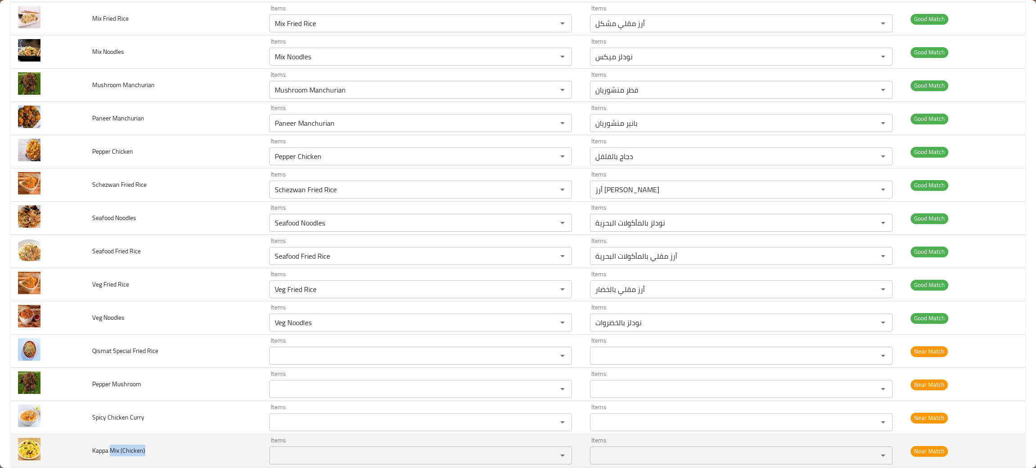
scroll to position [205, 0]
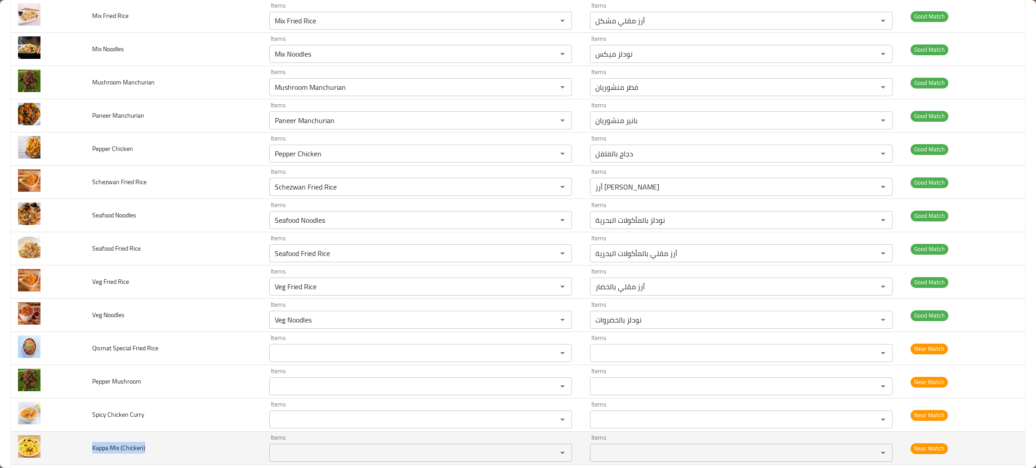
drag, startPoint x: 169, startPoint y: 456, endPoint x: 87, endPoint y: 447, distance: 82.7
click at [87, 447] on td "Kappa Mix (Chicken)" at bounding box center [174, 448] width 178 height 33
copy span "Kappa Mix (Chicken)"
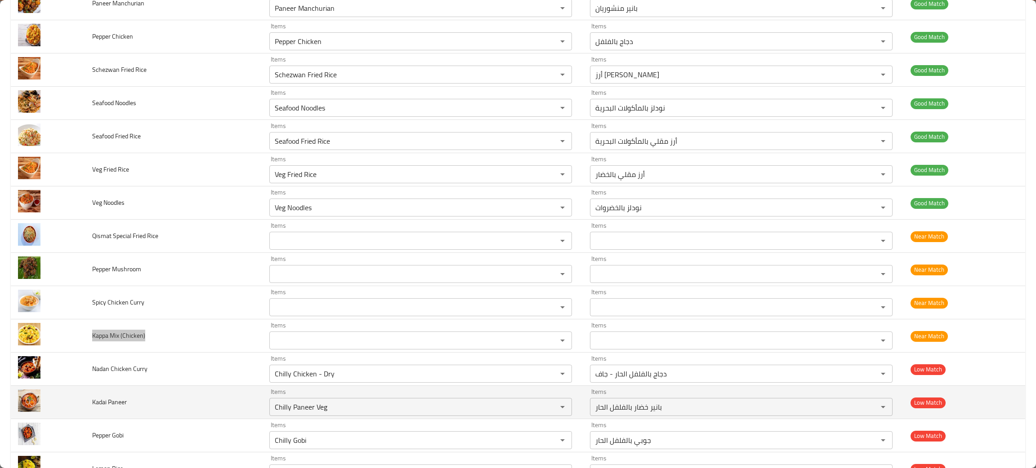
scroll to position [339, 0]
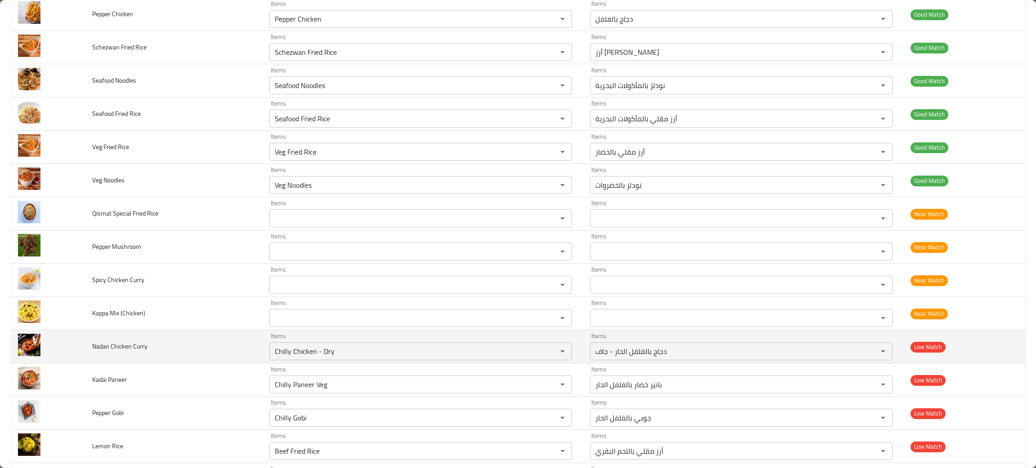
click at [217, 346] on td "Nadan Chicken Curry" at bounding box center [174, 346] width 178 height 33
click at [546, 355] on icon "Clear" at bounding box center [550, 351] width 9 height 9
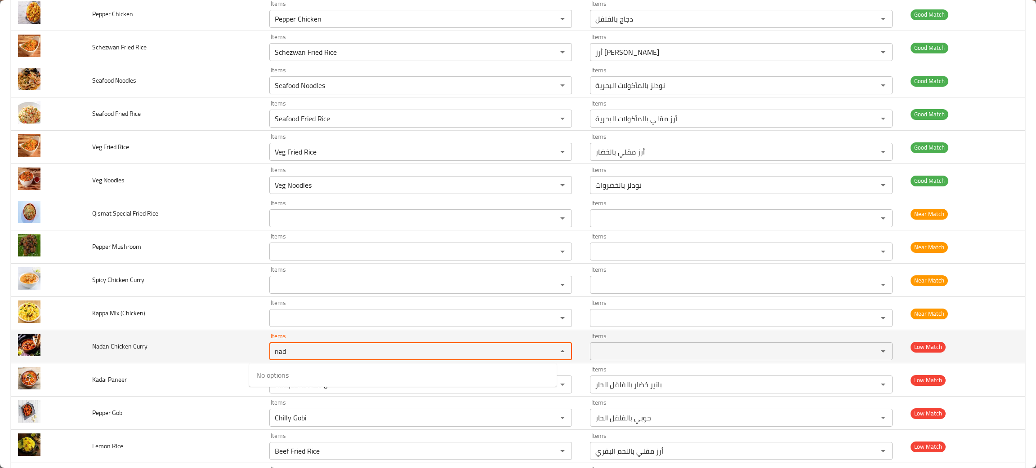
type Curry "nad"
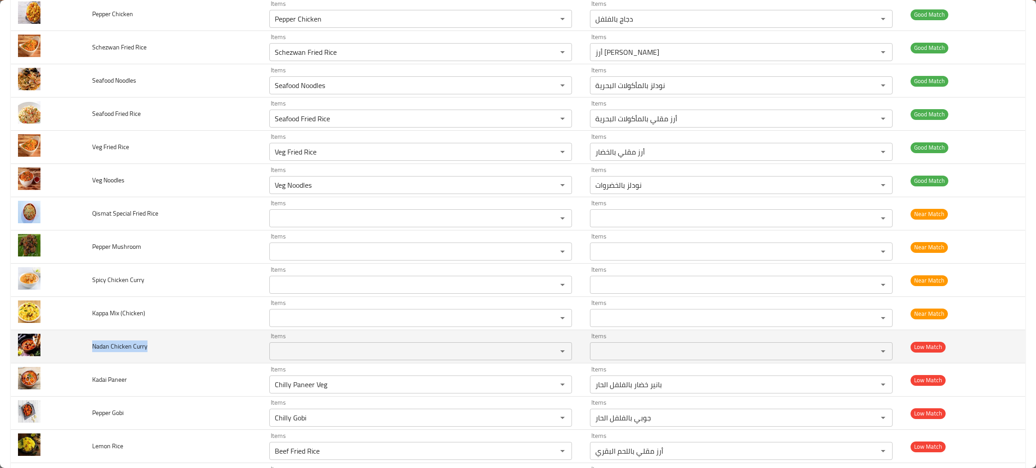
drag, startPoint x: 173, startPoint y: 351, endPoint x: 89, endPoint y: 357, distance: 84.8
click at [89, 357] on td "Nadan Chicken Curry" at bounding box center [174, 346] width 178 height 33
copy span "Nadan Chicken Curry"
click at [171, 356] on td "Nadan Chicken Curry" at bounding box center [174, 346] width 178 height 33
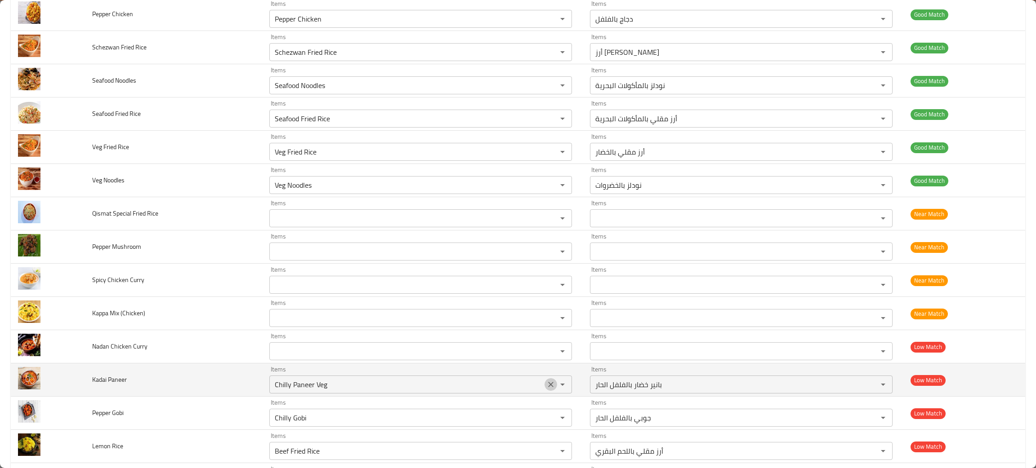
click at [548, 384] on icon "Clear" at bounding box center [550, 384] width 5 height 5
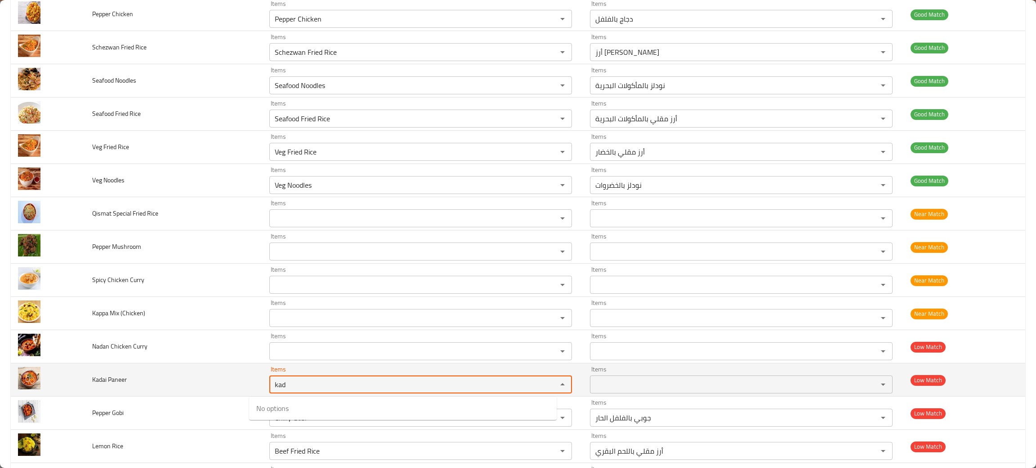
type Paneer "kad"
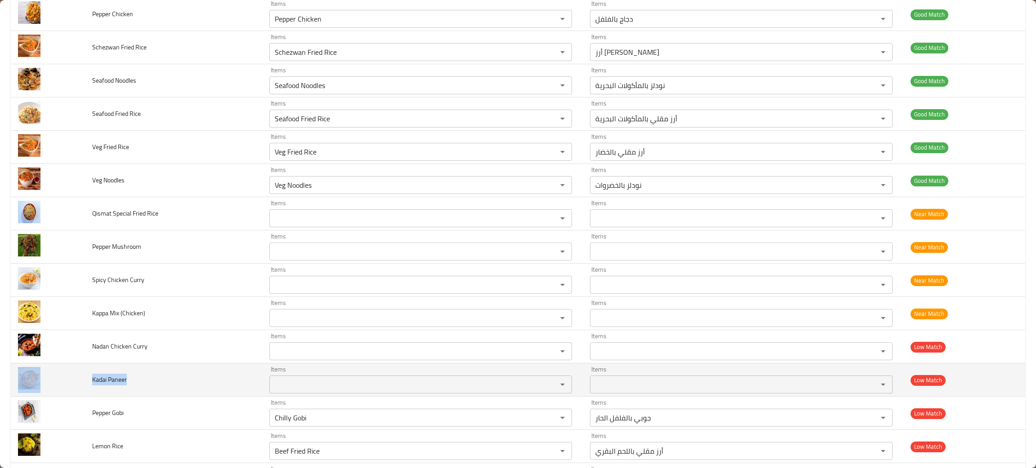
drag, startPoint x: 161, startPoint y: 381, endPoint x: 79, endPoint y: 382, distance: 81.8
click at [79, 382] on tr "Kadai Paneer Items Items Items Items Low Match" at bounding box center [518, 380] width 1014 height 33
copy tr "Kadai Paneer"
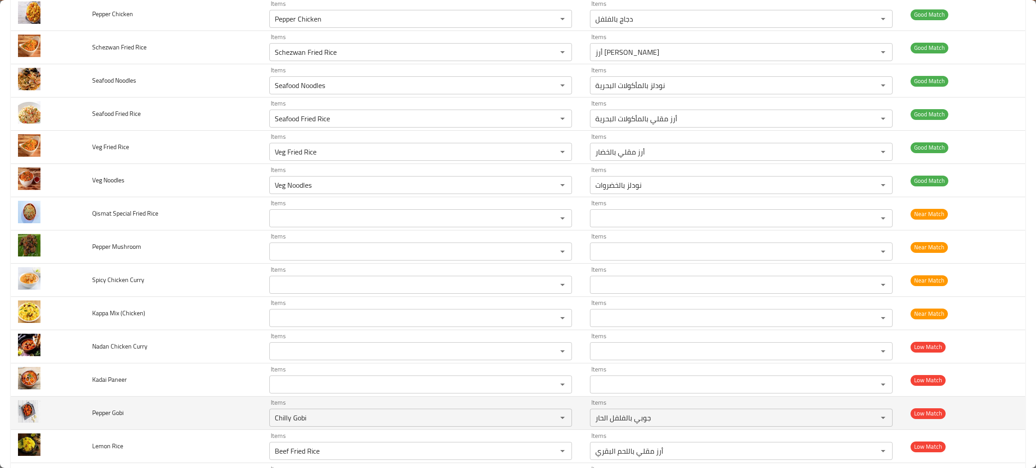
click at [202, 418] on td "Pepper Gobi" at bounding box center [174, 413] width 178 height 33
click at [546, 419] on icon "Clear" at bounding box center [550, 418] width 9 height 9
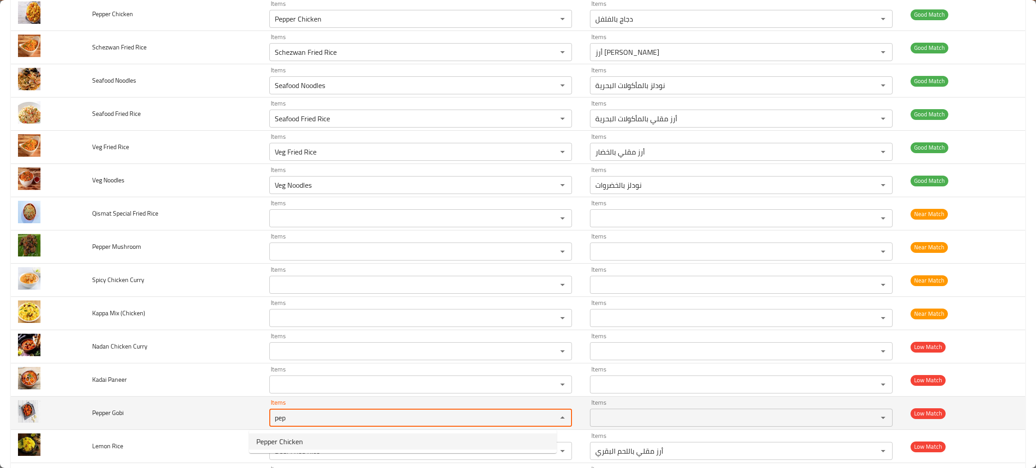
type Gobi "pep"
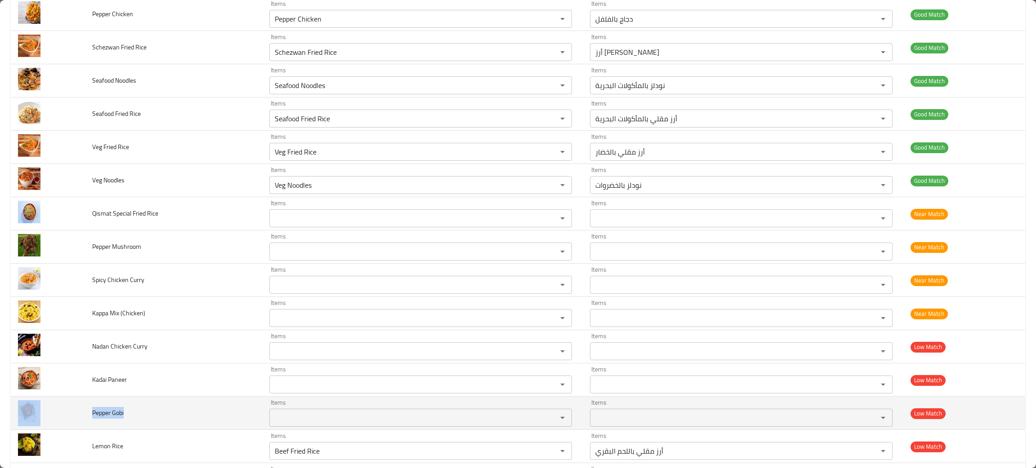
drag, startPoint x: 136, startPoint y: 411, endPoint x: 57, endPoint y: 407, distance: 79.2
click at [57, 407] on tr "Pepper Gobi Items Items Items Items Low Match" at bounding box center [518, 413] width 1014 height 33
copy tr "Pepper Gobi"
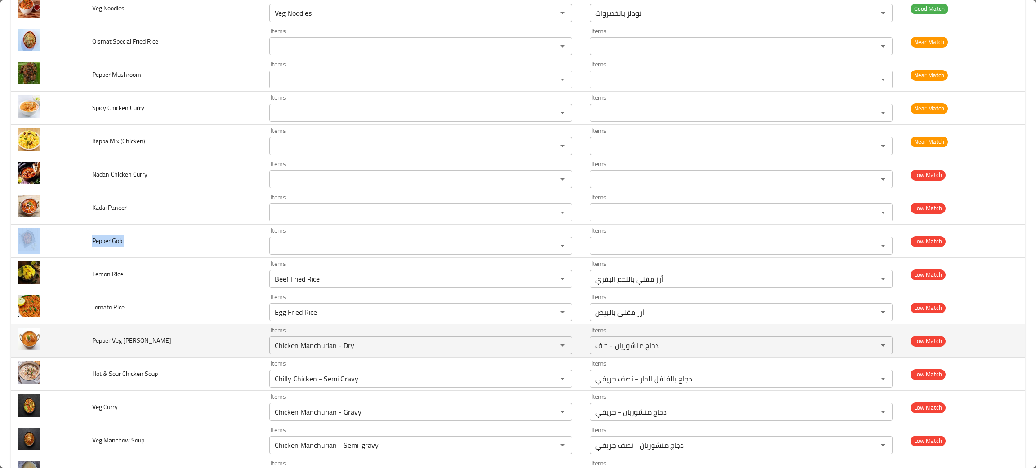
scroll to position [542, 0]
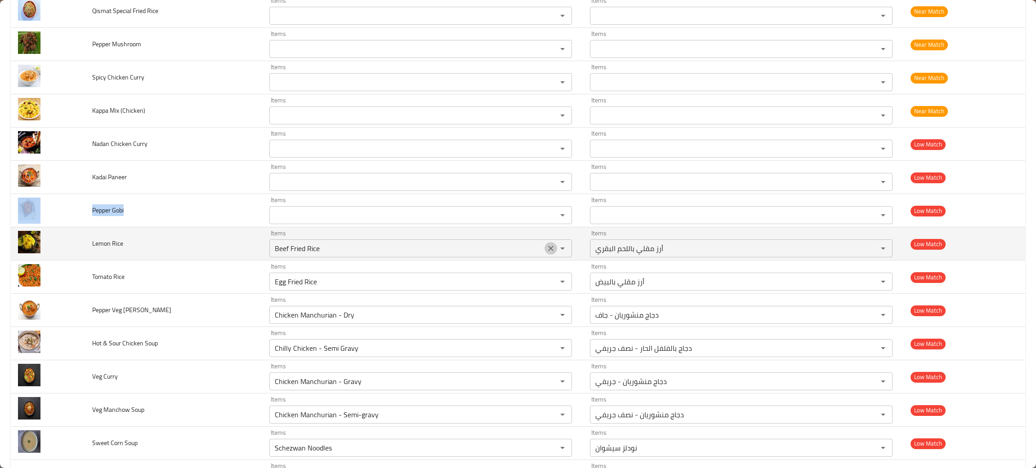
click at [546, 250] on icon "Clear" at bounding box center [550, 248] width 9 height 9
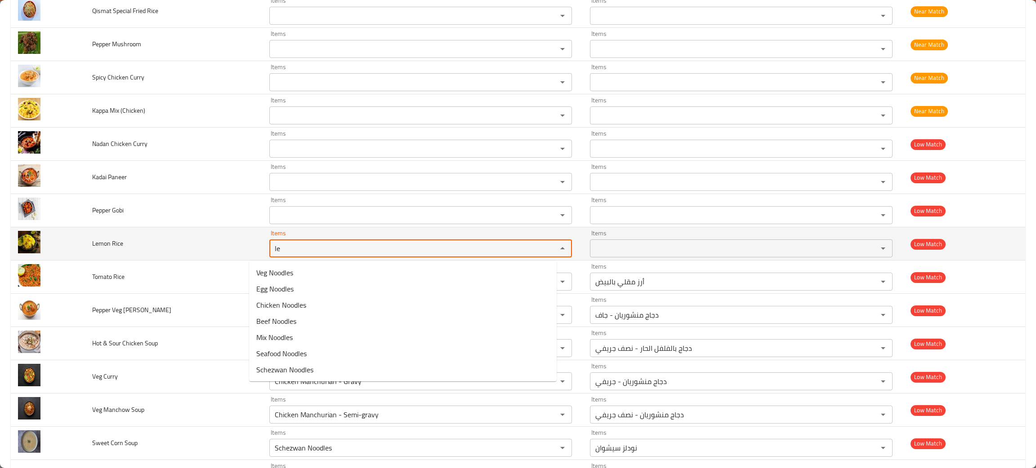
type Rice "le"
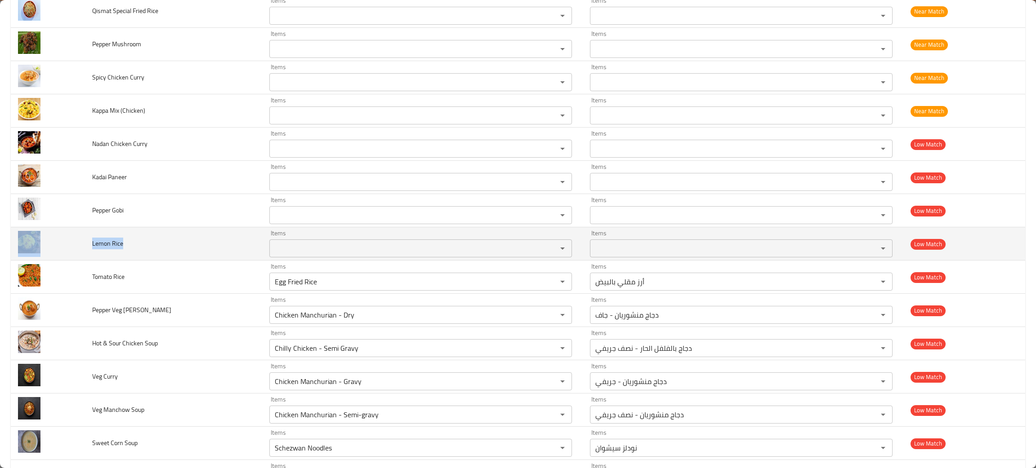
drag, startPoint x: 148, startPoint y: 247, endPoint x: 84, endPoint y: 254, distance: 64.2
click at [84, 254] on tr "Lemon Rice Items Items Items Items Low Match" at bounding box center [518, 243] width 1014 height 33
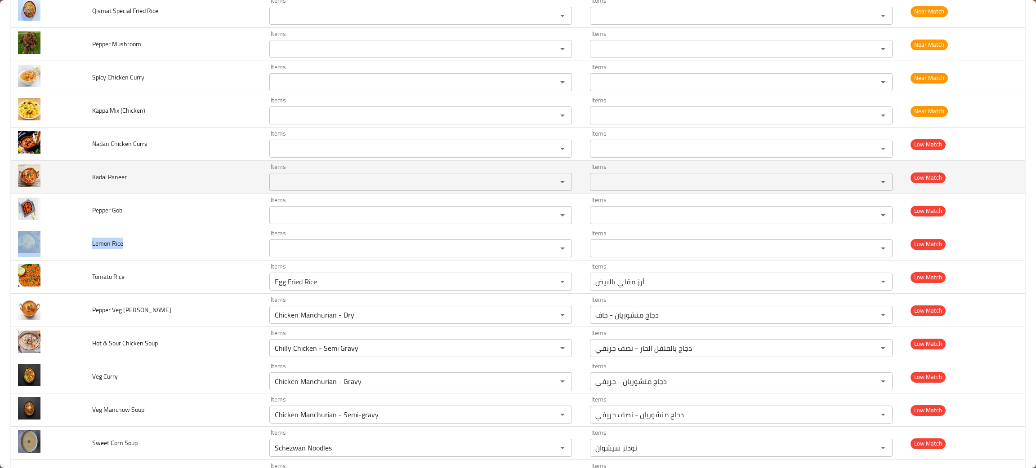
copy tr "Lemon Rice"
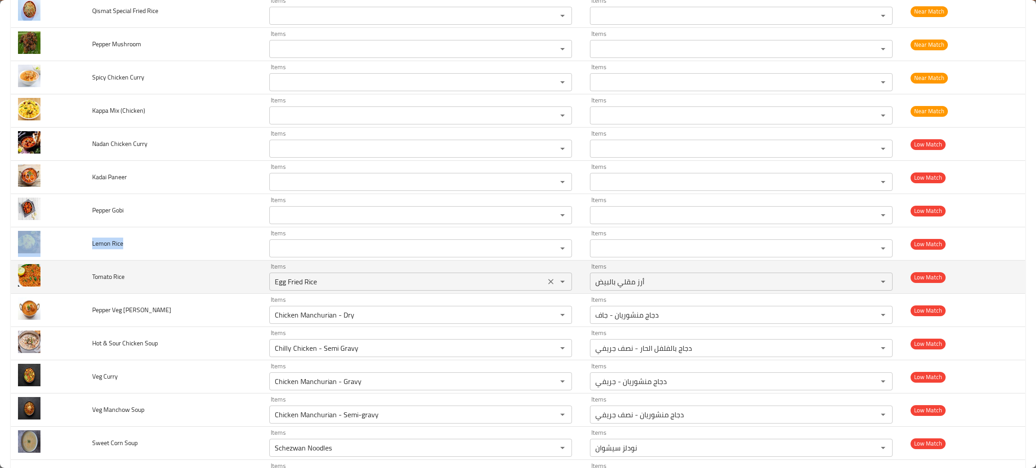
click at [282, 290] on div "Egg Fried Rice Items" at bounding box center [420, 282] width 303 height 18
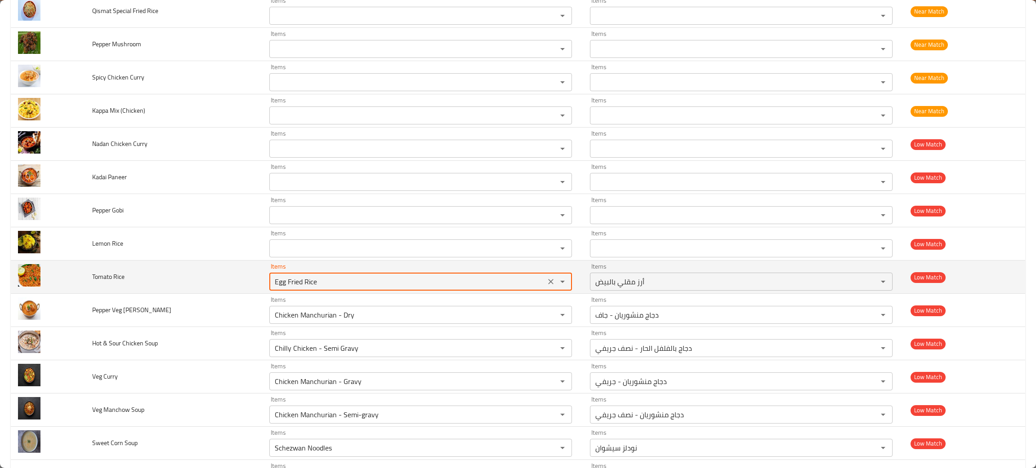
click at [546, 285] on icon "Clear" at bounding box center [550, 281] width 9 height 9
type Rice "tom"
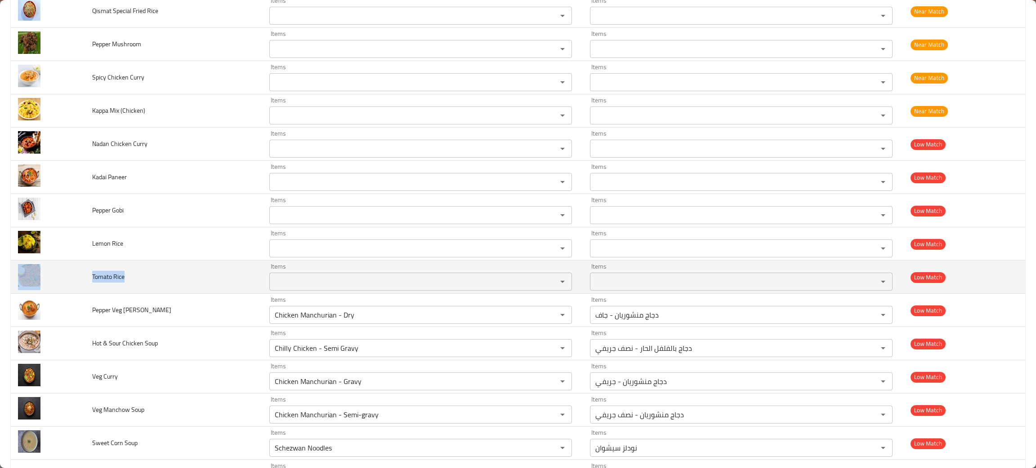
drag, startPoint x: 130, startPoint y: 274, endPoint x: 83, endPoint y: 284, distance: 47.9
click at [83, 284] on tr "Tomato Rice Items Items Items Items Low Match" at bounding box center [518, 277] width 1014 height 33
copy tr "Tomato Rice"
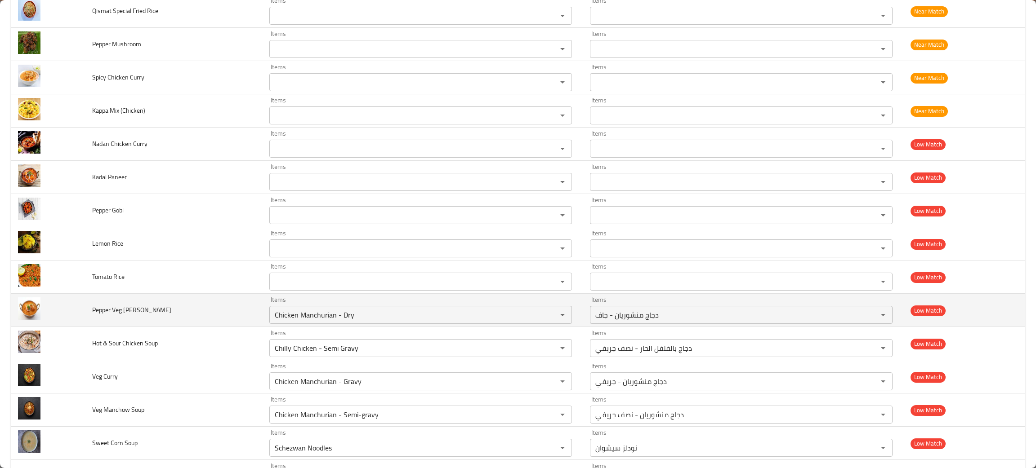
click at [210, 322] on td "Pepper Veg Curry" at bounding box center [174, 310] width 178 height 33
click at [546, 317] on icon "Clear" at bounding box center [550, 315] width 9 height 9
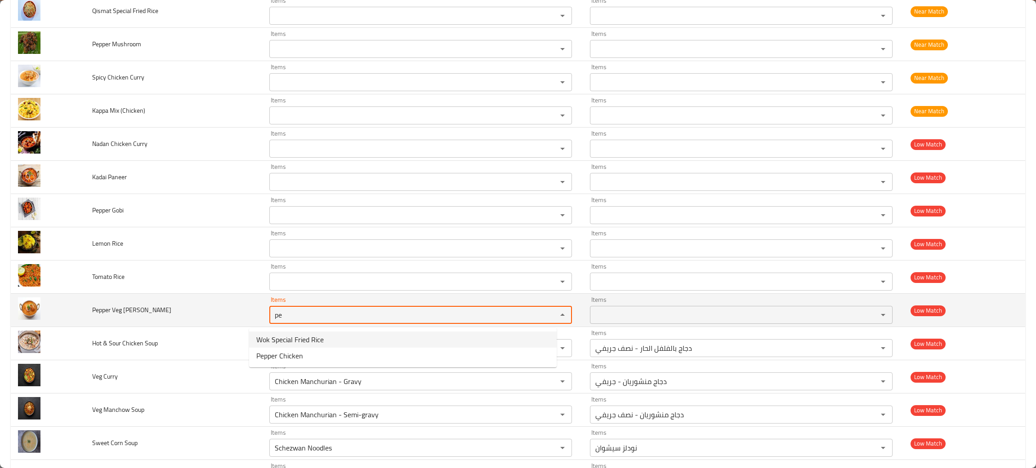
type Curry "pe"
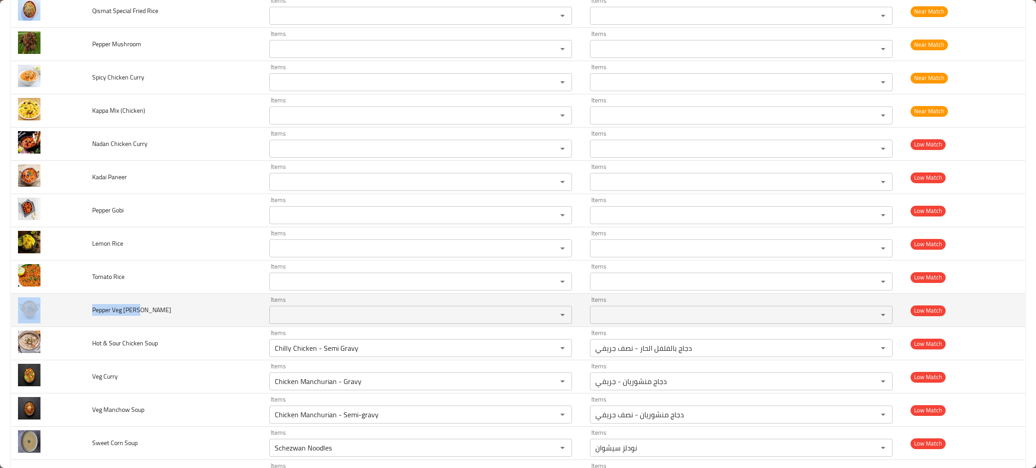
drag, startPoint x: 171, startPoint y: 313, endPoint x: 82, endPoint y: 308, distance: 89.6
click at [82, 308] on tr "Pepper Veg Curry Items Items Items Items Low Match" at bounding box center [518, 310] width 1014 height 33
copy tr "Pepper Veg Curry"
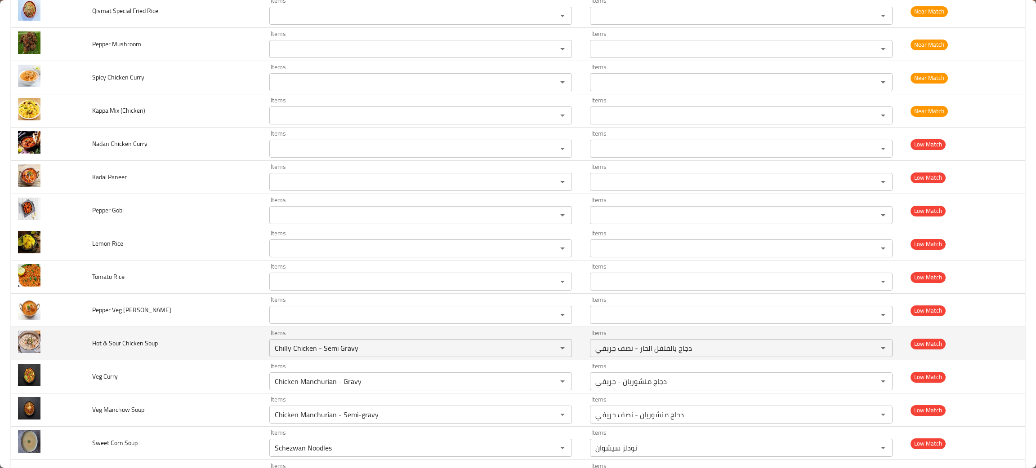
click at [209, 350] on td "Hot & Sour Chicken Soup" at bounding box center [174, 343] width 178 height 33
drag, startPoint x: 537, startPoint y: 350, endPoint x: 533, endPoint y: 354, distance: 6.0
click at [546, 353] on icon "Clear" at bounding box center [550, 348] width 9 height 9
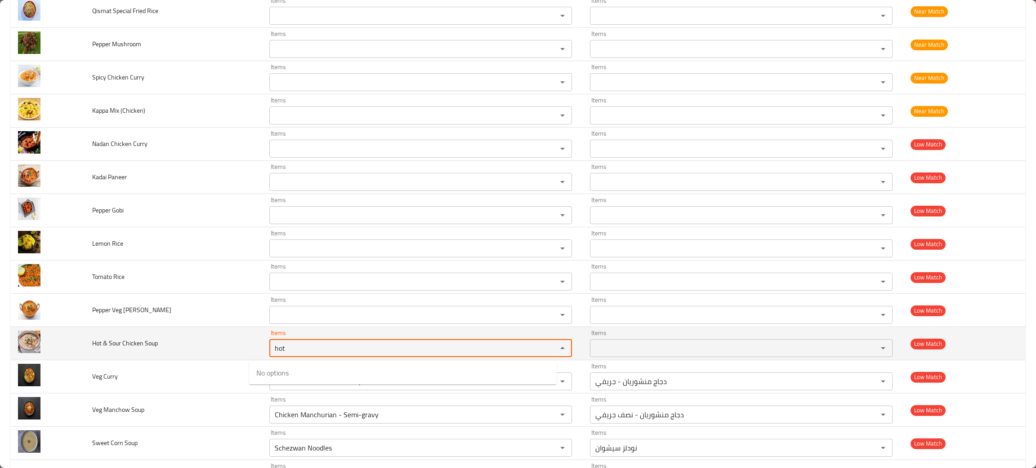
type Soup "hot"
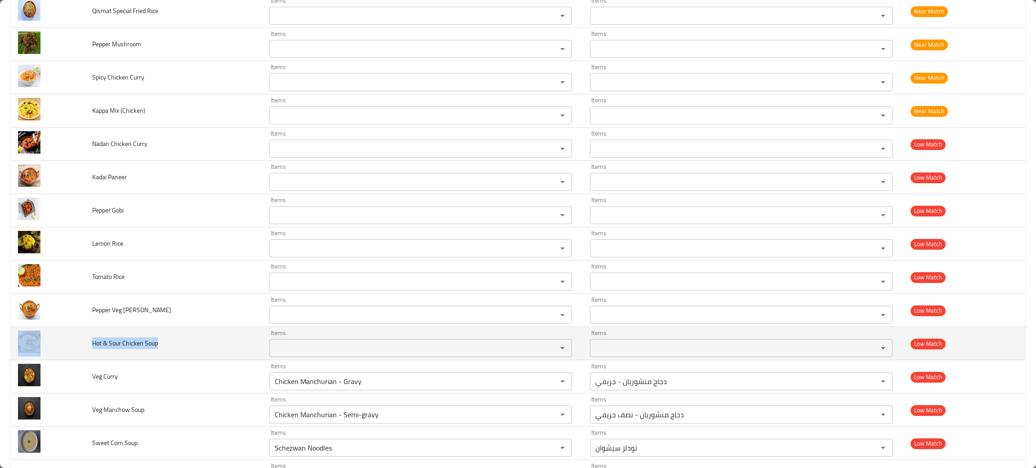
drag, startPoint x: 175, startPoint y: 351, endPoint x: 96, endPoint y: 342, distance: 79.6
click at [84, 348] on tr "Hot & Sour Chicken Soup Items Items Items Items Low Match" at bounding box center [518, 343] width 1014 height 33
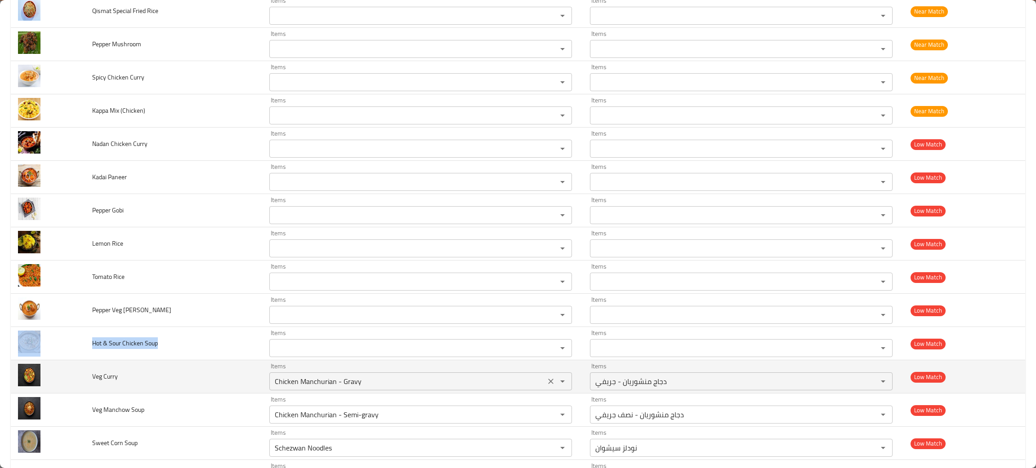
click at [284, 389] on div "Chicken Manchurian - Gravy Items" at bounding box center [420, 382] width 303 height 18
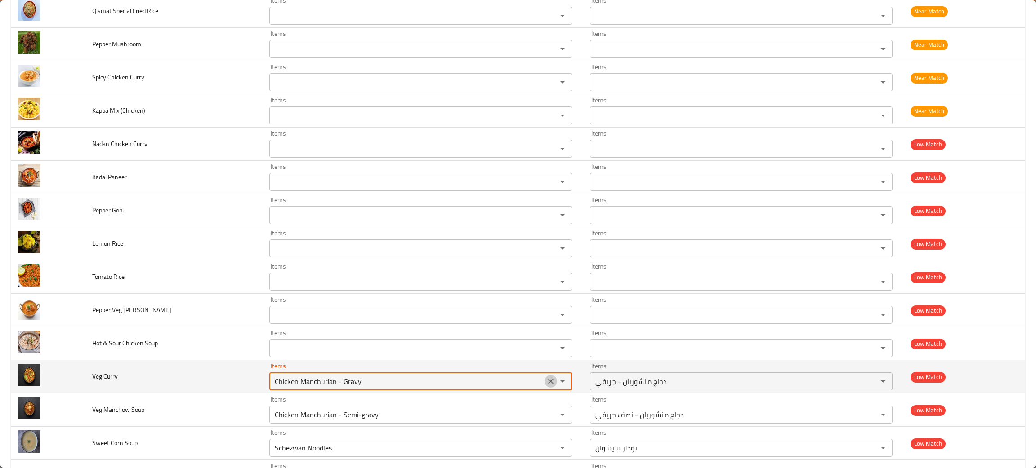
click at [548, 384] on icon "Clear" at bounding box center [550, 381] width 5 height 5
type Curry "cur"
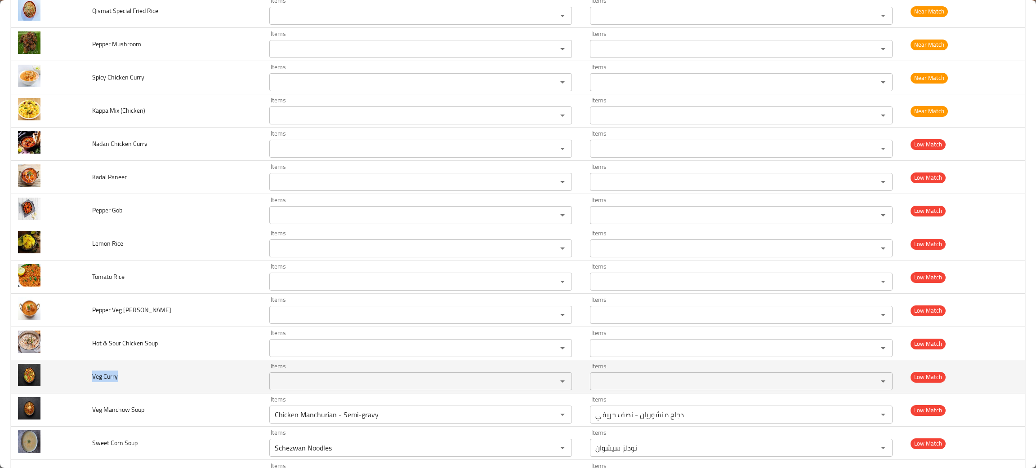
drag, startPoint x: 126, startPoint y: 374, endPoint x: 85, endPoint y: 386, distance: 42.5
click at [85, 386] on td "Veg Curry" at bounding box center [174, 377] width 178 height 33
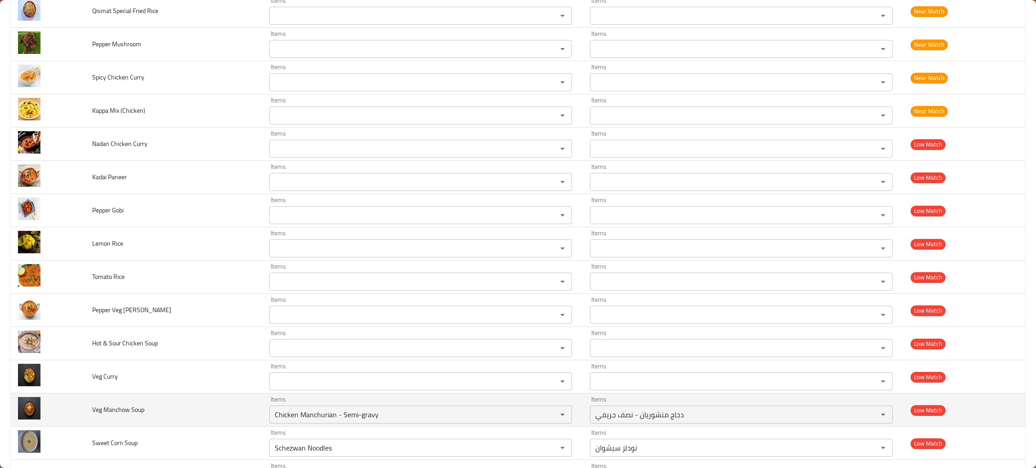
click at [152, 412] on td "Veg Manchow Soup" at bounding box center [174, 410] width 178 height 33
click at [546, 418] on icon "Clear" at bounding box center [550, 414] width 9 height 9
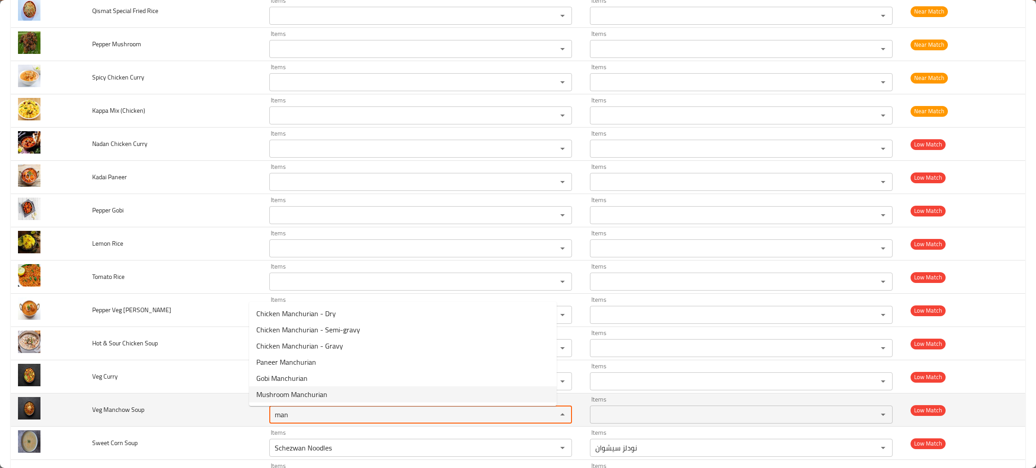
type Soup "man"
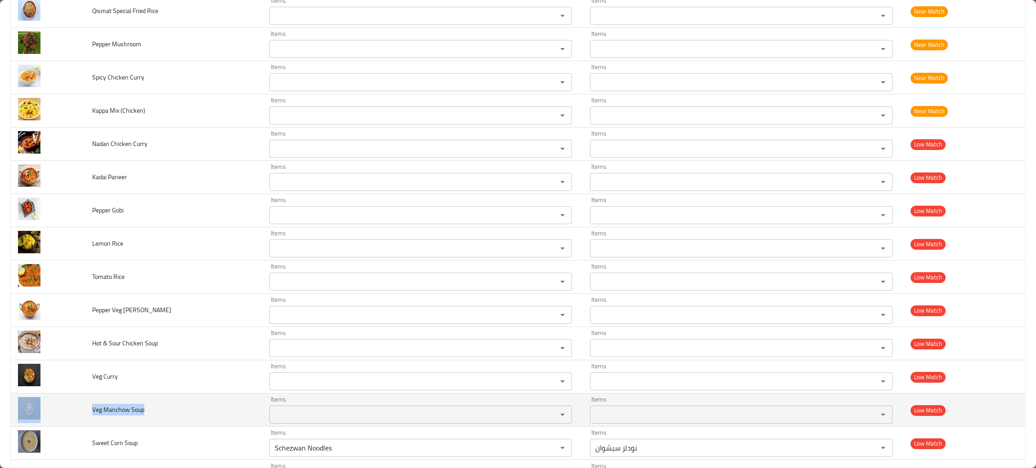
drag, startPoint x: 153, startPoint y: 412, endPoint x: 84, endPoint y: 414, distance: 69.3
click at [84, 414] on tr "Veg Manchow Soup Items Items Items Items Low Match" at bounding box center [518, 410] width 1014 height 33
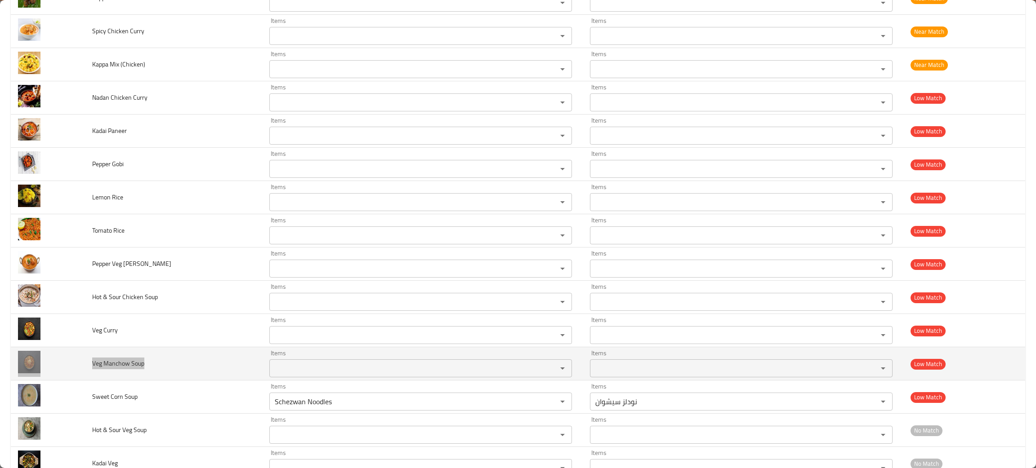
scroll to position [609, 0]
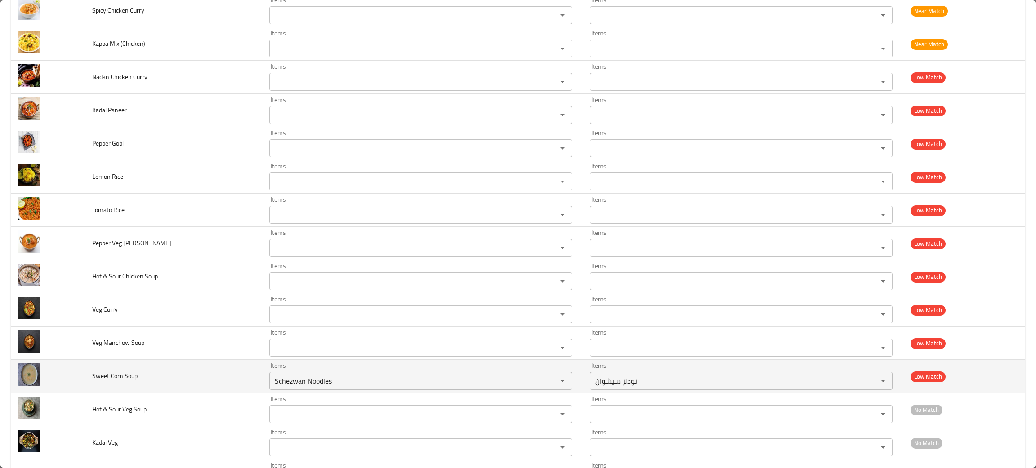
click at [214, 382] on td "Sweet Corn Soup" at bounding box center [174, 376] width 178 height 33
click at [546, 386] on icon "Clear" at bounding box center [550, 381] width 9 height 9
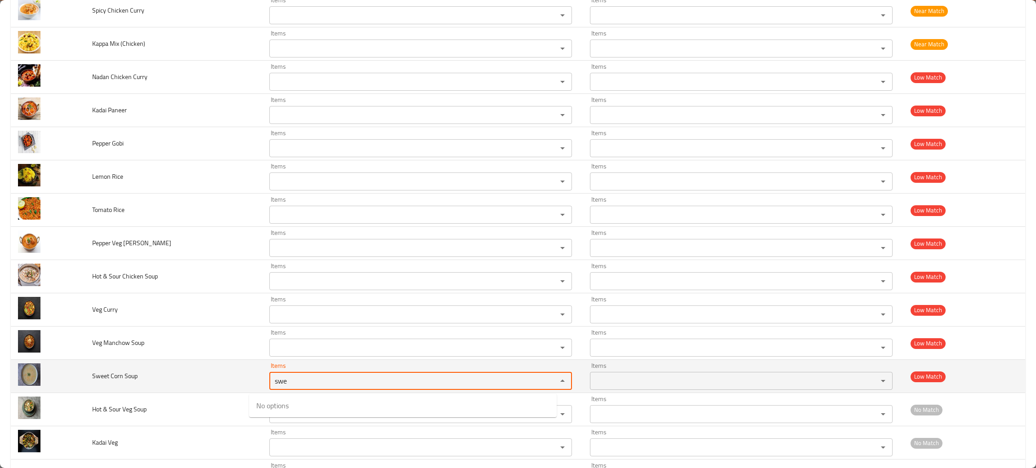
type Soup "swe"
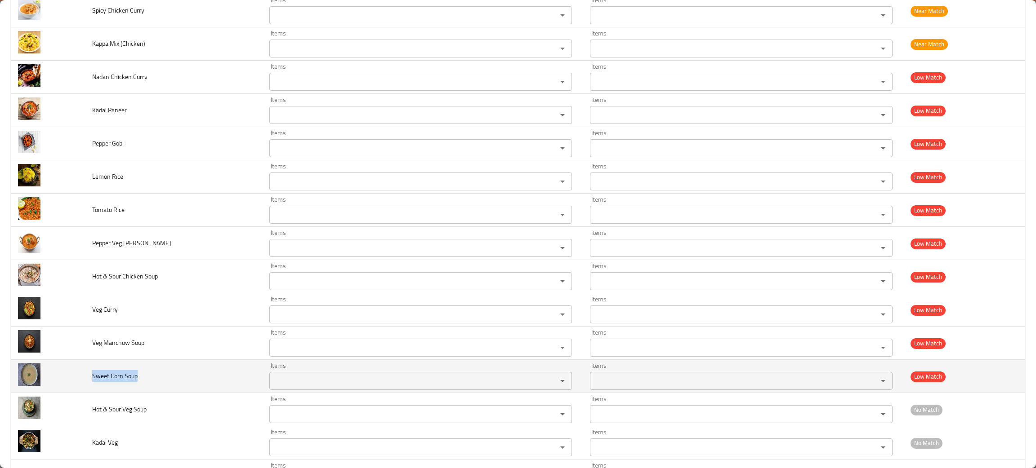
drag, startPoint x: 157, startPoint y: 380, endPoint x: 88, endPoint y: 387, distance: 69.5
click at [88, 387] on td "Sweet Corn Soup" at bounding box center [174, 376] width 178 height 33
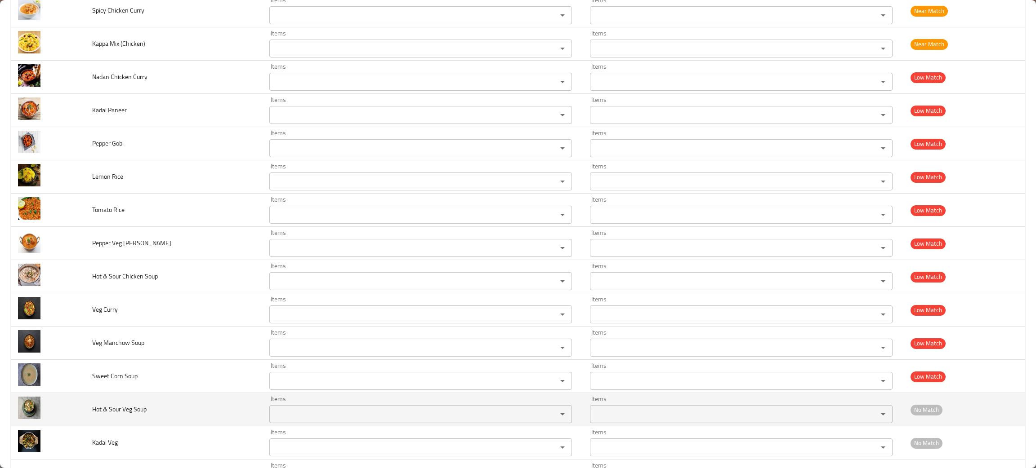
click at [208, 423] on td "Hot & Sour Veg Soup" at bounding box center [174, 409] width 178 height 33
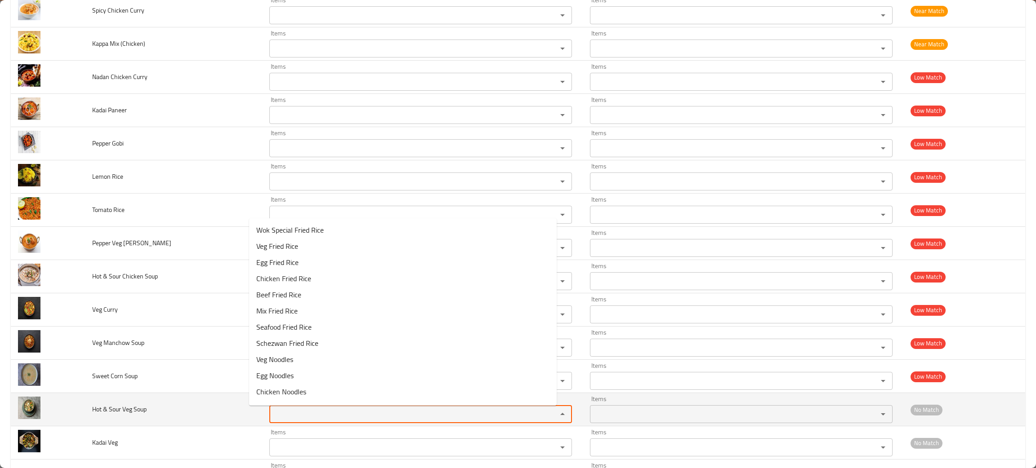
click at [301, 421] on Soup "Items" at bounding box center [407, 414] width 271 height 13
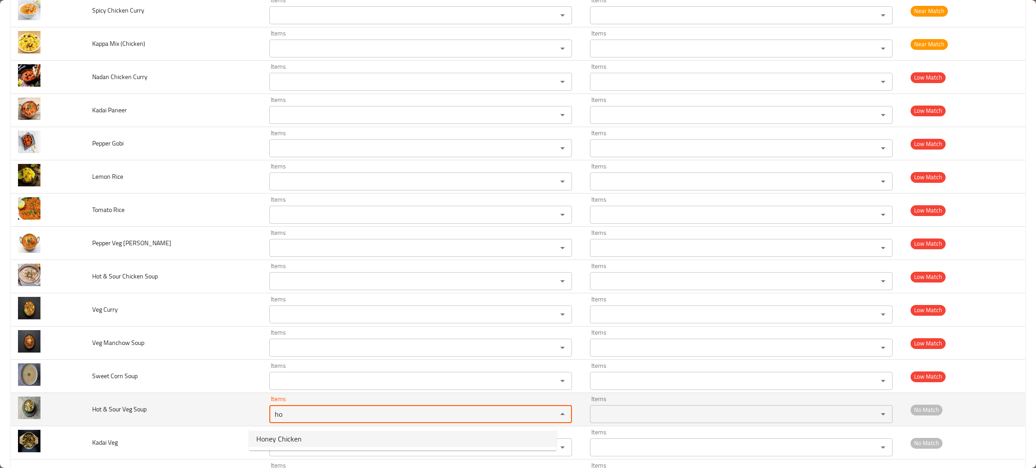
type Soup "ho"
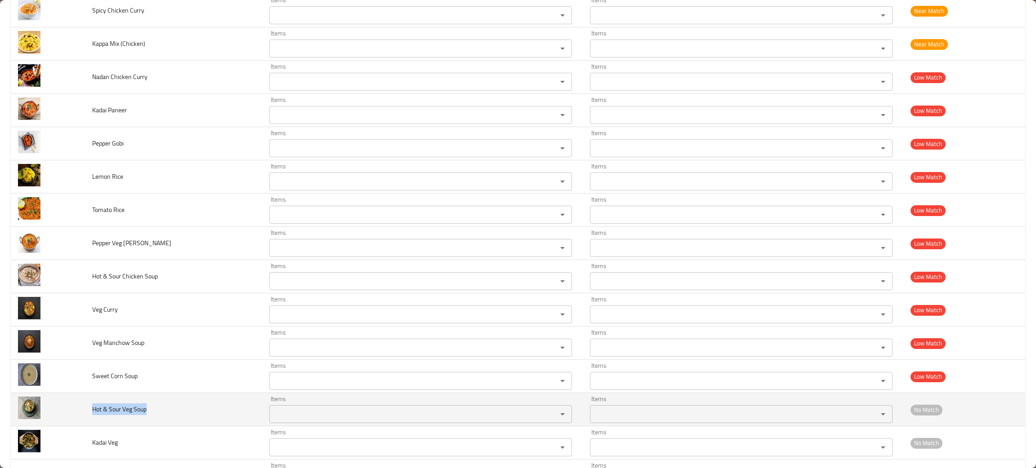
drag, startPoint x: 176, startPoint y: 418, endPoint x: 89, endPoint y: 415, distance: 87.3
click at [89, 415] on td "Hot & Sour Veg Soup" at bounding box center [174, 409] width 178 height 33
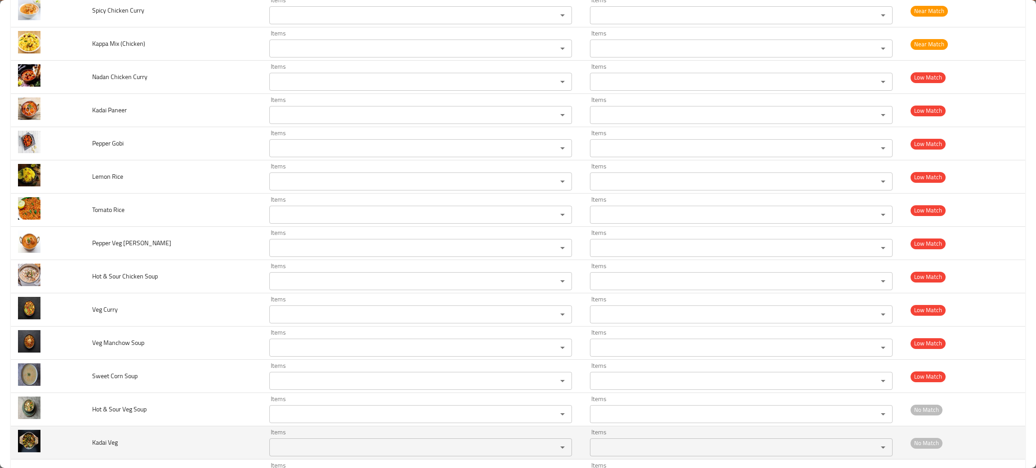
click at [186, 445] on td "Kadai Veg" at bounding box center [174, 443] width 178 height 33
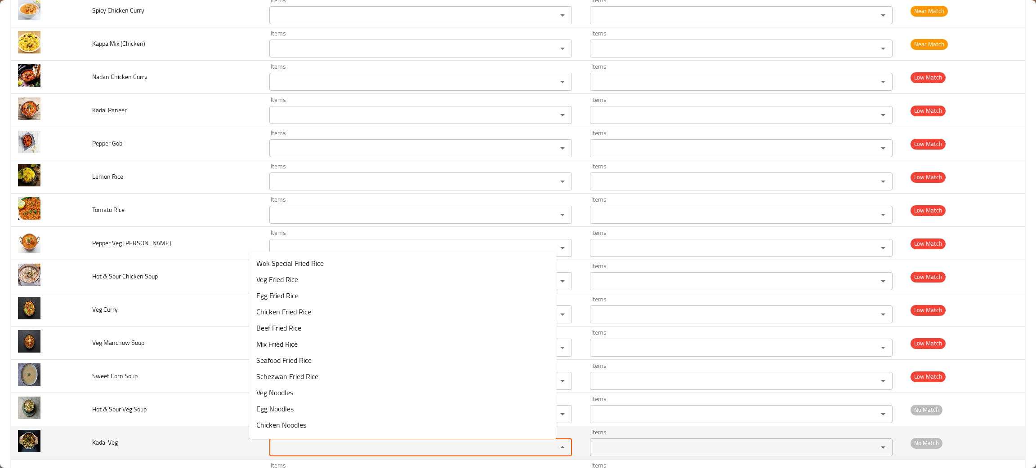
click at [289, 446] on Veg "Items" at bounding box center [407, 447] width 271 height 13
type Veg "kad"
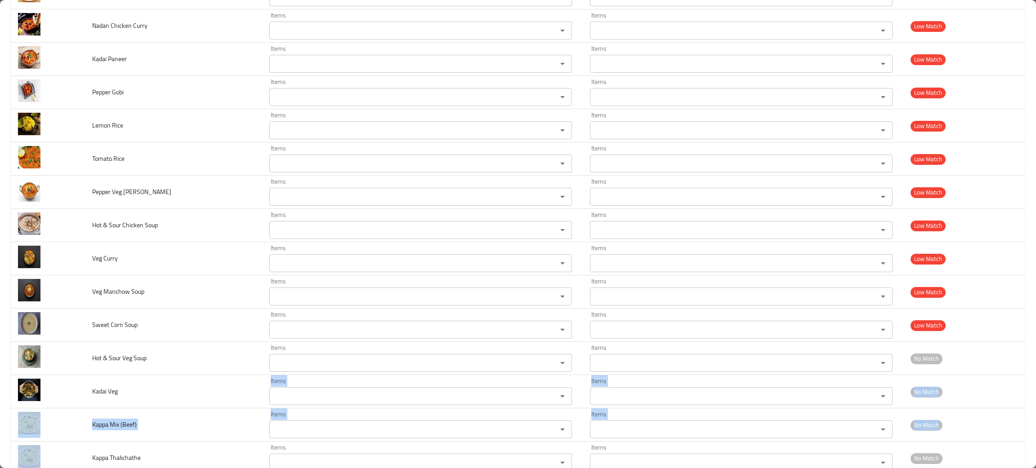
scroll to position [683, 0]
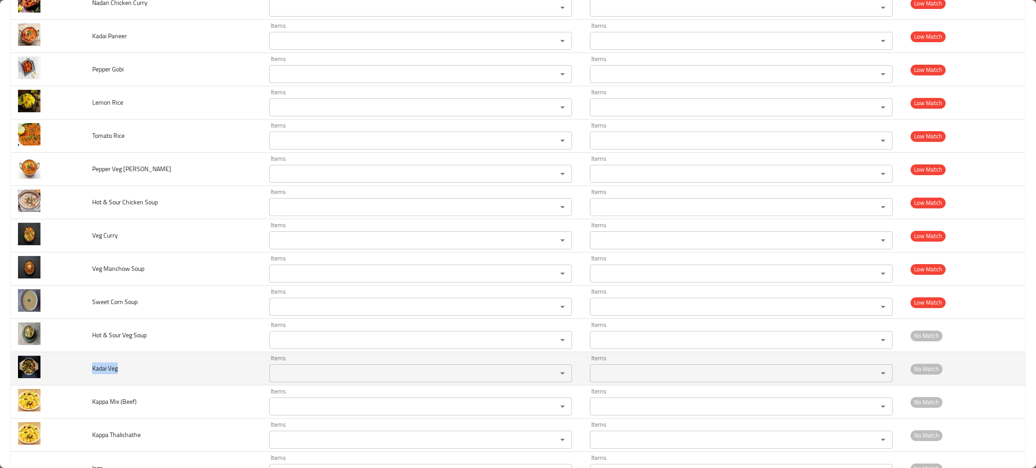
drag, startPoint x: 118, startPoint y: 459, endPoint x: 89, endPoint y: 378, distance: 86.6
click at [89, 378] on td "Kadai Veg" at bounding box center [174, 368] width 178 height 33
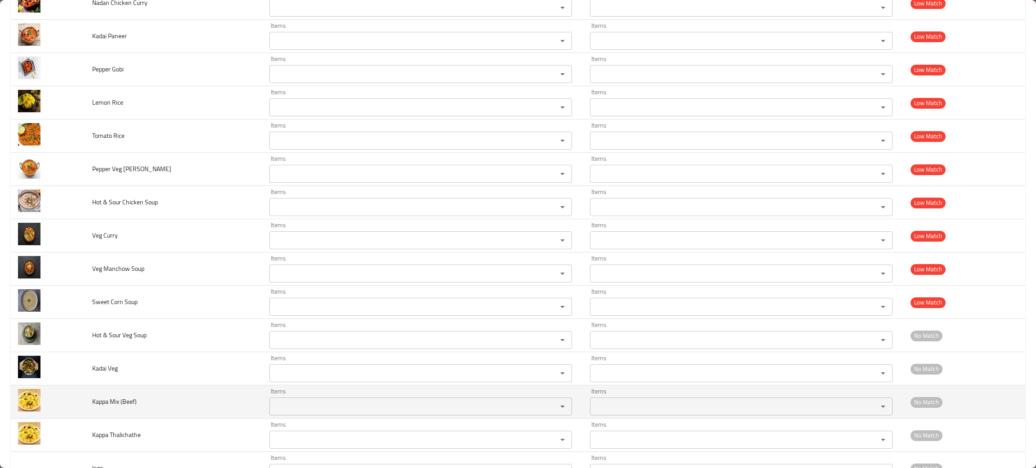
click at [208, 403] on td "Kappa Mix (Beef)" at bounding box center [174, 402] width 178 height 33
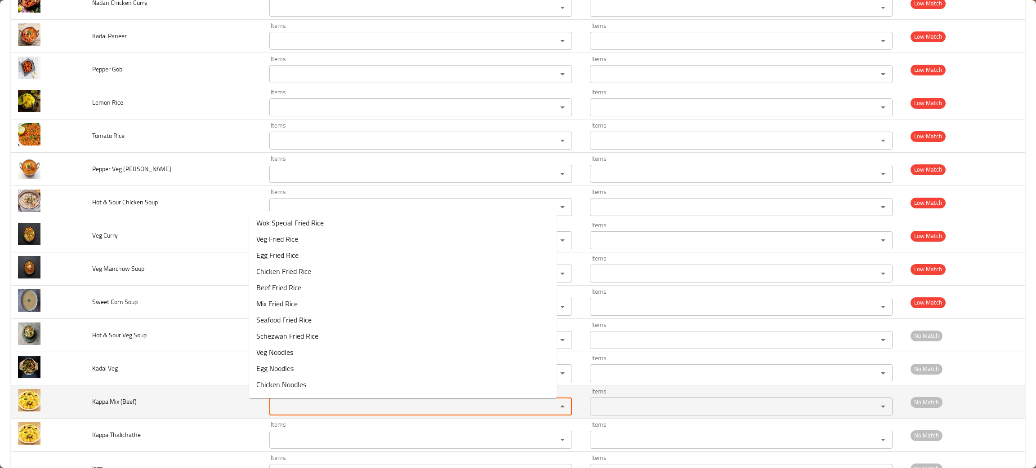
click at [305, 413] on \(Beef\) "Items" at bounding box center [407, 407] width 271 height 13
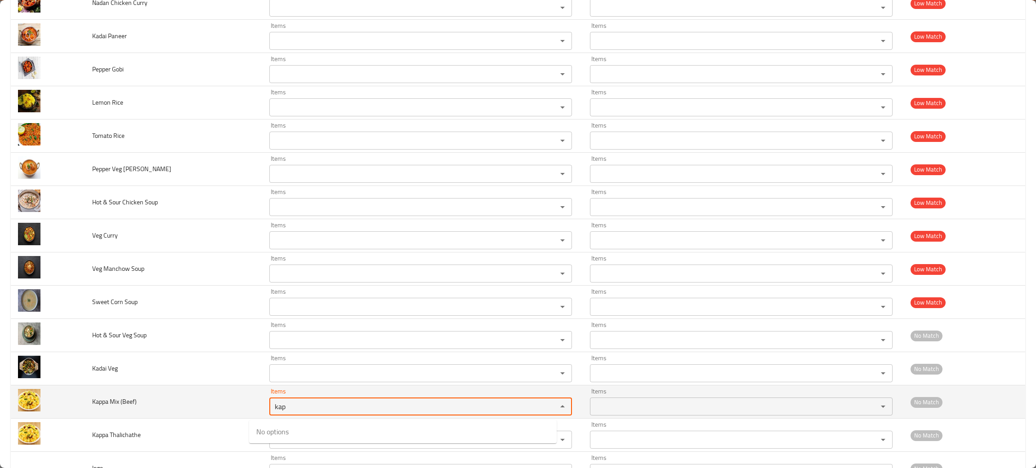
type \(Beef\) "kap"
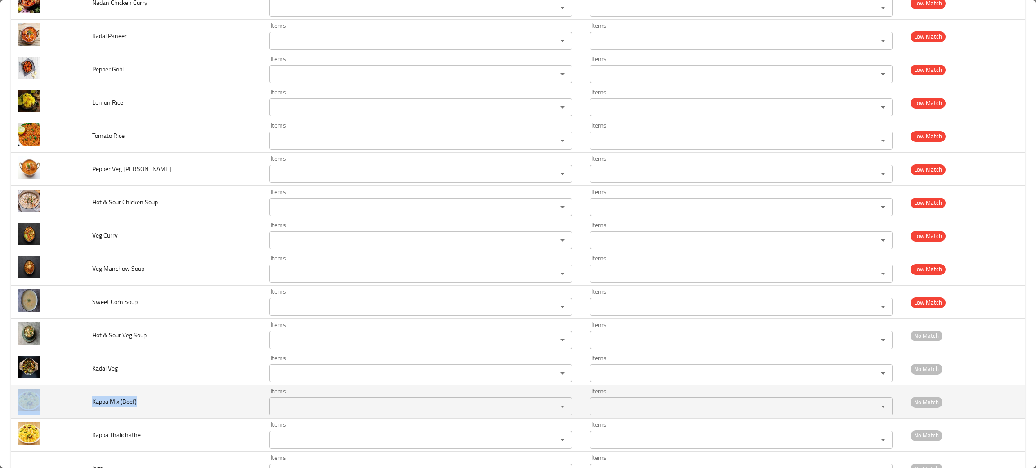
drag, startPoint x: 146, startPoint y: 409, endPoint x: 84, endPoint y: 411, distance: 62.1
click at [84, 411] on tr "Kappa Mix (Beef) Items Items Items Items No Match" at bounding box center [518, 402] width 1014 height 33
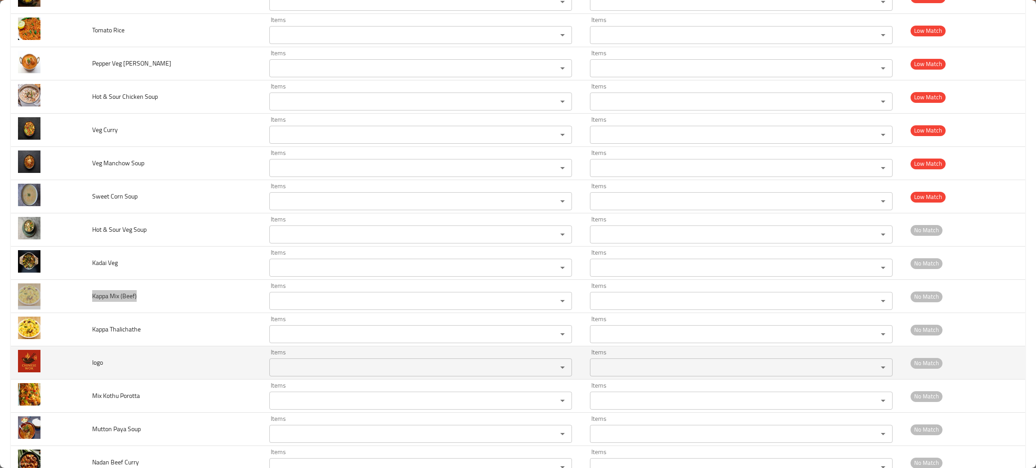
scroll to position [818, 0]
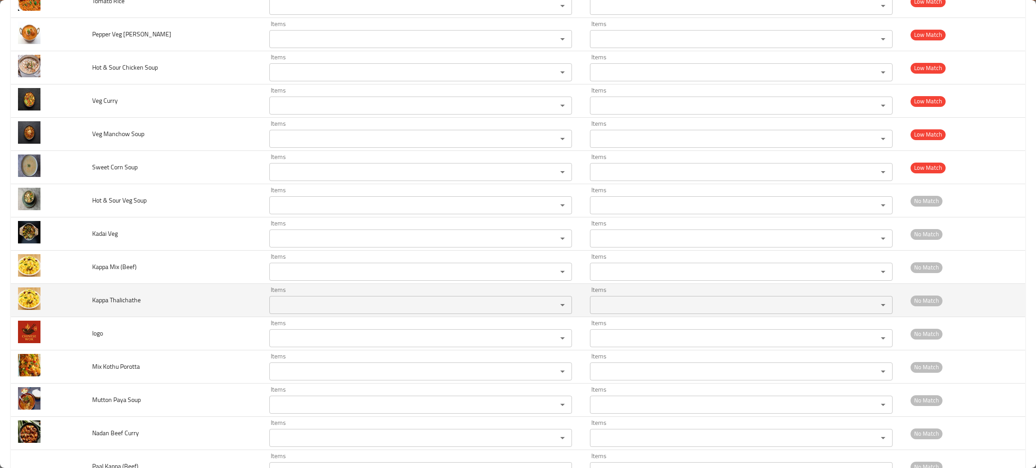
click at [176, 308] on td "Kappa Thalichathe" at bounding box center [174, 300] width 178 height 33
click at [284, 314] on div "Items" at bounding box center [420, 305] width 303 height 18
type Thalichathe "kap"
drag, startPoint x: 153, startPoint y: 310, endPoint x: 73, endPoint y: 301, distance: 80.5
click at [73, 301] on tr "Kappa Thalichathe Items Items Items Items No Match" at bounding box center [518, 300] width 1014 height 33
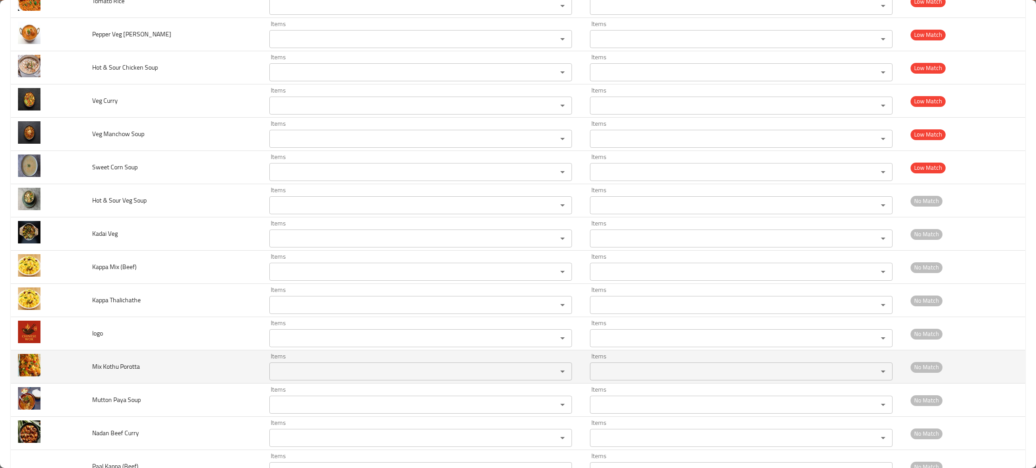
click at [152, 369] on td "Mix Kothu Porotta" at bounding box center [174, 367] width 178 height 33
drag, startPoint x: 152, startPoint y: 370, endPoint x: 89, endPoint y: 377, distance: 63.4
click at [88, 377] on td "Mix Kothu Porotta" at bounding box center [174, 367] width 178 height 33
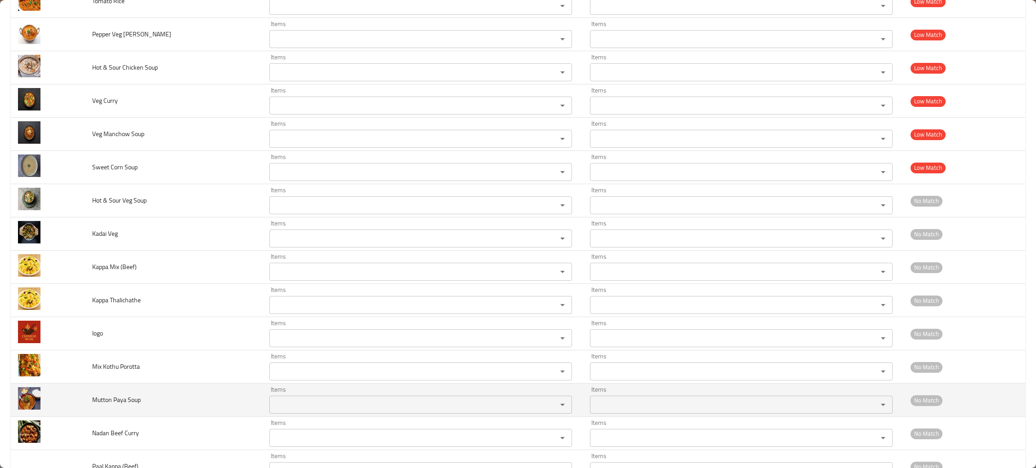
click at [173, 399] on td "Mutton Paya Soup" at bounding box center [174, 400] width 178 height 33
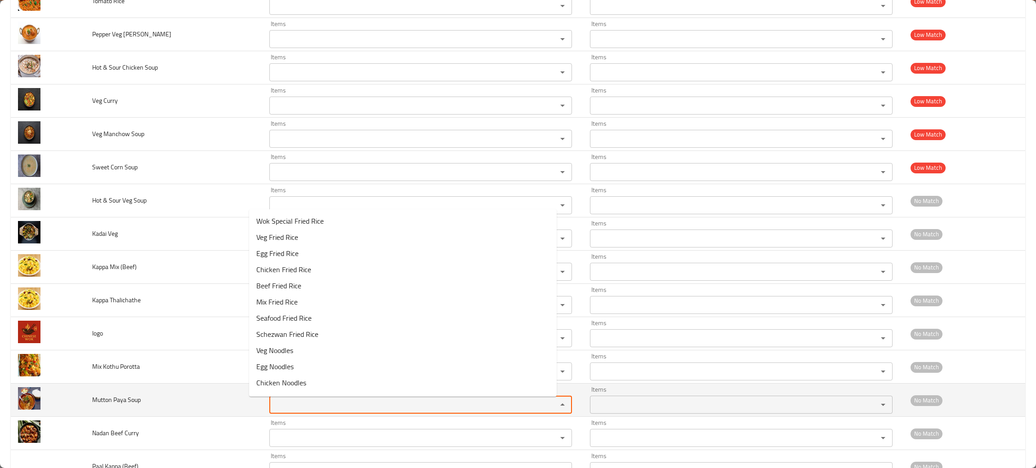
click at [272, 410] on Soup "Items" at bounding box center [407, 405] width 271 height 13
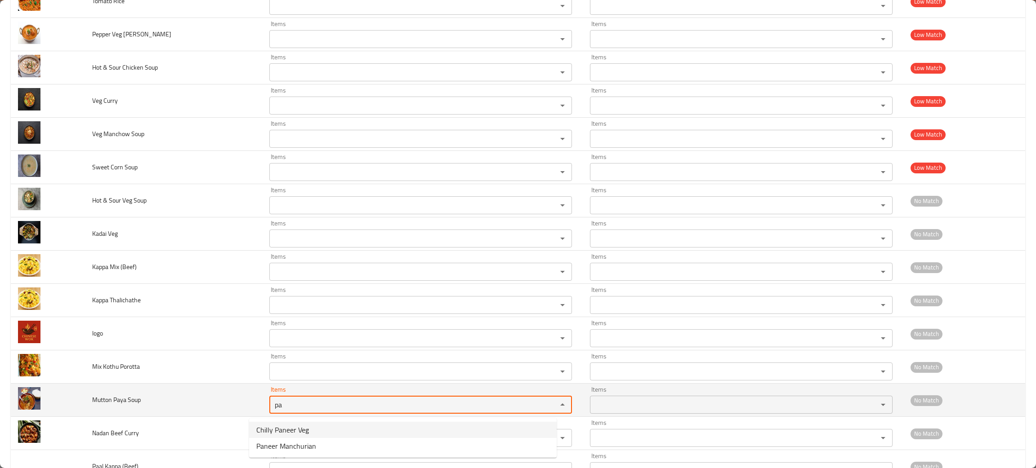
type Soup "pa"
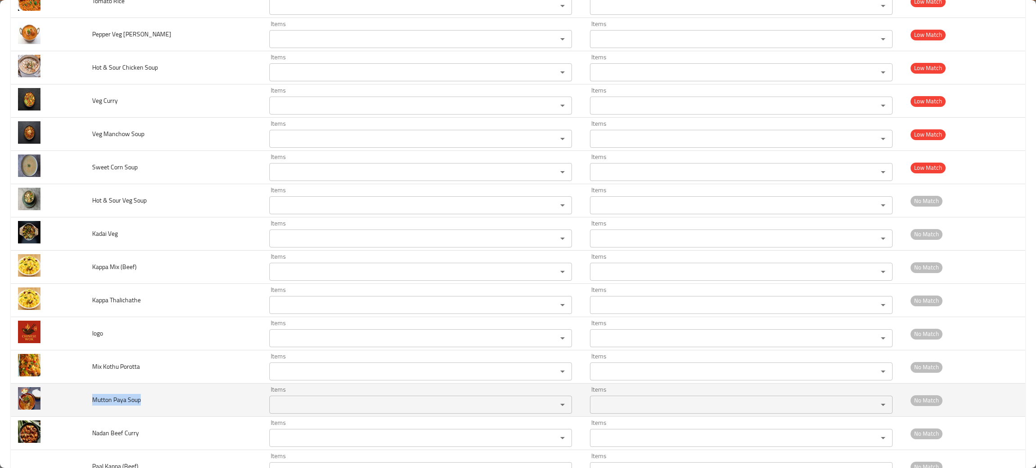
drag, startPoint x: 176, startPoint y: 410, endPoint x: 88, endPoint y: 401, distance: 89.0
click at [88, 401] on td "Mutton Paya Soup" at bounding box center [174, 400] width 178 height 33
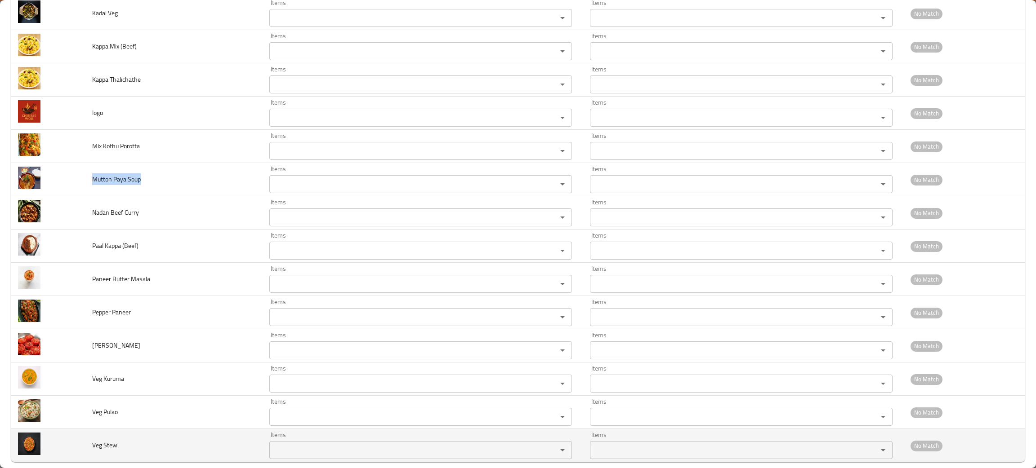
scroll to position [1055, 0]
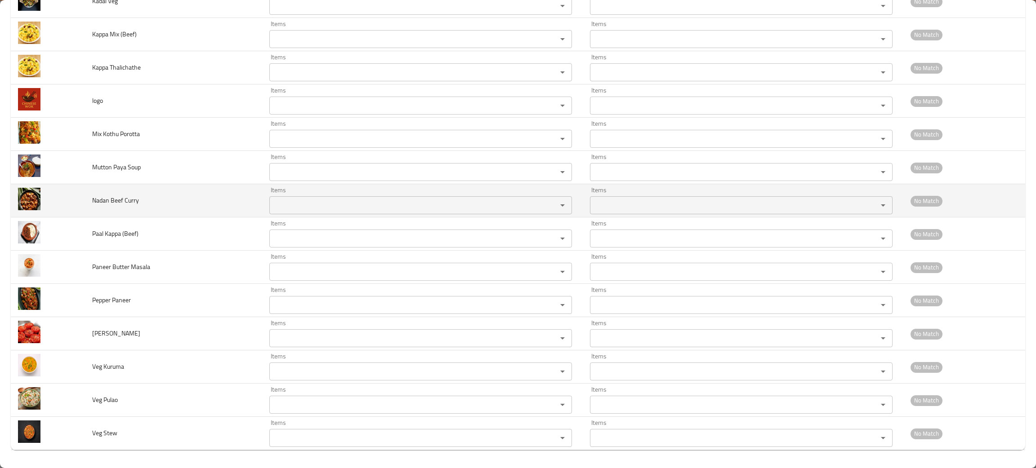
click at [182, 202] on td "Nadan Beef Curry" at bounding box center [174, 200] width 178 height 33
click at [303, 201] on Curry "Items" at bounding box center [407, 205] width 271 height 13
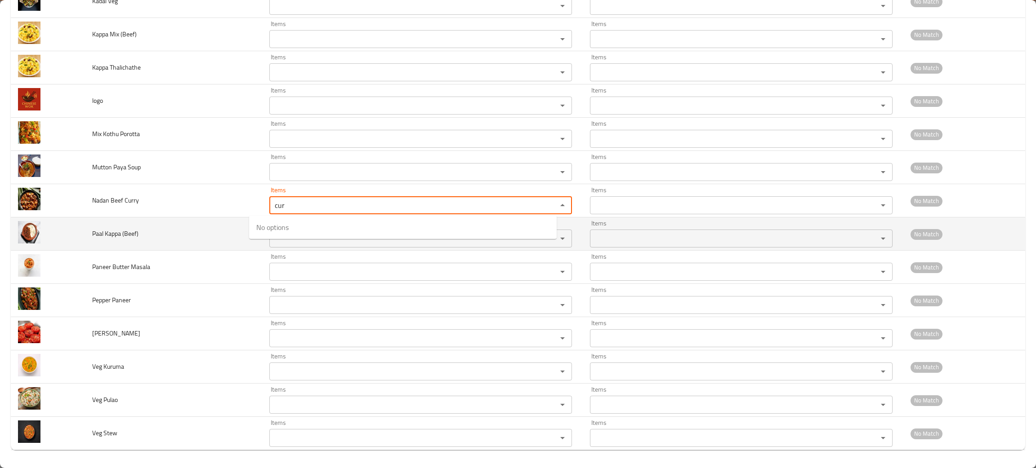
type Curry "cur"
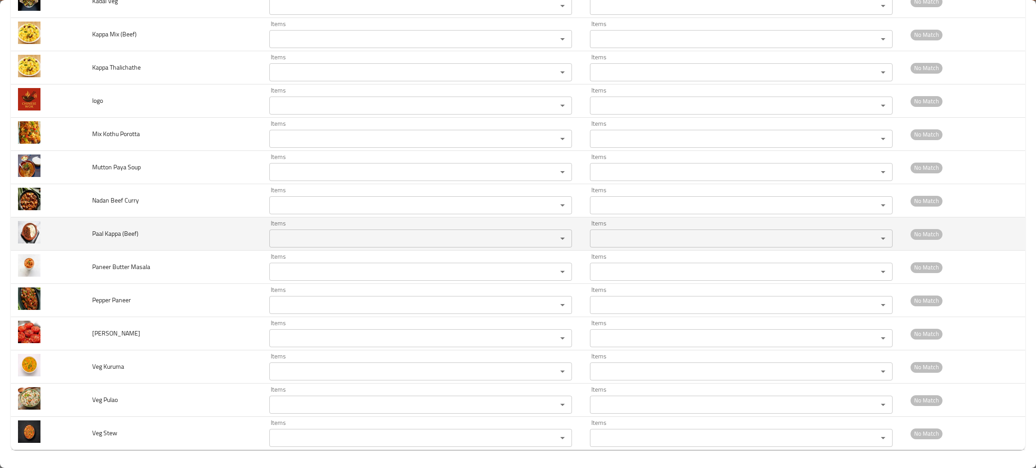
click at [185, 235] on td "Paal Kappa (Beef)" at bounding box center [174, 234] width 178 height 33
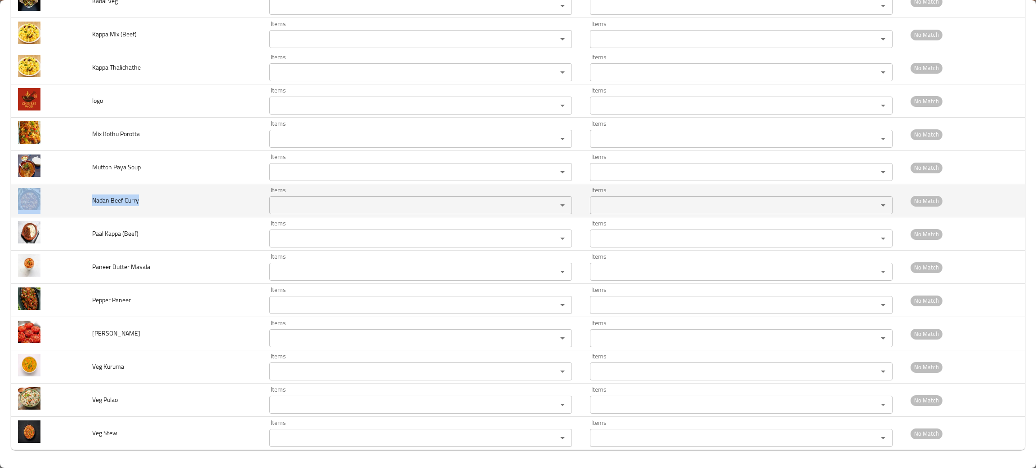
drag, startPoint x: 169, startPoint y: 213, endPoint x: 73, endPoint y: 199, distance: 96.8
click at [73, 199] on tr "Nadan Beef Curry Items Items Items Items No Match" at bounding box center [518, 200] width 1014 height 33
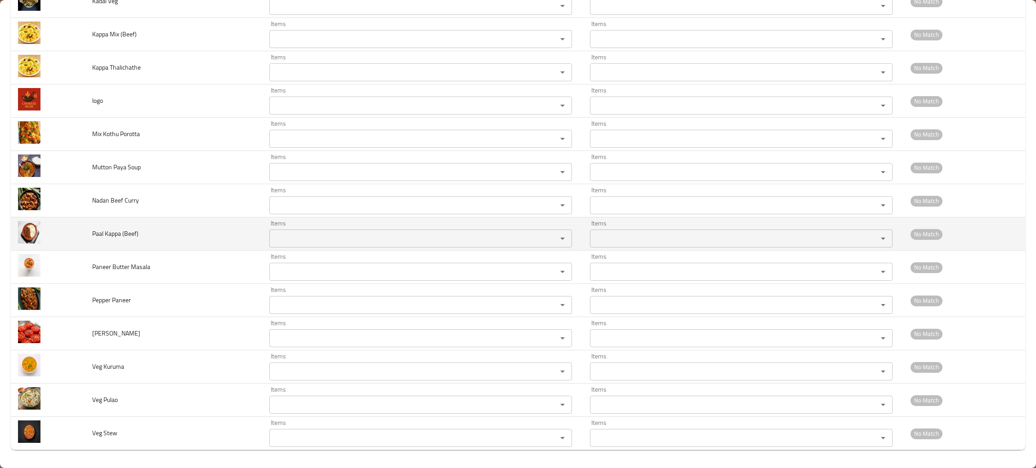
click at [178, 232] on td "Paal Kappa (Beef)" at bounding box center [174, 234] width 178 height 33
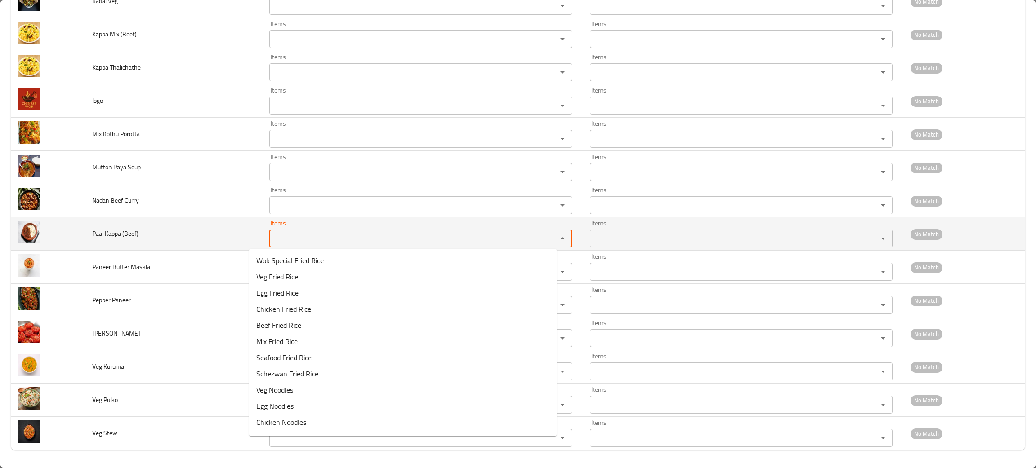
click at [294, 240] on \(Beef\) "Items" at bounding box center [407, 238] width 271 height 13
type \(Beef\) "paal"
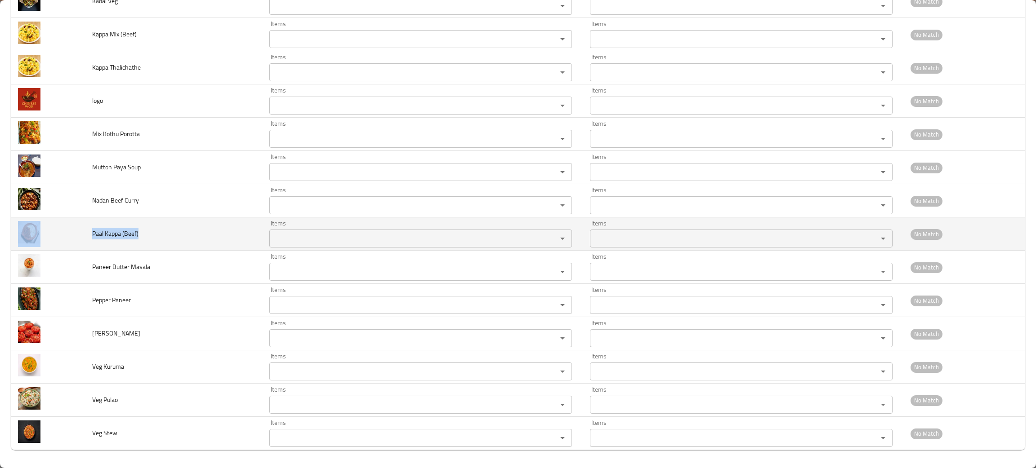
drag, startPoint x: 165, startPoint y: 242, endPoint x: 84, endPoint y: 237, distance: 81.1
click at [84, 237] on tr "Paal Kappa (Beef) Items Items Items Items No Match" at bounding box center [518, 234] width 1014 height 33
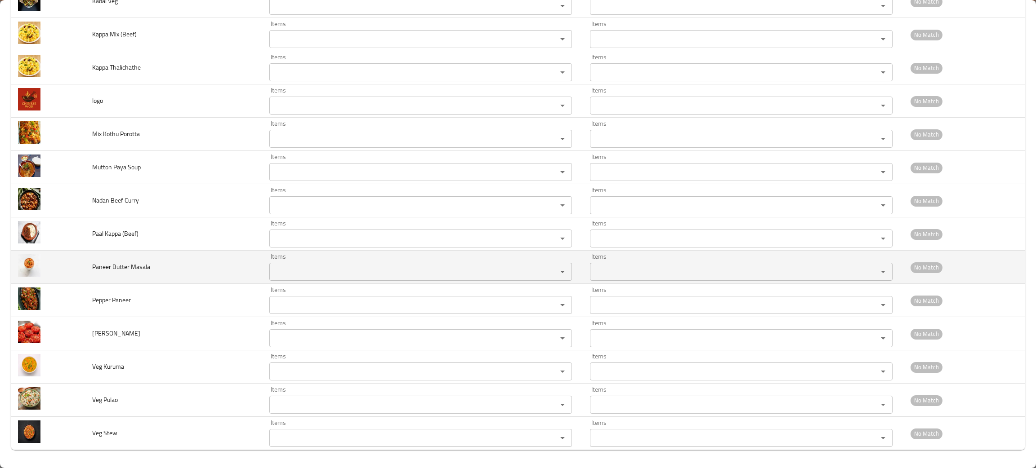
click at [188, 267] on td "Paneer Butter Masala" at bounding box center [174, 267] width 178 height 33
click at [287, 268] on Masala "Items" at bounding box center [407, 272] width 271 height 13
type Masala "but"
drag, startPoint x: 149, startPoint y: 274, endPoint x: 76, endPoint y: 270, distance: 72.9
click at [76, 270] on tr "Paneer Butter Masala Items Items Items Items No Match" at bounding box center [518, 267] width 1014 height 33
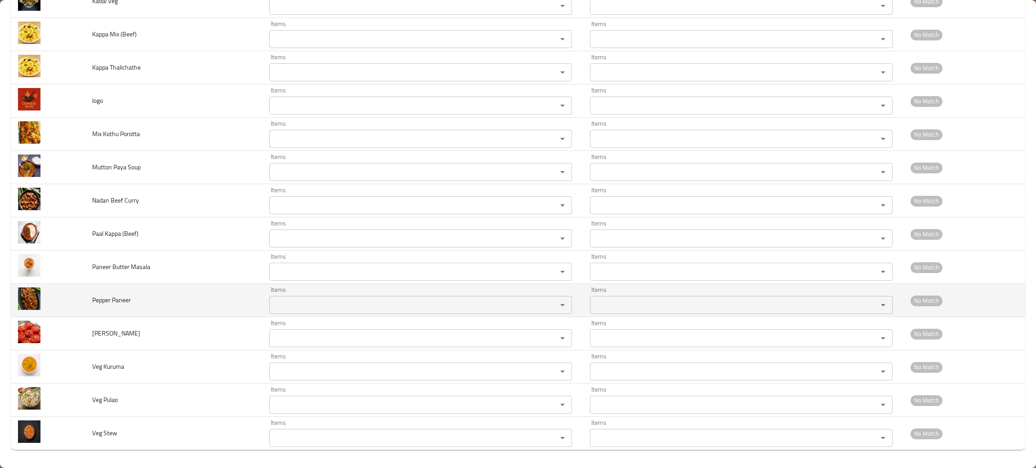
click at [193, 305] on td "Pepper Paneer" at bounding box center [174, 300] width 178 height 33
click at [272, 299] on Paneer "Items" at bounding box center [407, 305] width 271 height 13
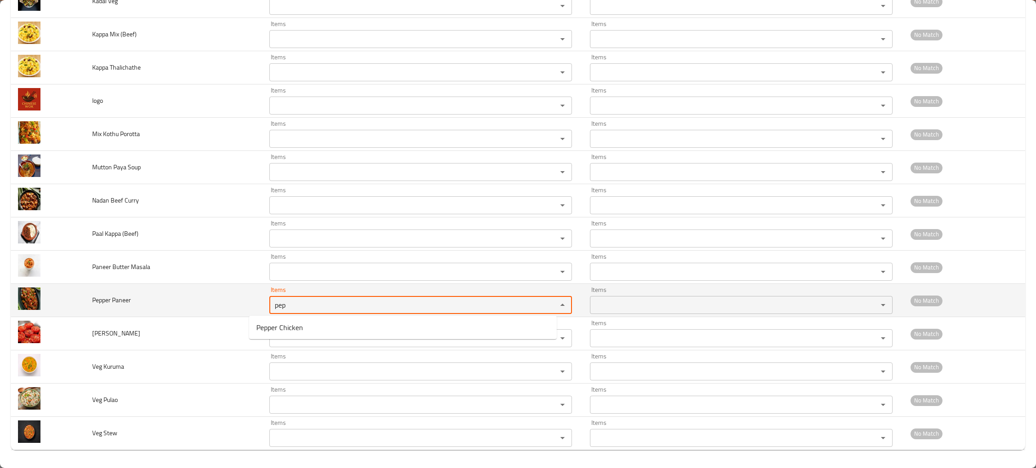
type Paneer "pep"
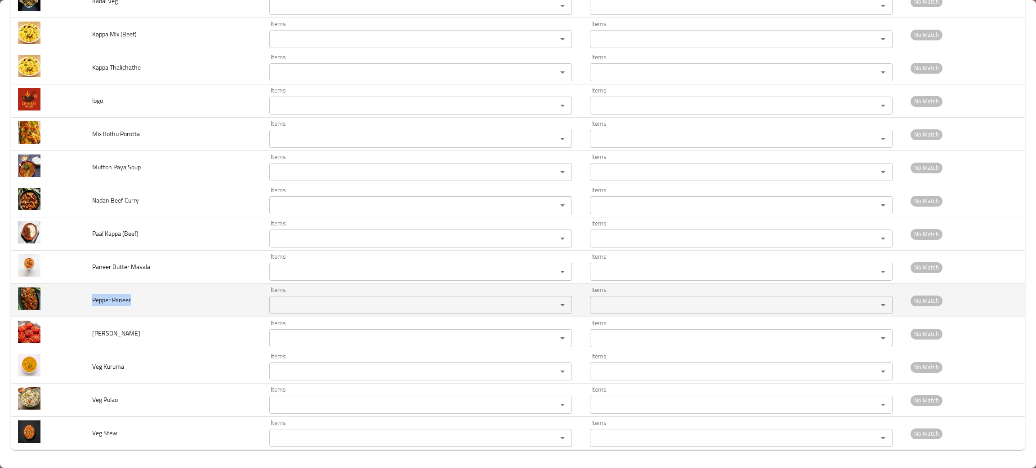
drag, startPoint x: 145, startPoint y: 302, endPoint x: 92, endPoint y: 291, distance: 54.2
click at [91, 291] on td "Pepper Paneer" at bounding box center [174, 300] width 178 height 33
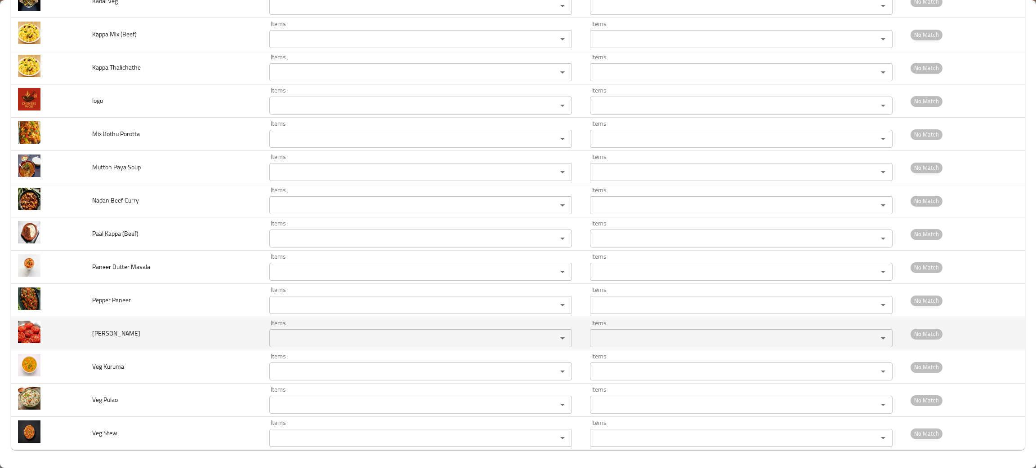
click at [162, 331] on td "Tomato Fry" at bounding box center [174, 333] width 178 height 33
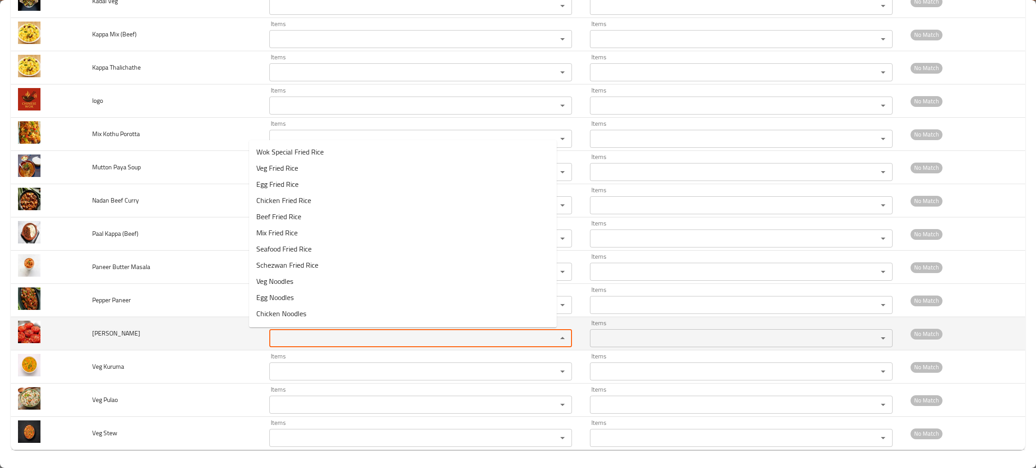
click at [312, 340] on Fry "Items" at bounding box center [407, 338] width 271 height 13
type Fry "tom"
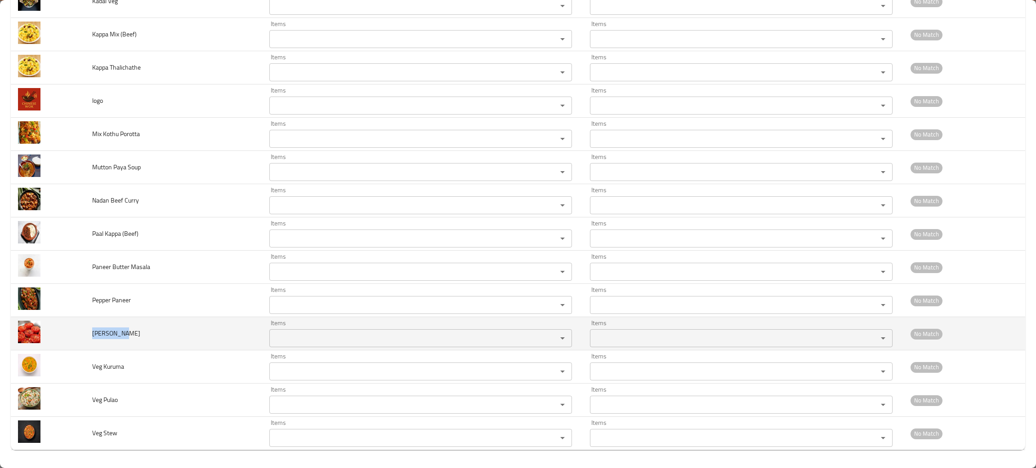
drag, startPoint x: 143, startPoint y: 338, endPoint x: 91, endPoint y: 336, distance: 52.2
click at [91, 336] on td "Tomato Fry" at bounding box center [174, 333] width 178 height 33
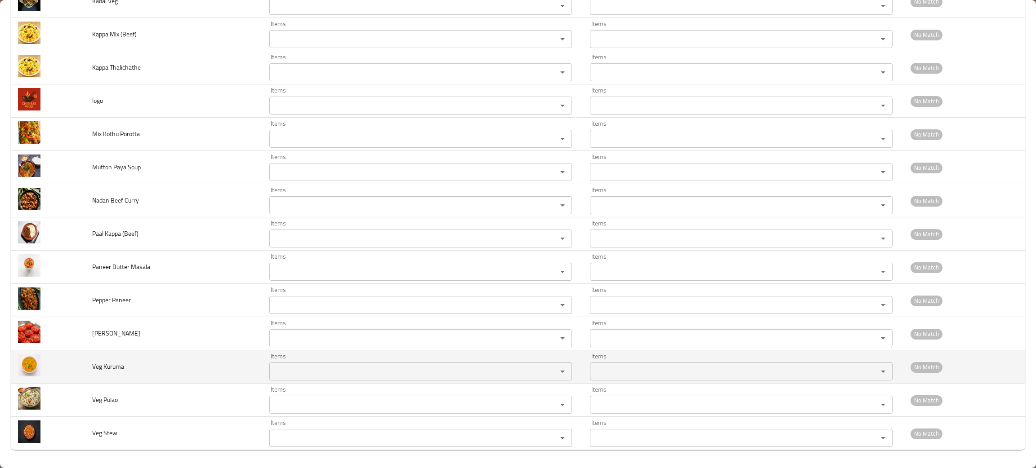
click at [177, 366] on td "Veg Kuruma" at bounding box center [174, 367] width 178 height 33
drag, startPoint x: 139, startPoint y: 371, endPoint x: 89, endPoint y: 366, distance: 50.1
click at [89, 366] on td "Veg Kuruma" at bounding box center [174, 367] width 178 height 33
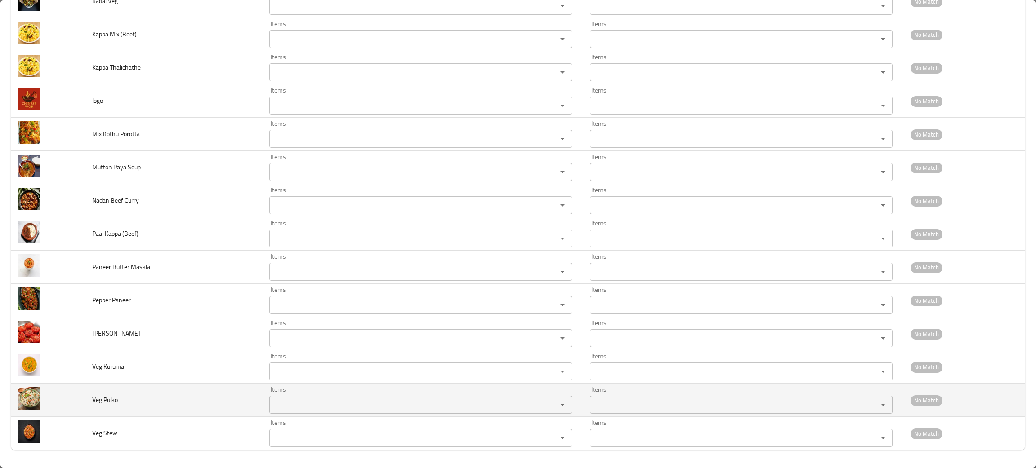
click at [277, 401] on Pulao "Items" at bounding box center [407, 405] width 271 height 13
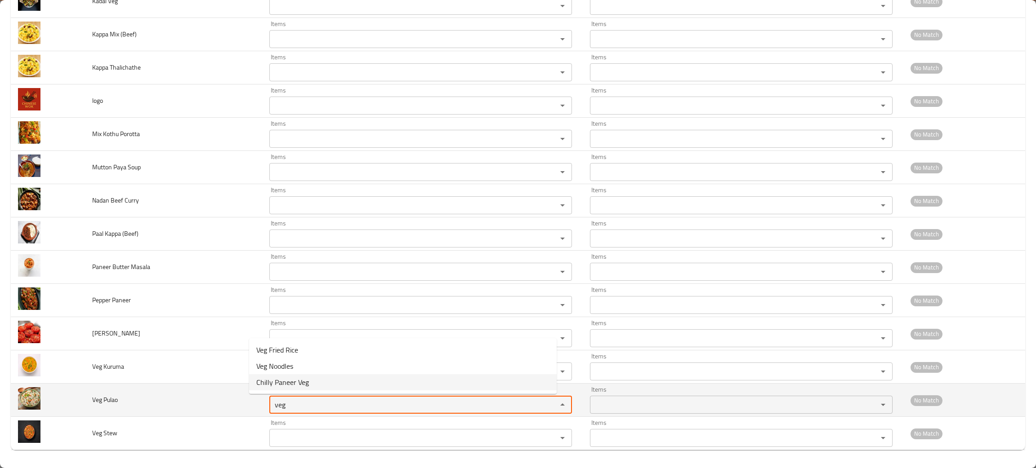
type Pulao "veg"
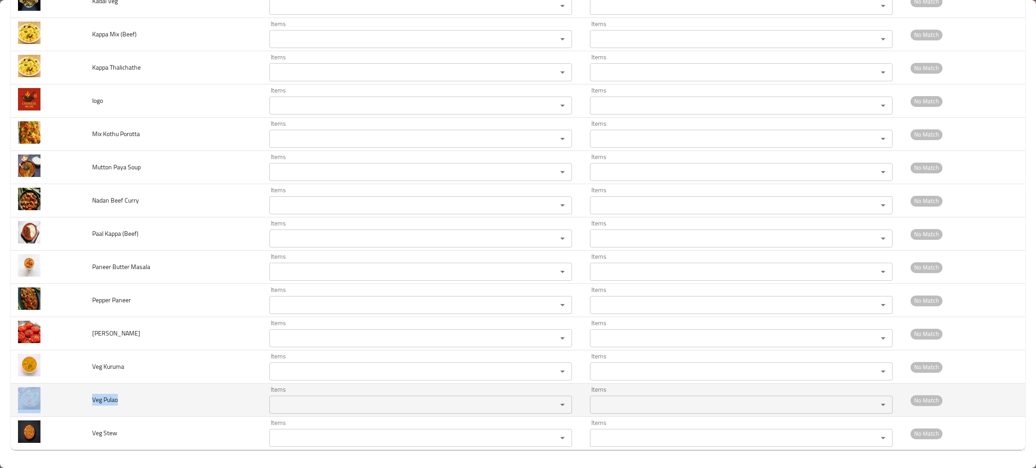
drag, startPoint x: 141, startPoint y: 404, endPoint x: 73, endPoint y: 393, distance: 68.4
click at [73, 393] on tr "Veg Pulao Items Items Items Items No Match" at bounding box center [518, 400] width 1014 height 33
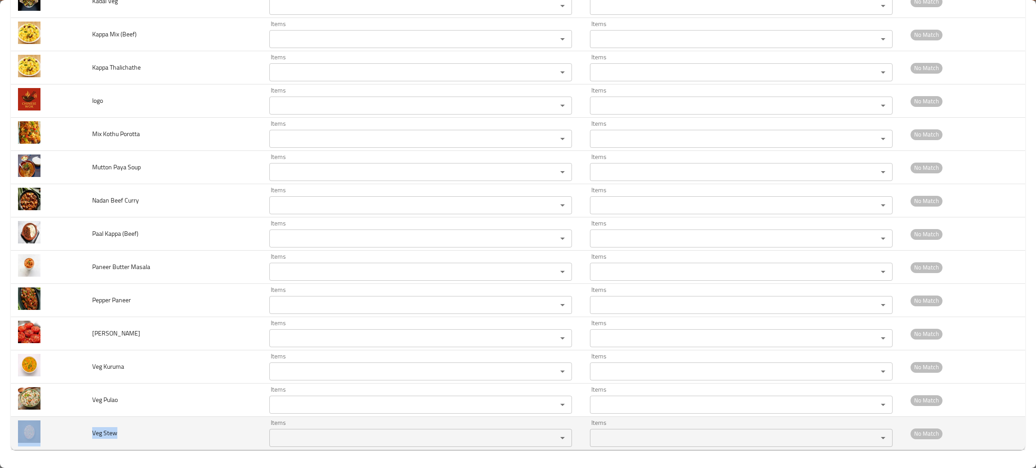
drag, startPoint x: 131, startPoint y: 436, endPoint x: 69, endPoint y: 433, distance: 61.7
click at [69, 433] on tr "Veg Stew Items Items Items Items No Match" at bounding box center [518, 433] width 1014 height 33
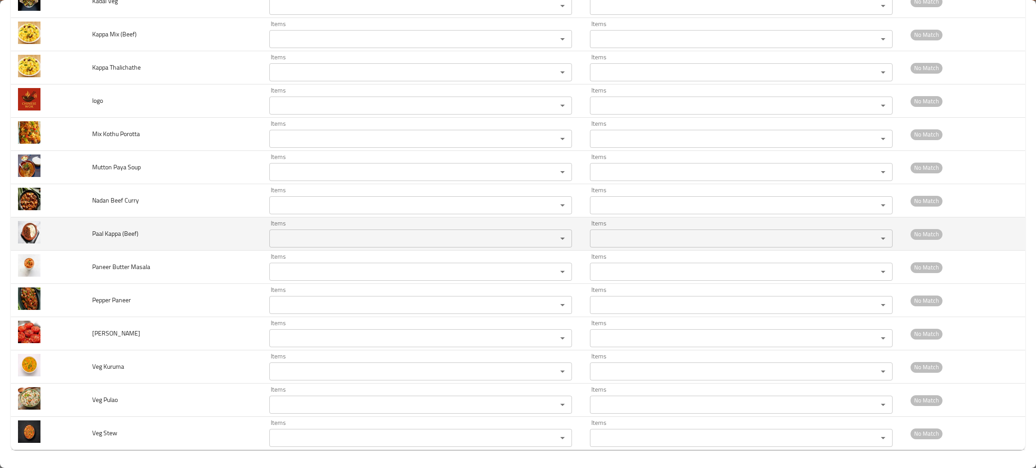
click at [190, 227] on td "Paal Kappa (Beef)" at bounding box center [174, 234] width 178 height 33
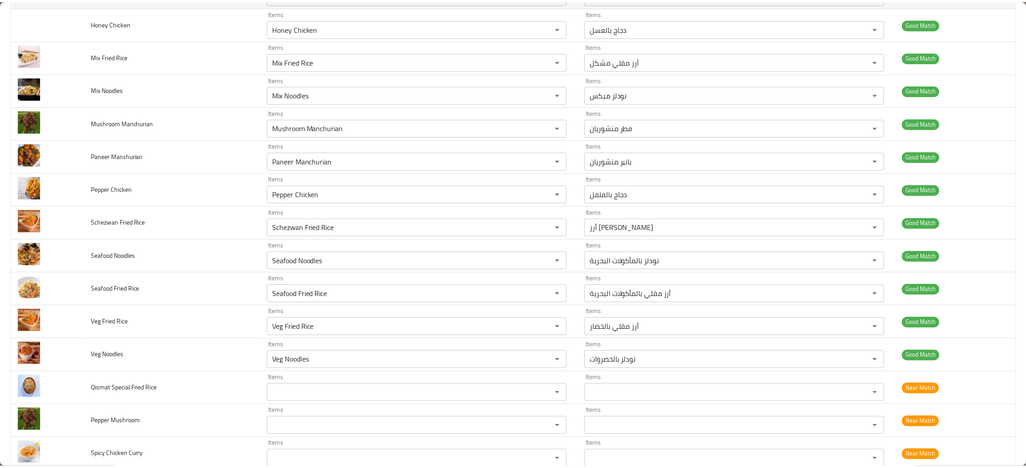
scroll to position [0, 0]
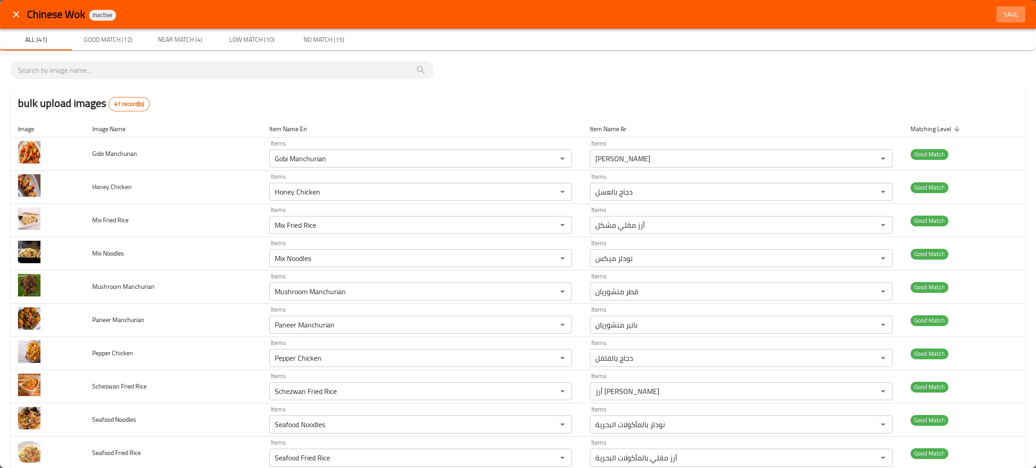
click at [1000, 12] on span "Save" at bounding box center [1011, 14] width 22 height 11
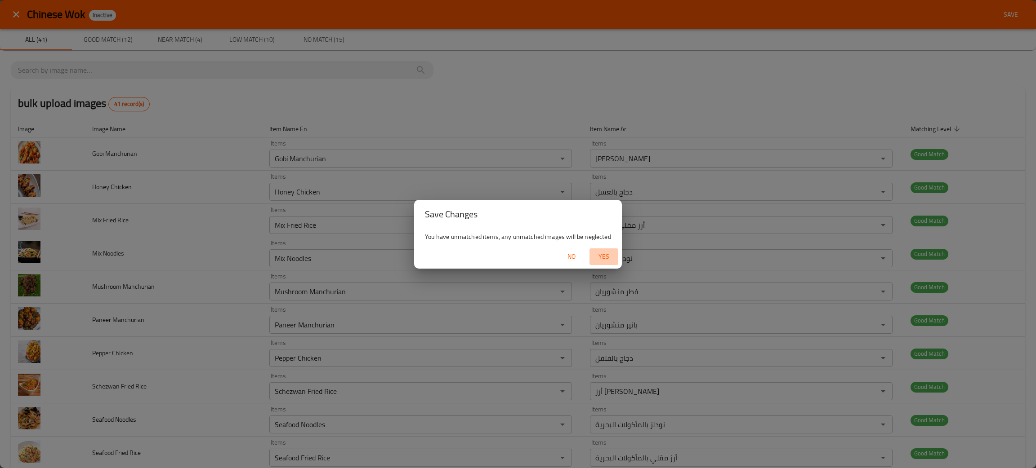
click at [600, 255] on span "Yes" at bounding box center [604, 256] width 22 height 11
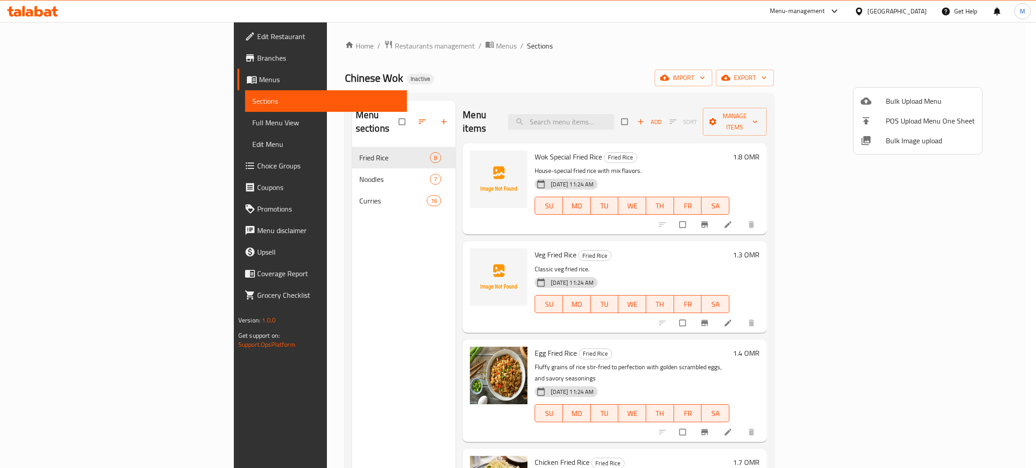
click at [731, 58] on div at bounding box center [518, 234] width 1036 height 468
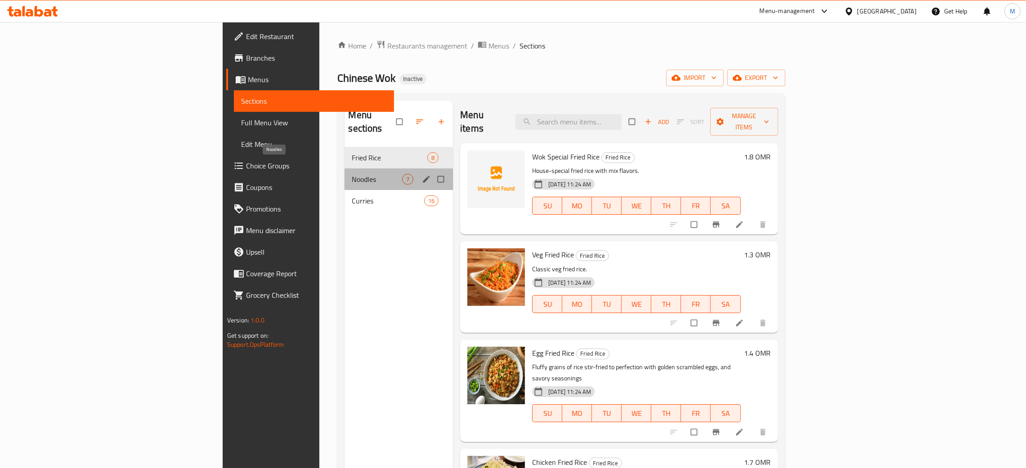
click at [352, 174] on span "Noodles" at bounding box center [377, 179] width 50 height 11
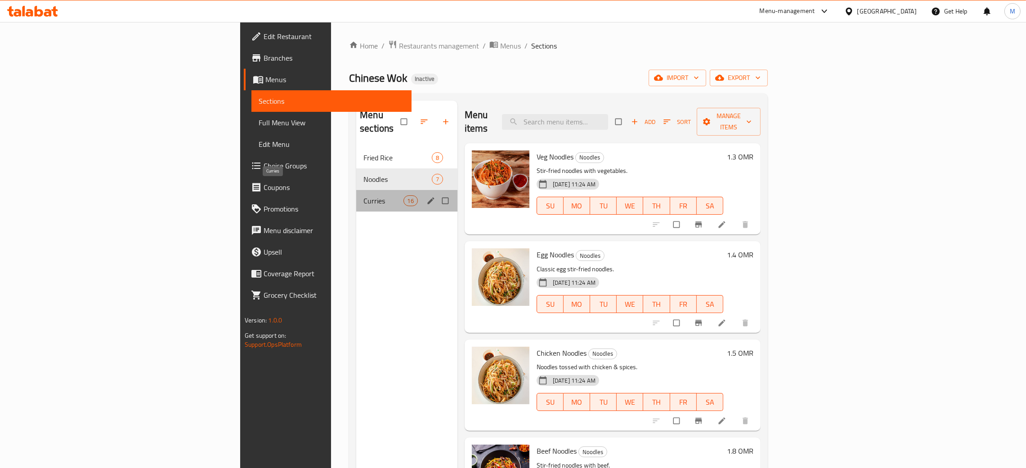
click at [363, 196] on span "Curries" at bounding box center [383, 201] width 40 height 11
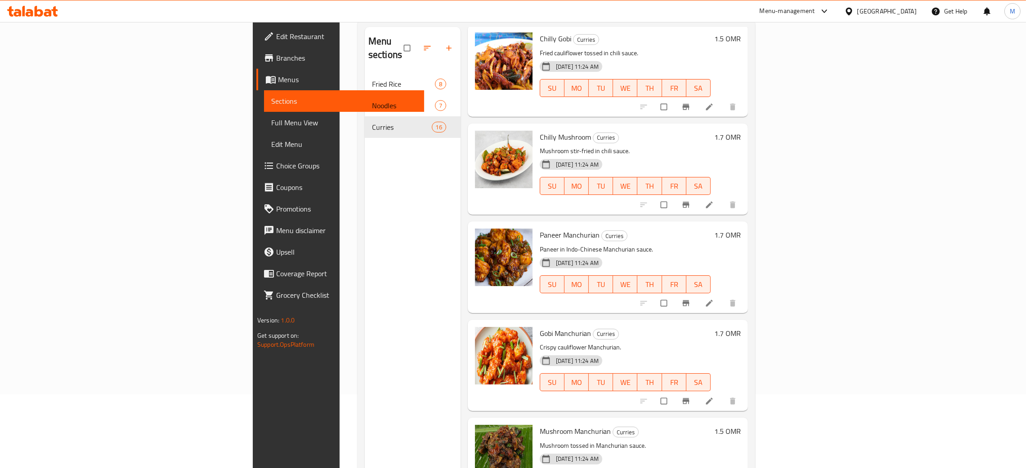
scroll to position [127, 0]
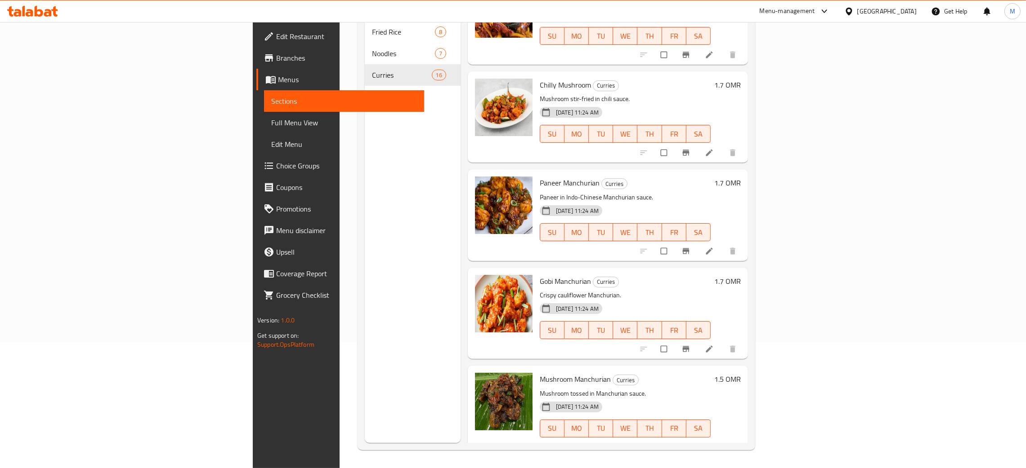
click at [271, 120] on span "Full Menu View" at bounding box center [344, 122] width 146 height 11
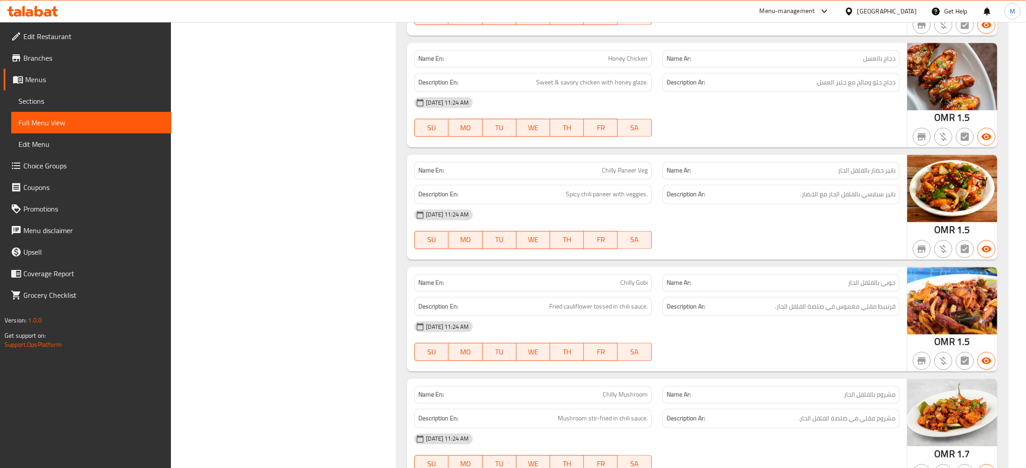
scroll to position [2941, 0]
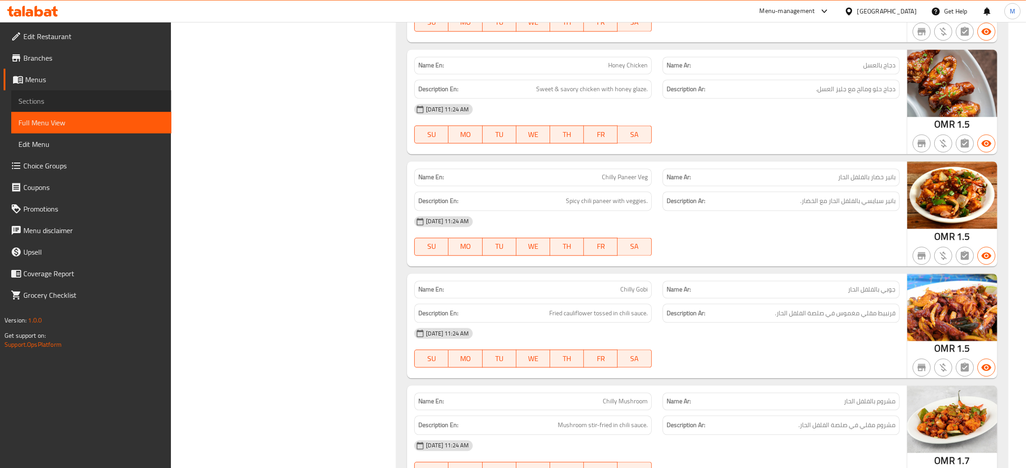
click at [48, 94] on link "Sections" at bounding box center [91, 101] width 160 height 22
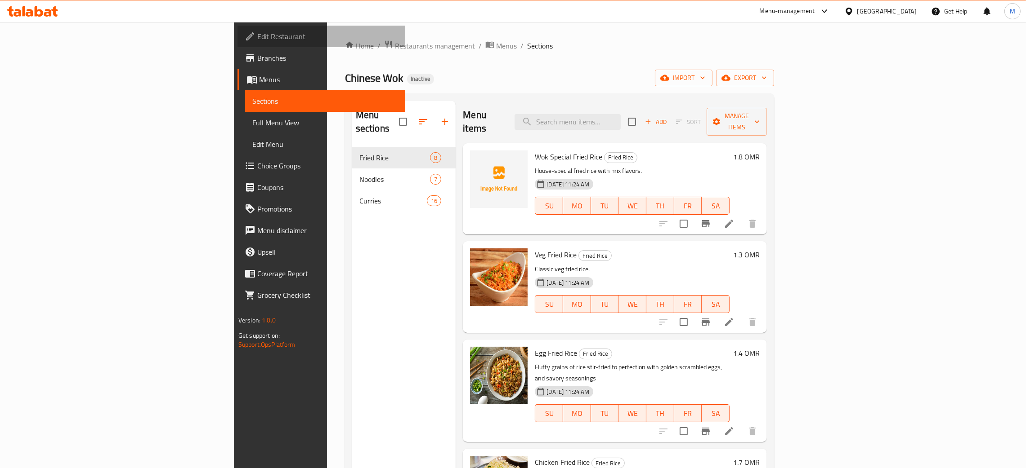
click at [237, 28] on link "Edit Restaurant" at bounding box center [321, 37] width 168 height 22
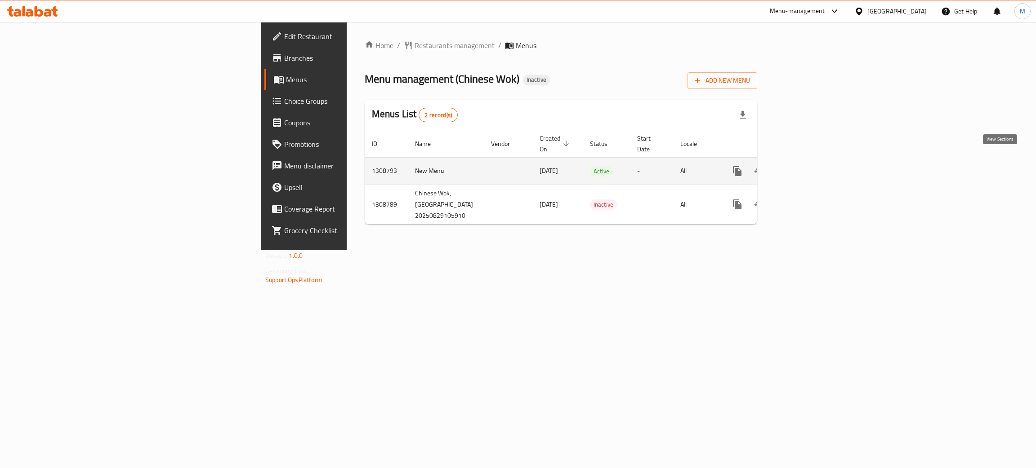
click at [806, 167] on icon "enhanced table" at bounding box center [802, 171] width 8 height 8
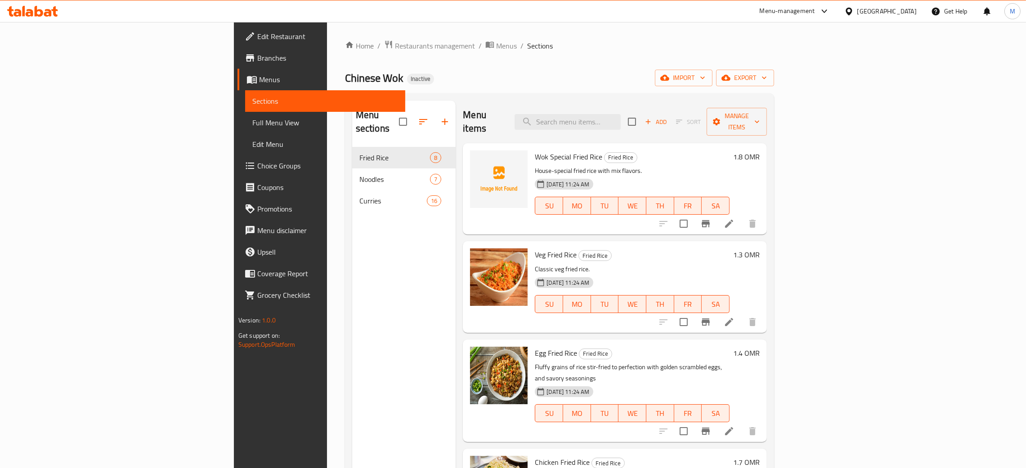
click at [905, 10] on div "[GEOGRAPHIC_DATA]" at bounding box center [886, 11] width 59 height 10
click at [798, 132] on div "Jordan" at bounding box center [798, 134] width 32 height 21
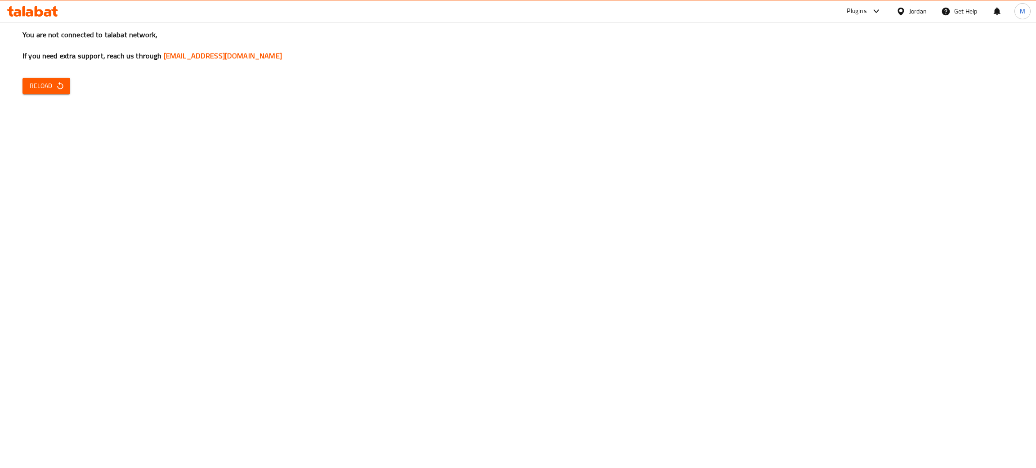
click at [40, 84] on span "Reload" at bounding box center [46, 85] width 33 height 11
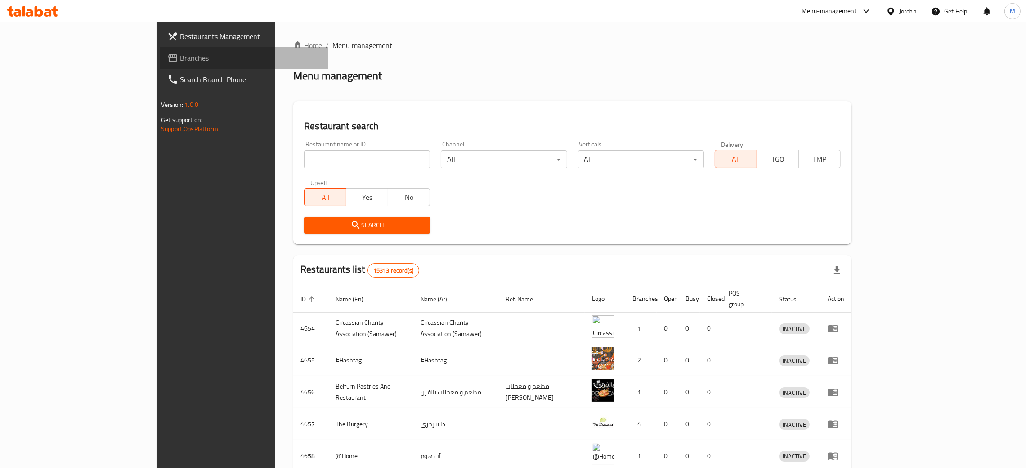
click at [180, 56] on span "Branches" at bounding box center [250, 58] width 141 height 11
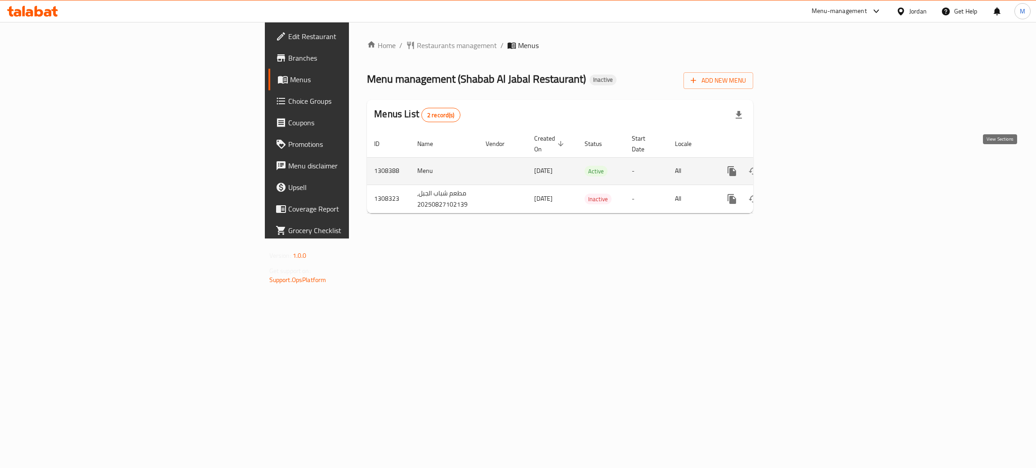
click at [802, 166] on icon "enhanced table" at bounding box center [796, 171] width 11 height 11
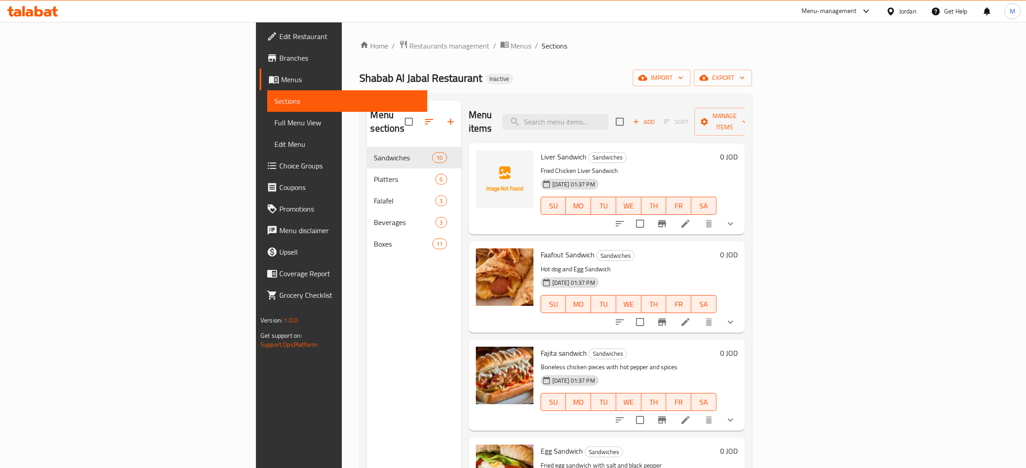
drag, startPoint x: 986, startPoint y: 437, endPoint x: 832, endPoint y: 222, distance: 263.9
click at [770, 231] on div "Home / Restaurants management / Menus / Sections Shabab Al Jabal Restaurant Ina…" at bounding box center [556, 308] width 428 height 572
click at [367, 398] on div "Menu sections Sandwiches 10 Platters 6 Falafel 3 Beverages 3 Boxes 11" at bounding box center [414, 335] width 94 height 468
click at [274, 117] on span "Full Menu View" at bounding box center [347, 122] width 146 height 11
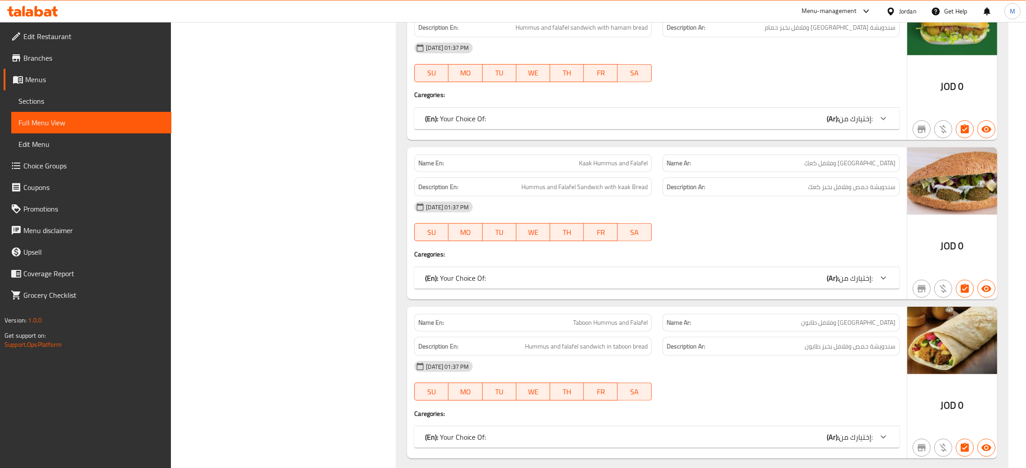
scroll to position [1012, 0]
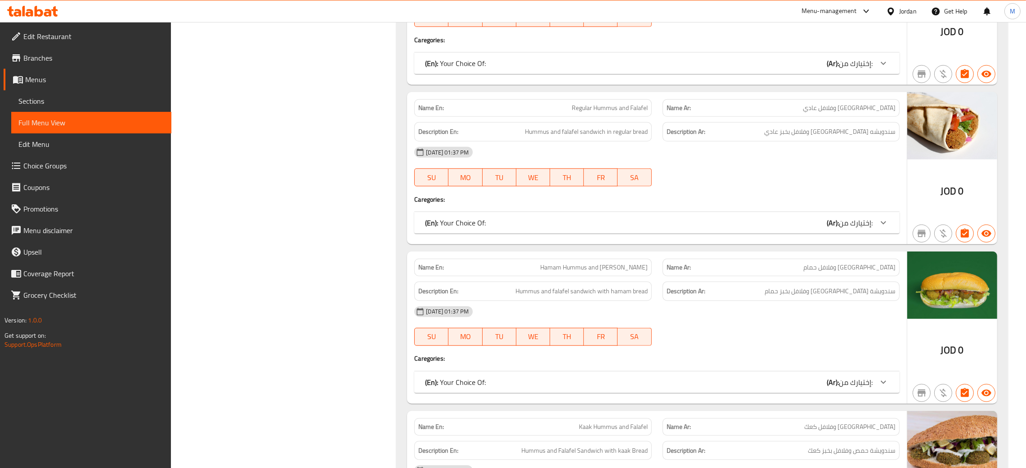
click at [44, 96] on span "Sections" at bounding box center [91, 101] width 146 height 11
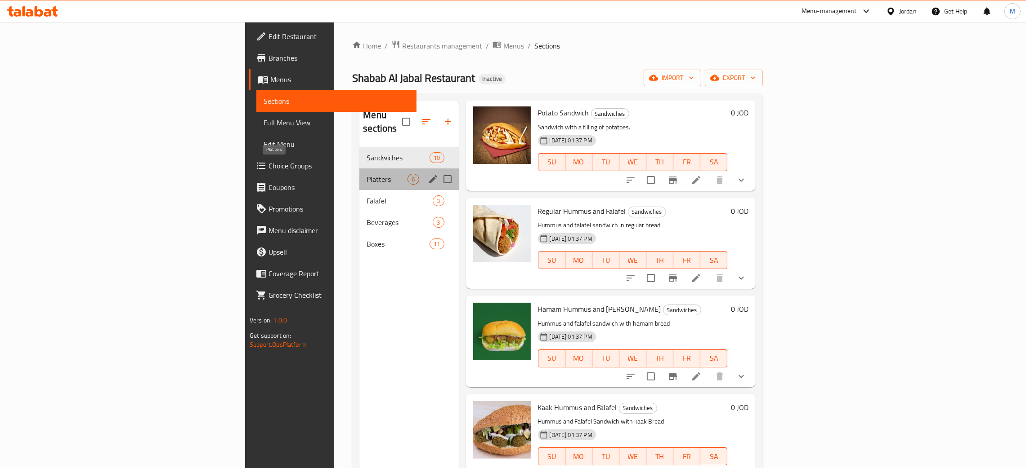
click at [366, 174] on span "Platters" at bounding box center [386, 179] width 41 height 11
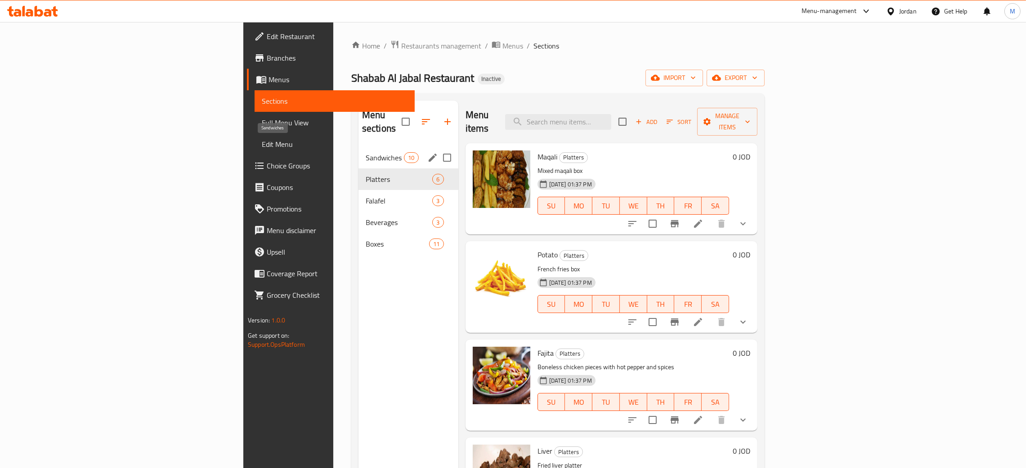
click at [366, 152] on span "Sandwiches" at bounding box center [385, 157] width 38 height 11
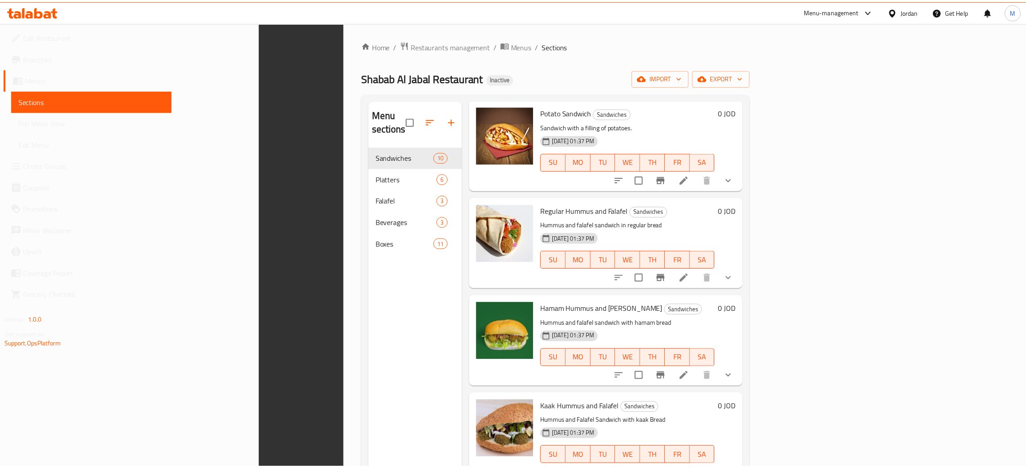
scroll to position [127, 0]
